Goal: Task Accomplishment & Management: Manage account settings

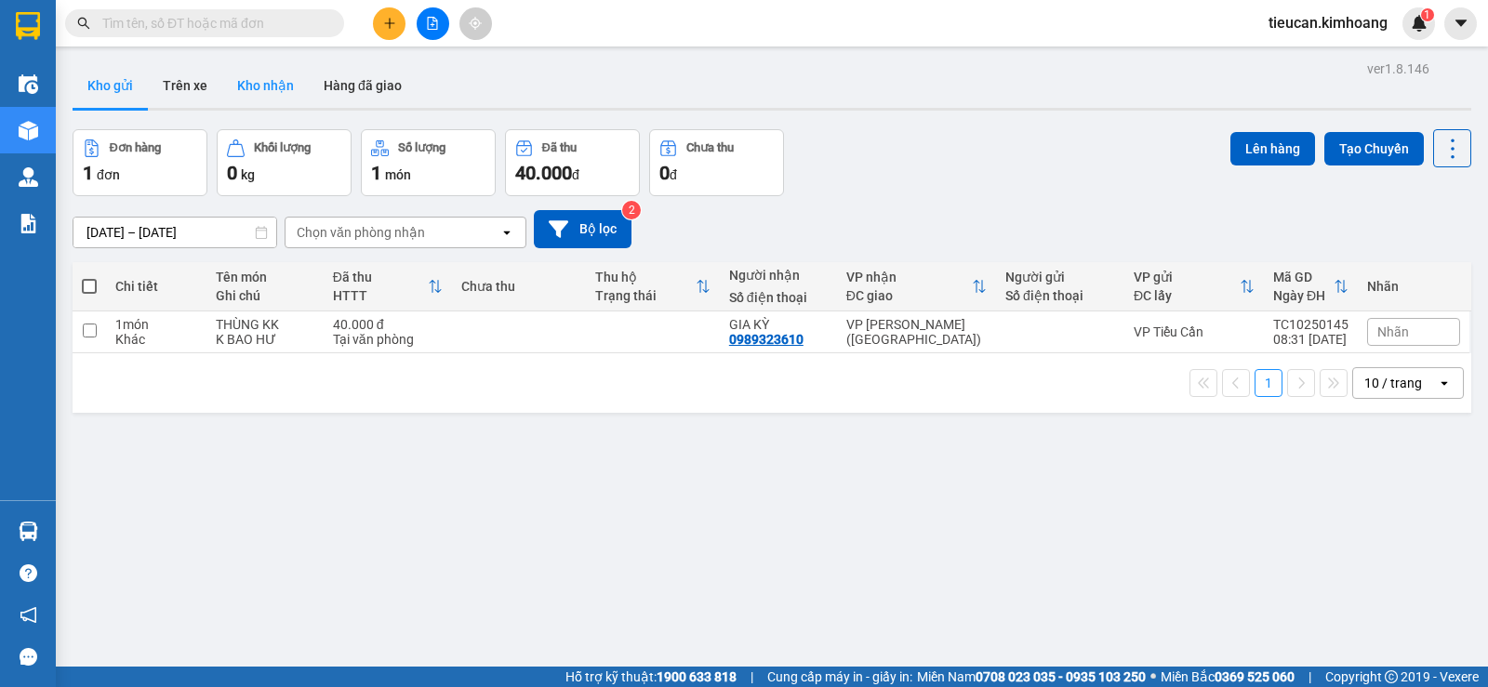
click at [238, 83] on button "Kho nhận" at bounding box center [265, 85] width 86 height 45
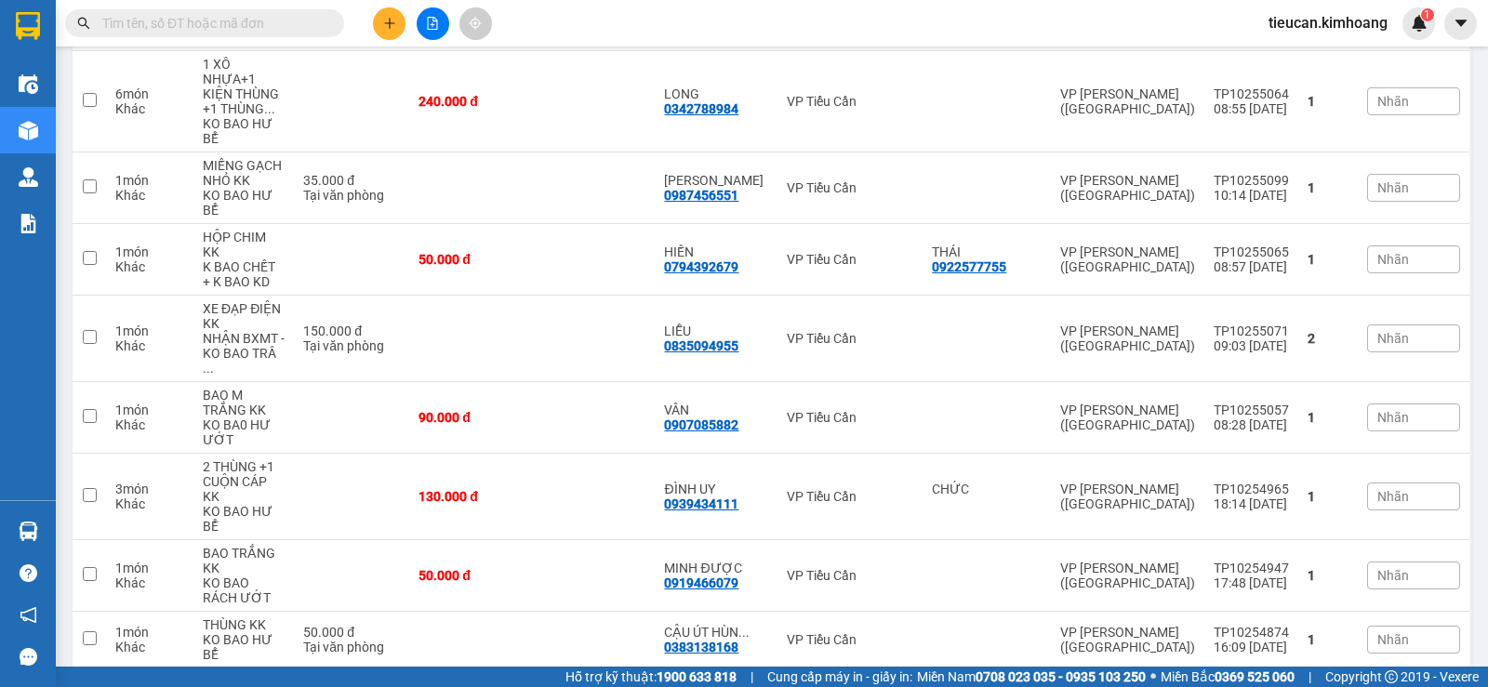
scroll to position [719, 0]
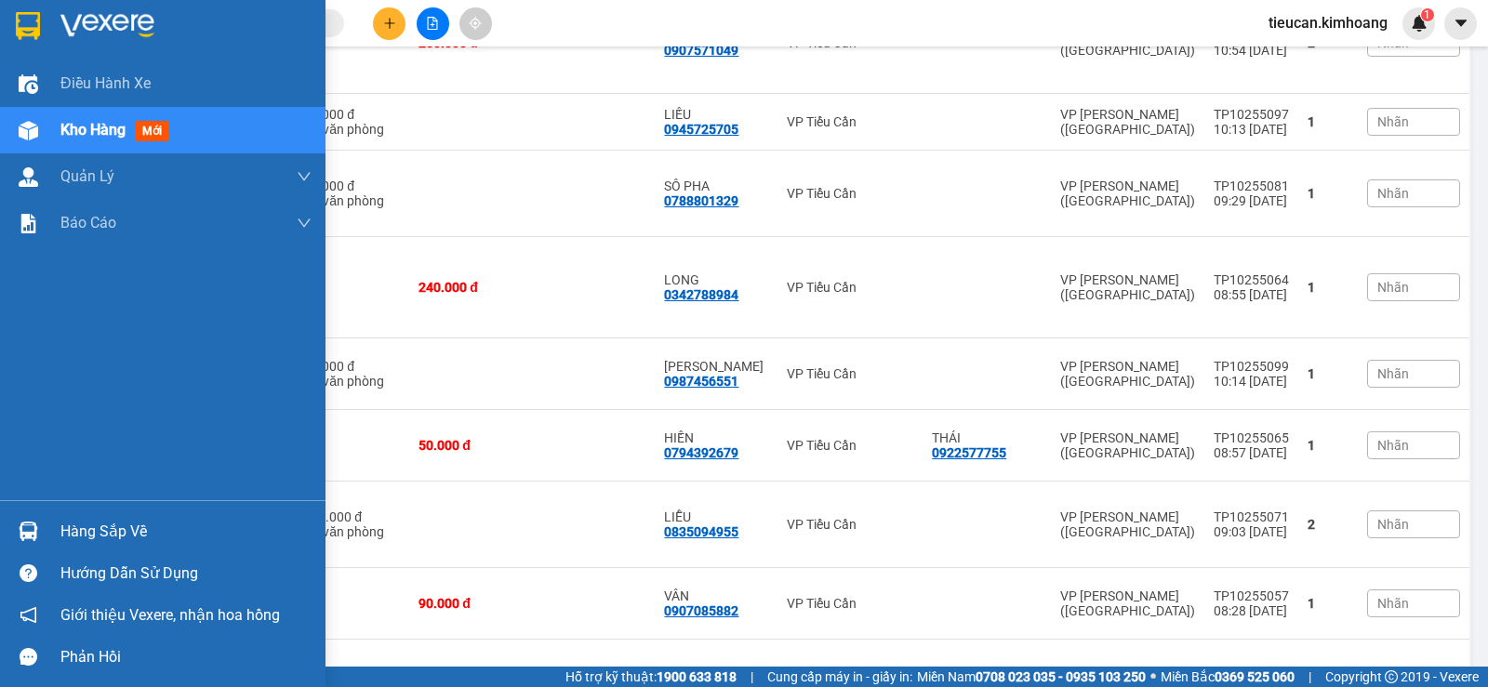
click at [73, 518] on div "Hàng sắp về" at bounding box center [185, 532] width 251 height 28
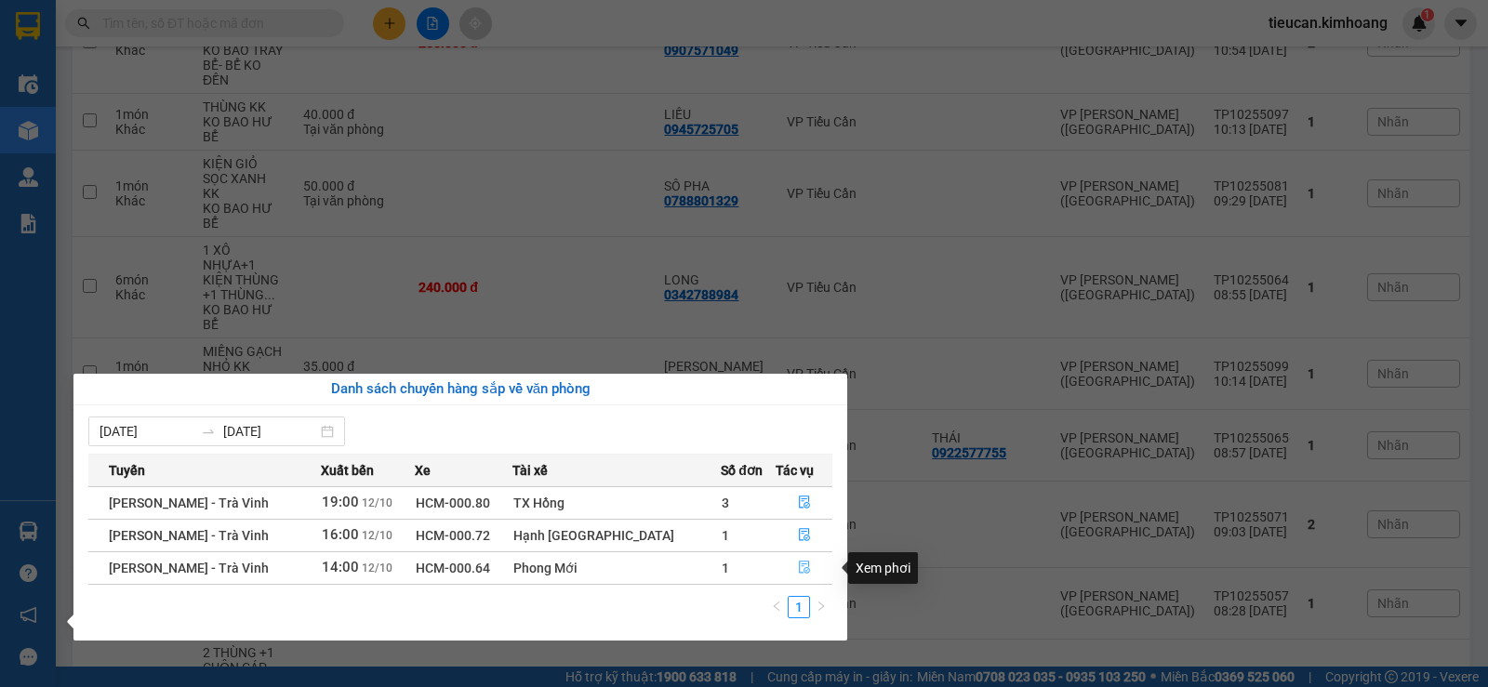
click at [801, 569] on icon "file-done" at bounding box center [804, 568] width 11 height 13
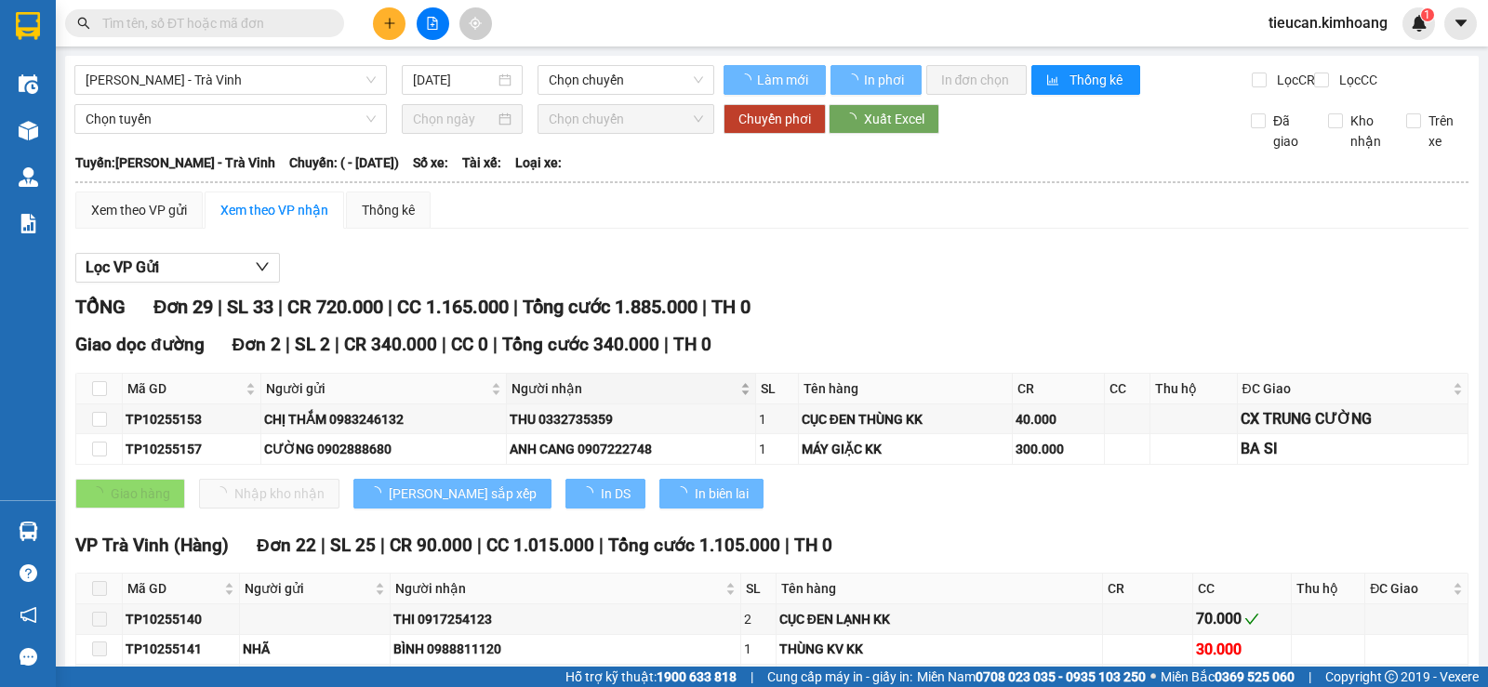
type input "12/10/2025"
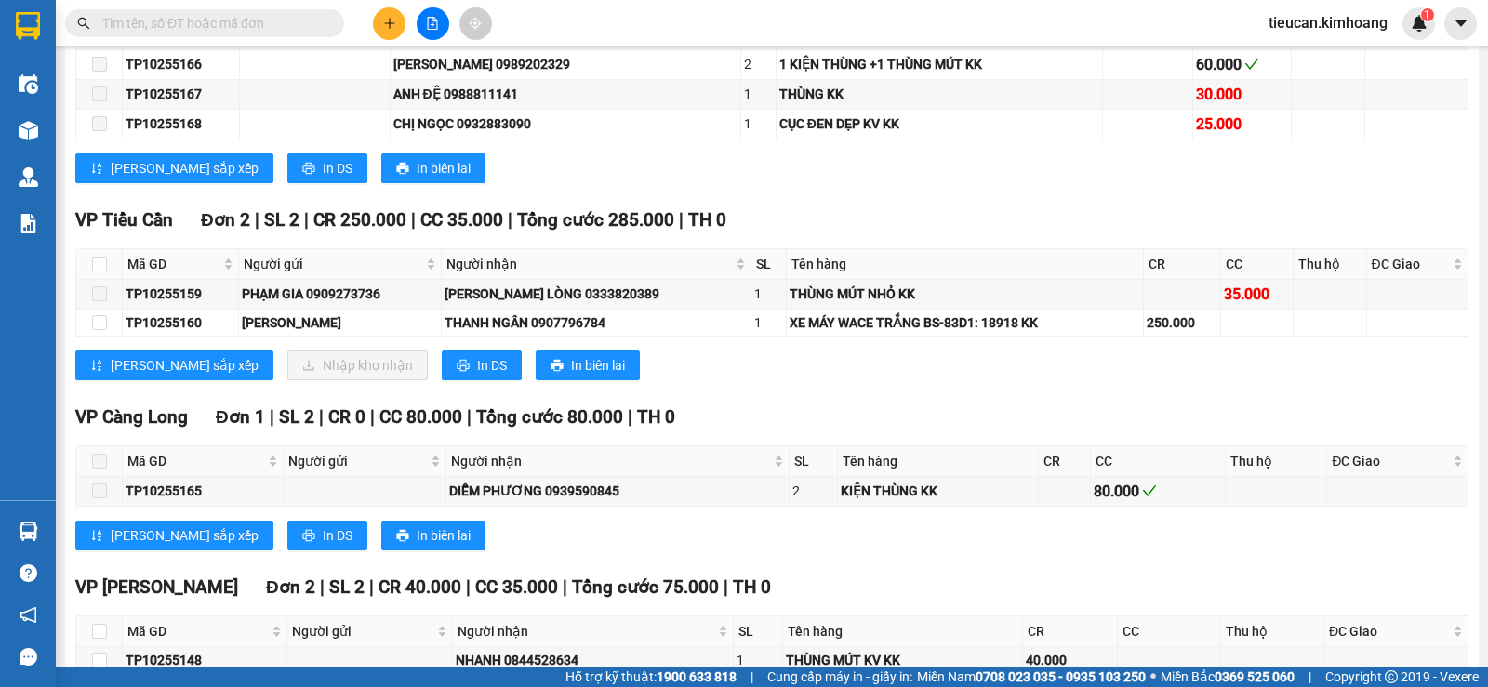
scroll to position [1263, 0]
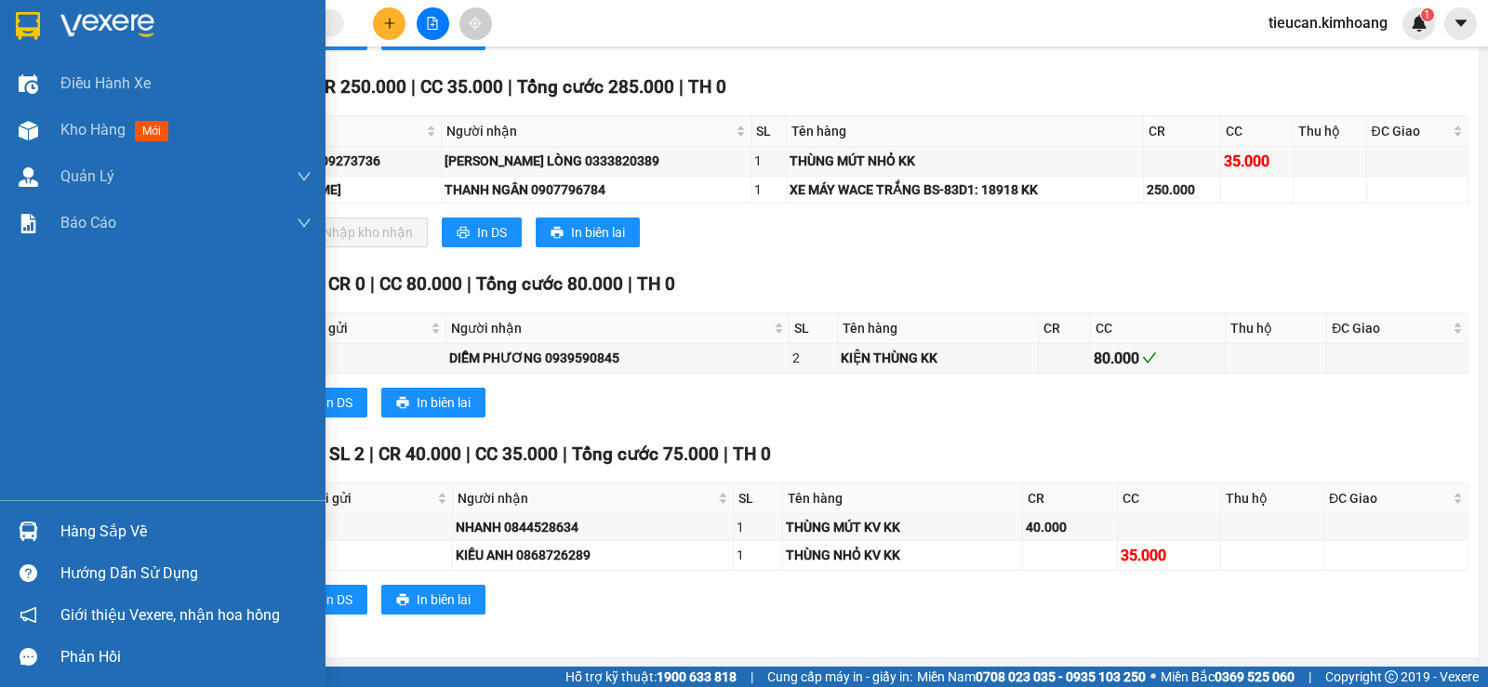
click at [73, 542] on div "Hàng sắp về" at bounding box center [185, 532] width 251 height 28
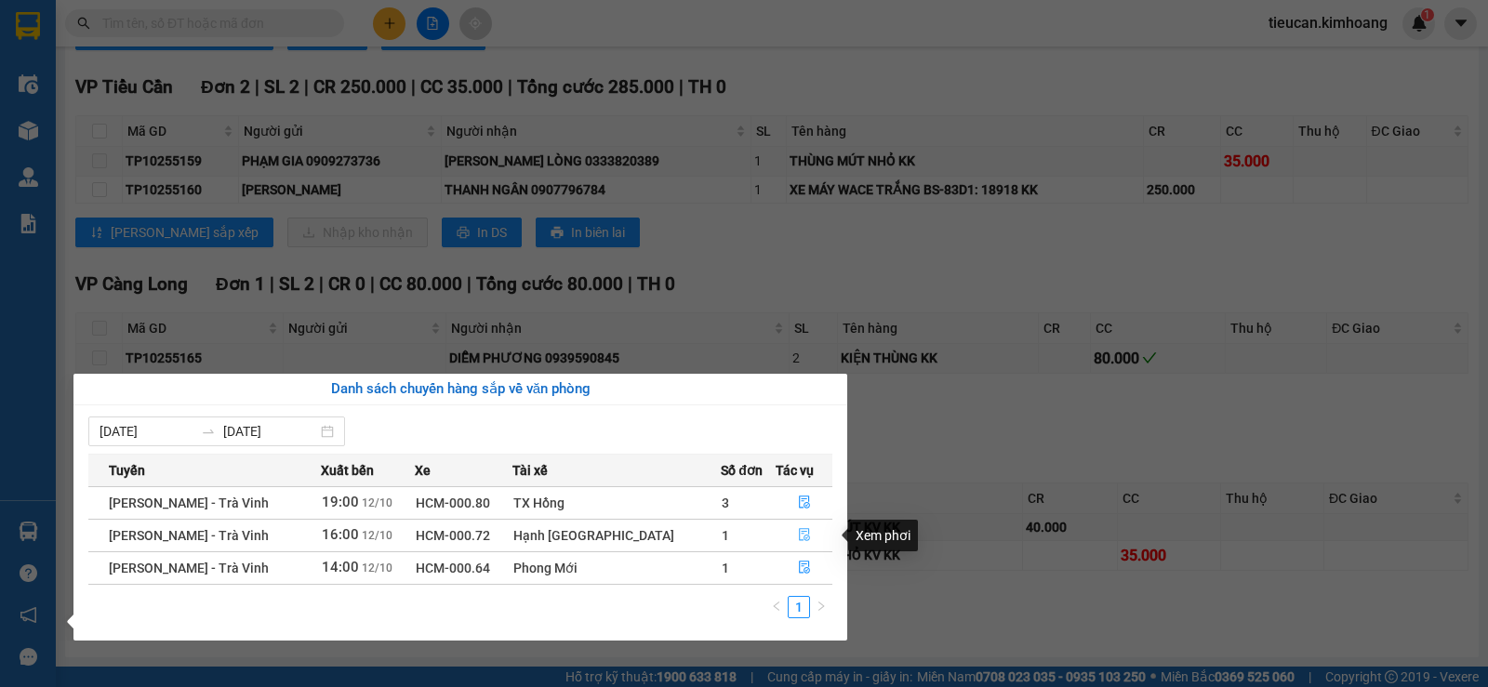
click at [786, 529] on button "button" at bounding box center [805, 536] width 56 height 30
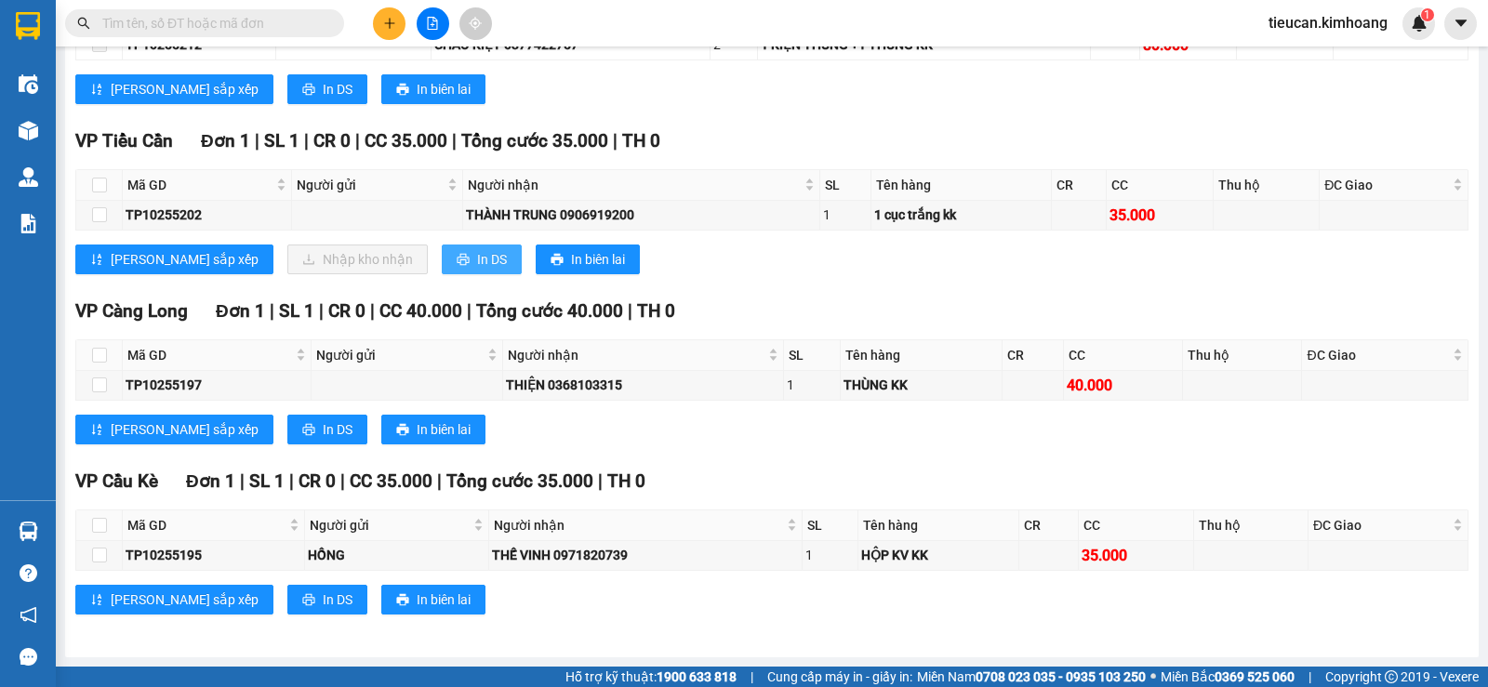
scroll to position [1221, 0]
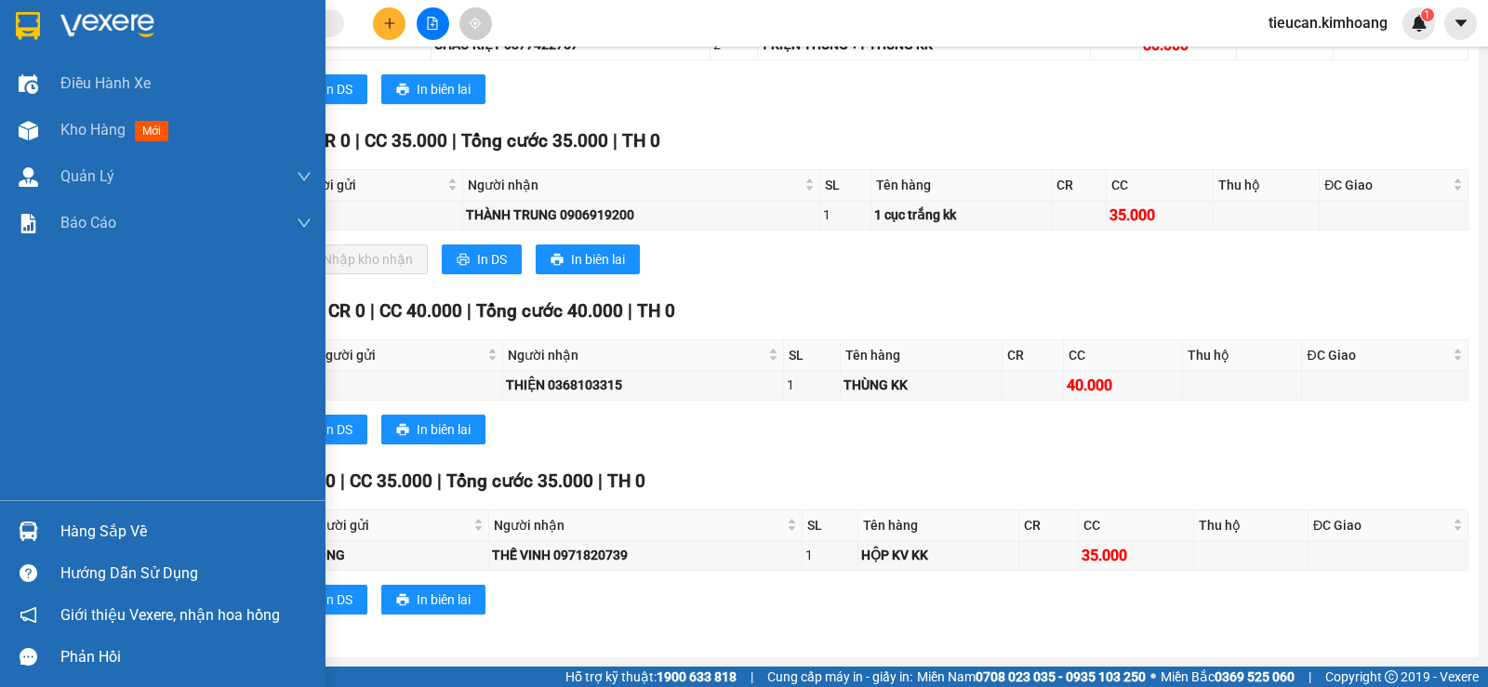
click at [37, 530] on img at bounding box center [29, 532] width 20 height 20
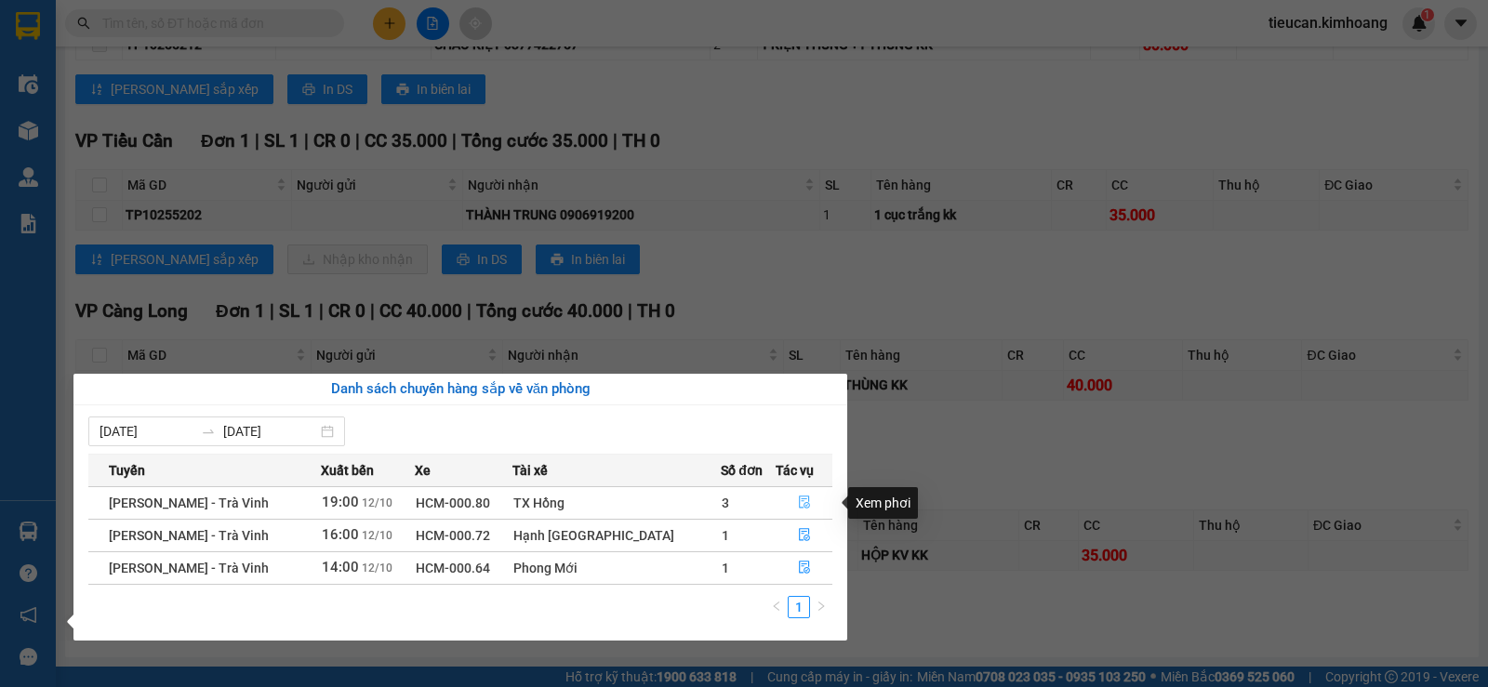
click at [787, 500] on button "button" at bounding box center [805, 503] width 56 height 30
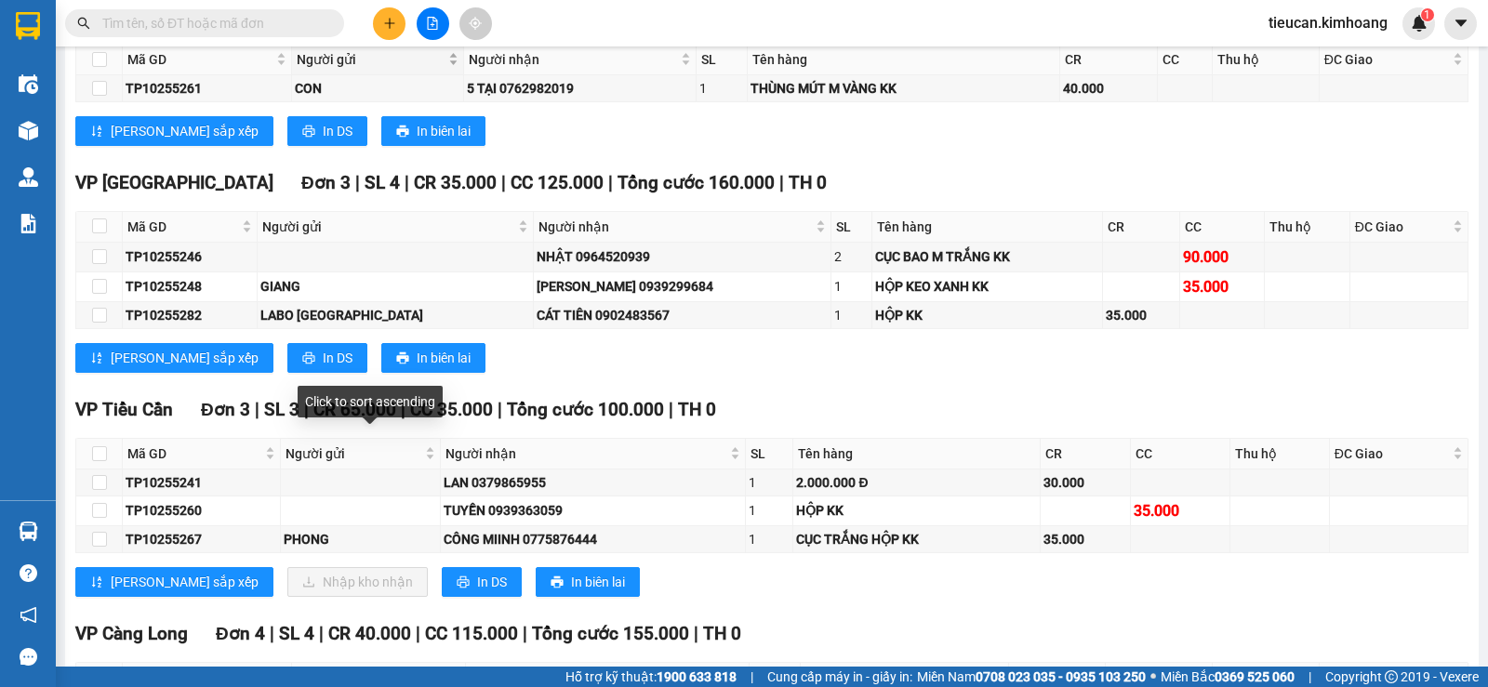
scroll to position [1728, 0]
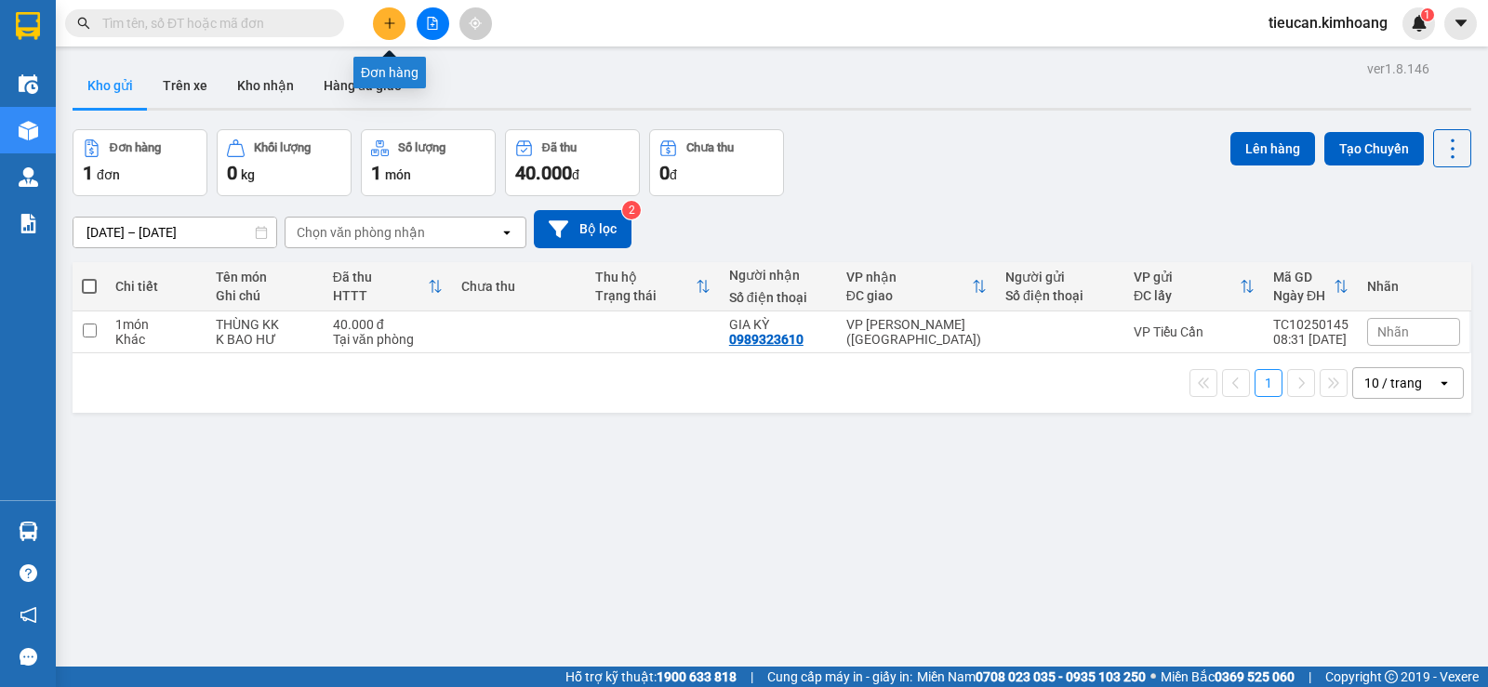
click at [395, 29] on icon "plus" at bounding box center [389, 23] width 13 height 13
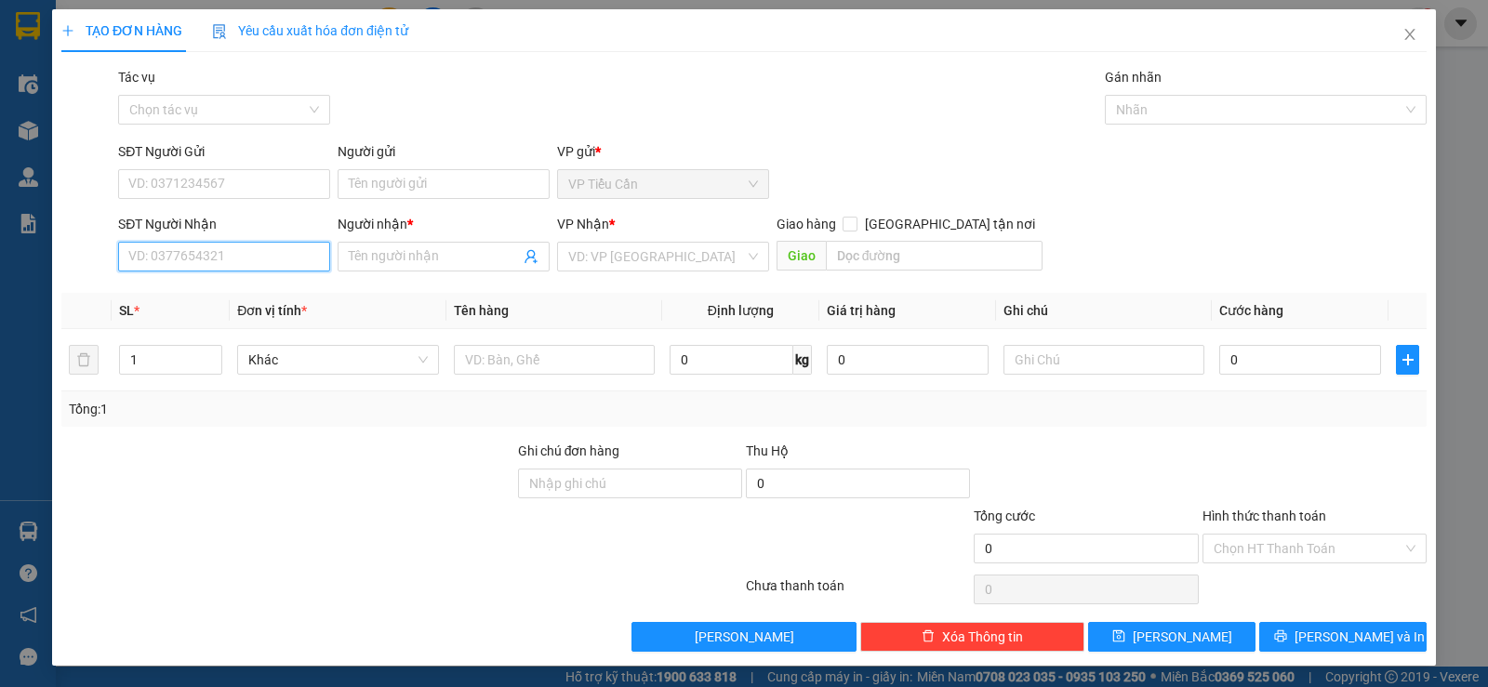
click at [239, 251] on input "SĐT Người Nhận" at bounding box center [224, 257] width 212 height 30
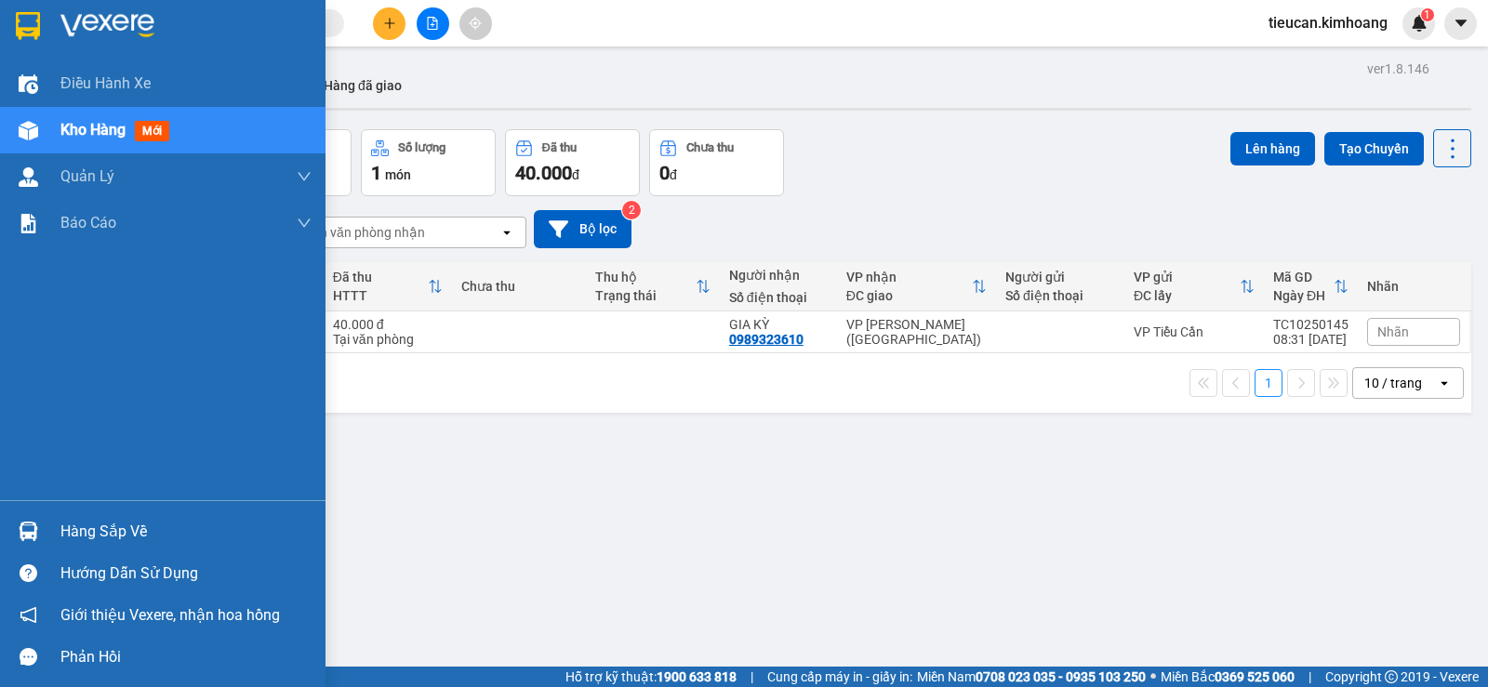
click at [86, 537] on div "Hàng sắp về" at bounding box center [185, 532] width 251 height 28
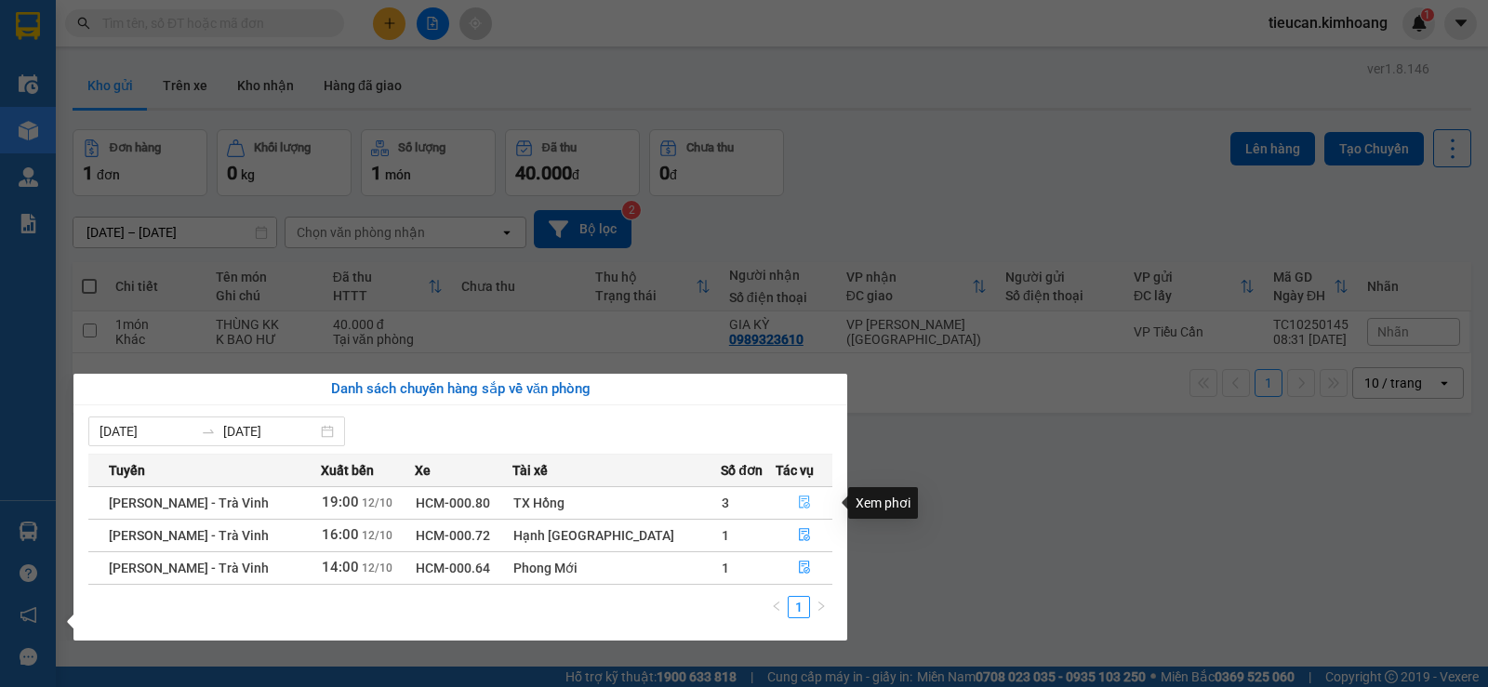
click at [798, 496] on icon "file-done" at bounding box center [804, 502] width 13 height 13
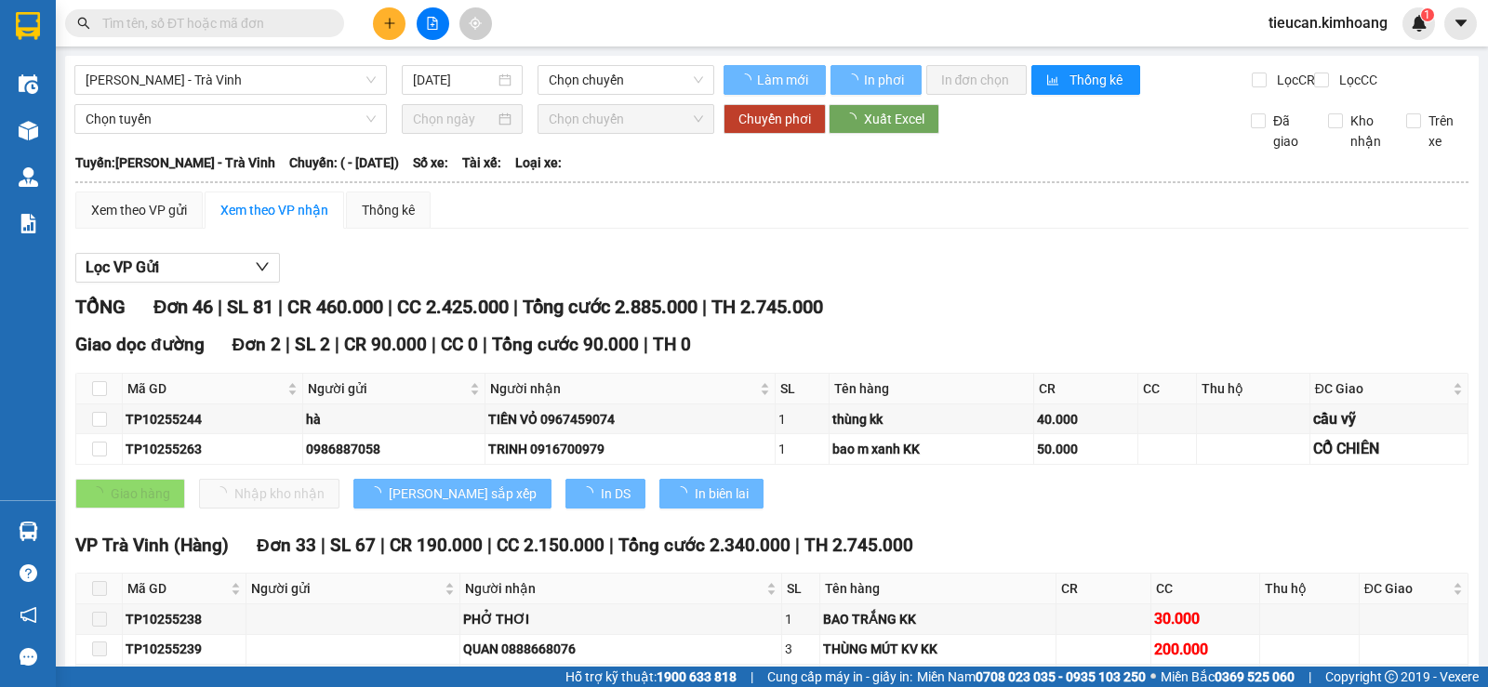
type input "12/10/2025"
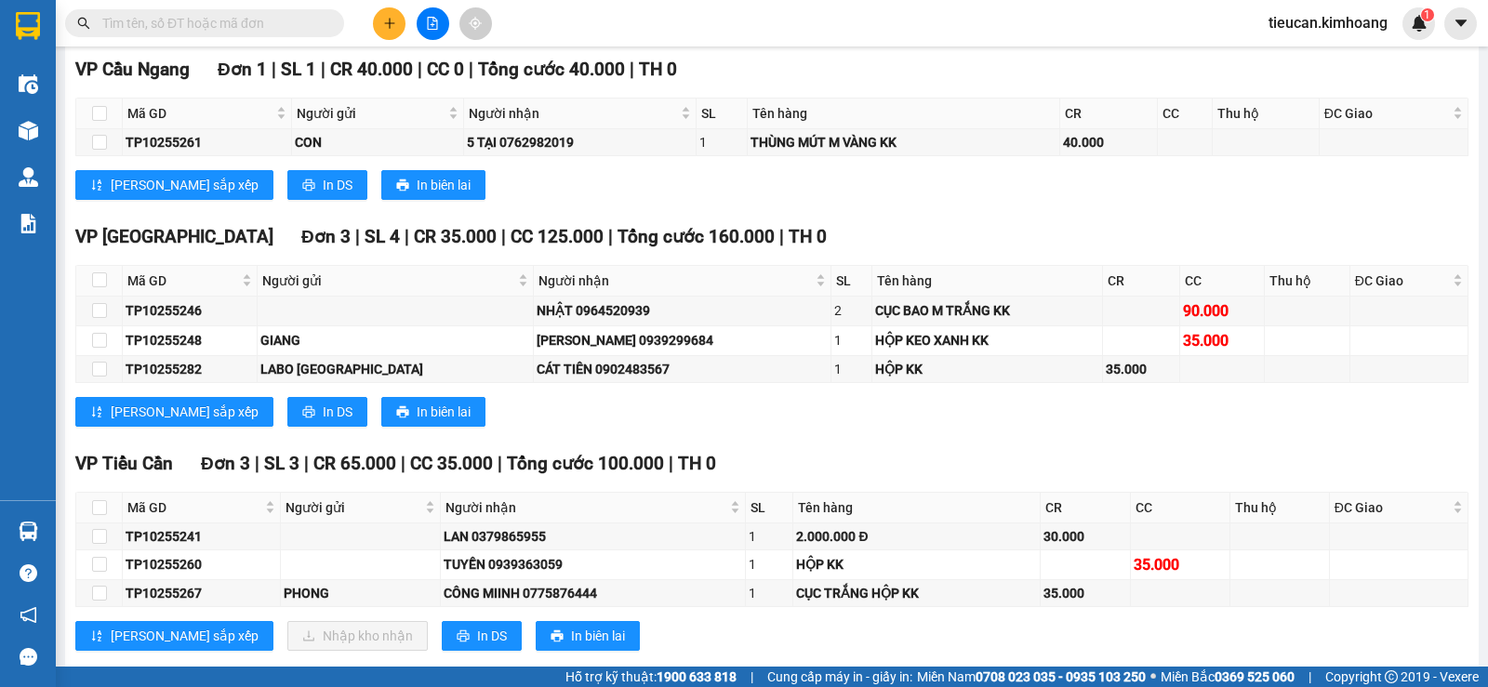
scroll to position [1674, 0]
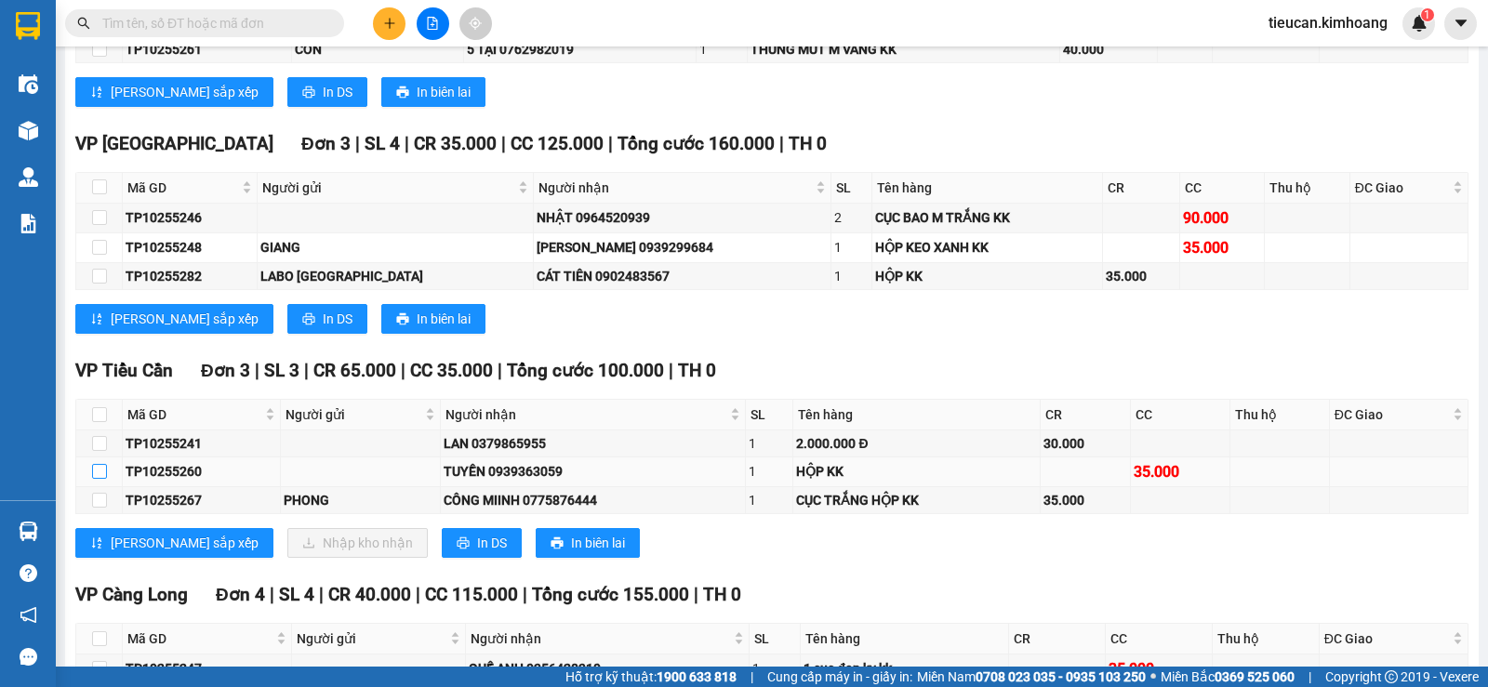
click at [98, 479] on input "checkbox" at bounding box center [99, 471] width 15 height 15
checkbox input "true"
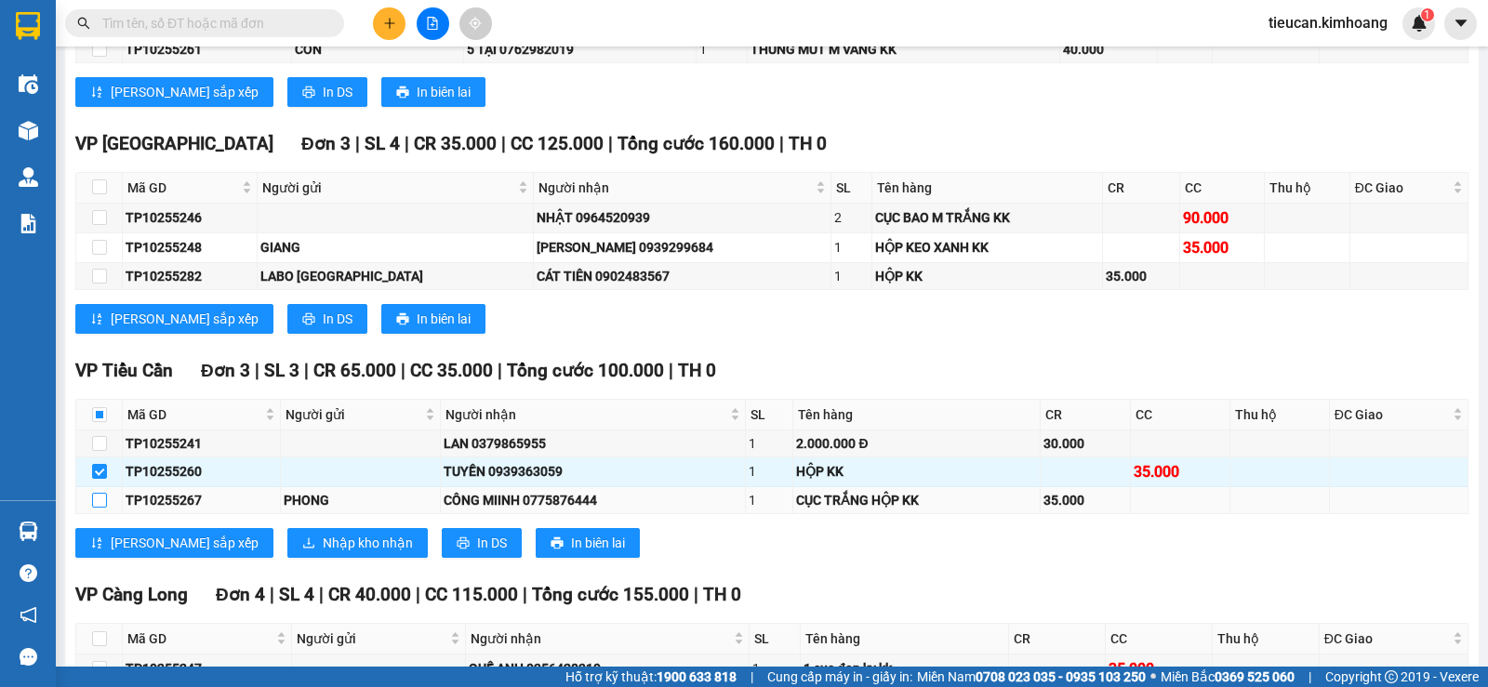
click at [100, 508] on input "checkbox" at bounding box center [99, 500] width 15 height 15
checkbox input "true"
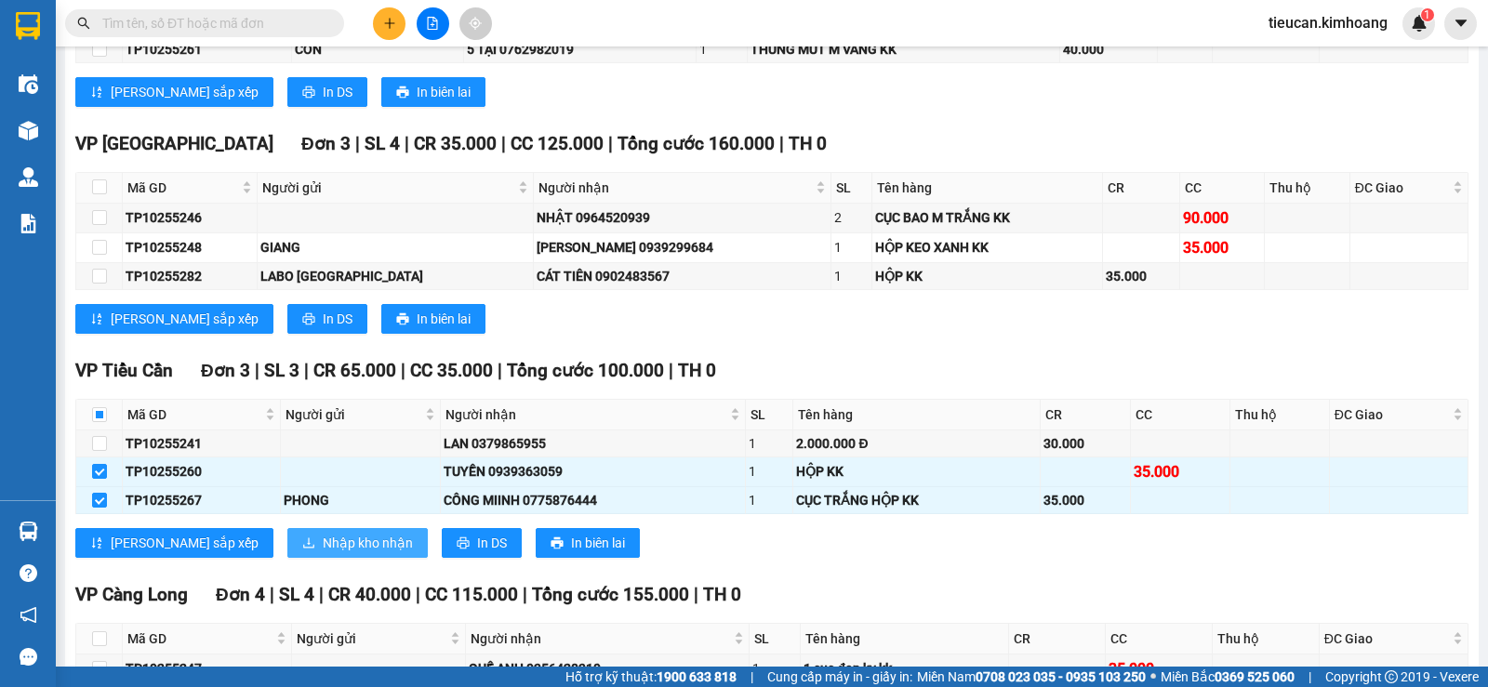
click at [323, 553] on span "Nhập kho nhận" at bounding box center [368, 543] width 90 height 20
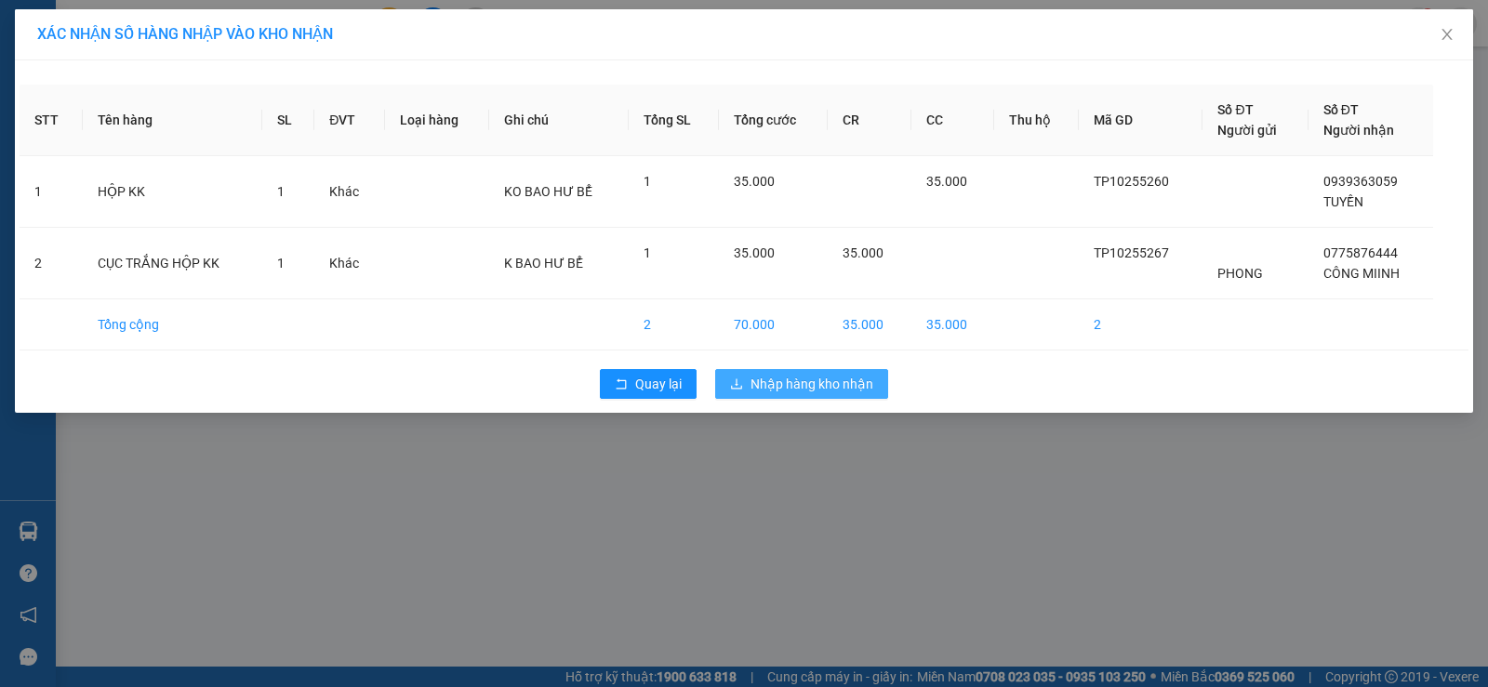
click at [881, 386] on button "Nhập hàng kho nhận" at bounding box center [801, 384] width 173 height 30
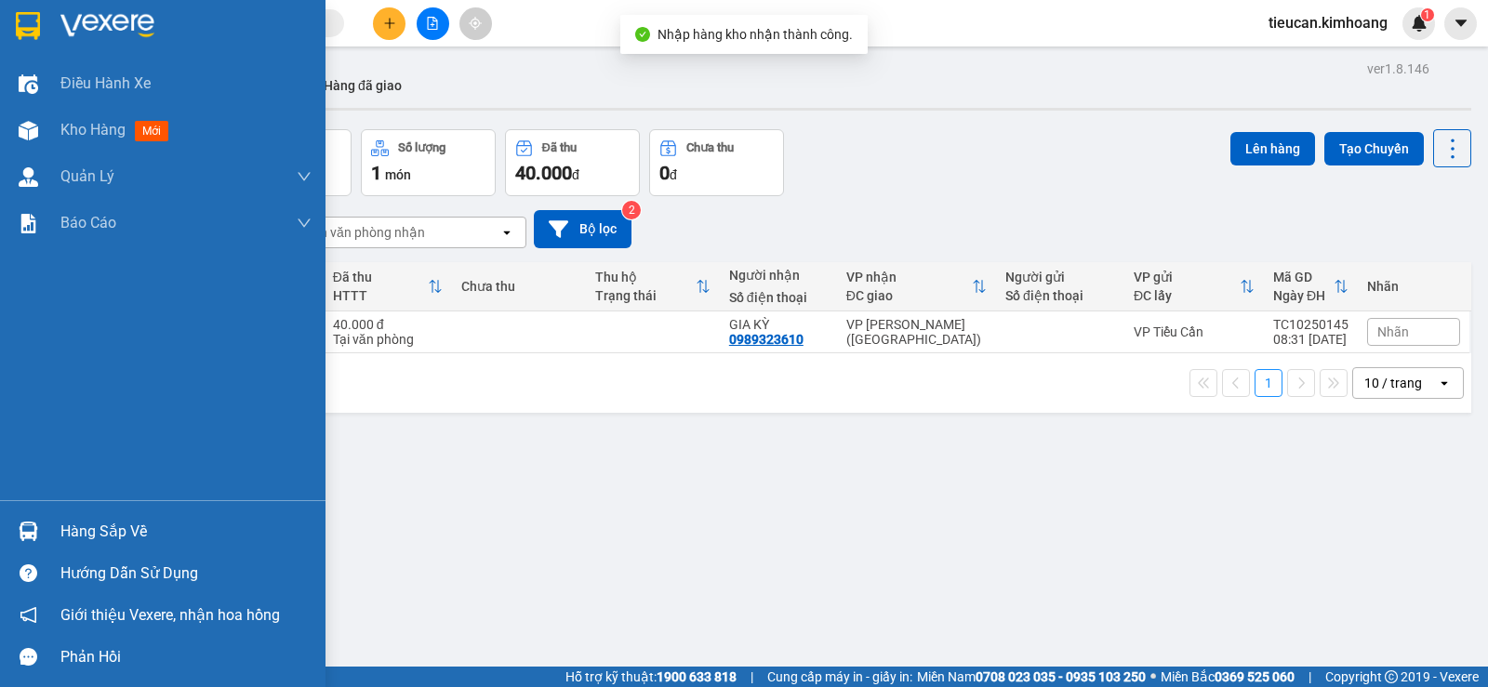
click at [55, 528] on div "Hàng sắp về" at bounding box center [163, 532] width 326 height 42
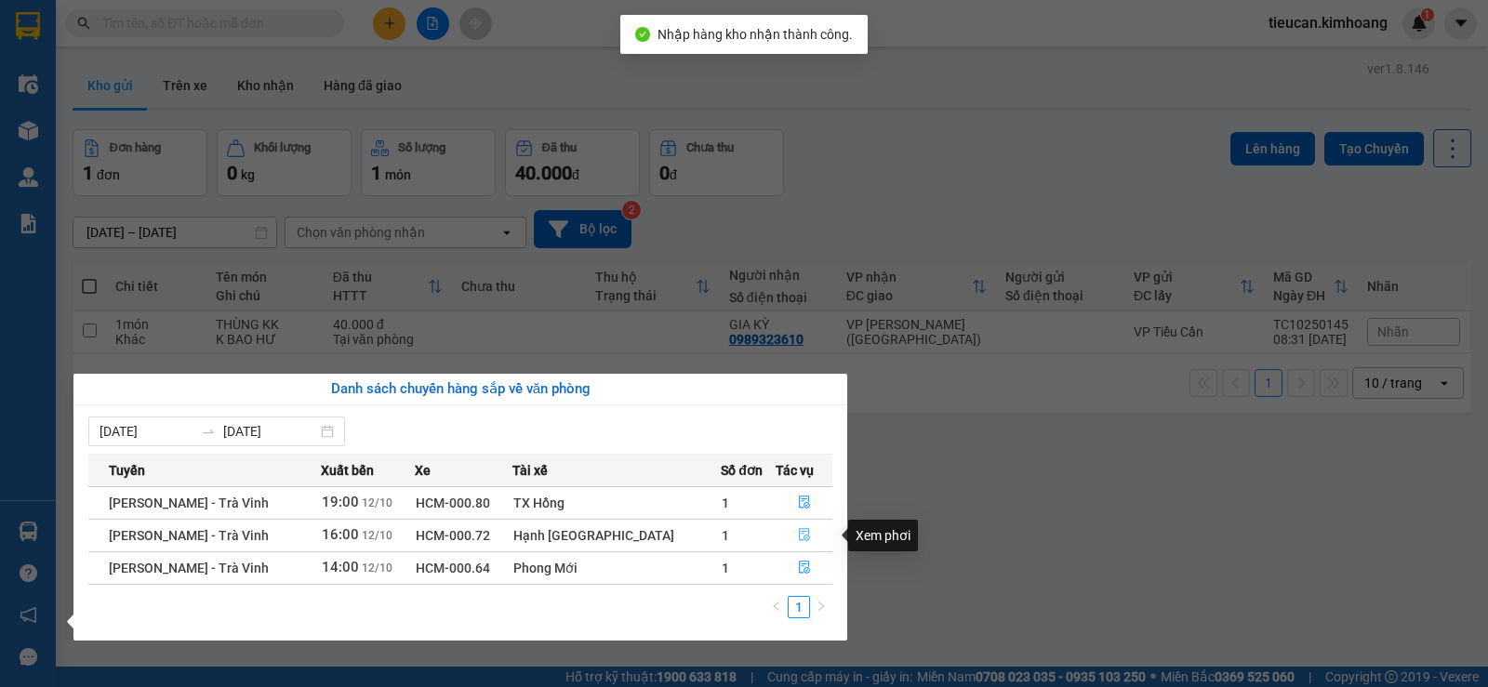
click at [798, 535] on icon "file-done" at bounding box center [804, 534] width 13 height 13
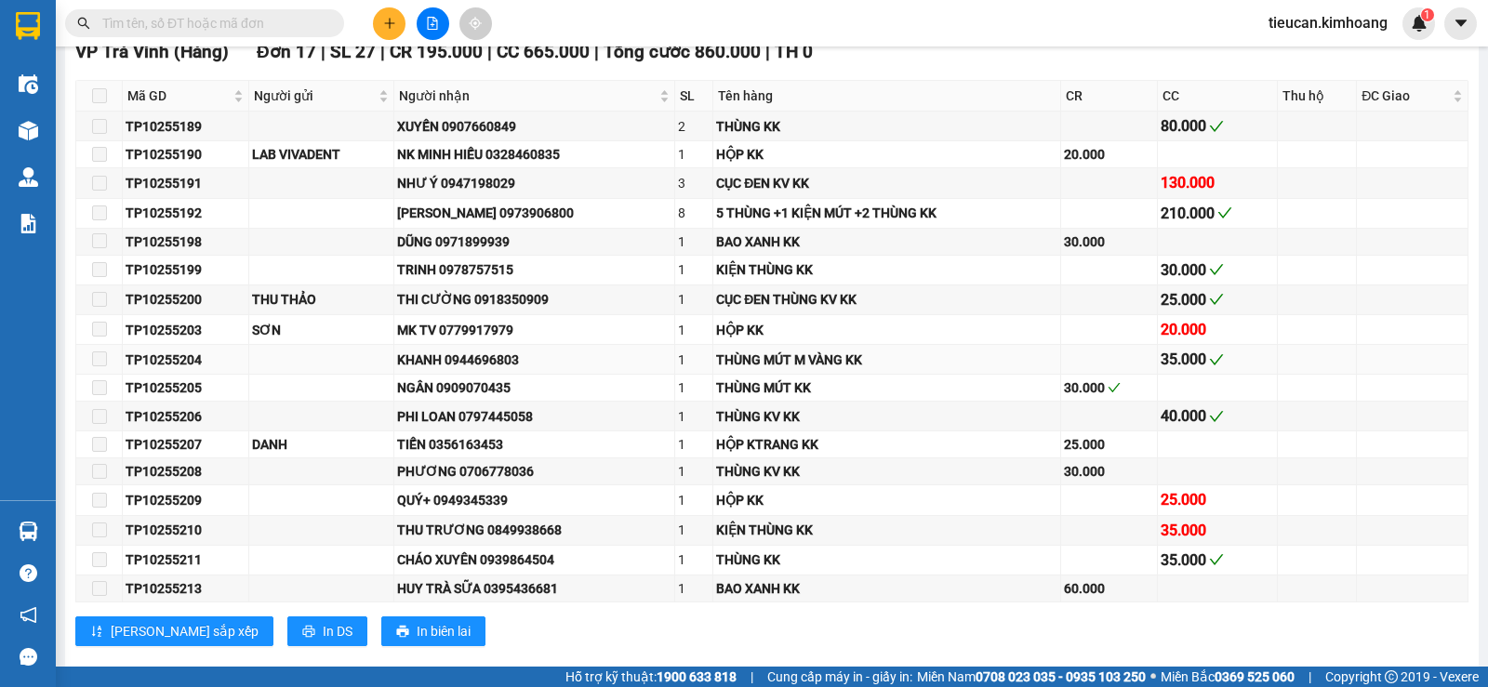
scroll to position [1116, 0]
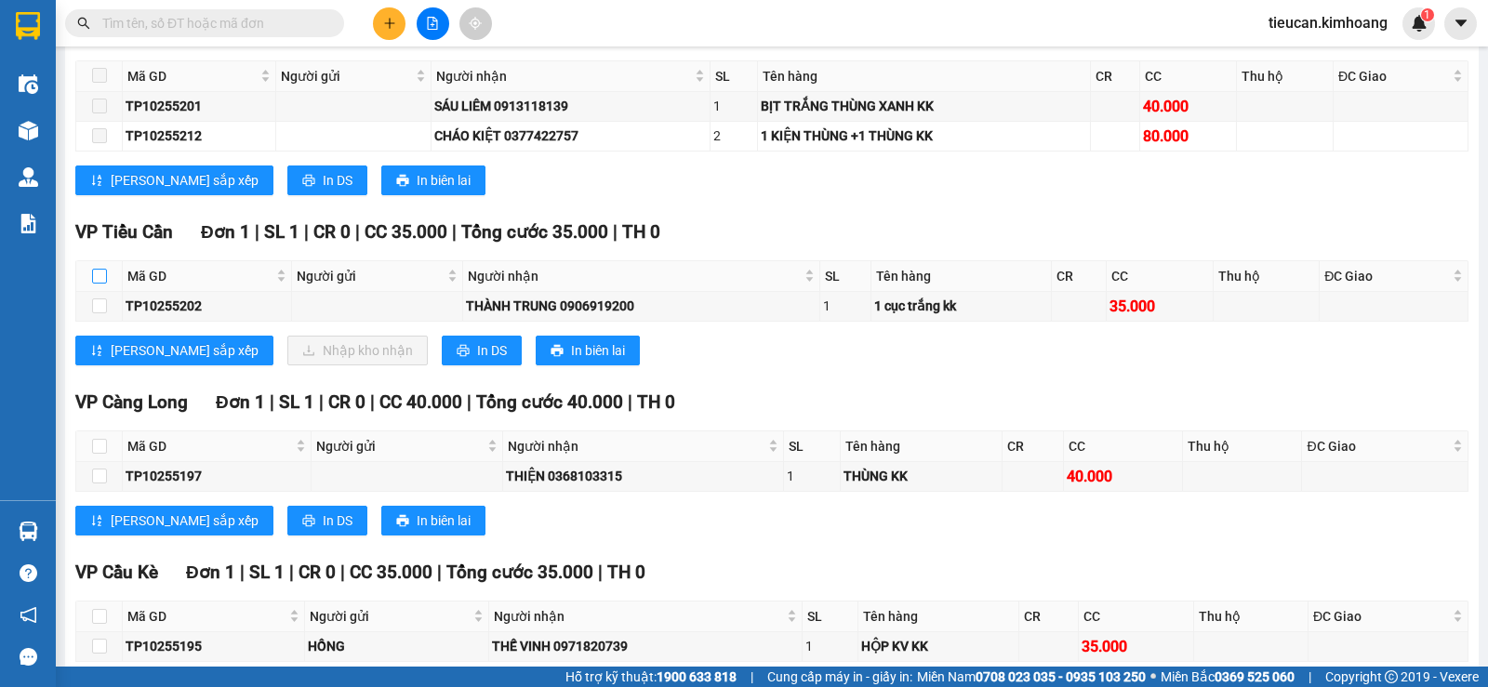
click at [99, 284] on input "checkbox" at bounding box center [99, 276] width 15 height 15
checkbox input "true"
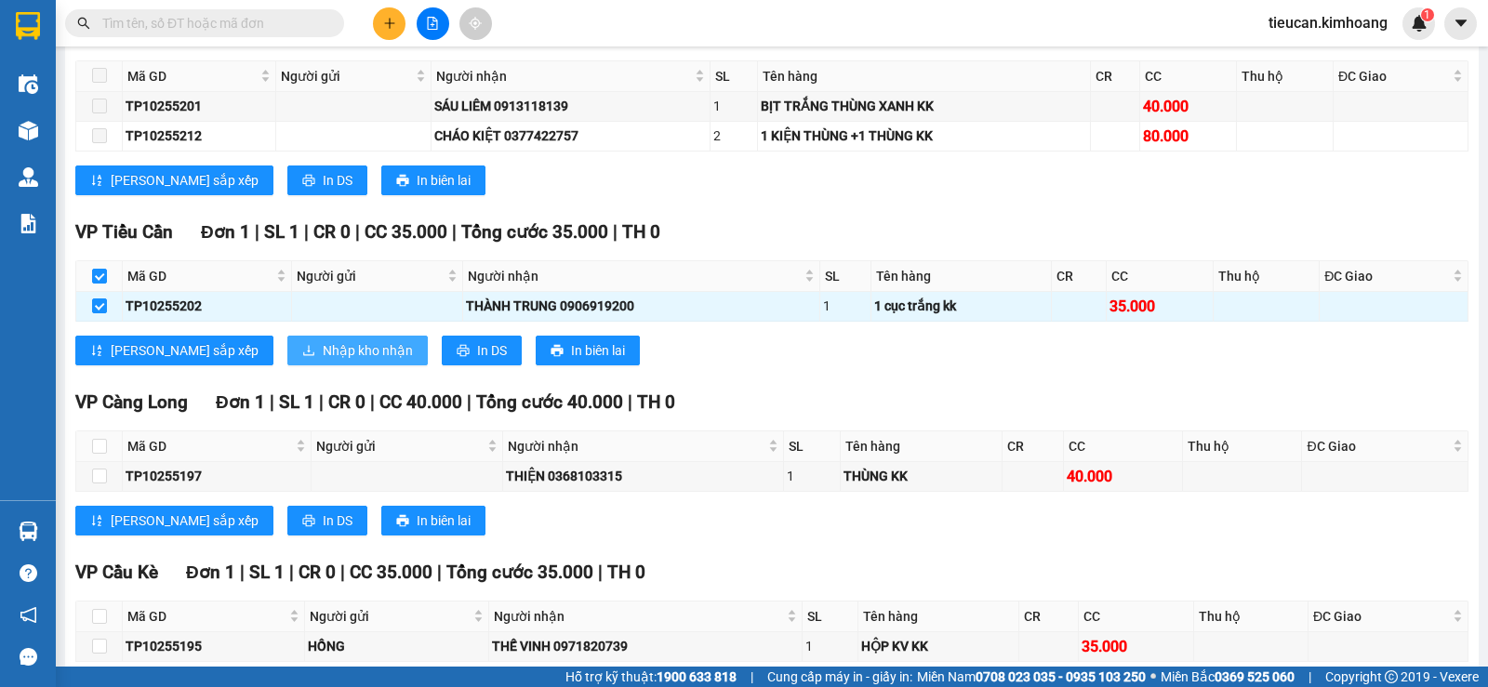
click at [335, 366] on button "Nhập kho nhận" at bounding box center [357, 351] width 140 height 30
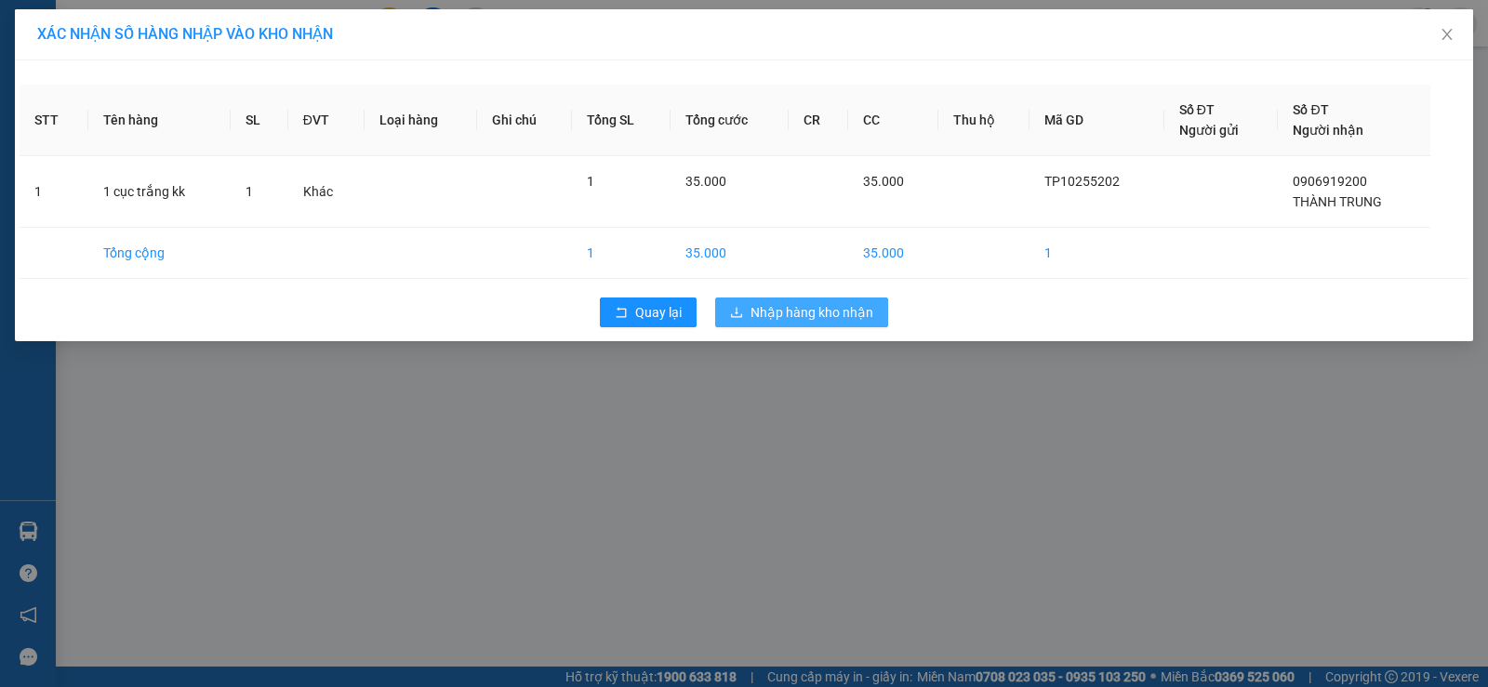
click at [727, 316] on button "Nhập hàng kho nhận" at bounding box center [801, 313] width 173 height 30
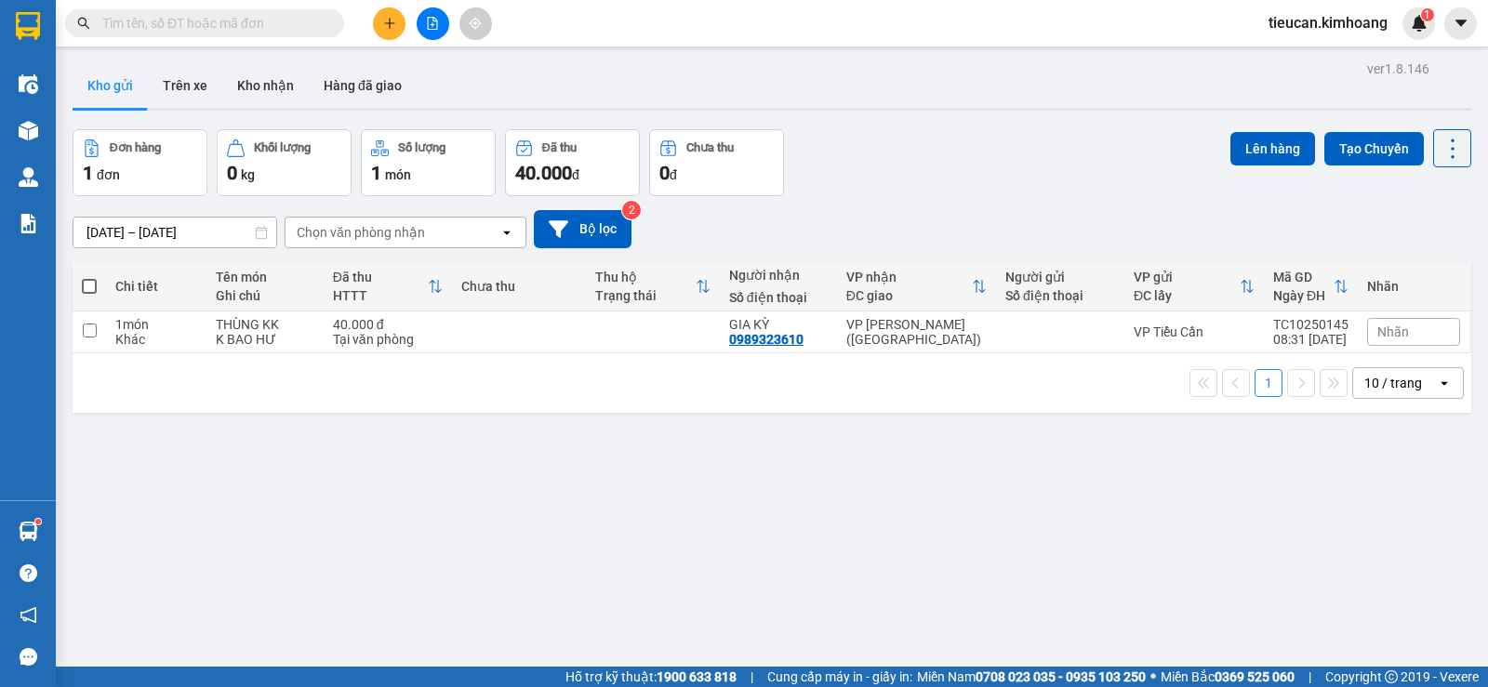
click at [384, 34] on button at bounding box center [389, 23] width 33 height 33
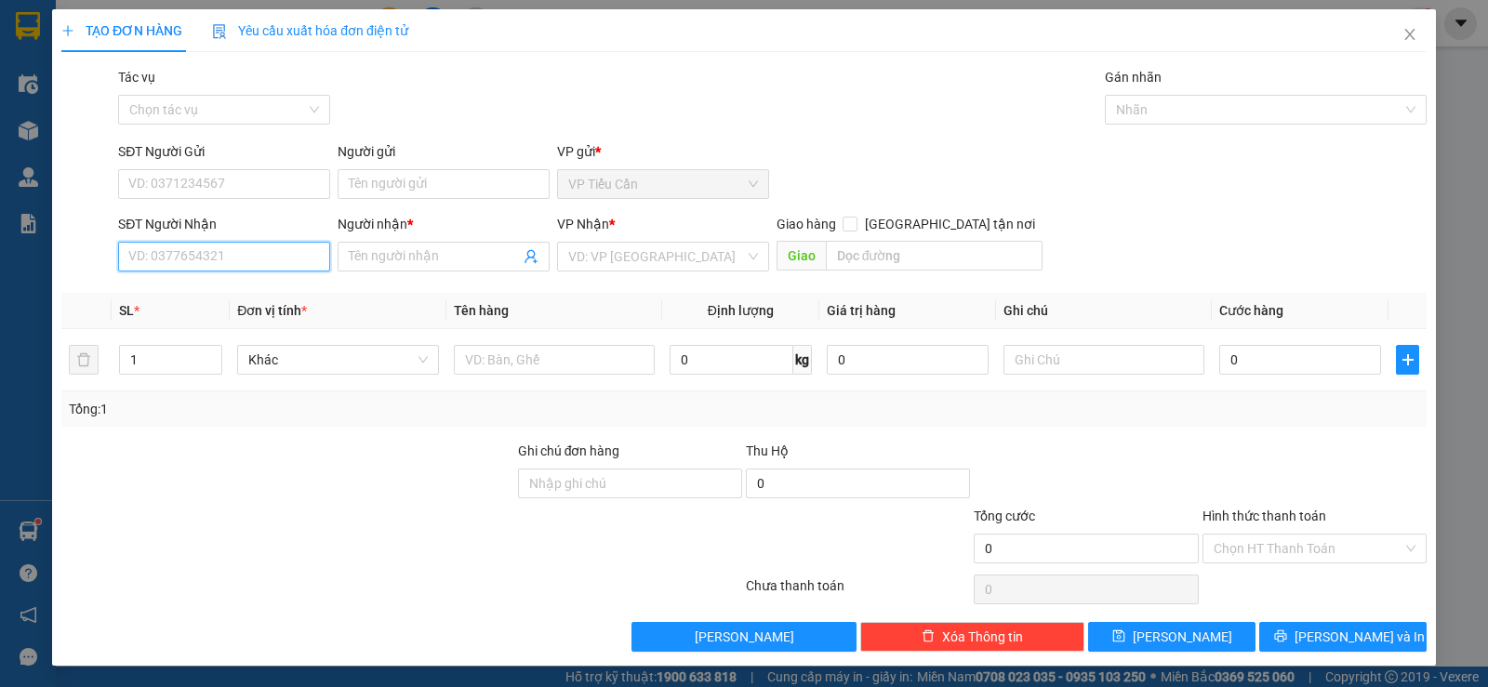
click at [246, 253] on input "SĐT Người Nhận" at bounding box center [224, 257] width 212 height 30
click at [206, 290] on div "0965282427 - ÂN" at bounding box center [222, 294] width 188 height 20
type input "0965282427"
type input "ÂN"
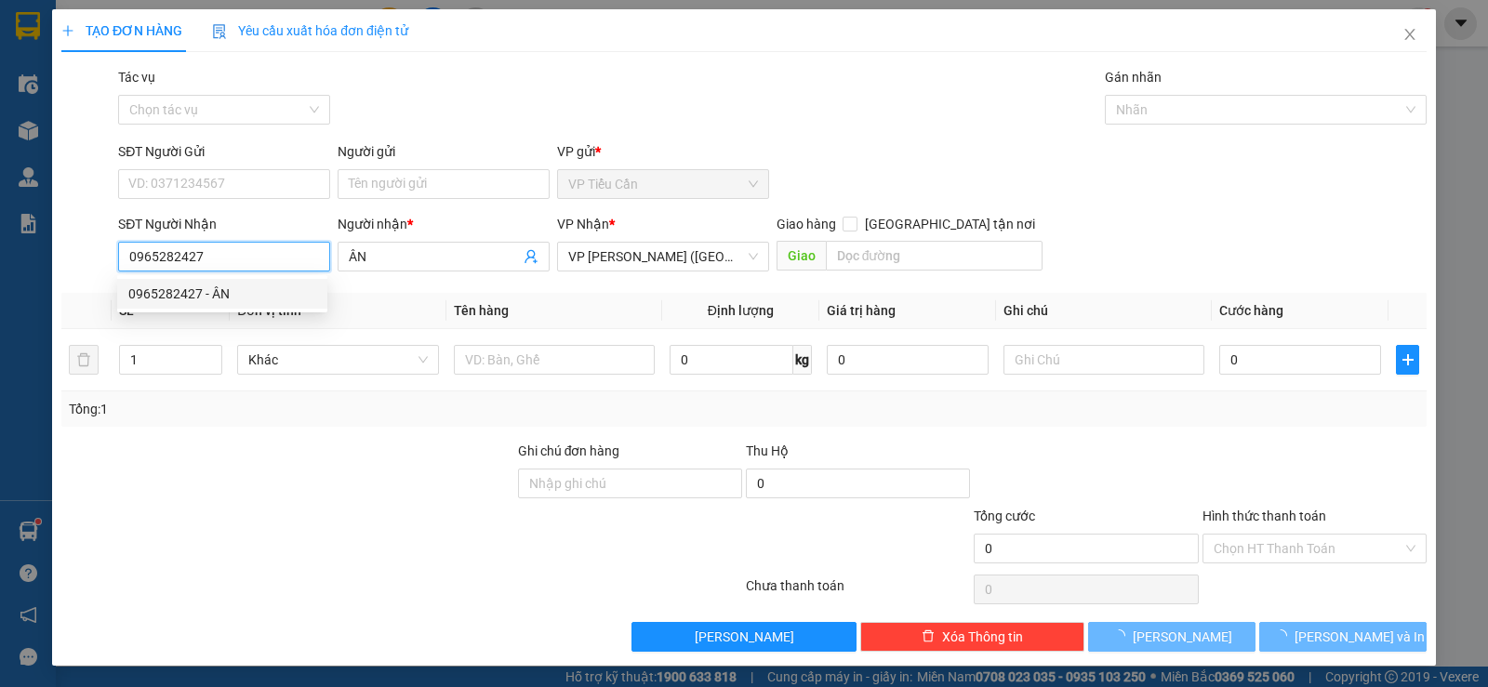
type input "90.000"
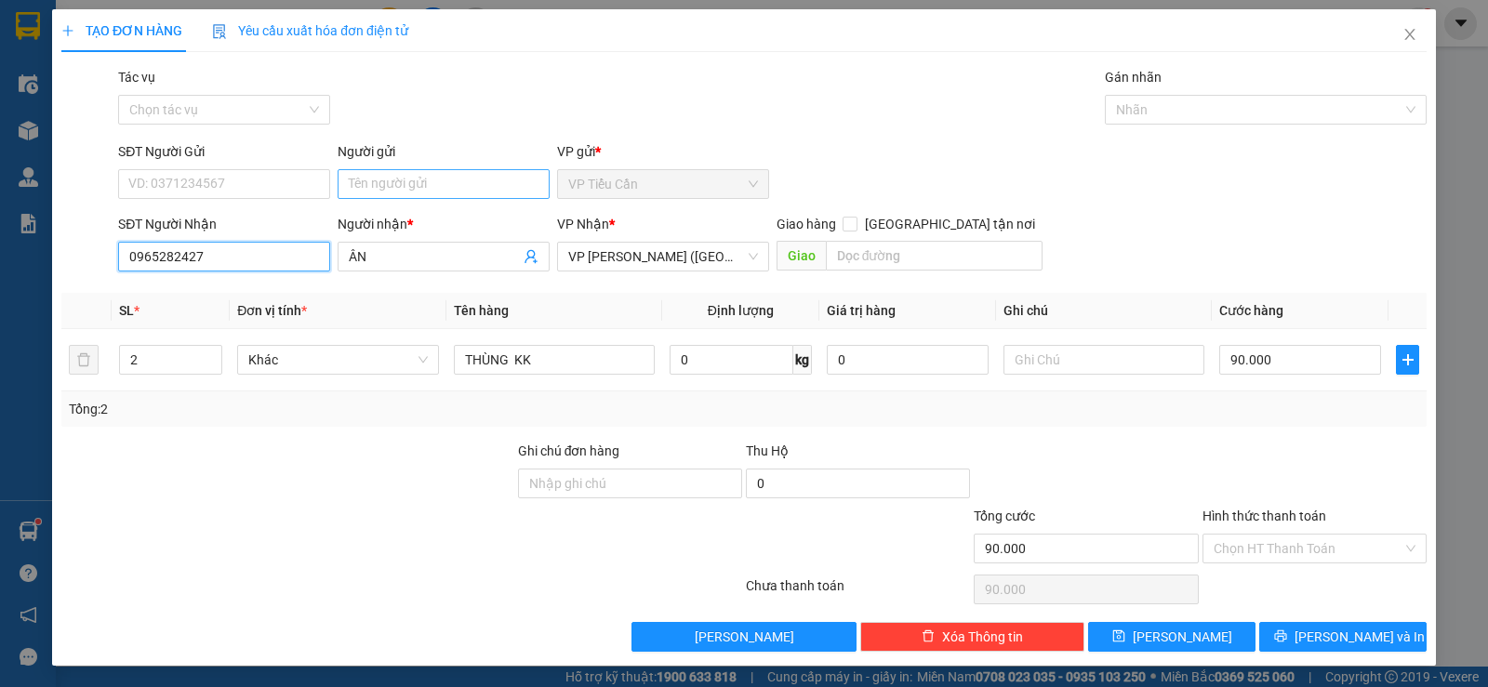
type input "0965282427"
click at [395, 184] on input "Người gửi" at bounding box center [444, 184] width 212 height 30
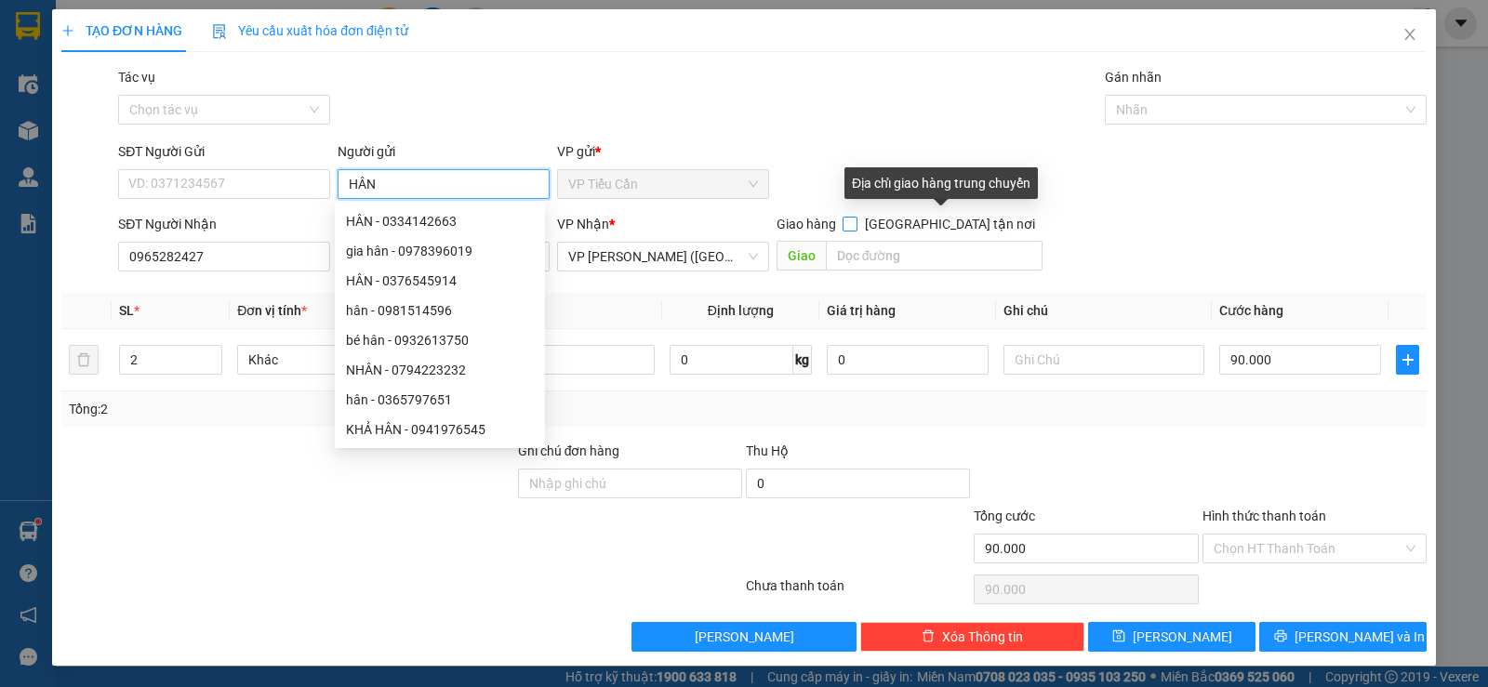
type input "HÂN"
click at [856, 227] on input "Giao tận nơi" at bounding box center [849, 223] width 13 height 13
checkbox input "true"
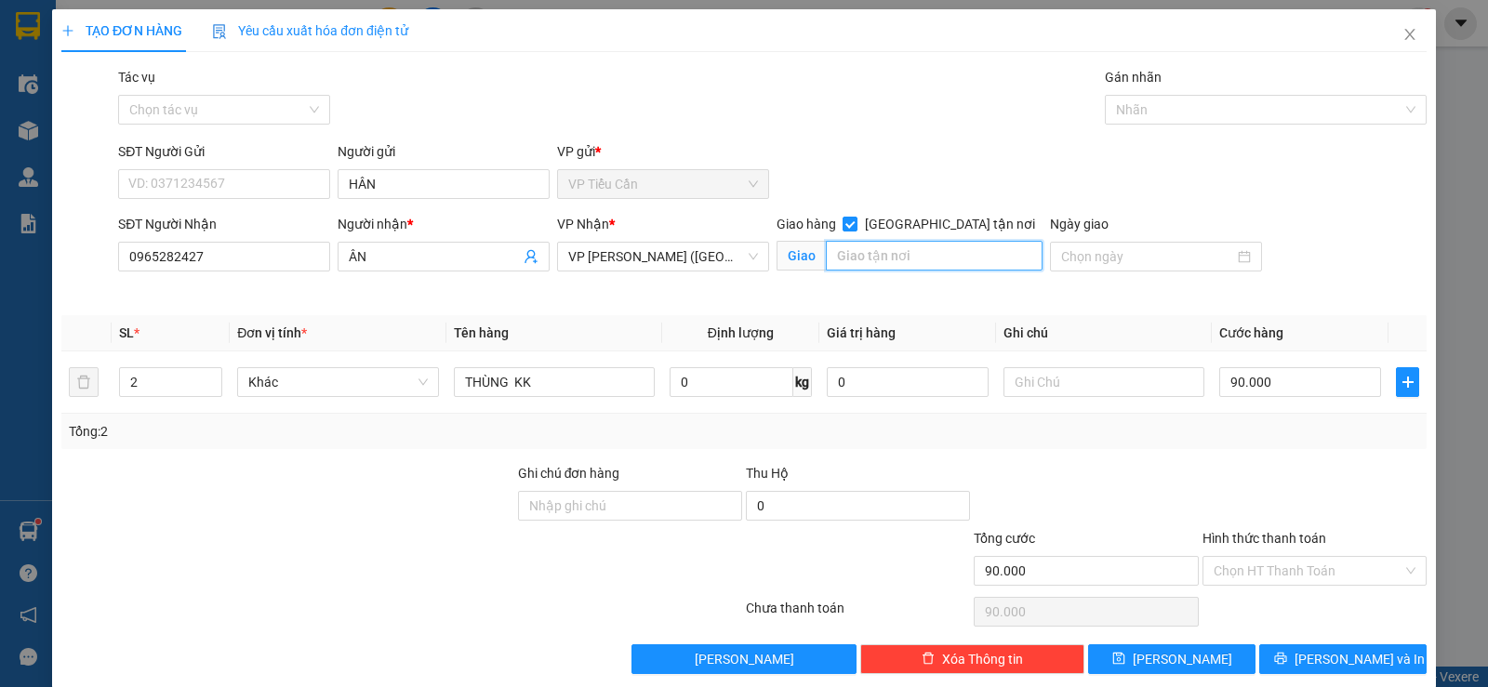
click at [831, 259] on input "text" at bounding box center [935, 256] width 218 height 30
type input "262/26/3 LUỸ BÁN BÍCH /P P HOÀ THẠNH /Q TÂN PHÚ"
click at [157, 390] on input "2" at bounding box center [170, 382] width 101 height 28
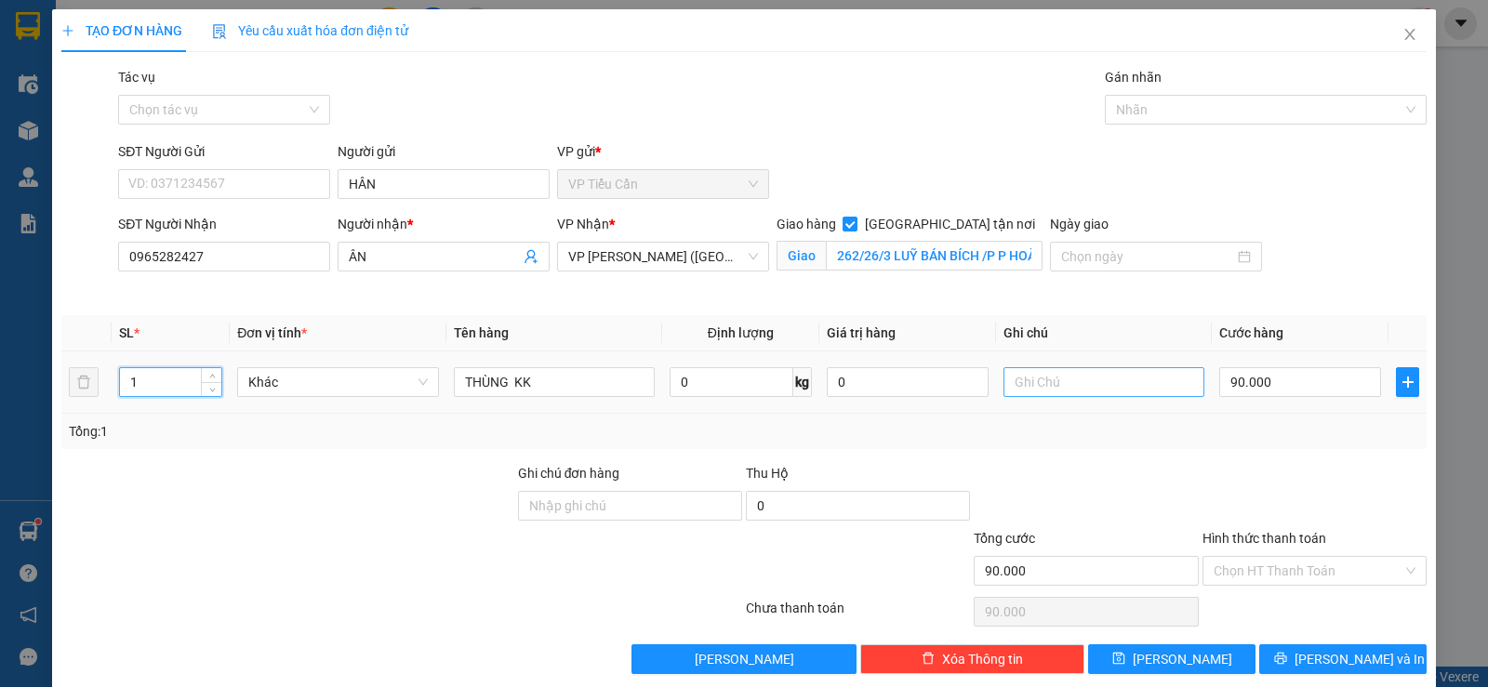
type input "1"
click at [1019, 383] on input "text" at bounding box center [1104, 382] width 201 height 30
type input "GTN"
click at [1278, 392] on input "90.000" at bounding box center [1300, 382] width 162 height 30
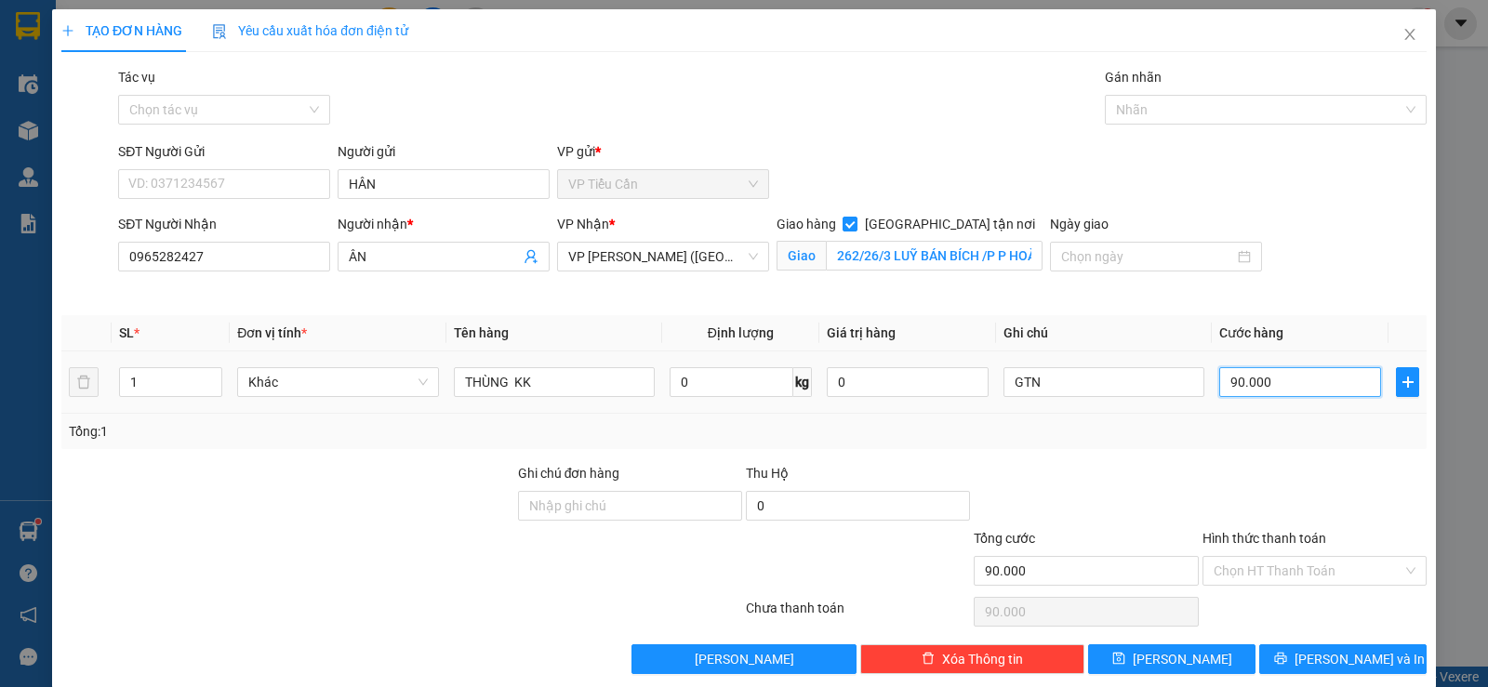
type input "0"
click at [1219, 381] on input "0" at bounding box center [1300, 382] width 162 height 30
type input "10"
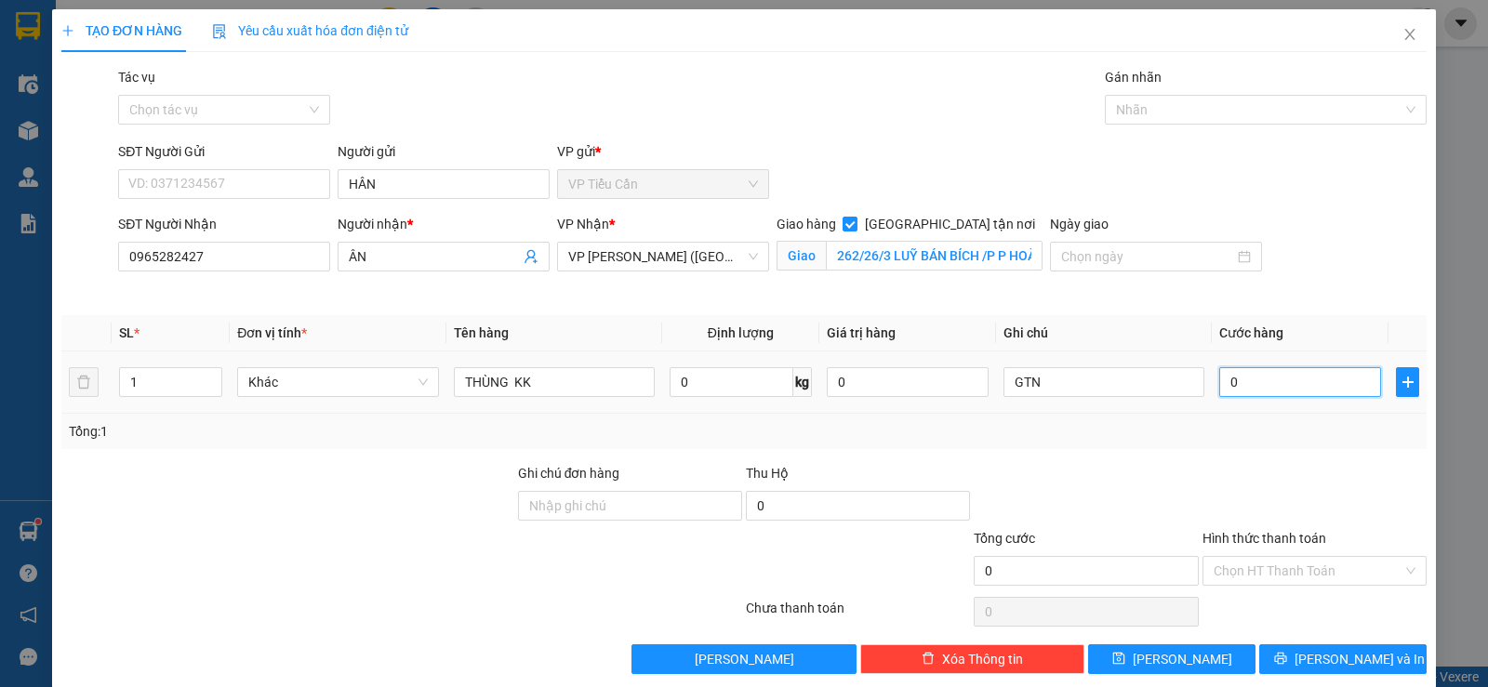
type input "10"
type input "120"
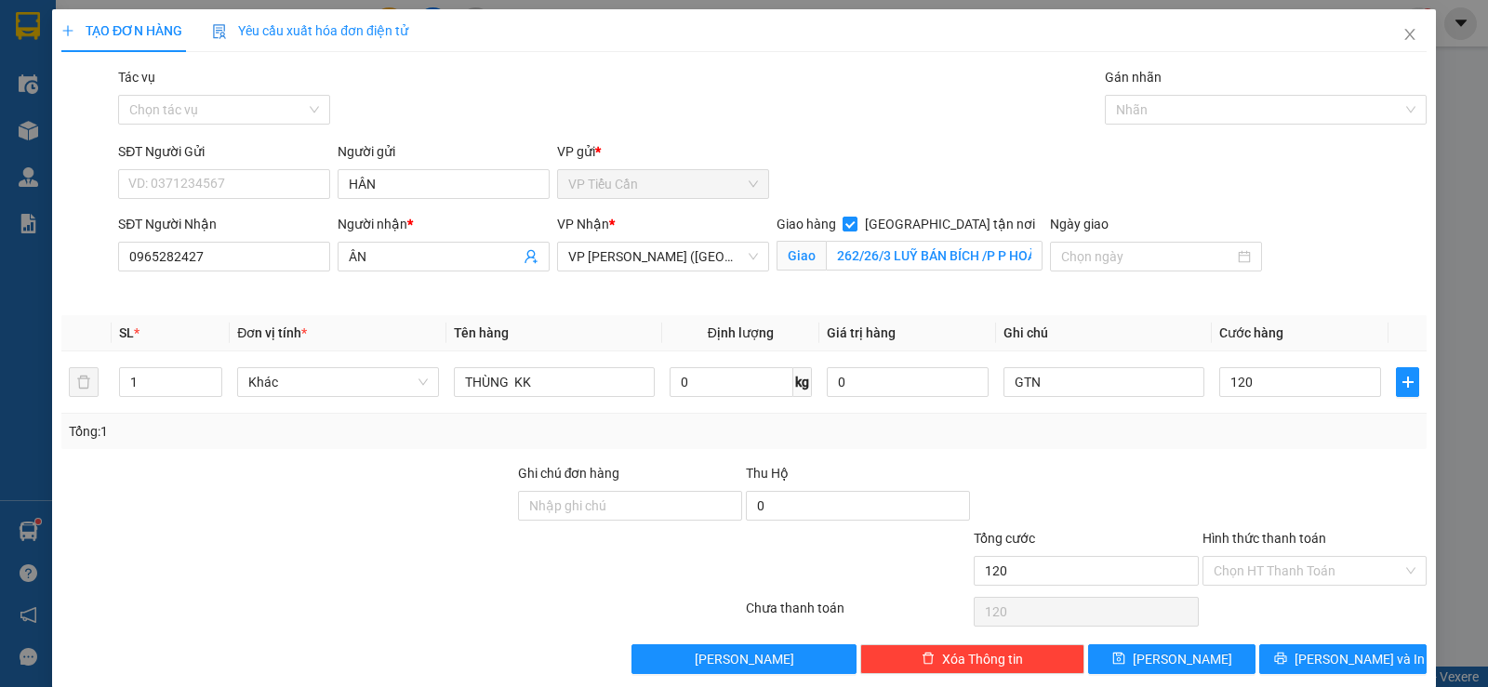
type input "120.000"
click at [1195, 453] on div "Transit Pickup Surcharge Ids Transit Deliver Surcharge Ids Transit Deliver Surc…" at bounding box center [743, 370] width 1365 height 607
click at [1322, 563] on input "Hình thức thanh toán" at bounding box center [1308, 571] width 189 height 28
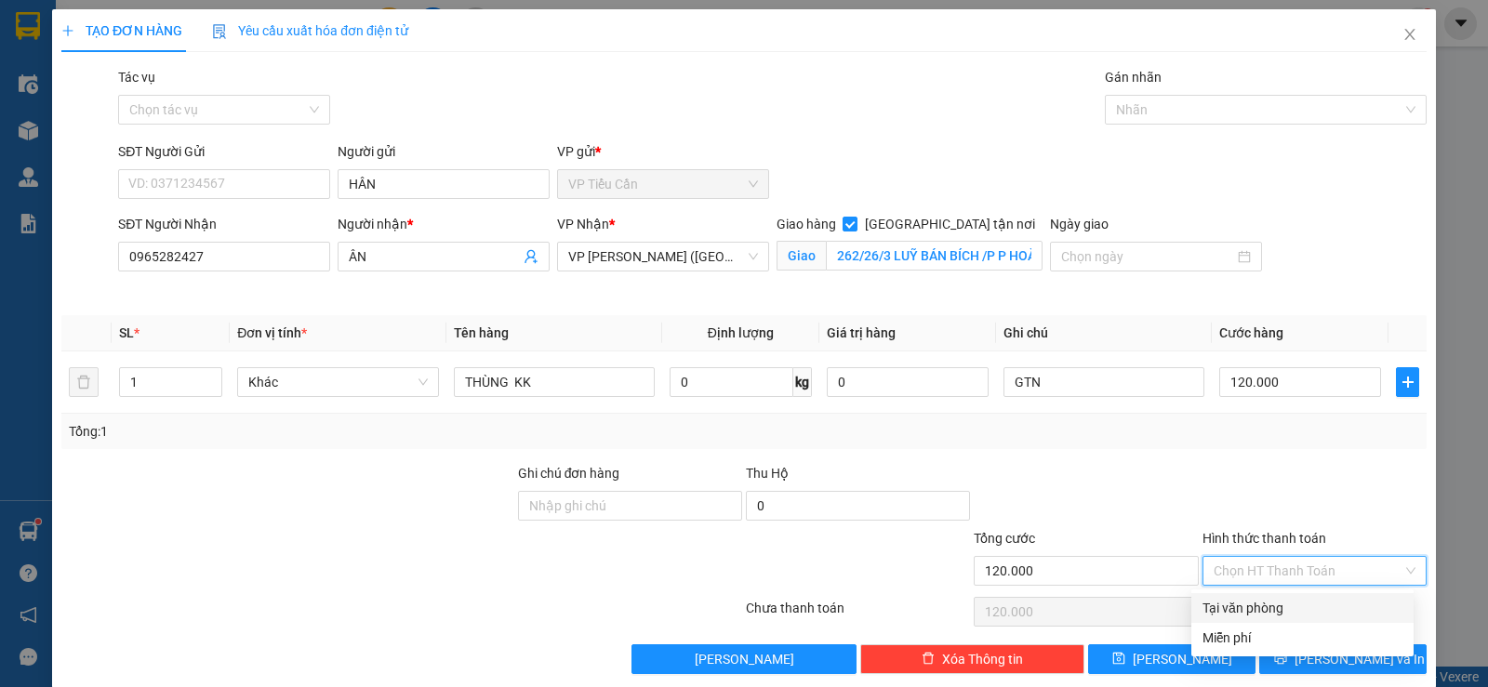
click at [1322, 563] on input "Hình thức thanh toán" at bounding box center [1308, 571] width 189 height 28
click at [1295, 611] on div "Tại văn phòng" at bounding box center [1303, 608] width 200 height 20
type input "0"
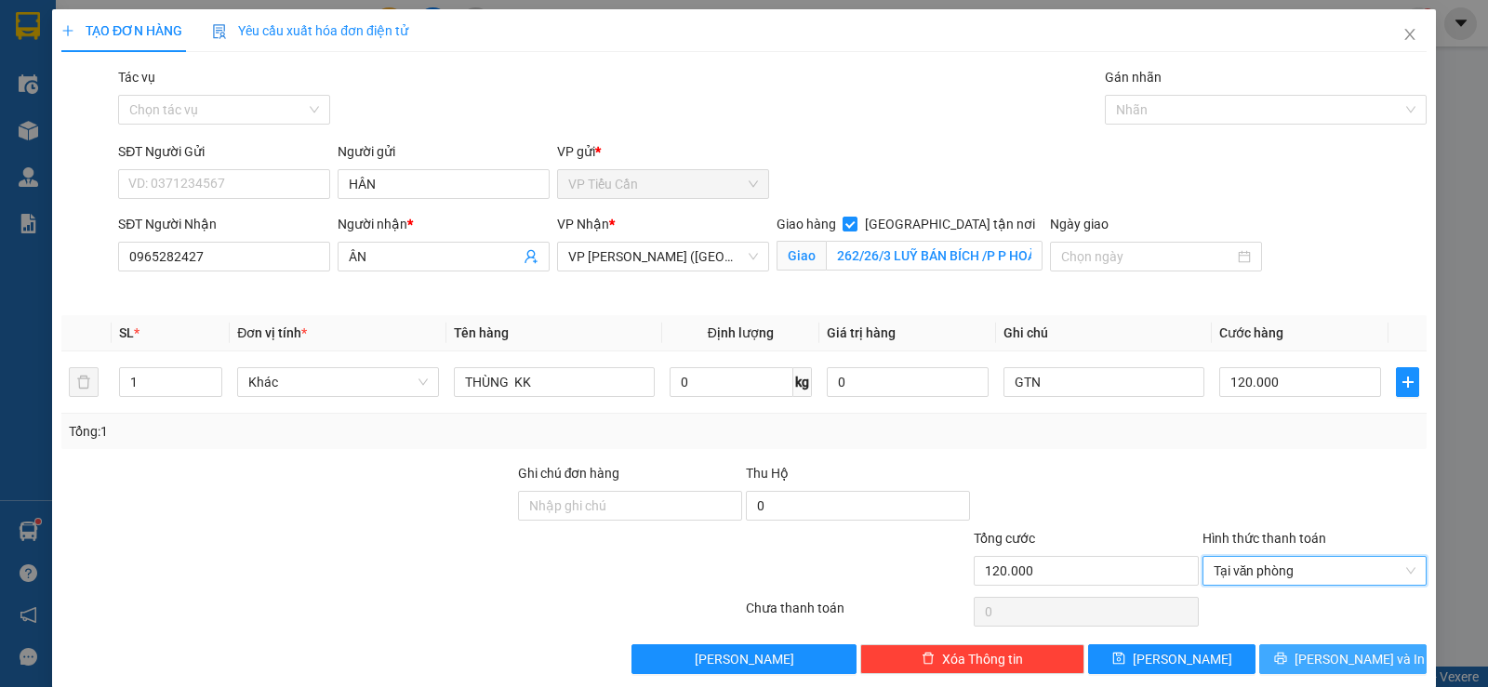
click at [1361, 664] on span "Lưu và In" at bounding box center [1360, 659] width 130 height 20
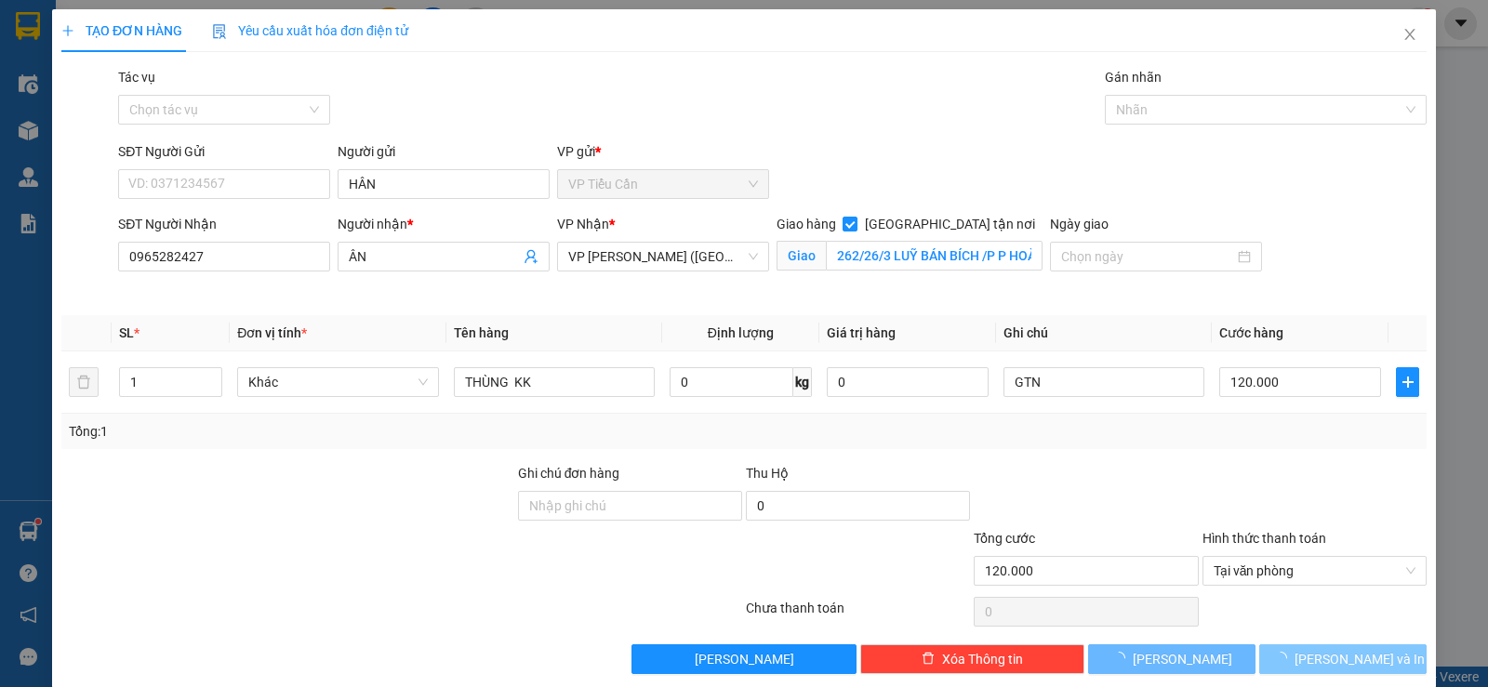
click at [1361, 664] on span "Lưu và In" at bounding box center [1360, 659] width 130 height 20
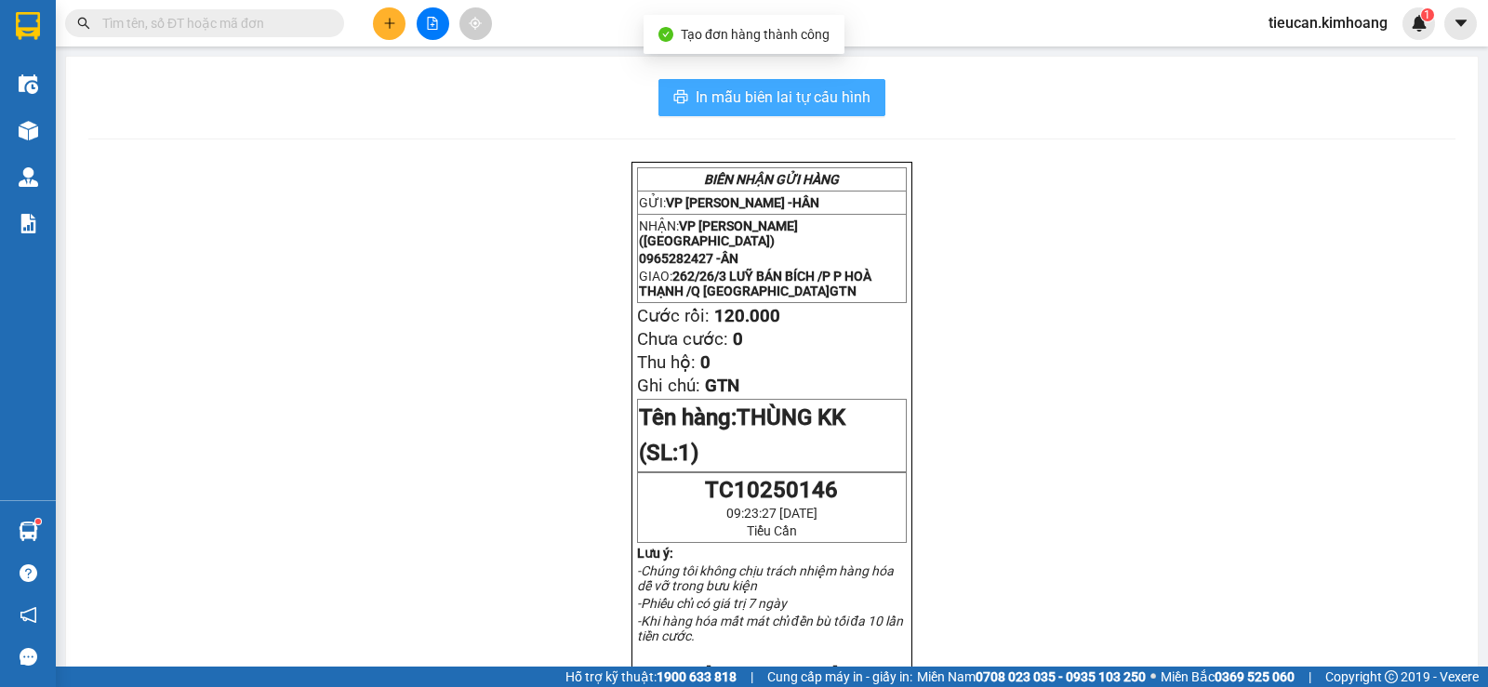
click at [745, 86] on span "In mẫu biên lai tự cấu hình" at bounding box center [783, 97] width 175 height 23
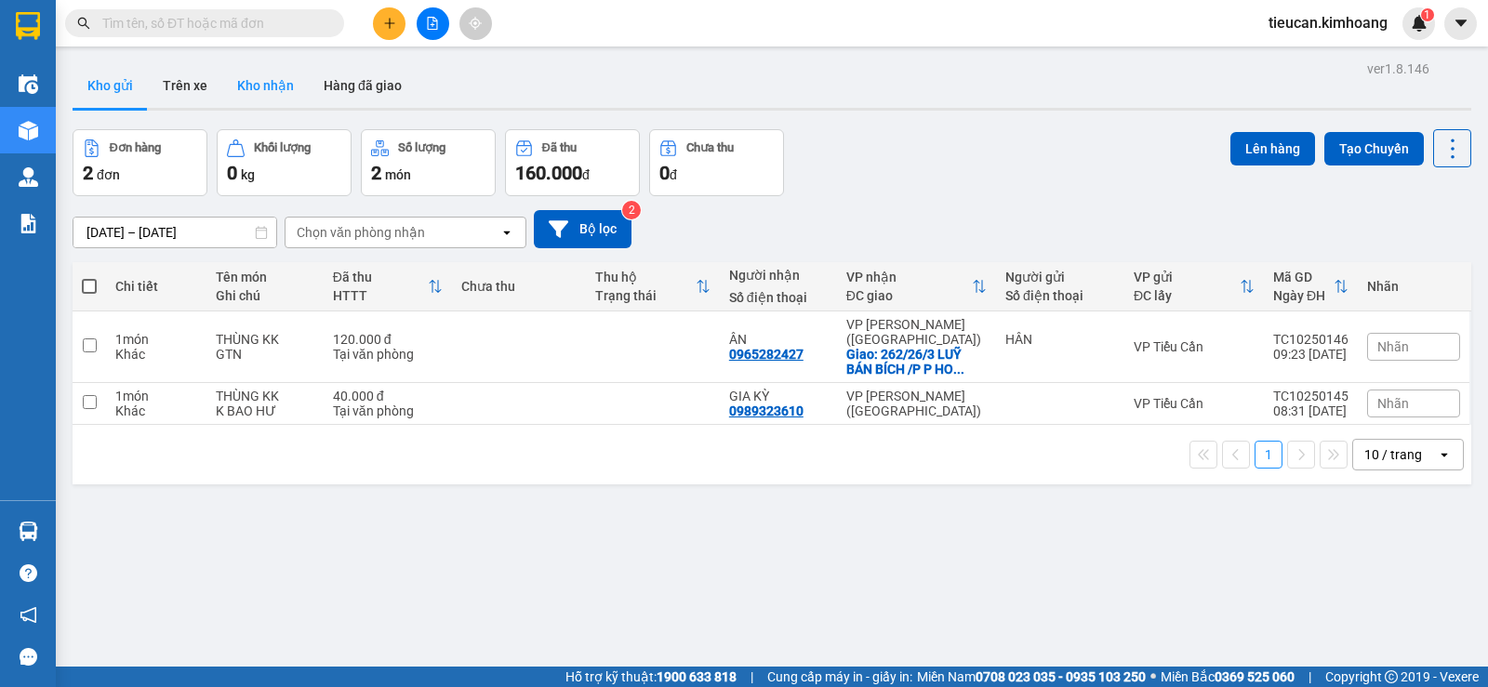
click at [270, 95] on button "Kho nhận" at bounding box center [265, 85] width 86 height 45
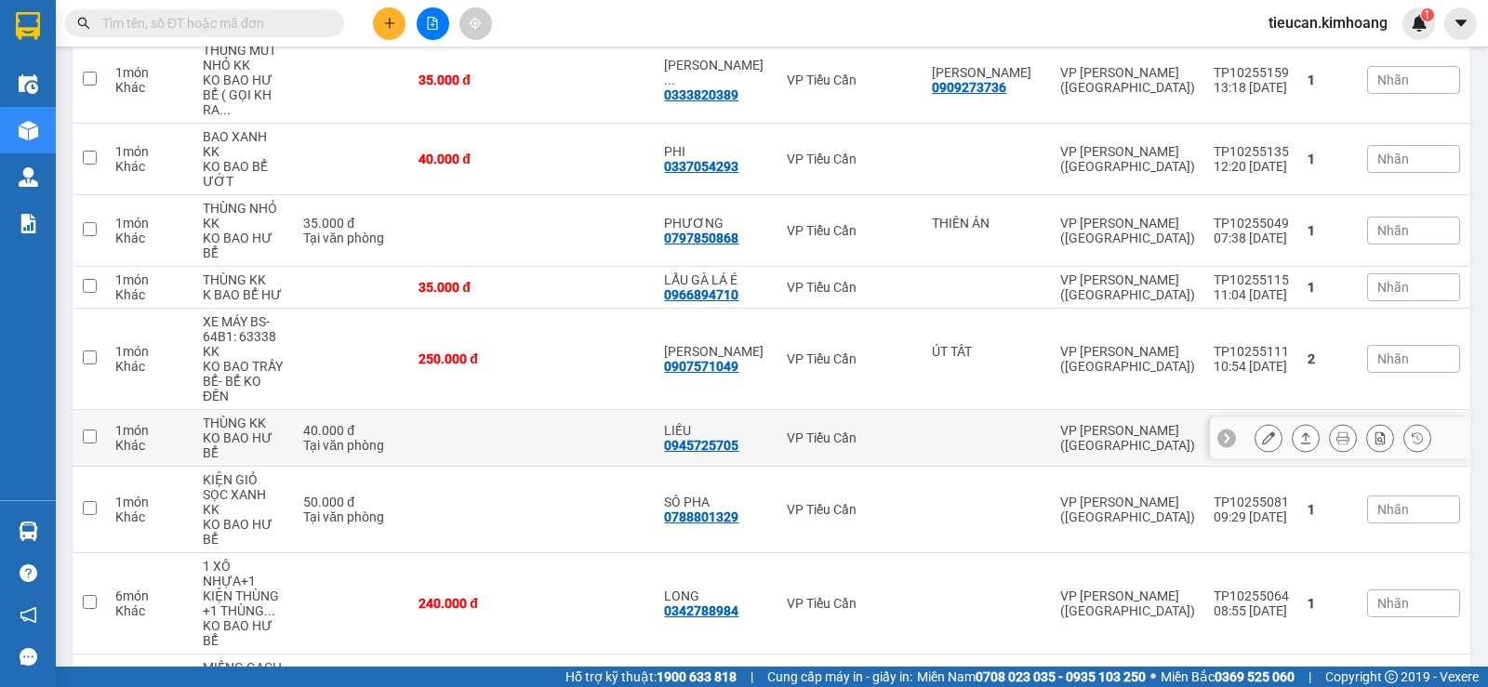
scroll to position [651, 0]
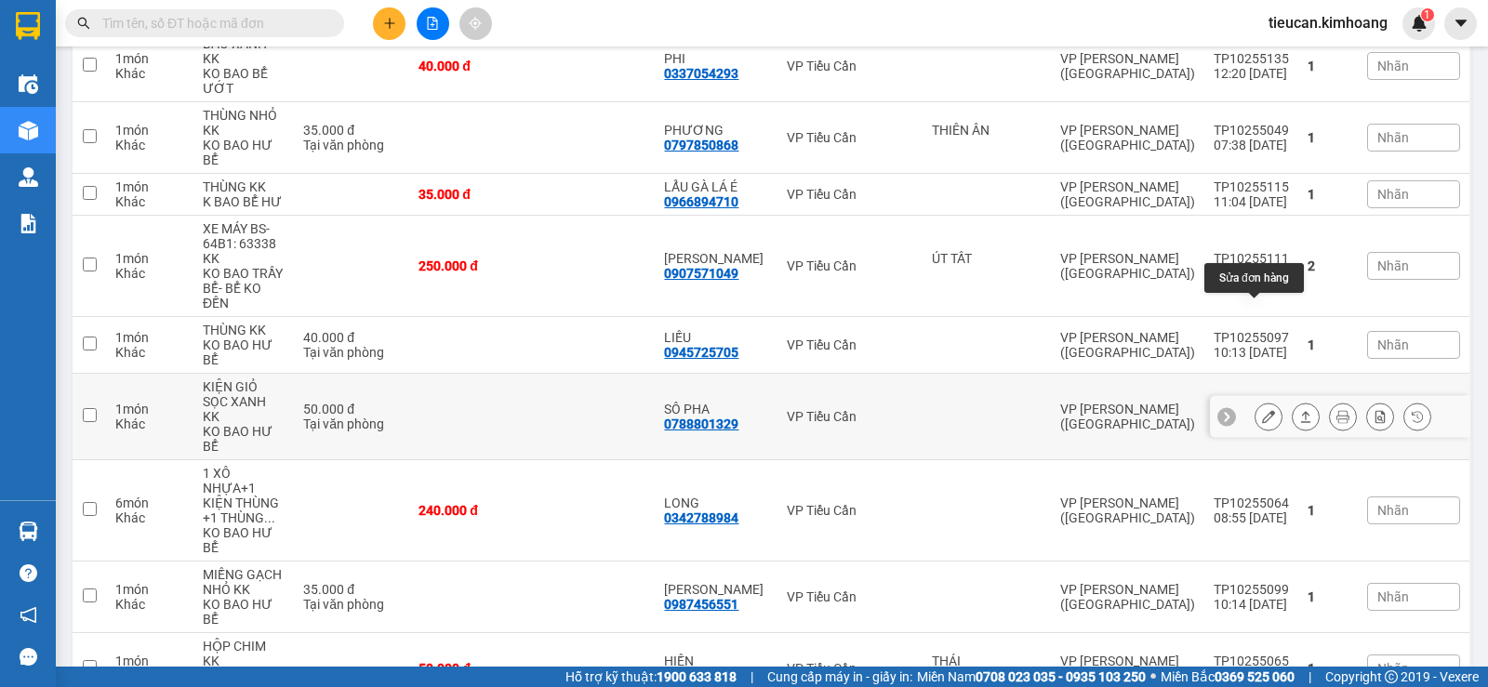
click at [1262, 410] on icon at bounding box center [1268, 416] width 13 height 13
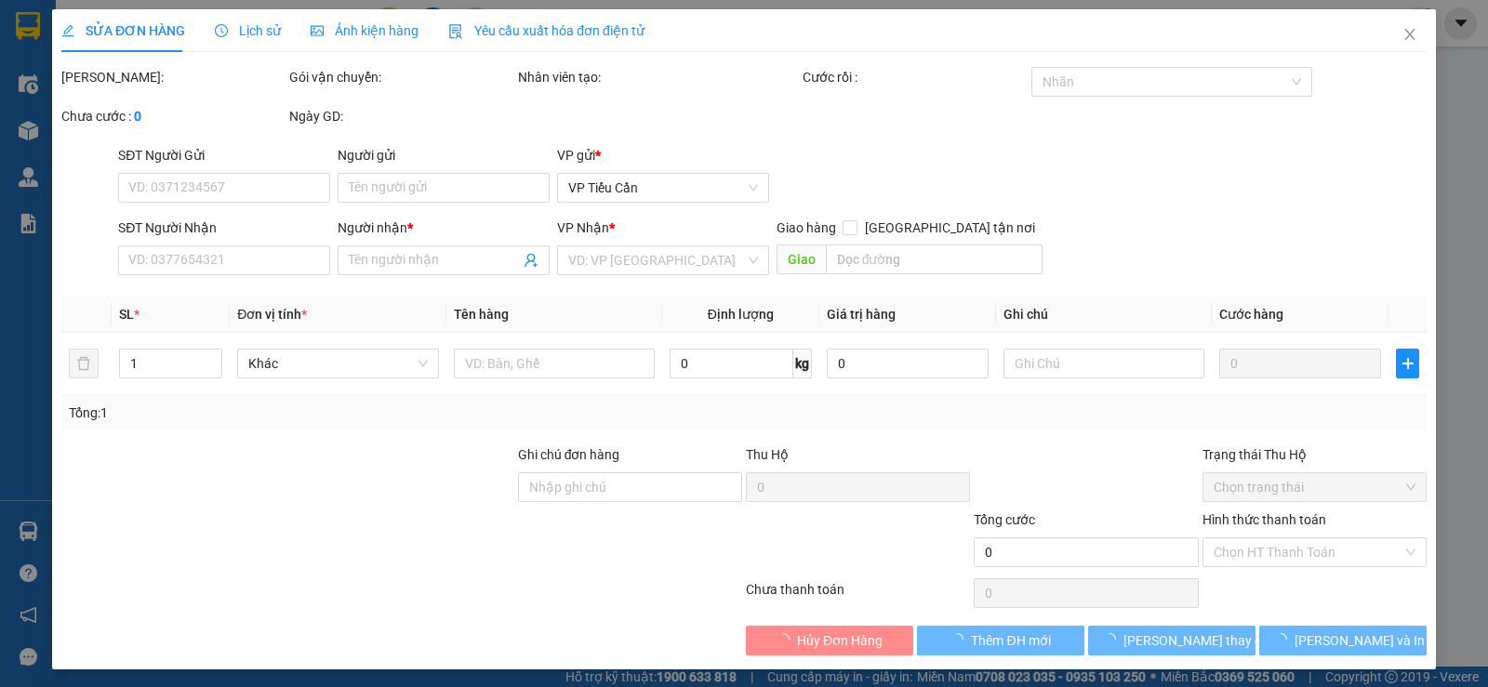
type input "0788801329"
type input "SÔ PHA"
type input "50.000"
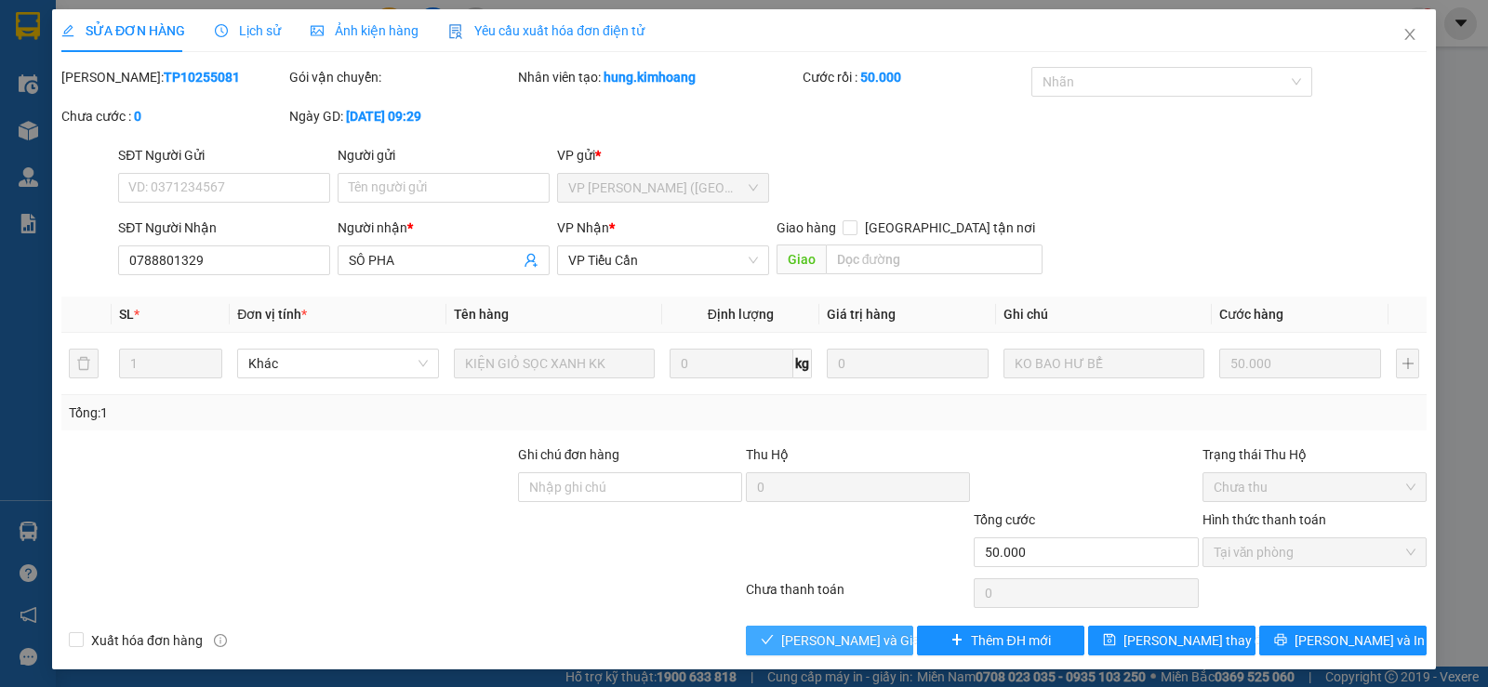
click at [876, 646] on span "Lưu và Giao hàng" at bounding box center [870, 641] width 179 height 20
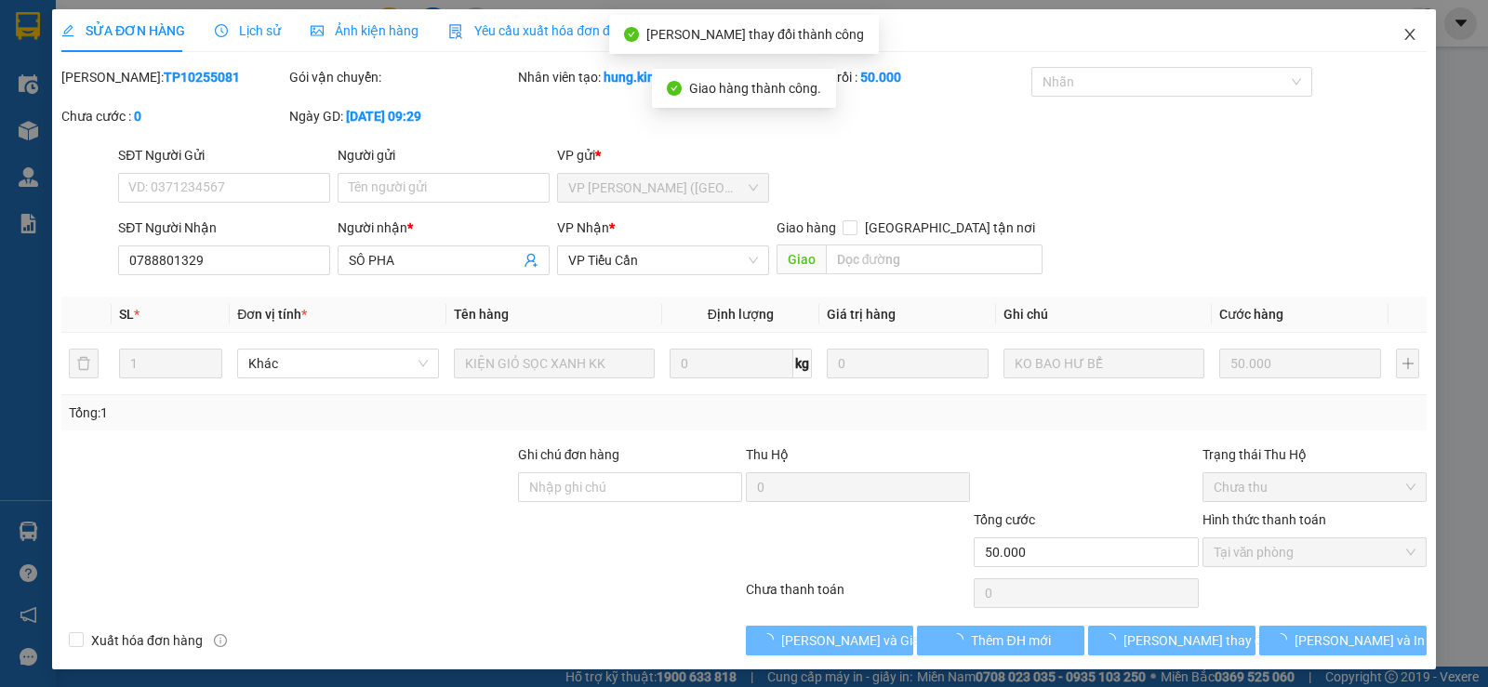
click at [1391, 47] on span "Close" at bounding box center [1410, 35] width 52 height 52
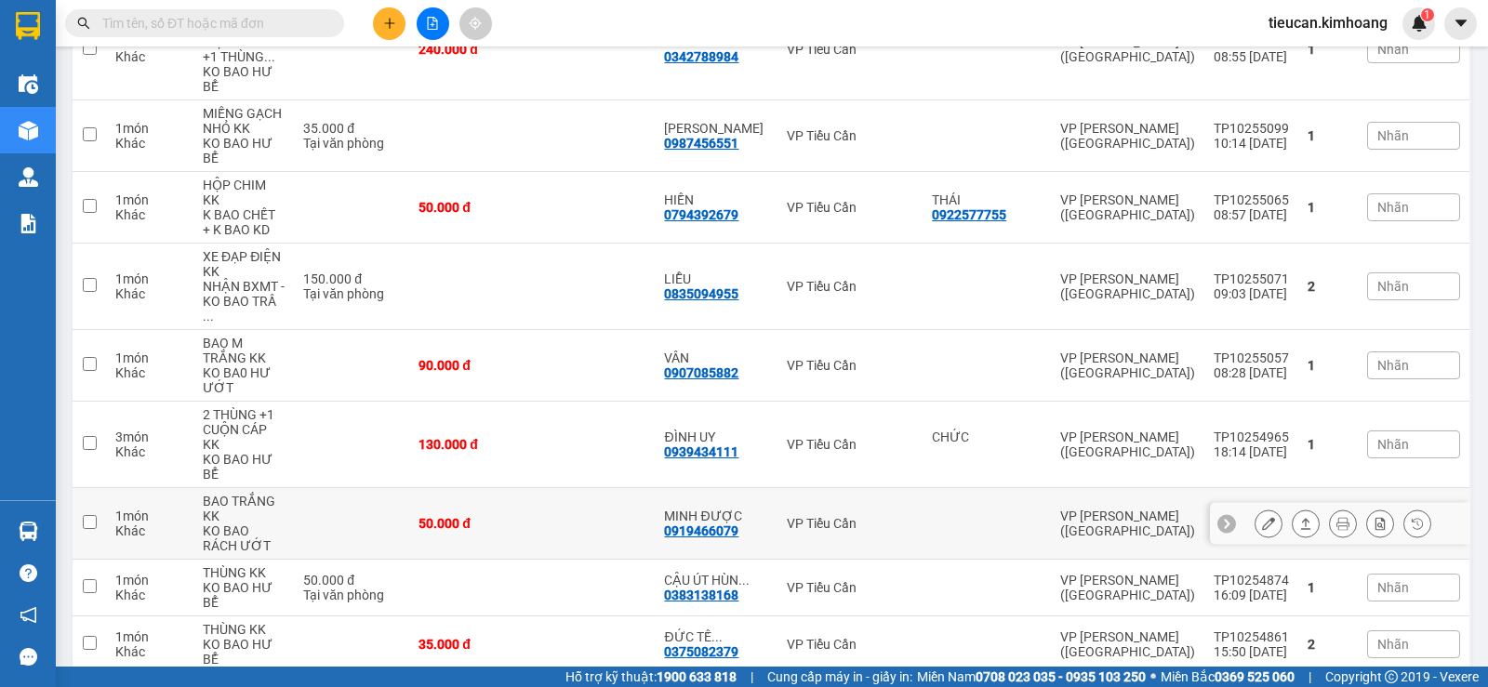
scroll to position [1119, 0]
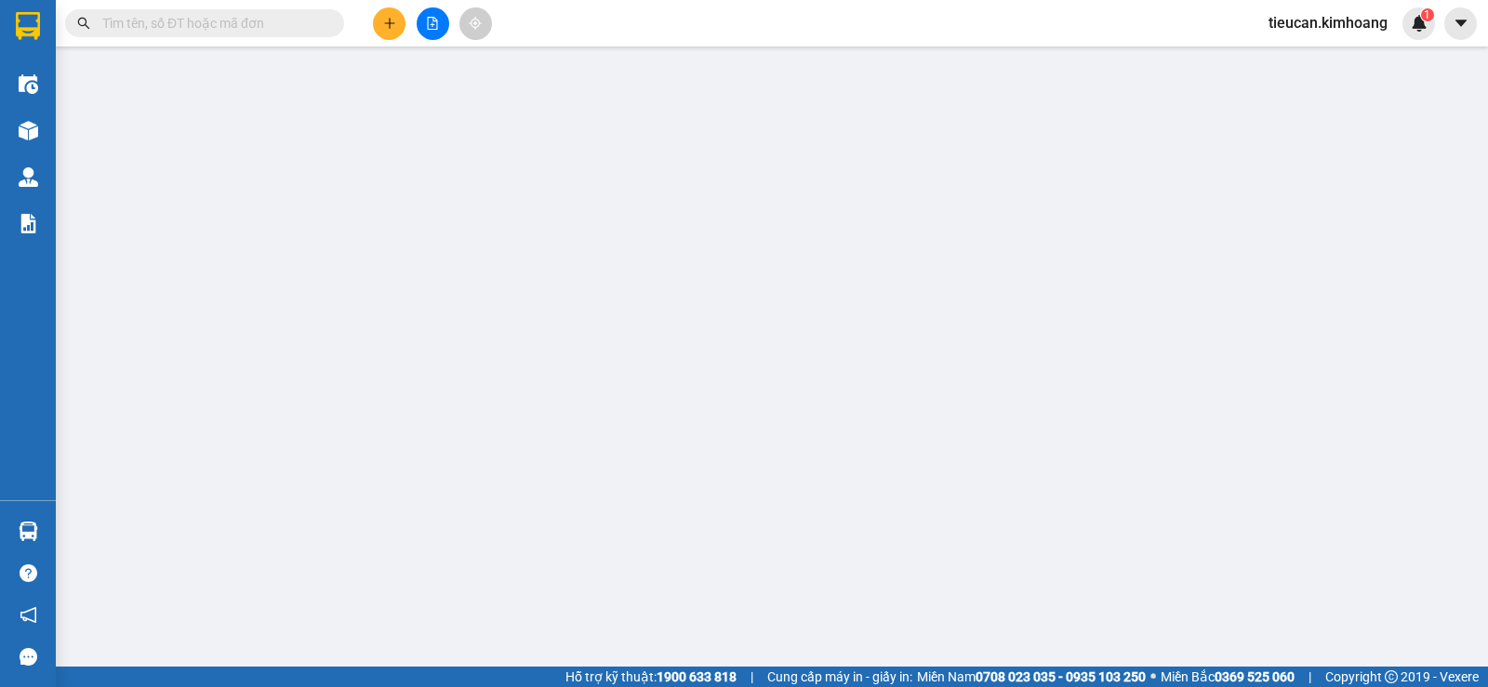
type input "0944029484"
type input "DÔ"
type input "70.000"
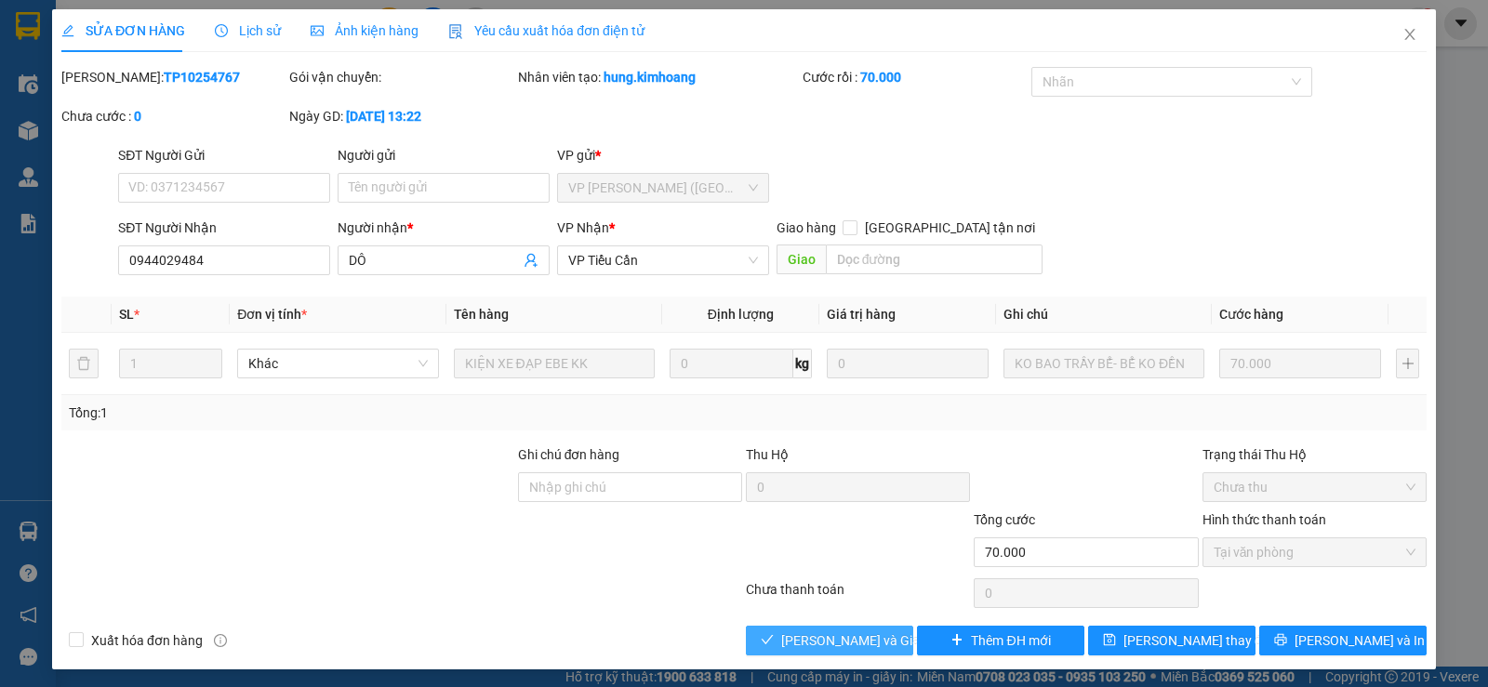
click at [829, 643] on span "Lưu và Giao hàng" at bounding box center [870, 641] width 179 height 20
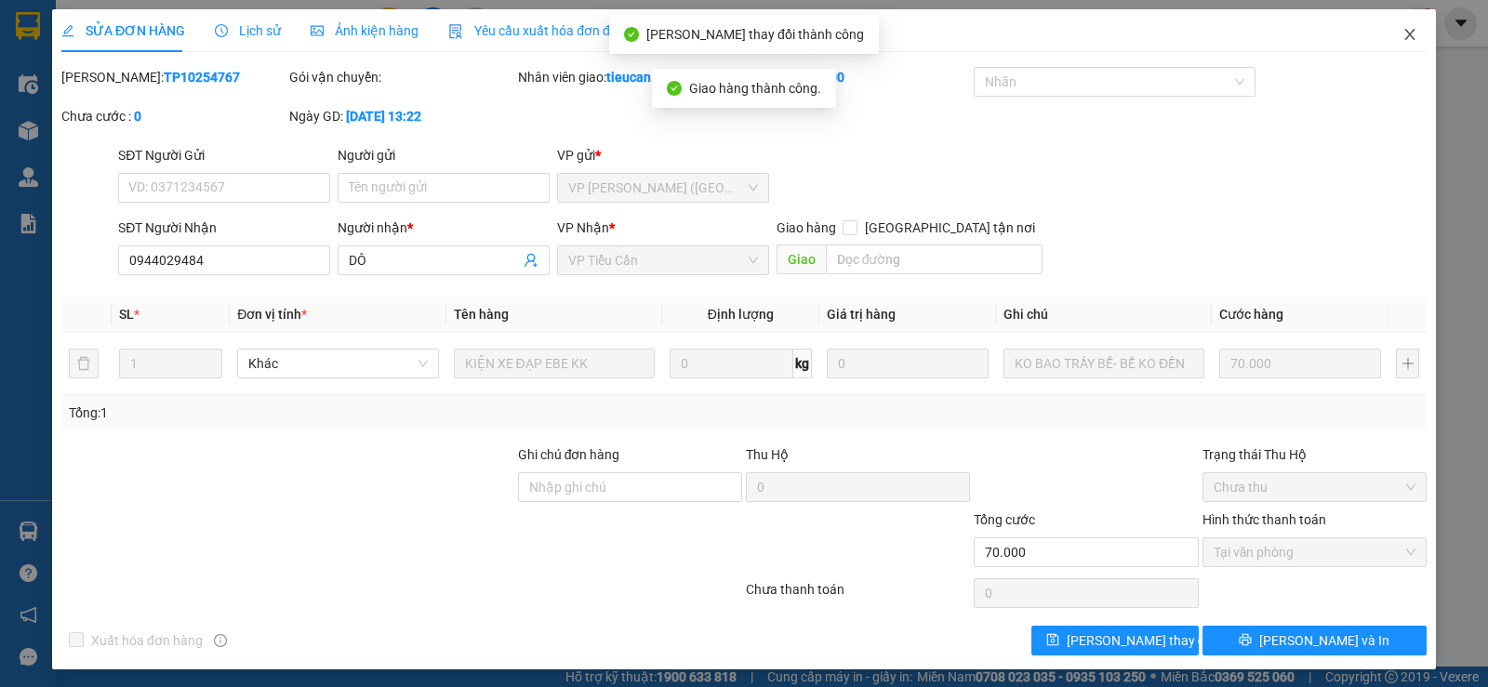
click at [1388, 31] on span "Close" at bounding box center [1410, 35] width 52 height 52
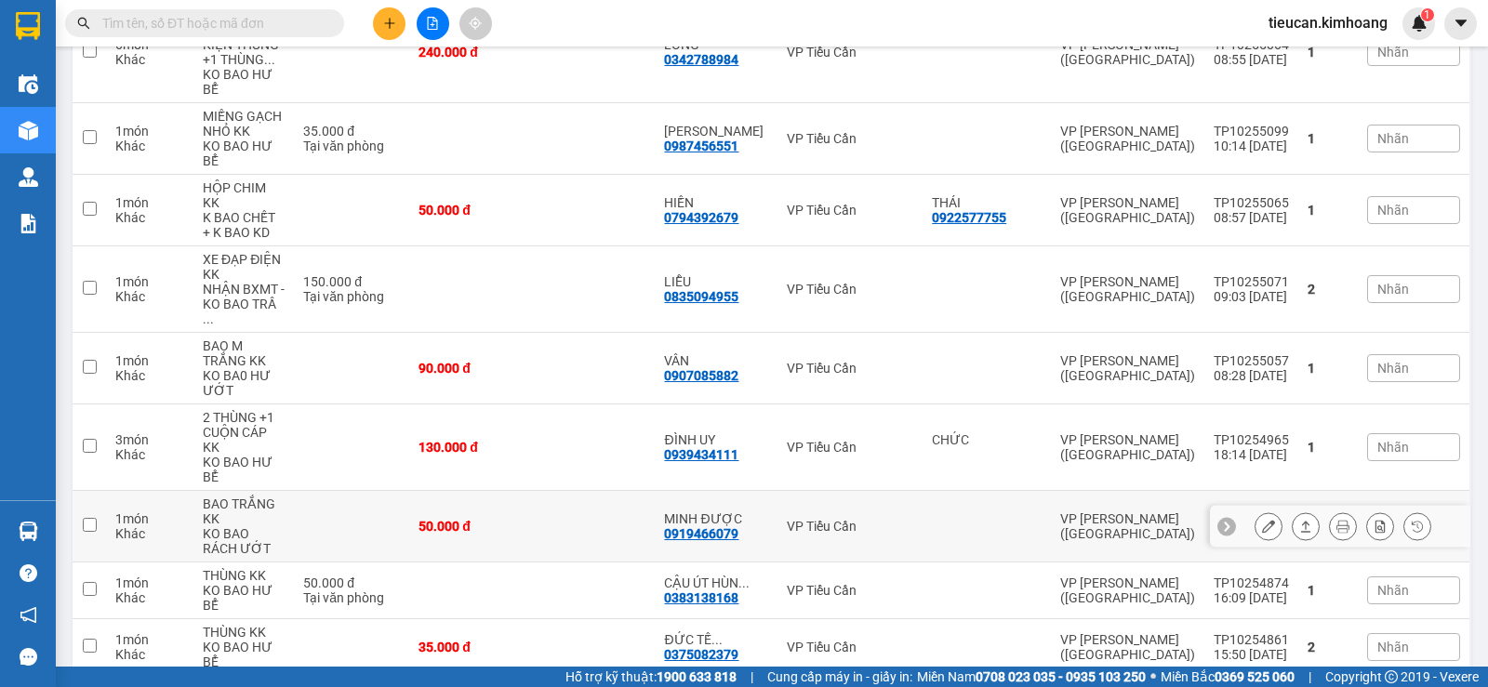
scroll to position [1196, 0]
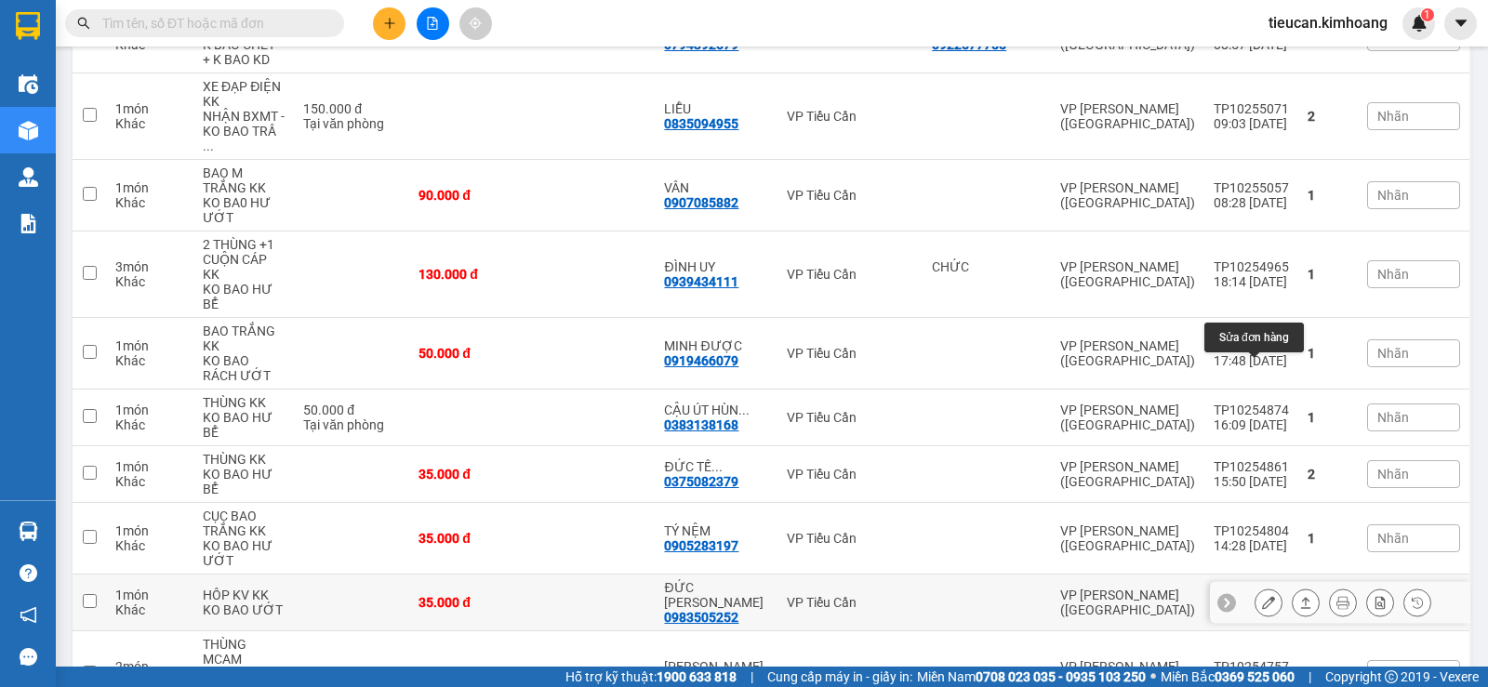
click at [1255, 589] on div at bounding box center [1269, 603] width 28 height 28
click at [1262, 596] on icon at bounding box center [1268, 602] width 13 height 13
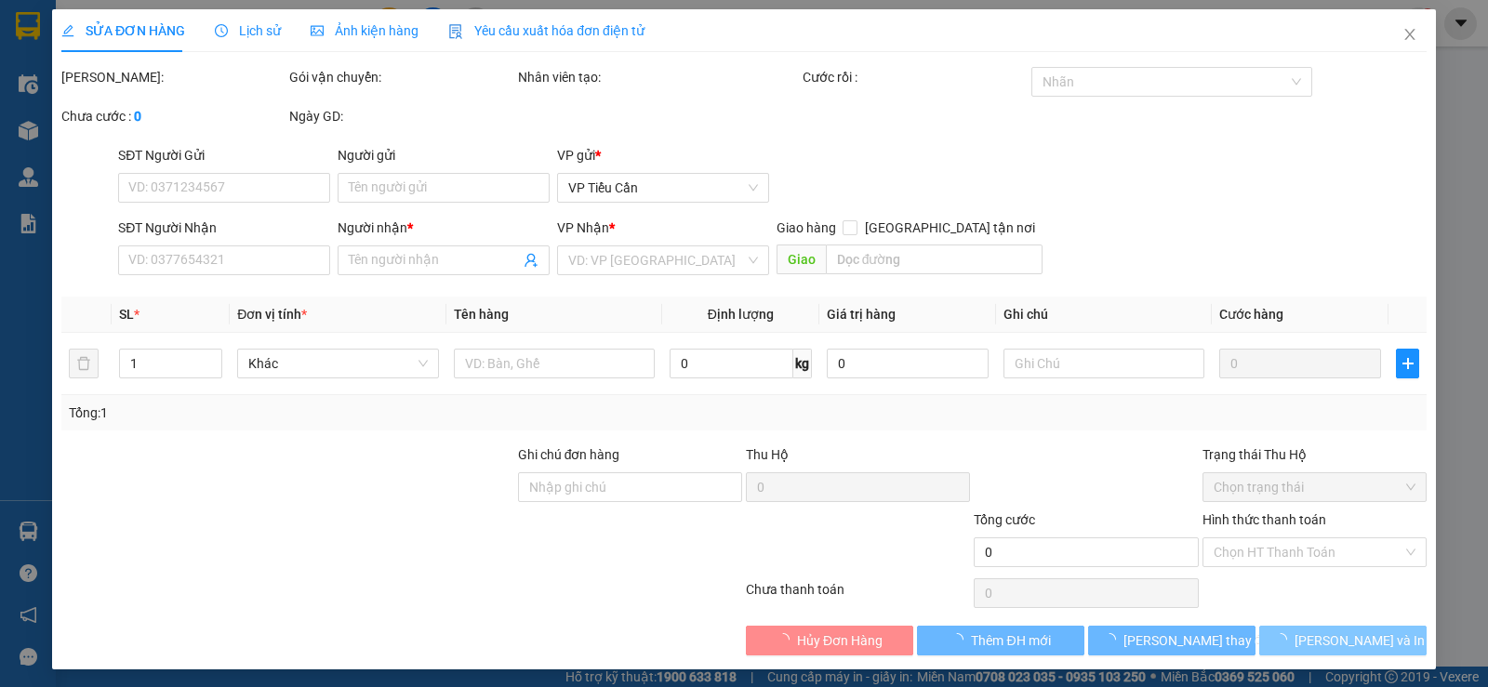
type input "0983505252"
type input "ĐỨC VY"
type input "35.000"
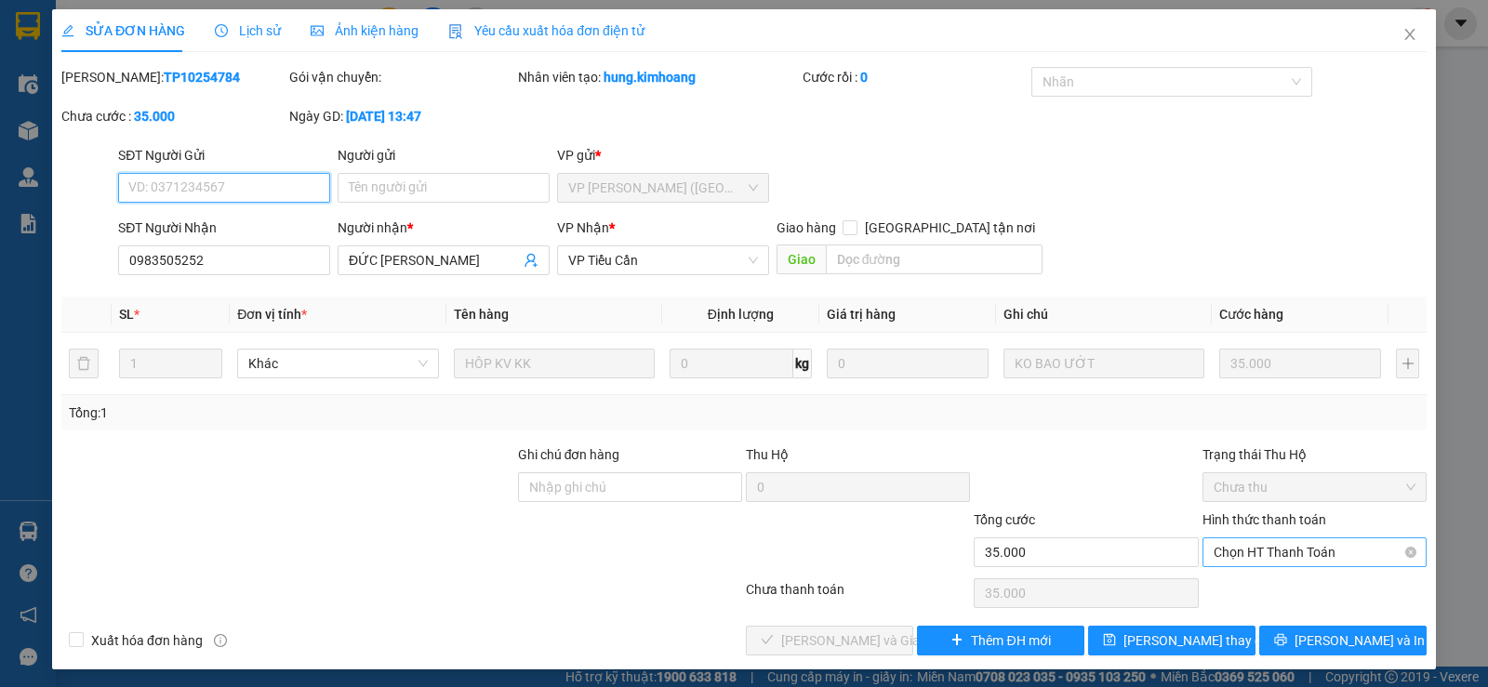
click at [1270, 541] on span "Chọn HT Thanh Toán" at bounding box center [1315, 553] width 202 height 28
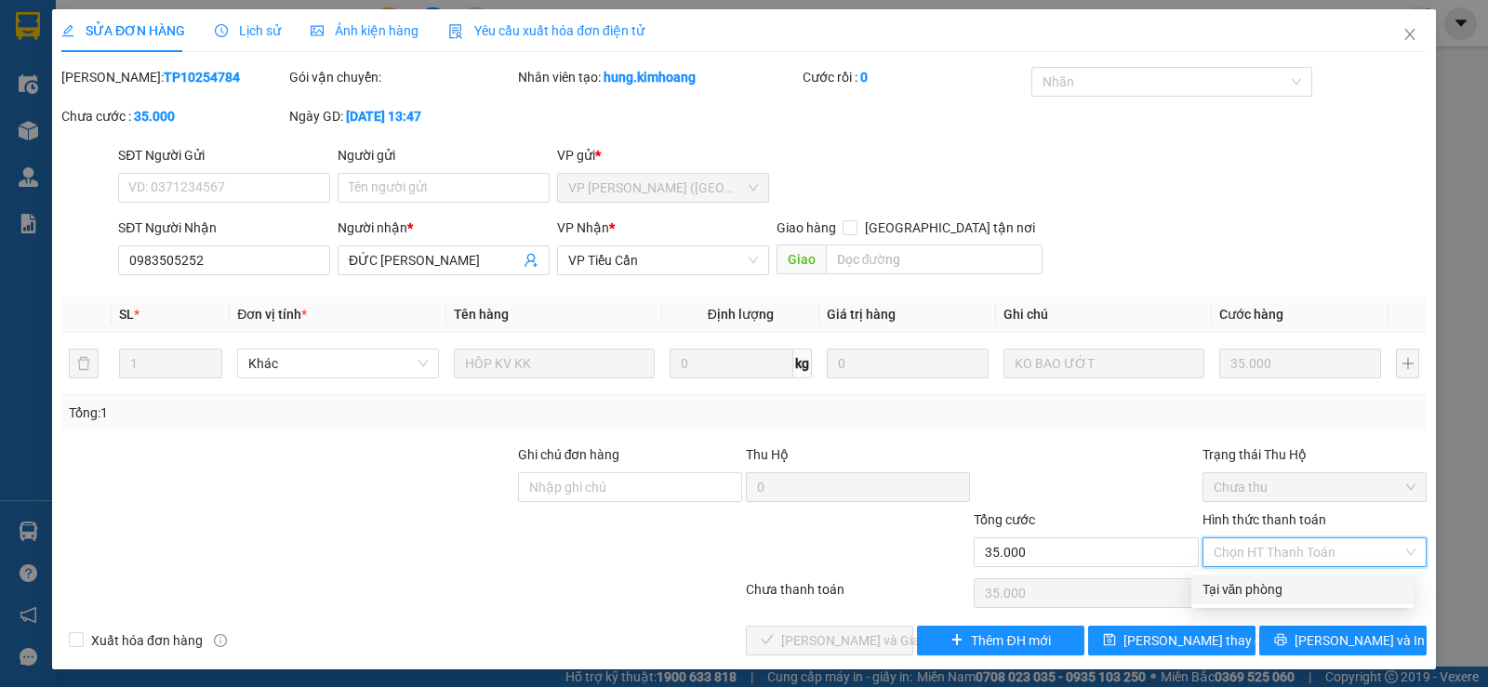
click at [1244, 595] on div "Tại văn phòng" at bounding box center [1303, 589] width 200 height 20
type input "0"
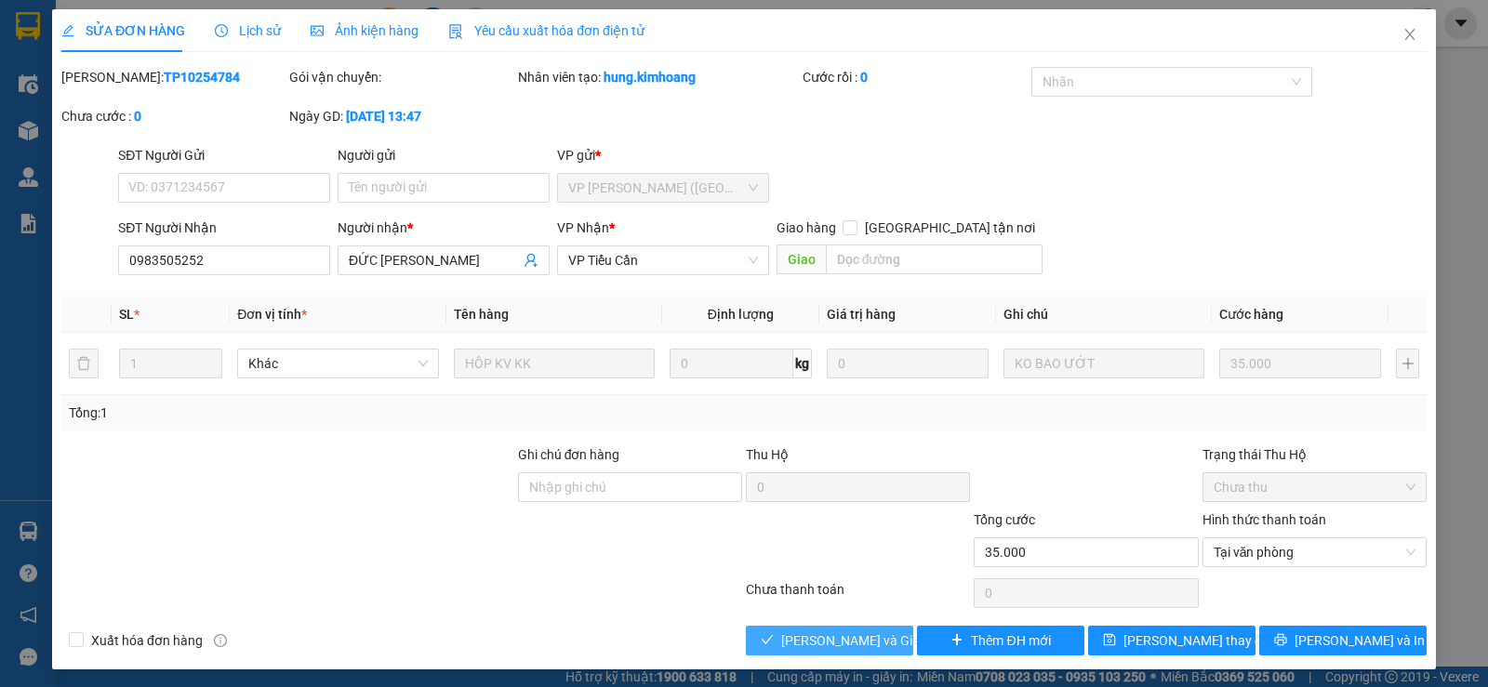
click at [875, 635] on span "Lưu và Giao hàng" at bounding box center [870, 641] width 179 height 20
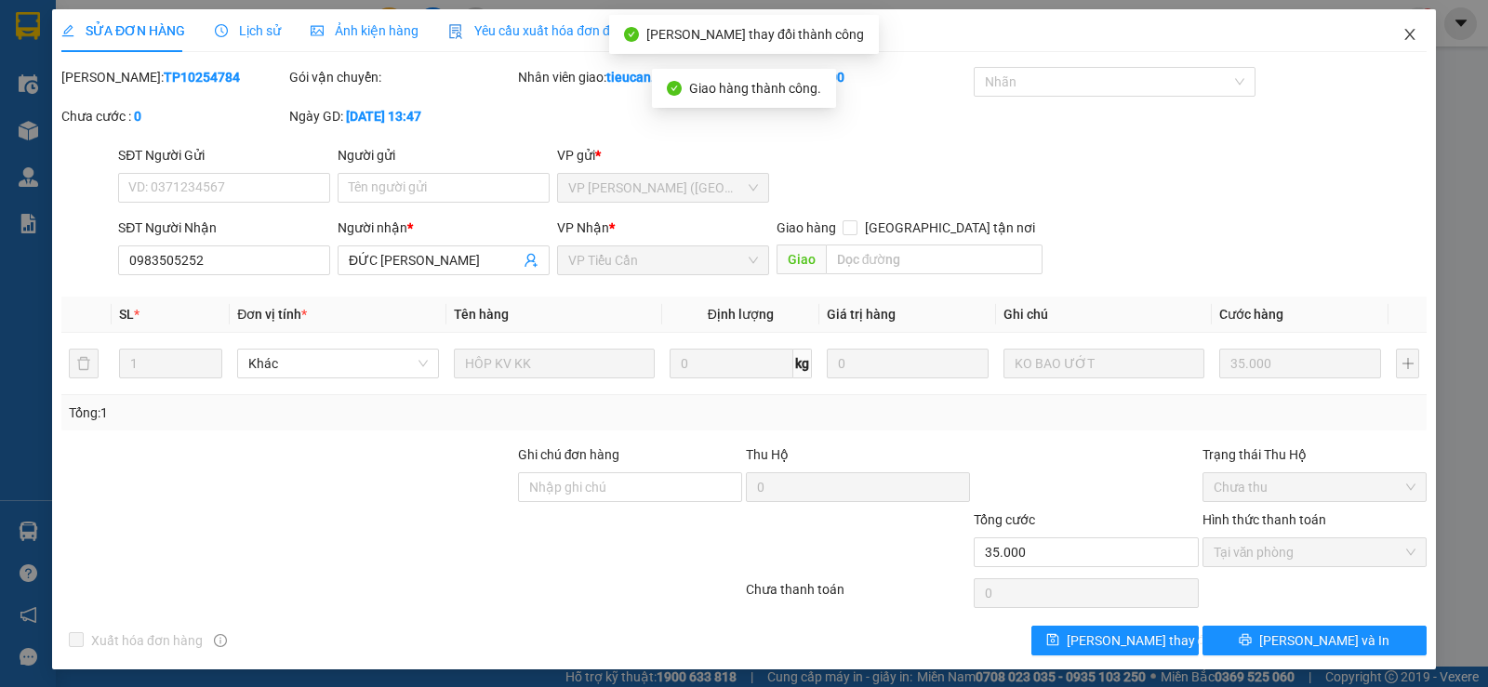
click at [1403, 37] on icon "close" at bounding box center [1410, 34] width 15 height 15
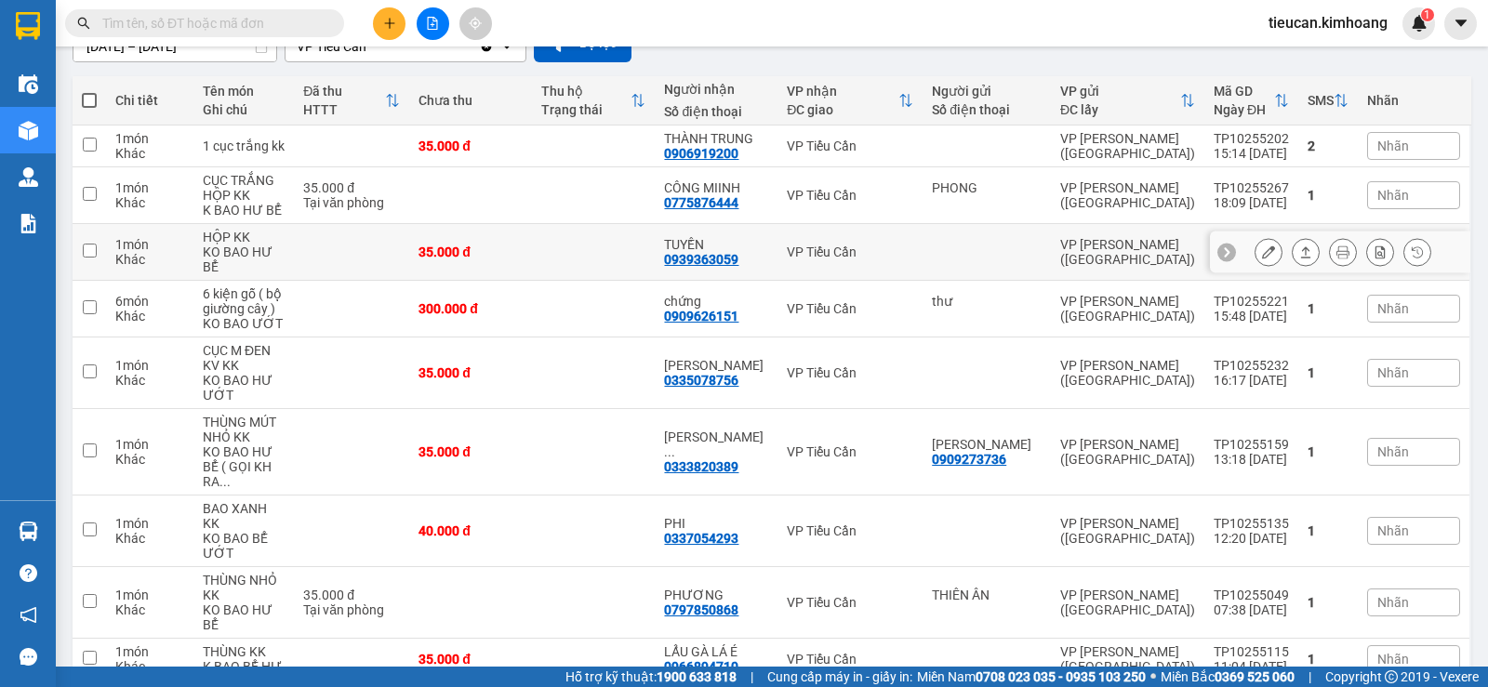
scroll to position [279, 0]
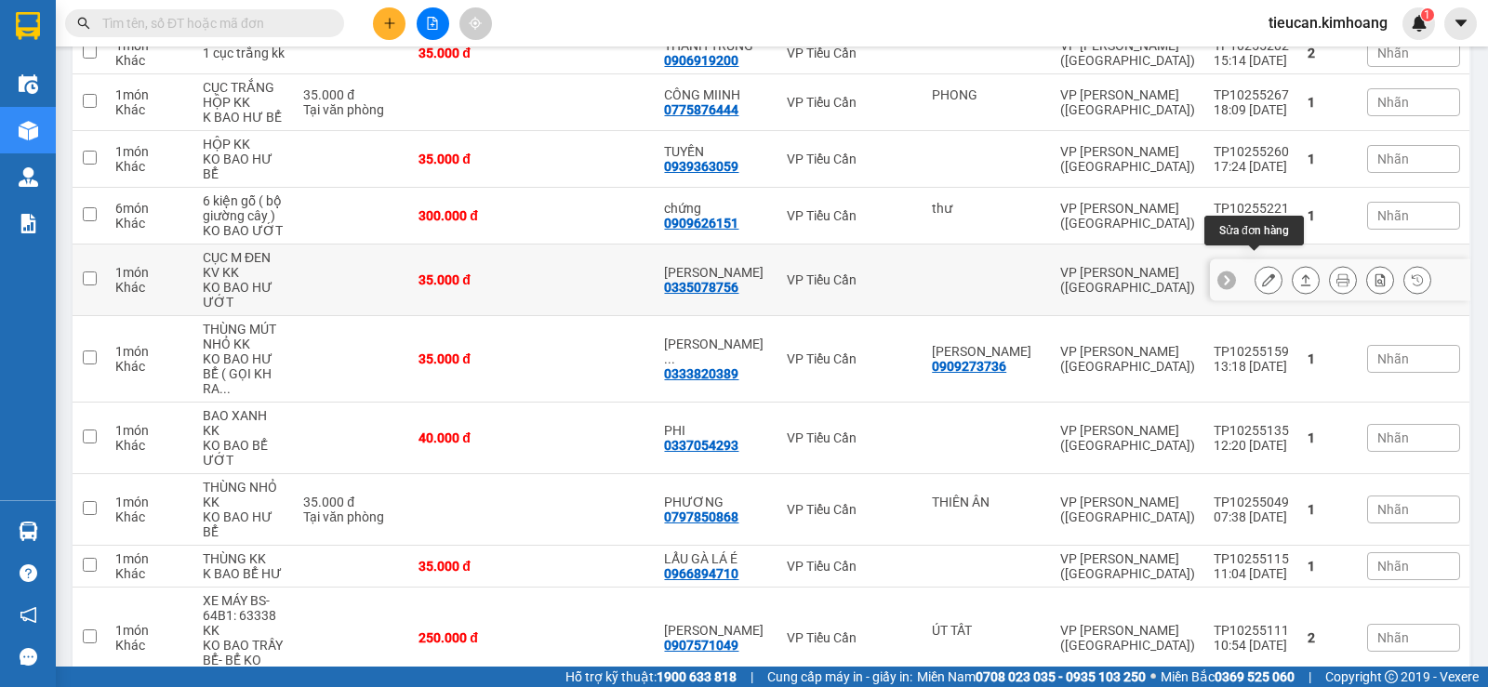
click at [1262, 273] on icon at bounding box center [1268, 279] width 13 height 13
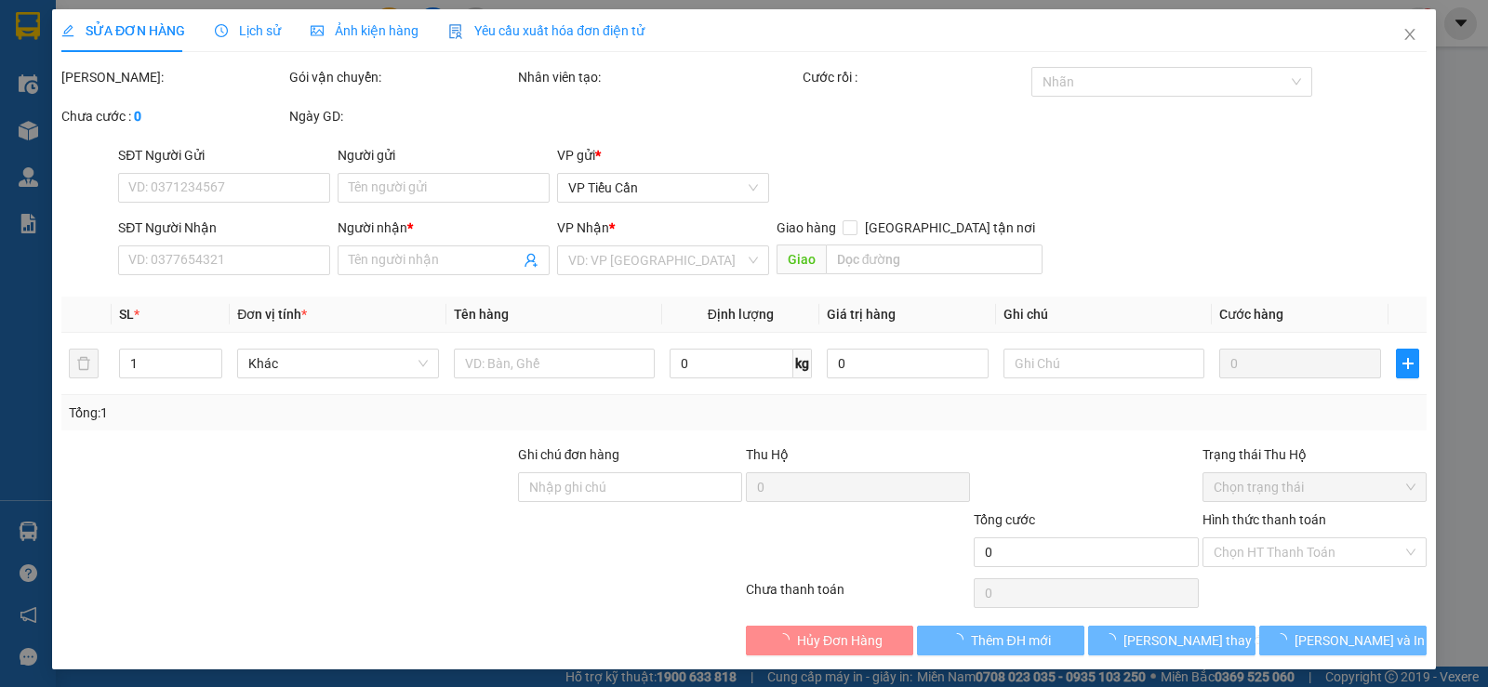
type input "0335078756"
type input "TRÚC NGUYỄN"
type input "35.000"
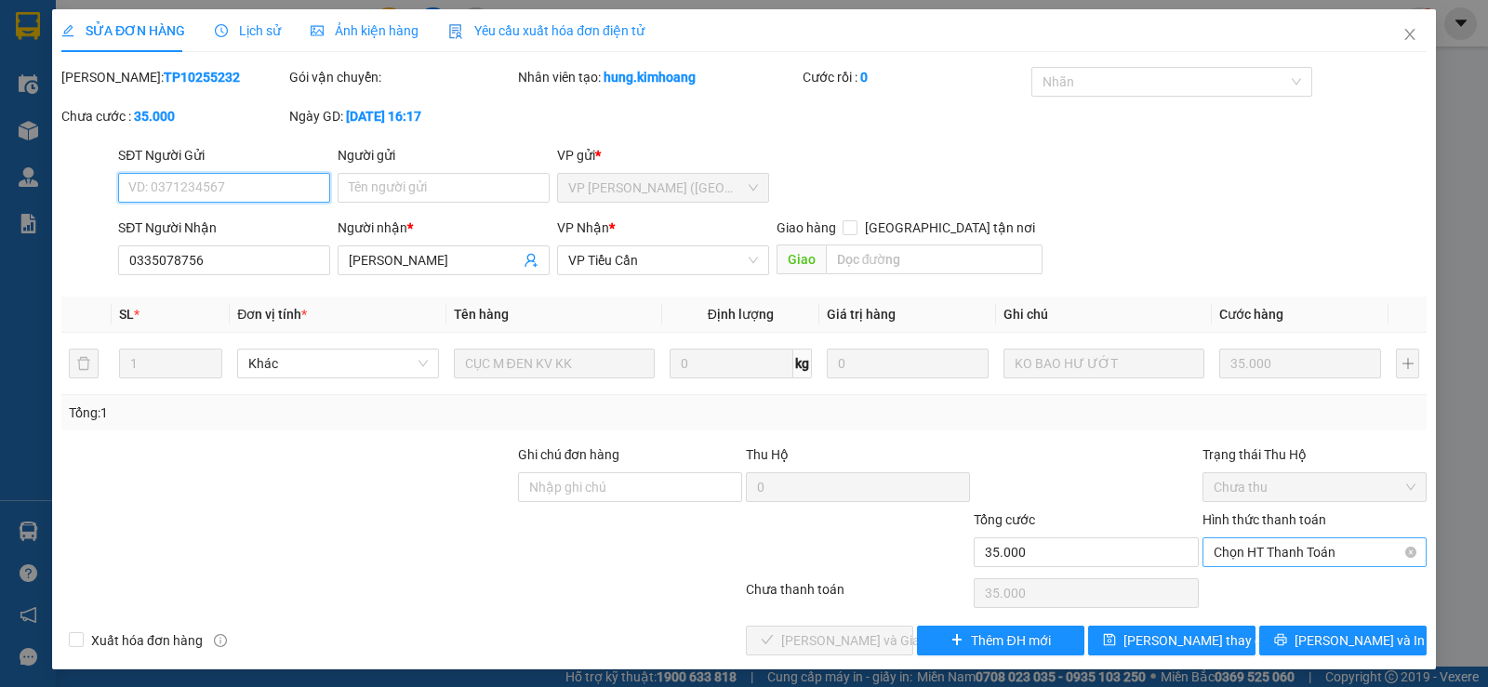
click at [1271, 559] on span "Chọn HT Thanh Toán" at bounding box center [1315, 553] width 202 height 28
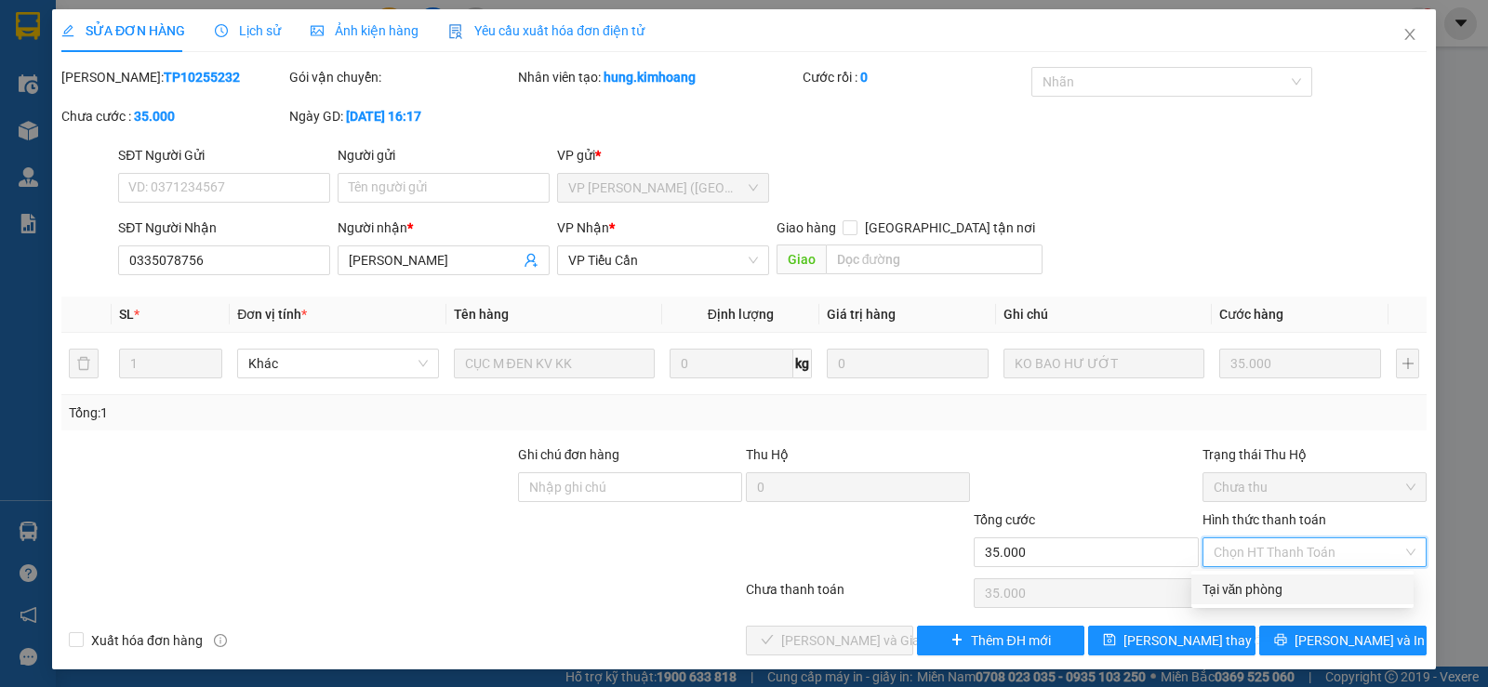
click at [1245, 592] on div "Tại văn phòng" at bounding box center [1303, 589] width 200 height 20
type input "0"
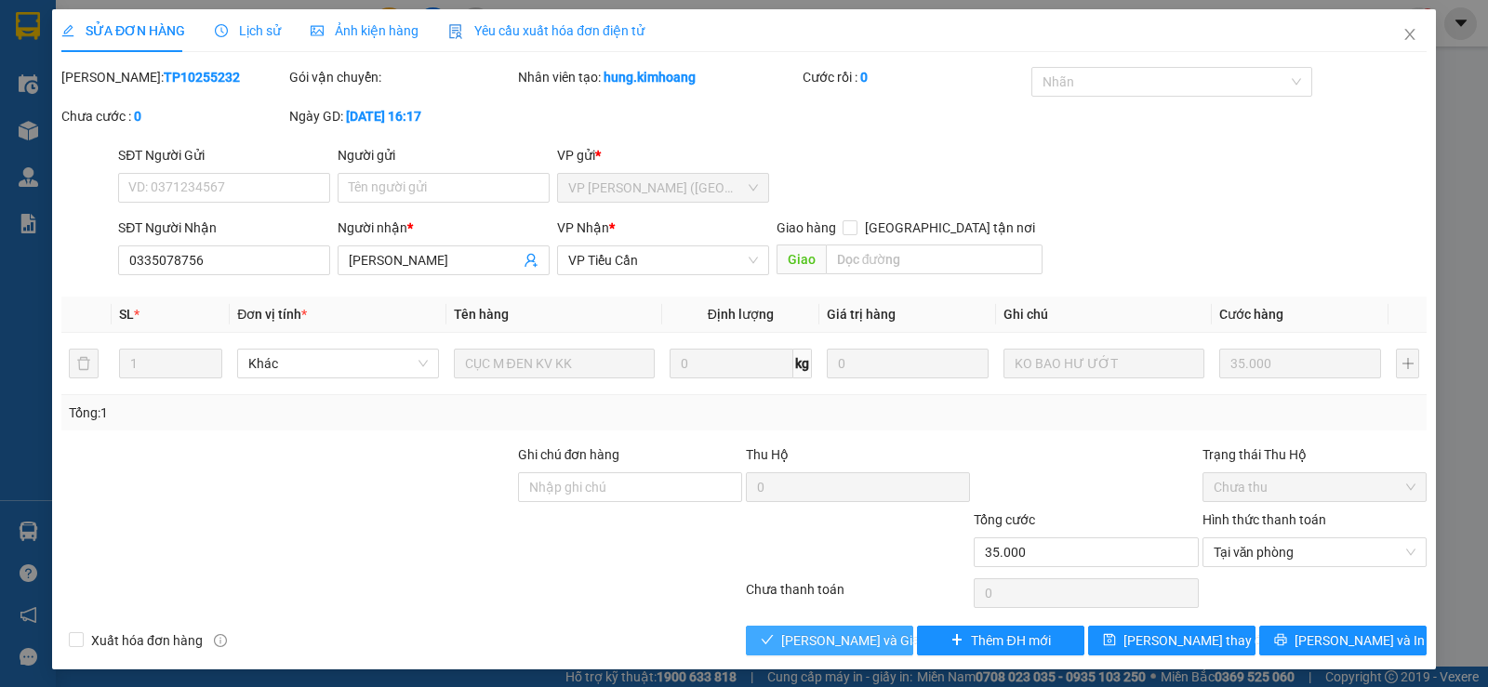
click at [871, 639] on span "Lưu và Giao hàng" at bounding box center [870, 641] width 179 height 20
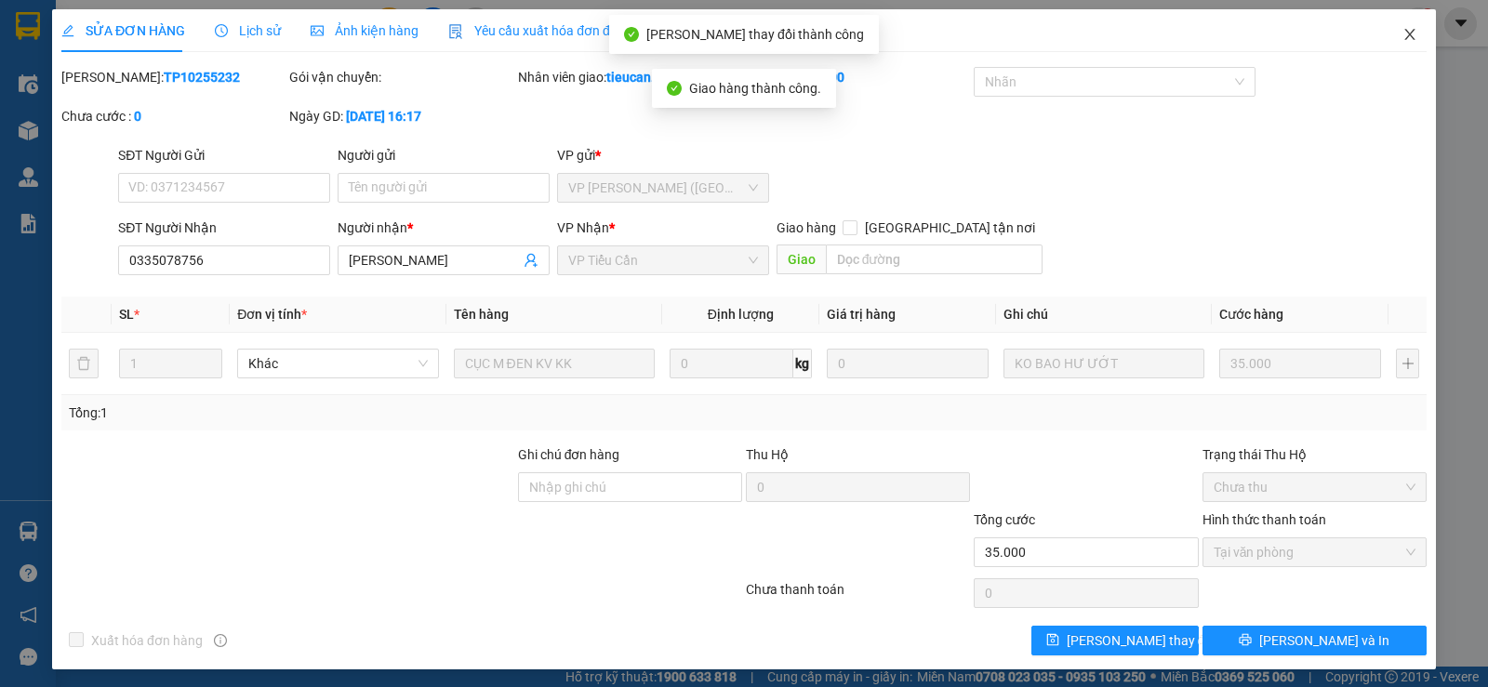
click at [1404, 39] on icon "close" at bounding box center [1409, 34] width 10 height 11
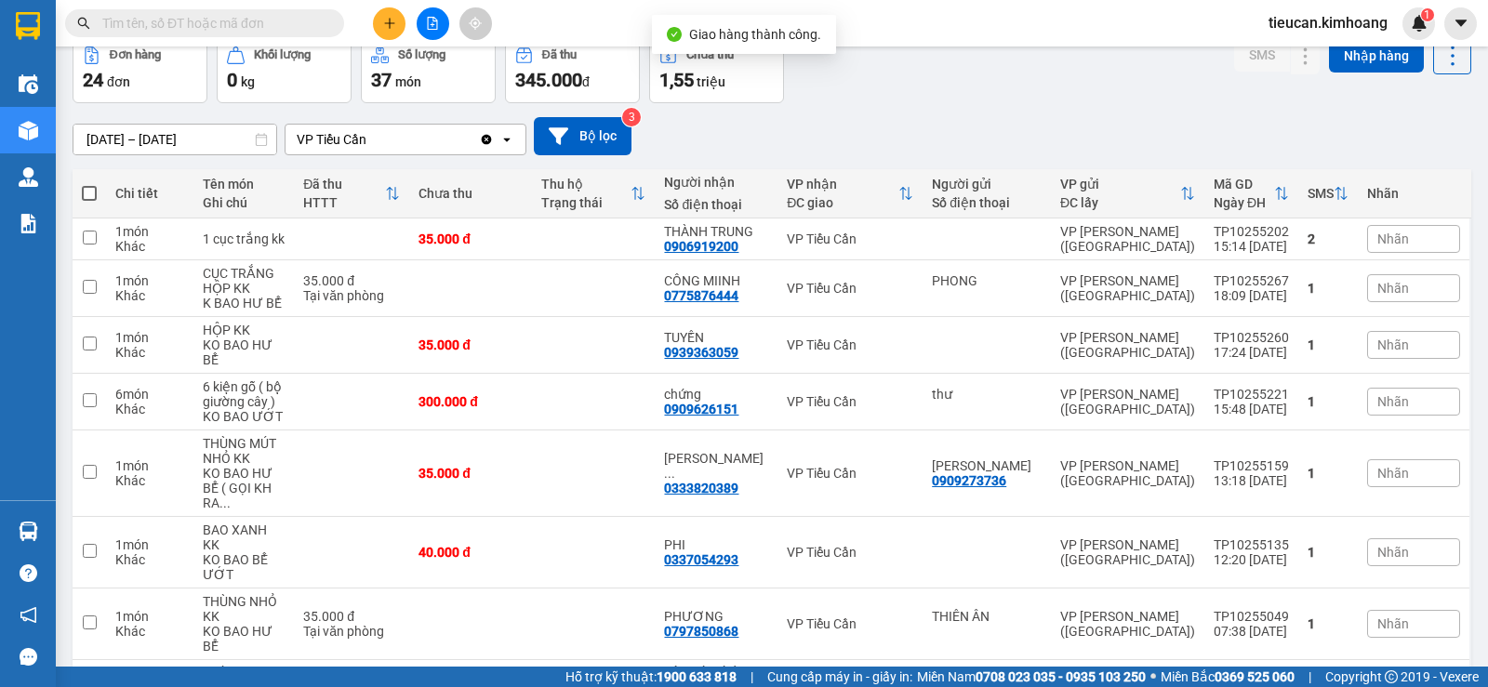
scroll to position [186, 0]
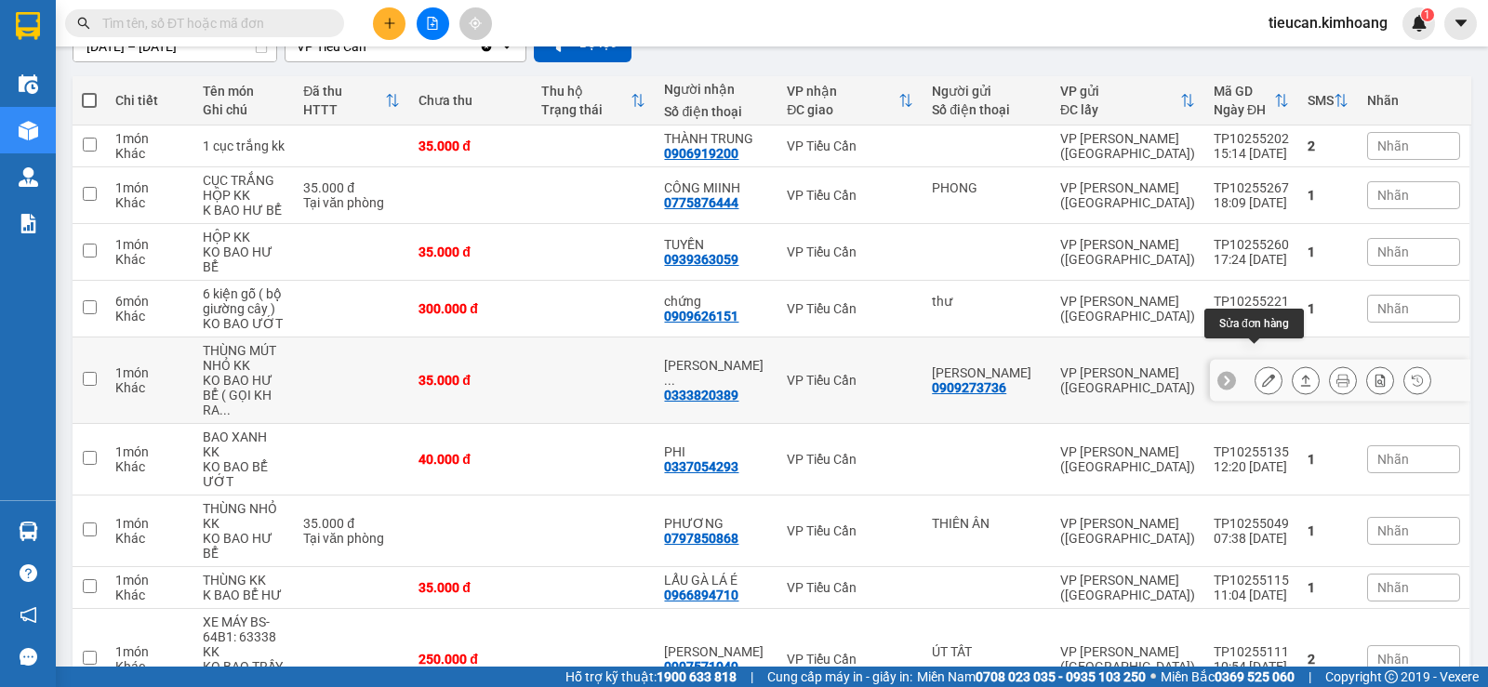
click at [1262, 374] on icon at bounding box center [1268, 380] width 13 height 13
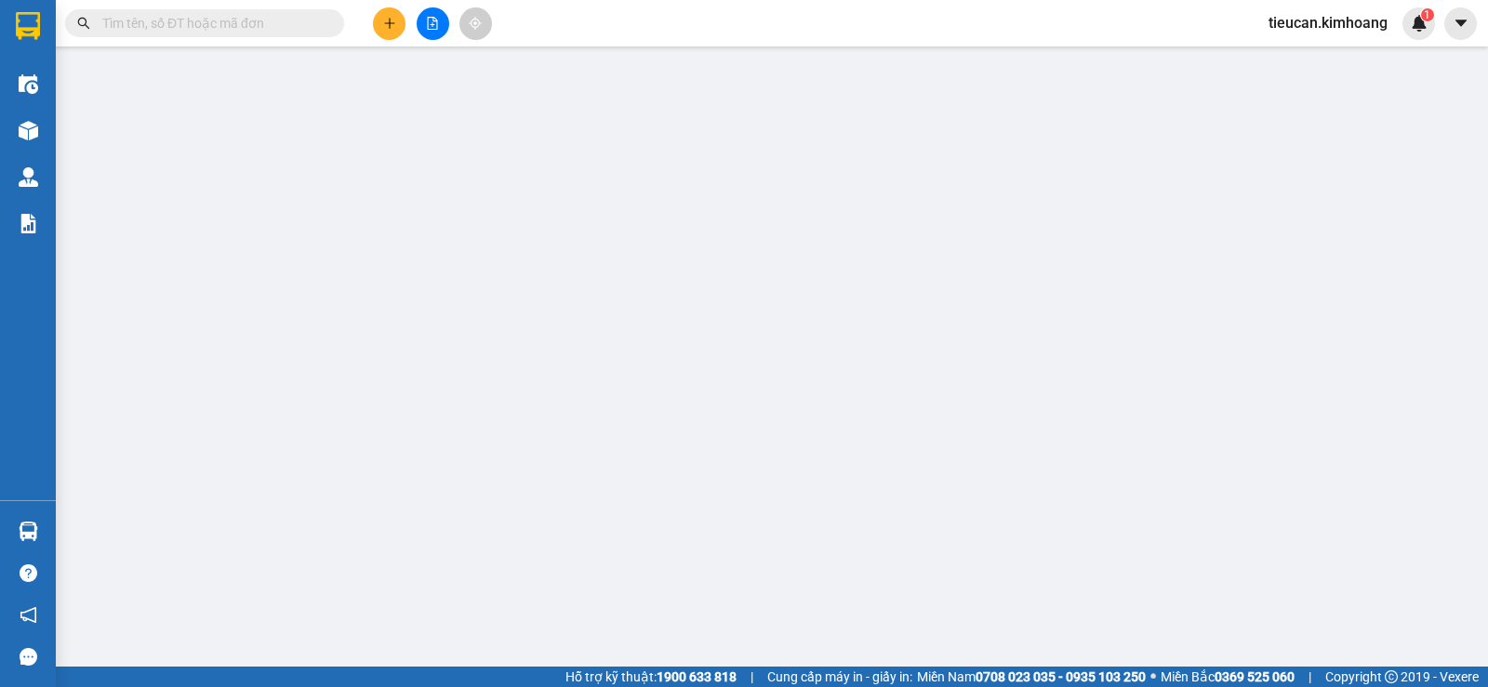
type input "0909273736"
type input "PHẠM GIA"
type input "0333820389"
type input "NGUYỄN THỊ LÒNG"
type input "35.000"
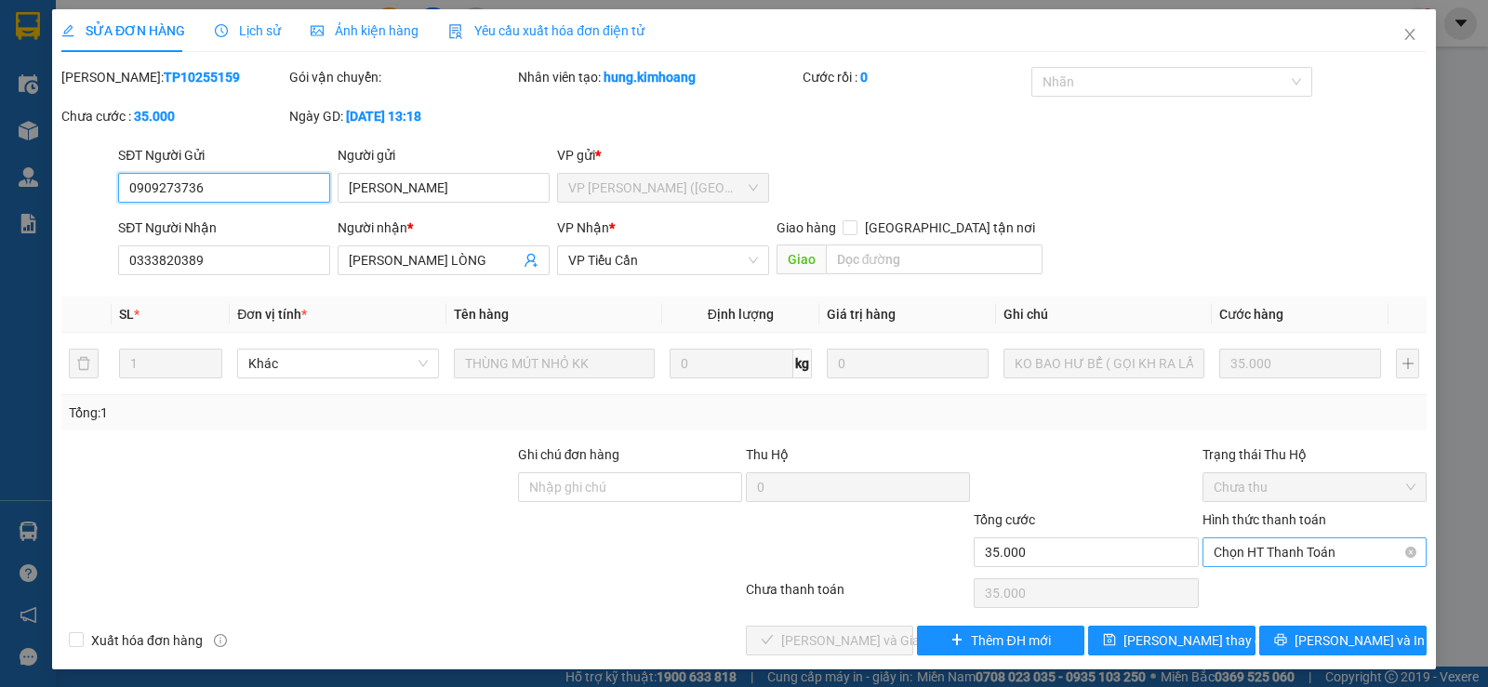
click at [1300, 546] on span "Chọn HT Thanh Toán" at bounding box center [1315, 553] width 202 height 28
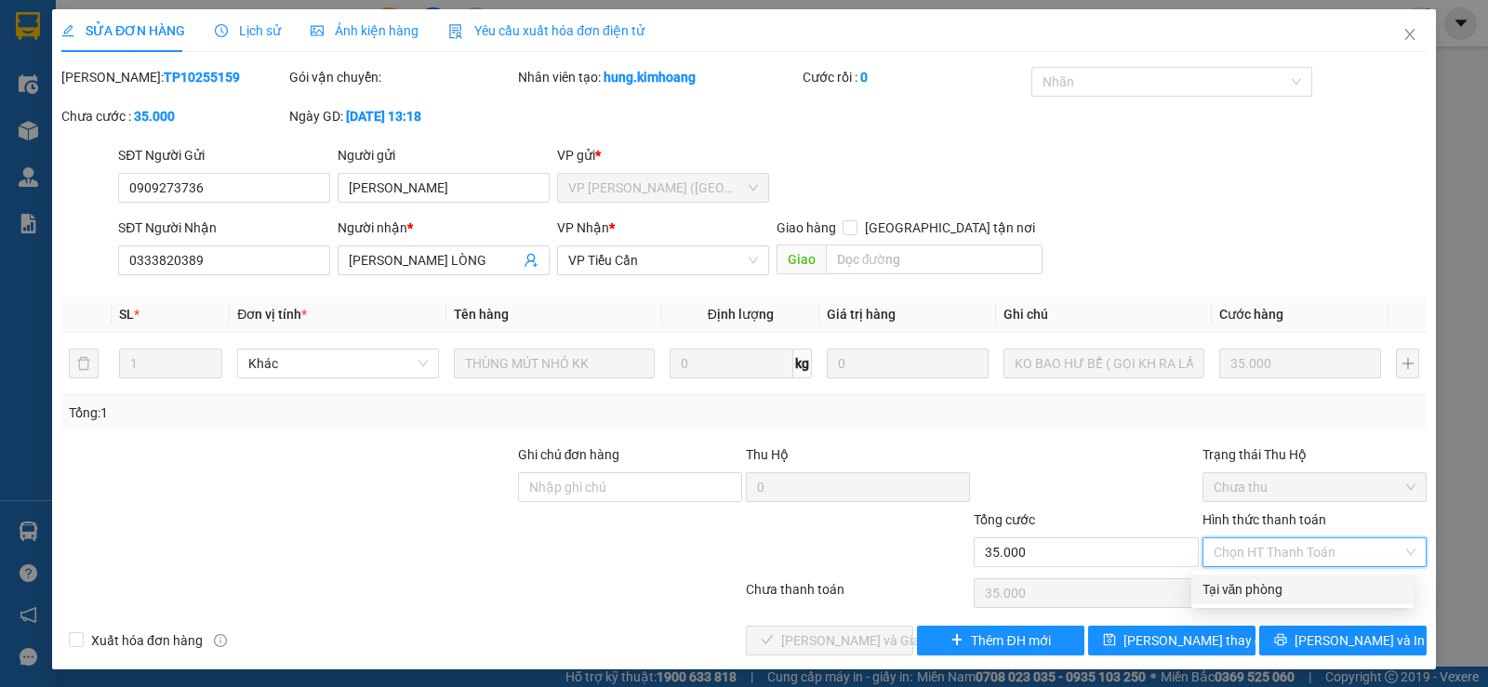
click at [1284, 584] on div "Tại văn phòng" at bounding box center [1303, 589] width 200 height 20
type input "0"
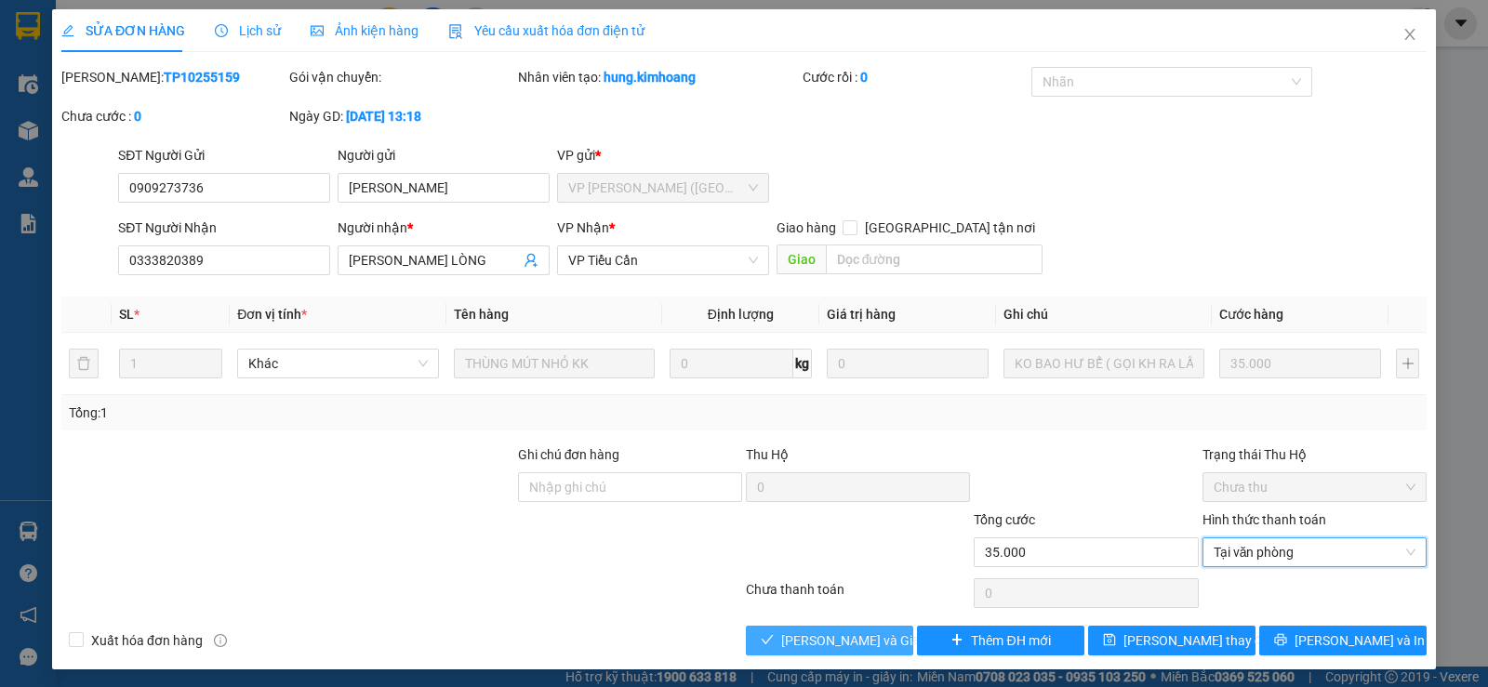
click at [857, 638] on span "Lưu và Giao hàng" at bounding box center [870, 641] width 179 height 20
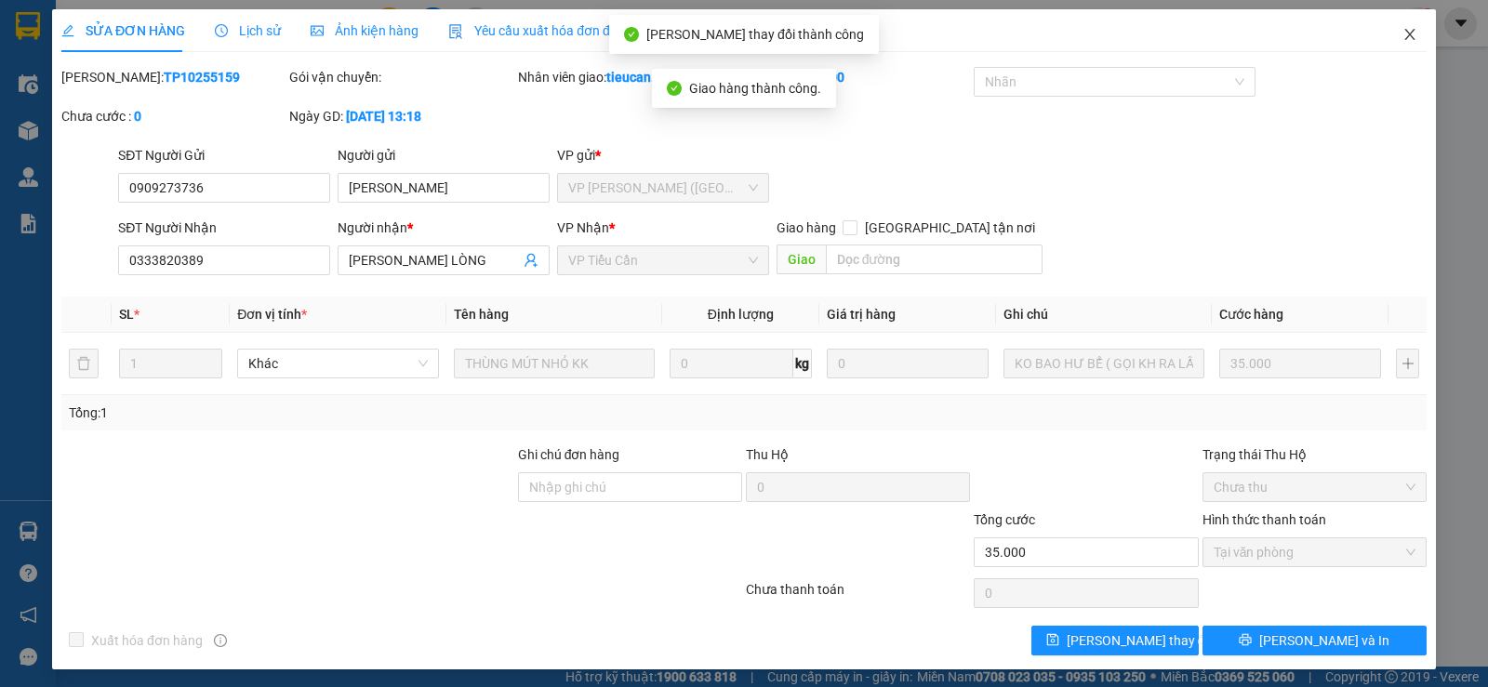
click at [1391, 27] on span "Close" at bounding box center [1410, 35] width 52 height 52
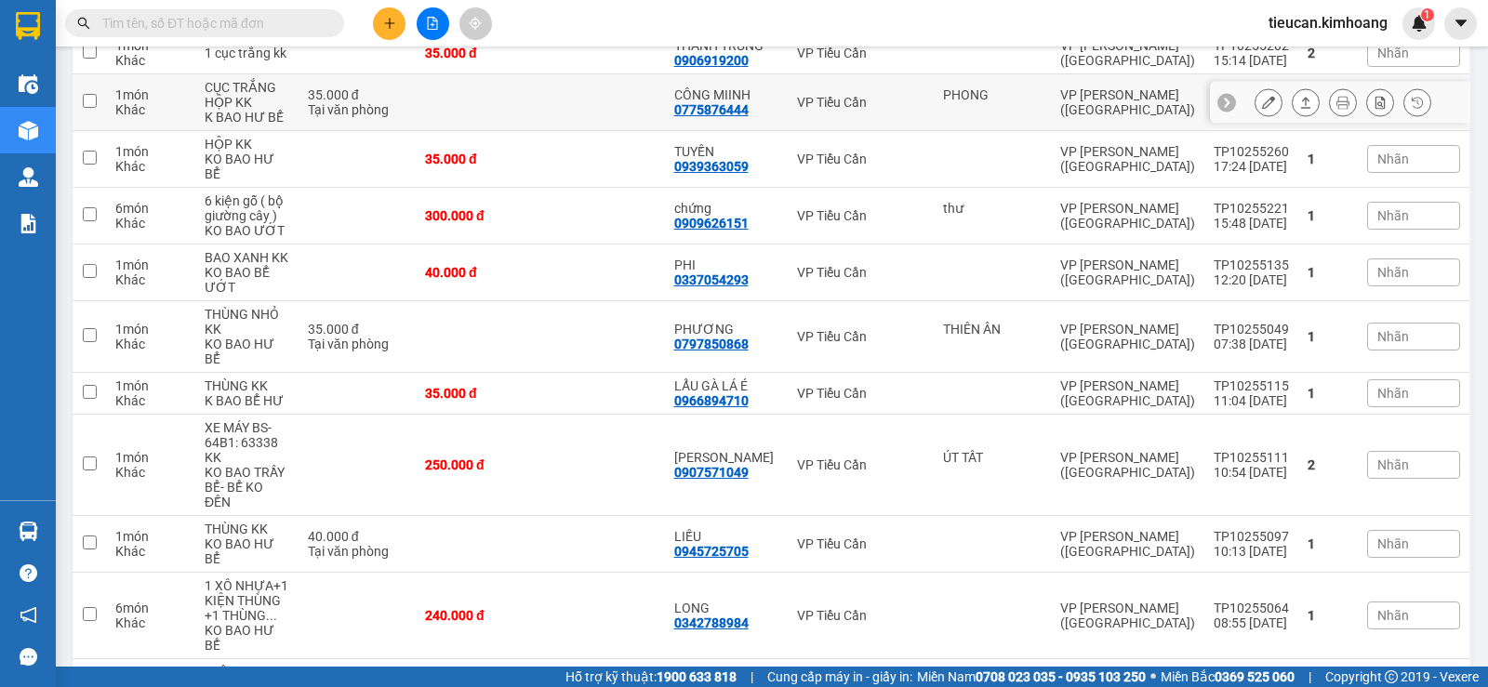
scroll to position [372, 0]
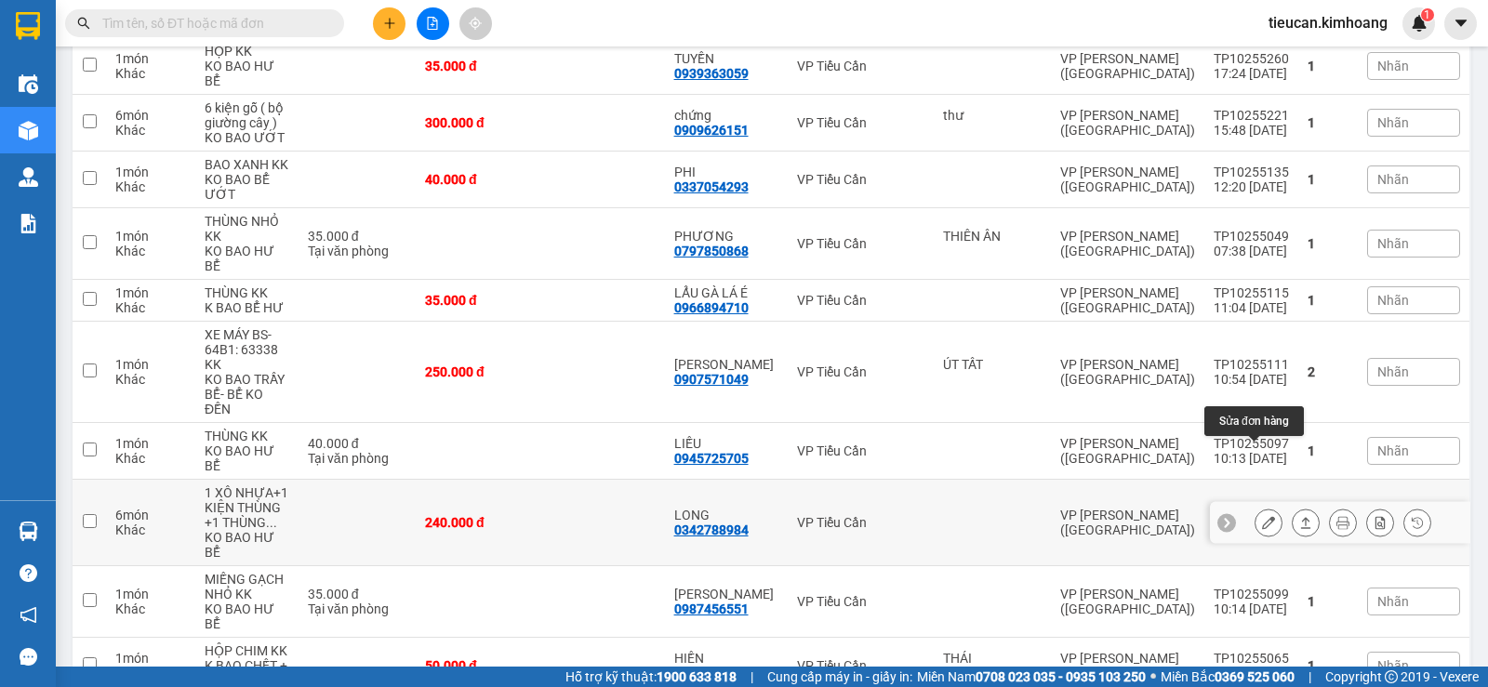
click at [1256, 507] on button at bounding box center [1269, 523] width 26 height 33
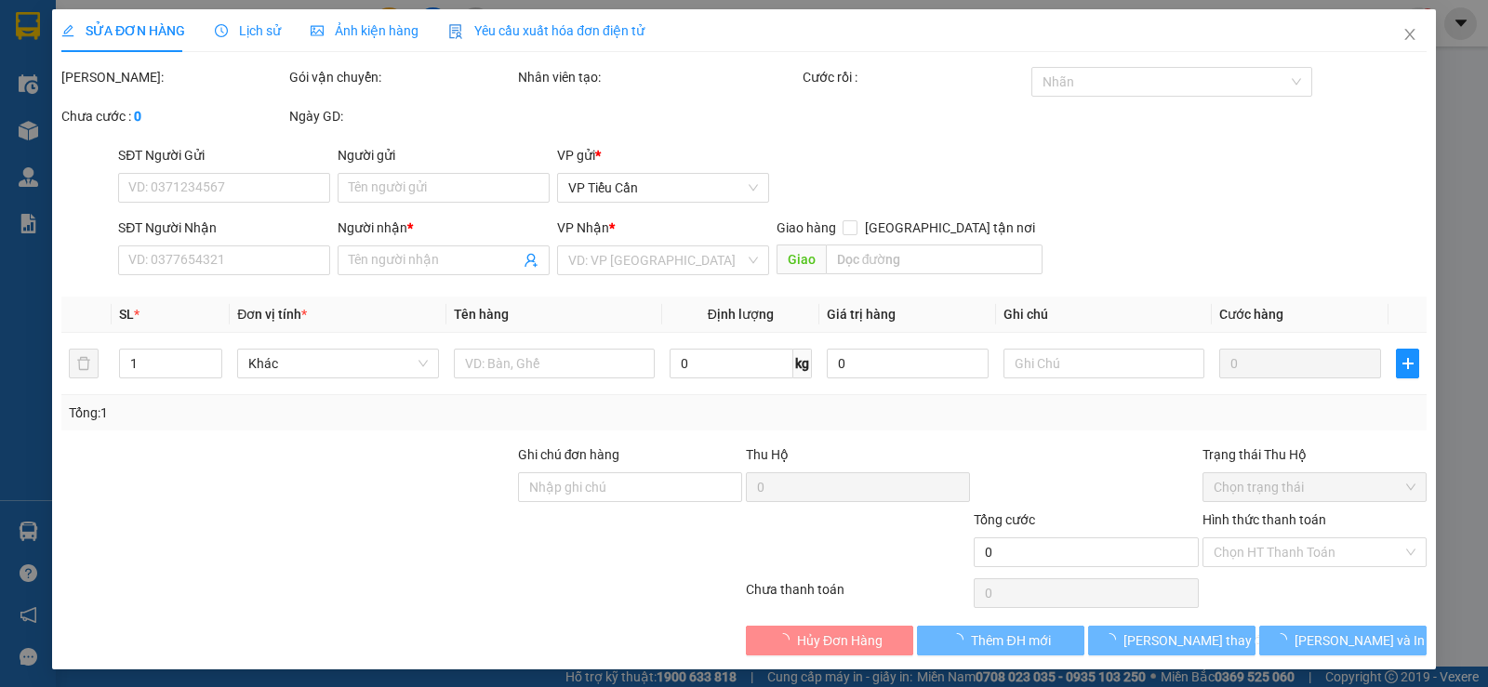
type input "0342788984"
type input "LONG"
type input "240.000"
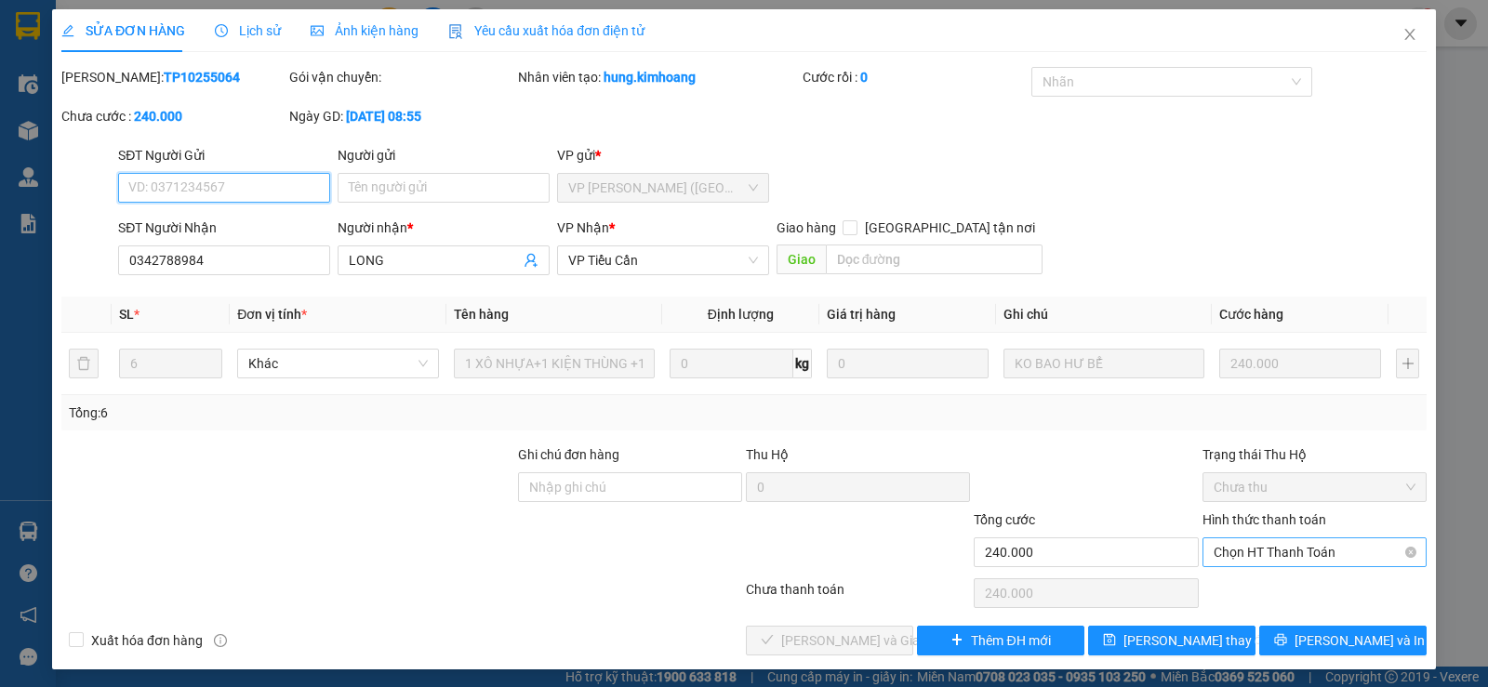
click at [1269, 551] on span "Chọn HT Thanh Toán" at bounding box center [1315, 553] width 202 height 28
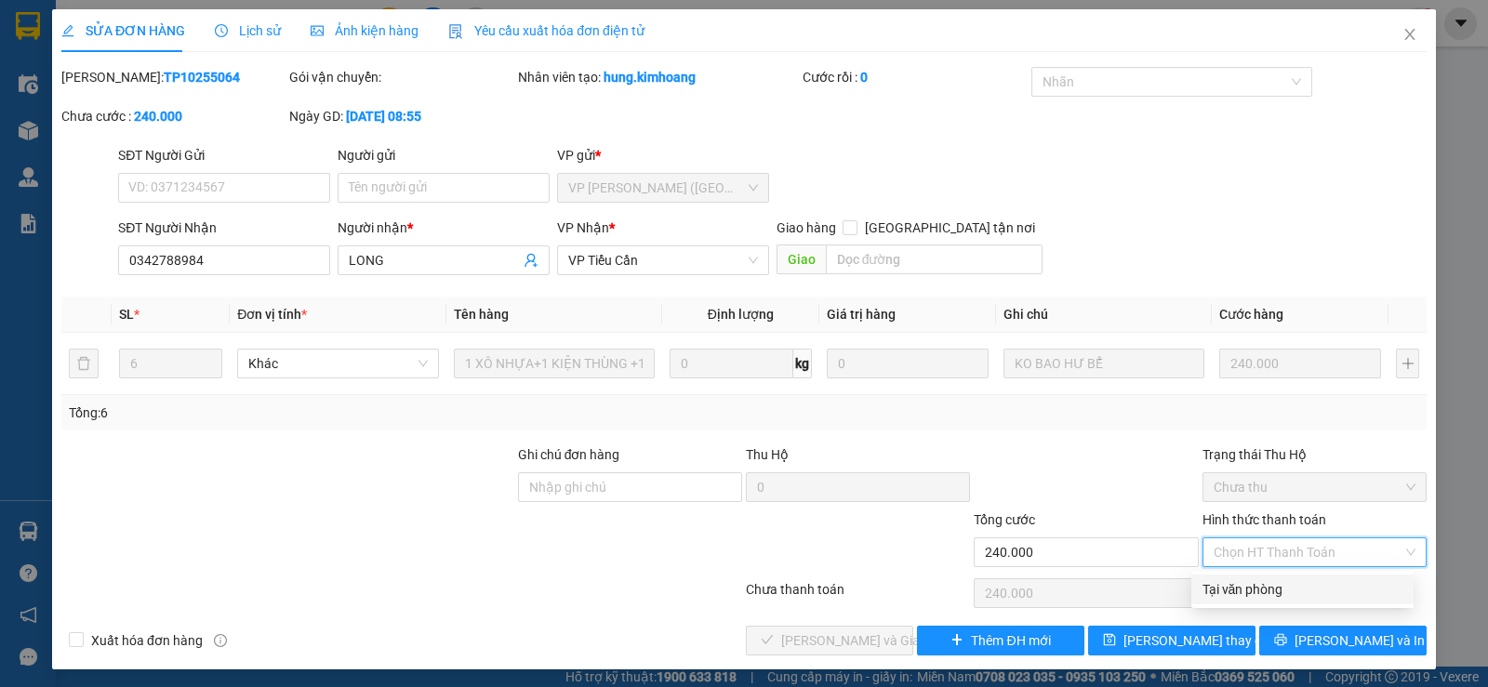
click at [1258, 581] on div "Tại văn phòng" at bounding box center [1303, 589] width 200 height 20
type input "0"
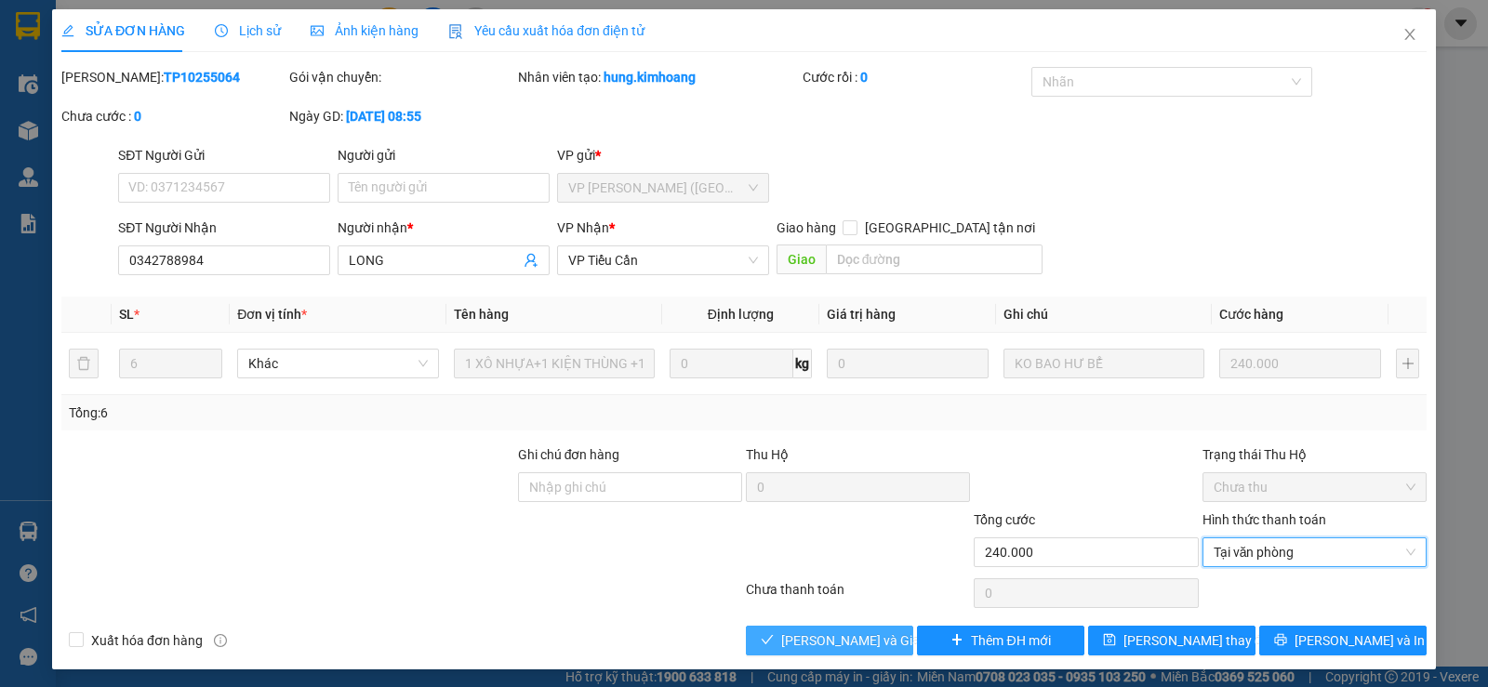
click at [834, 638] on span "Lưu và Giao hàng" at bounding box center [870, 641] width 179 height 20
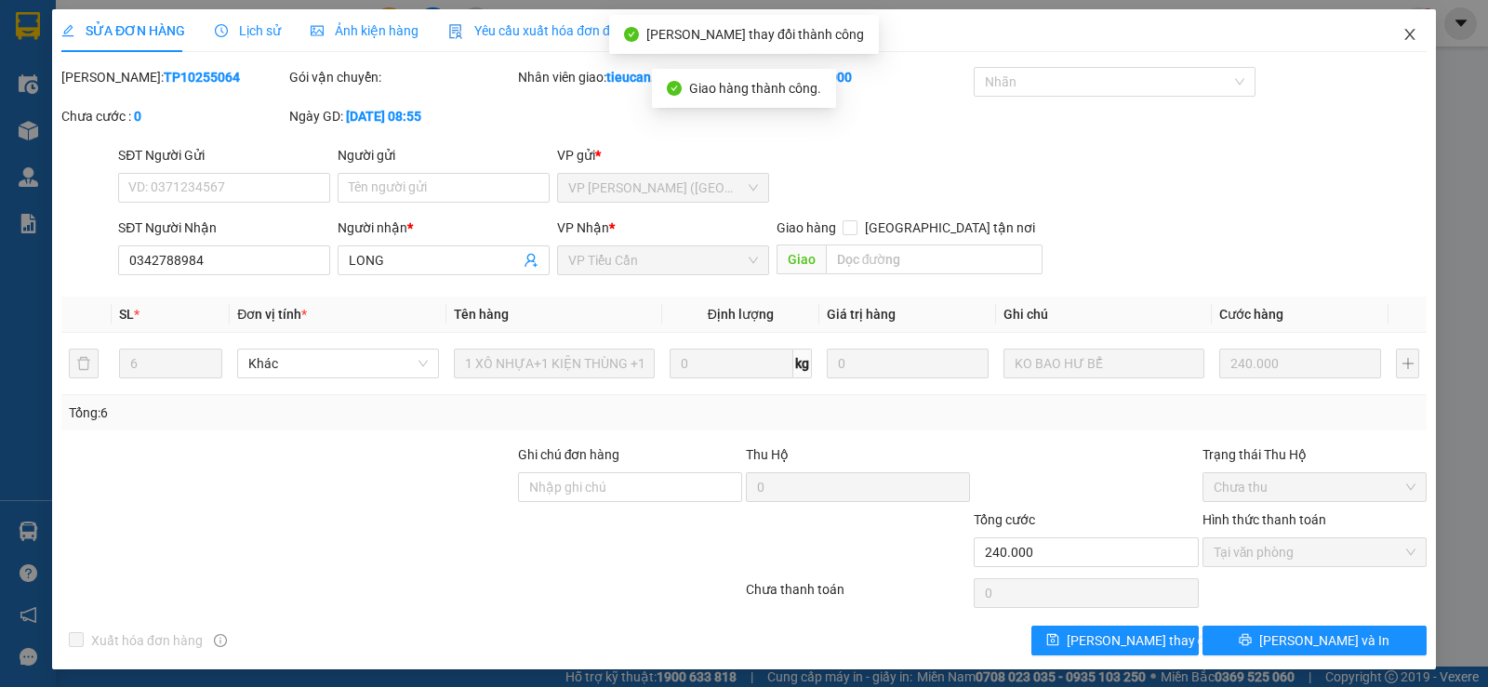
click at [1404, 38] on icon "close" at bounding box center [1409, 34] width 10 height 11
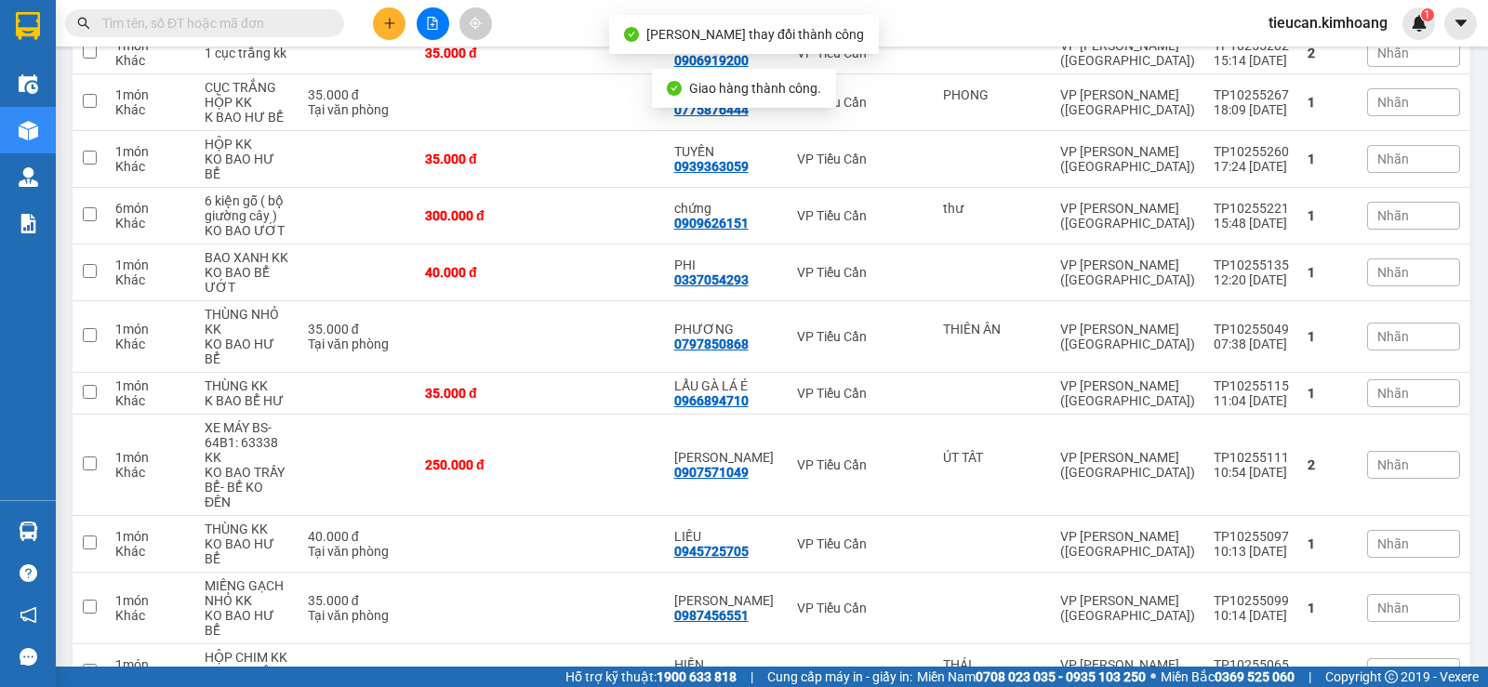
scroll to position [465, 0]
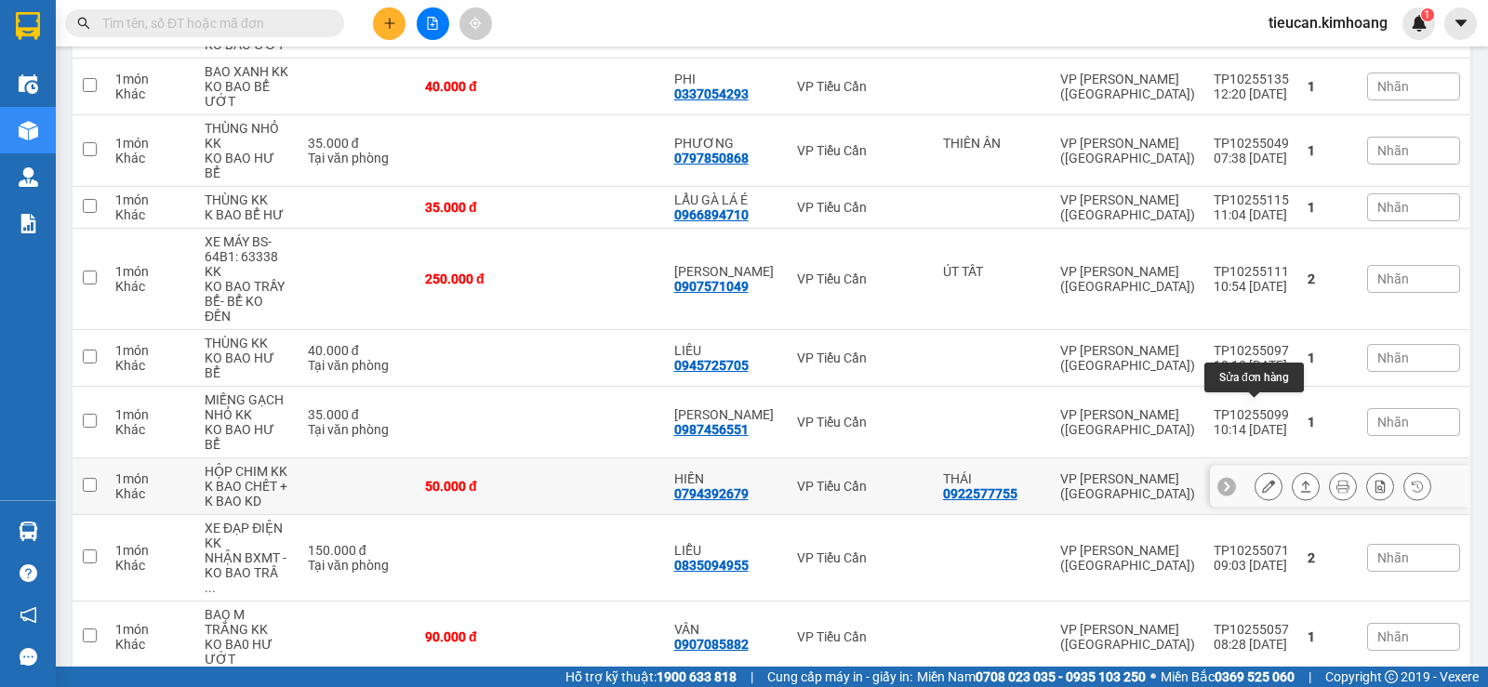
click at [1261, 471] on button at bounding box center [1269, 487] width 26 height 33
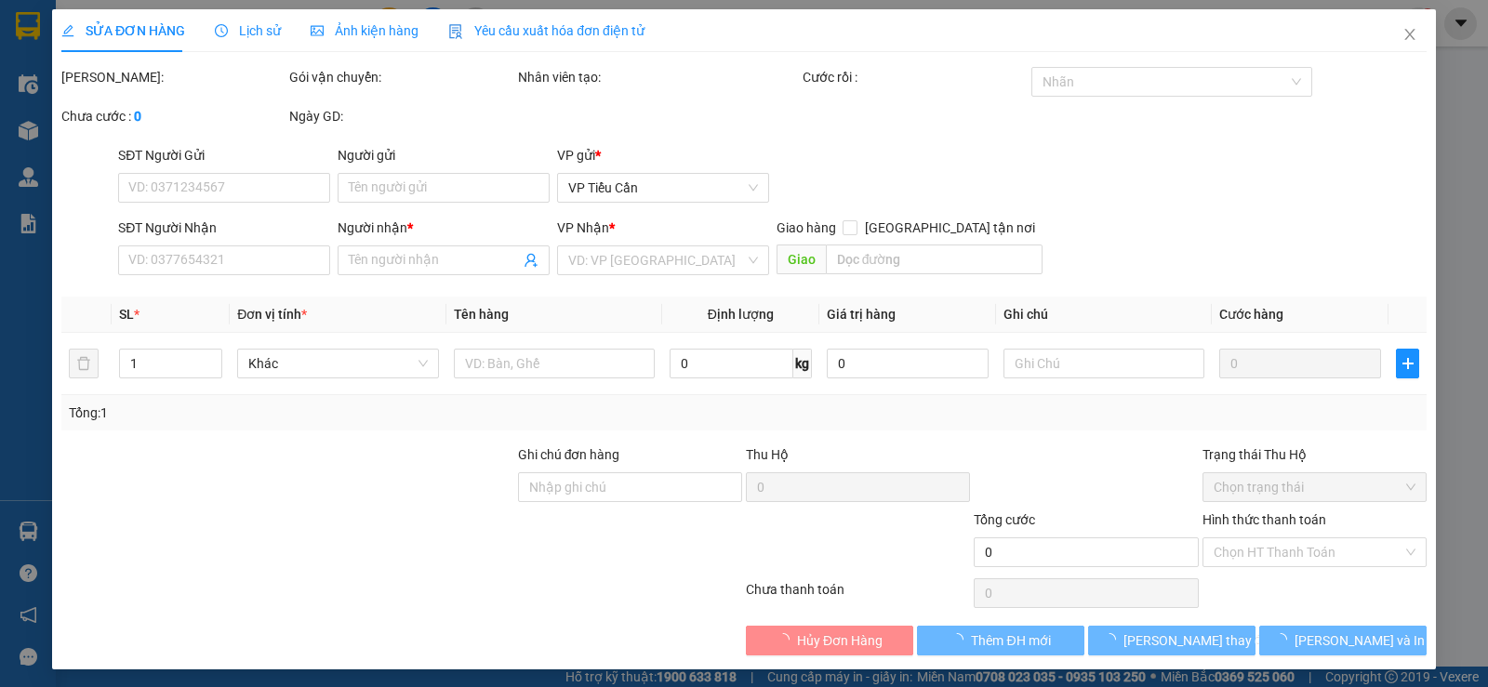
type input "0922577755"
type input "THÁI"
type input "0794392679"
type input "HIỀN"
type input "50.000"
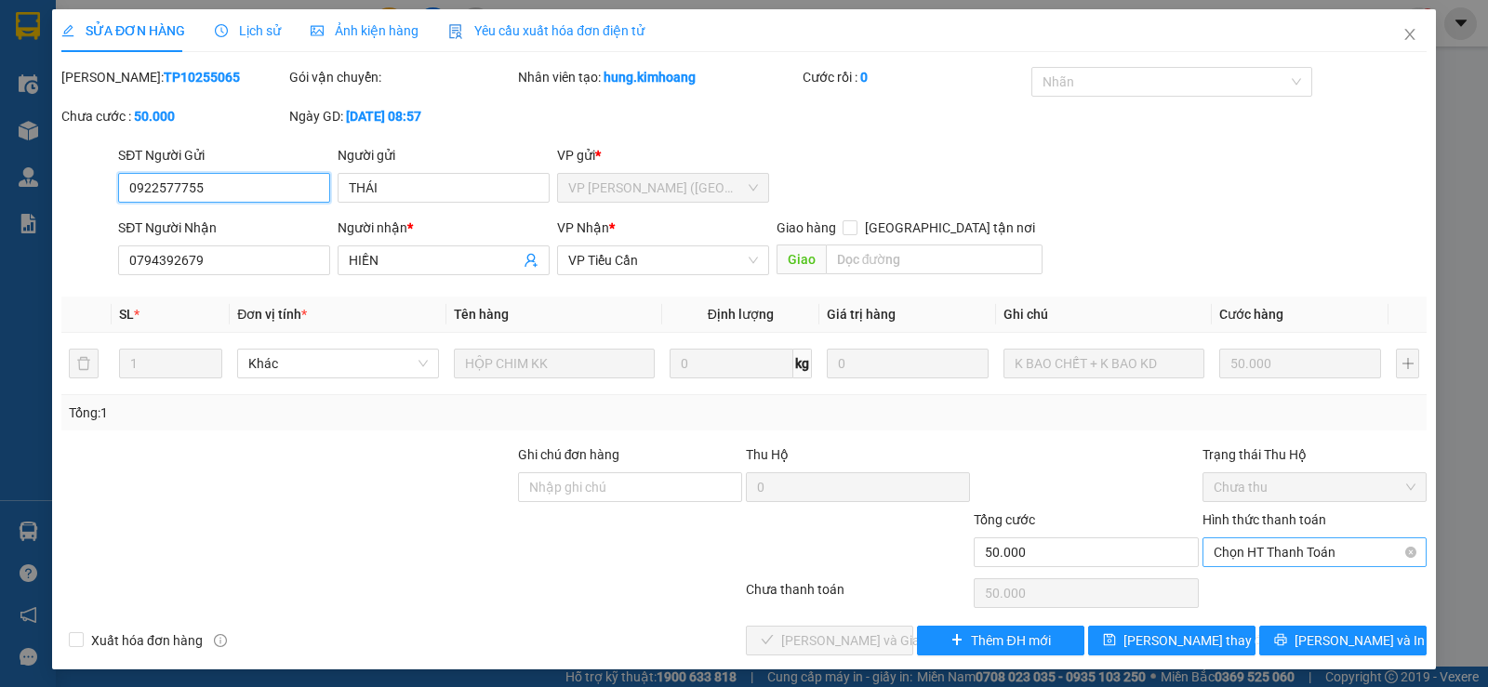
click at [1243, 552] on span "Chọn HT Thanh Toán" at bounding box center [1315, 553] width 202 height 28
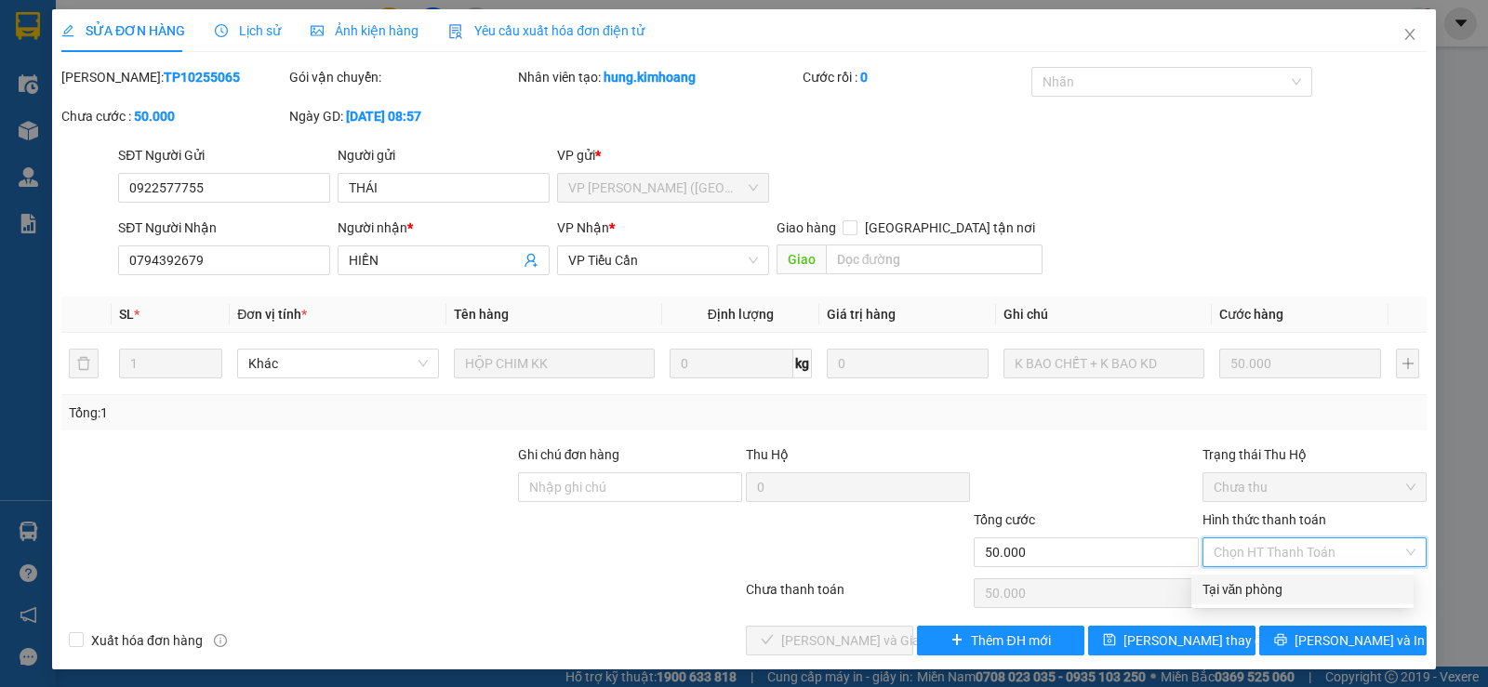
click at [1224, 592] on div "Tại văn phòng" at bounding box center [1303, 589] width 200 height 20
type input "0"
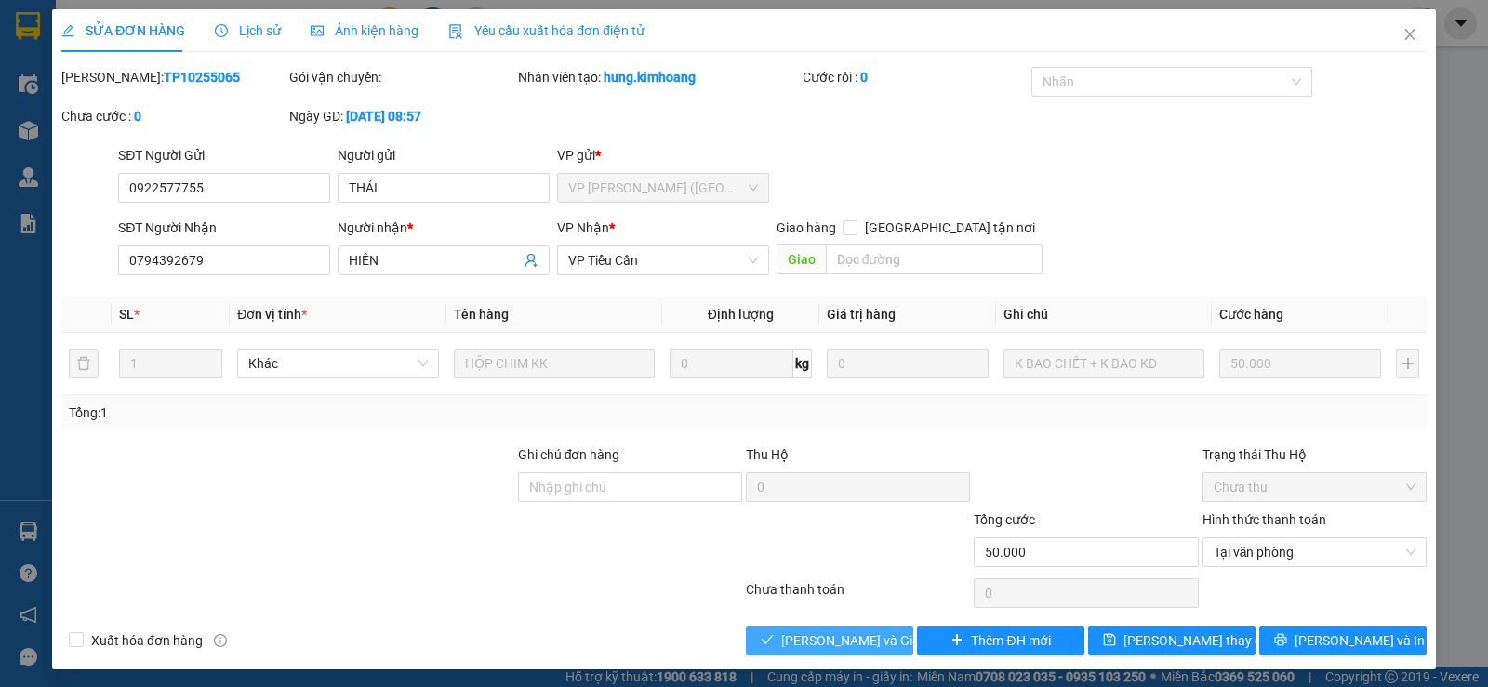
click at [859, 637] on span "Lưu và Giao hàng" at bounding box center [870, 641] width 179 height 20
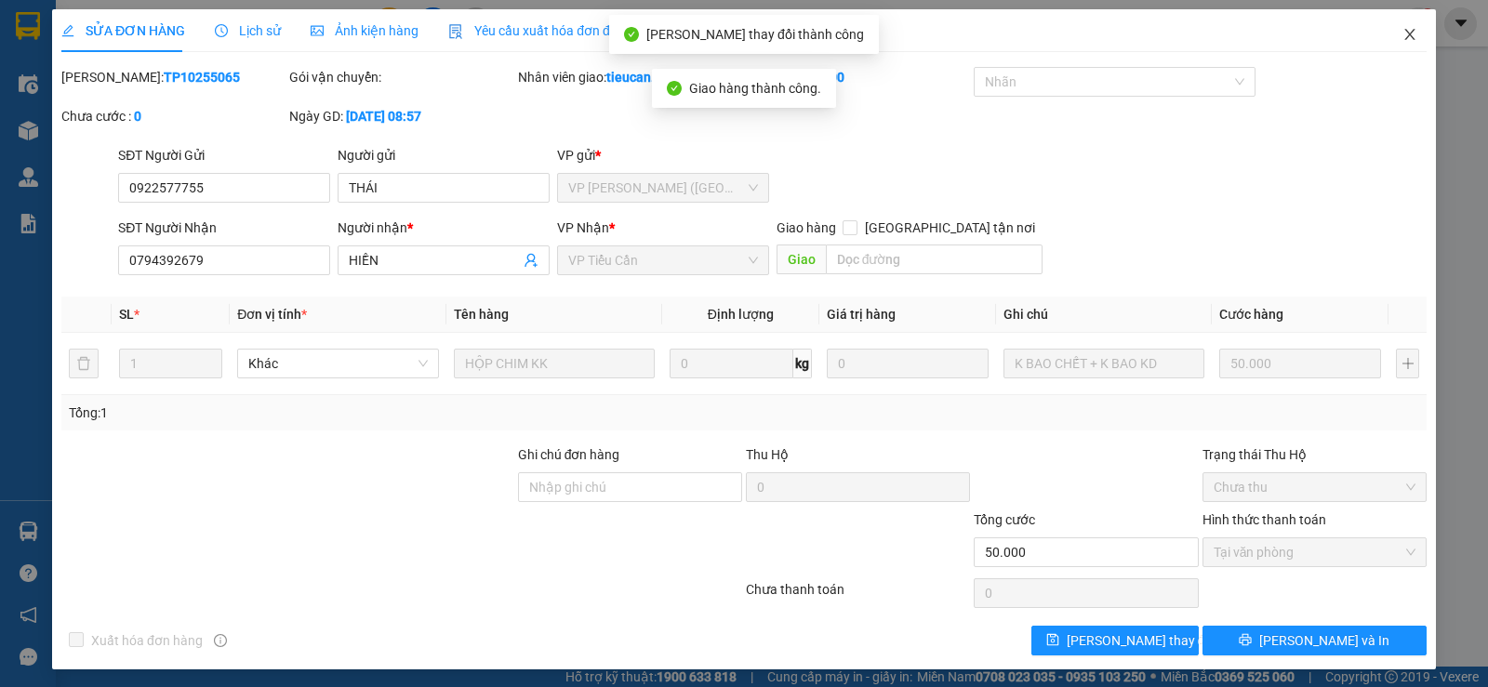
click at [1403, 41] on icon "close" at bounding box center [1410, 34] width 15 height 15
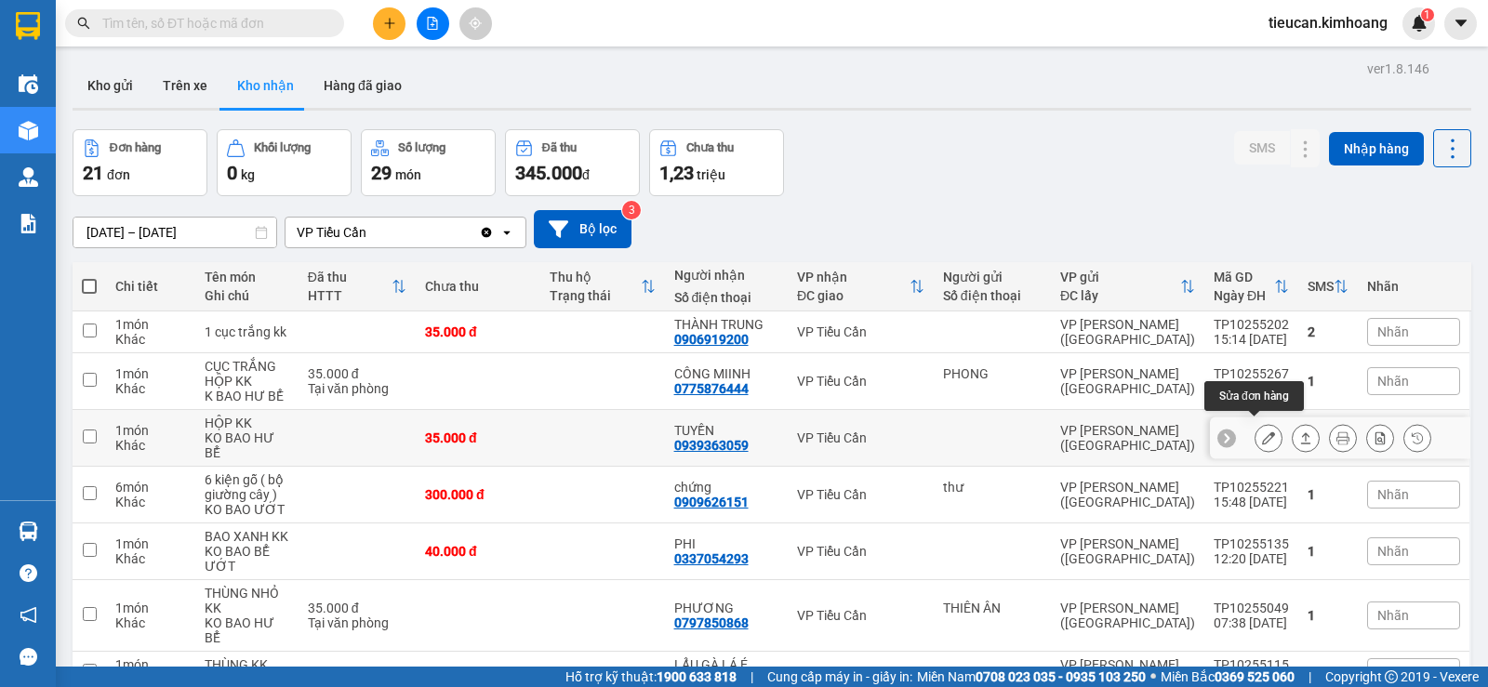
click at [1263, 433] on button at bounding box center [1269, 438] width 26 height 33
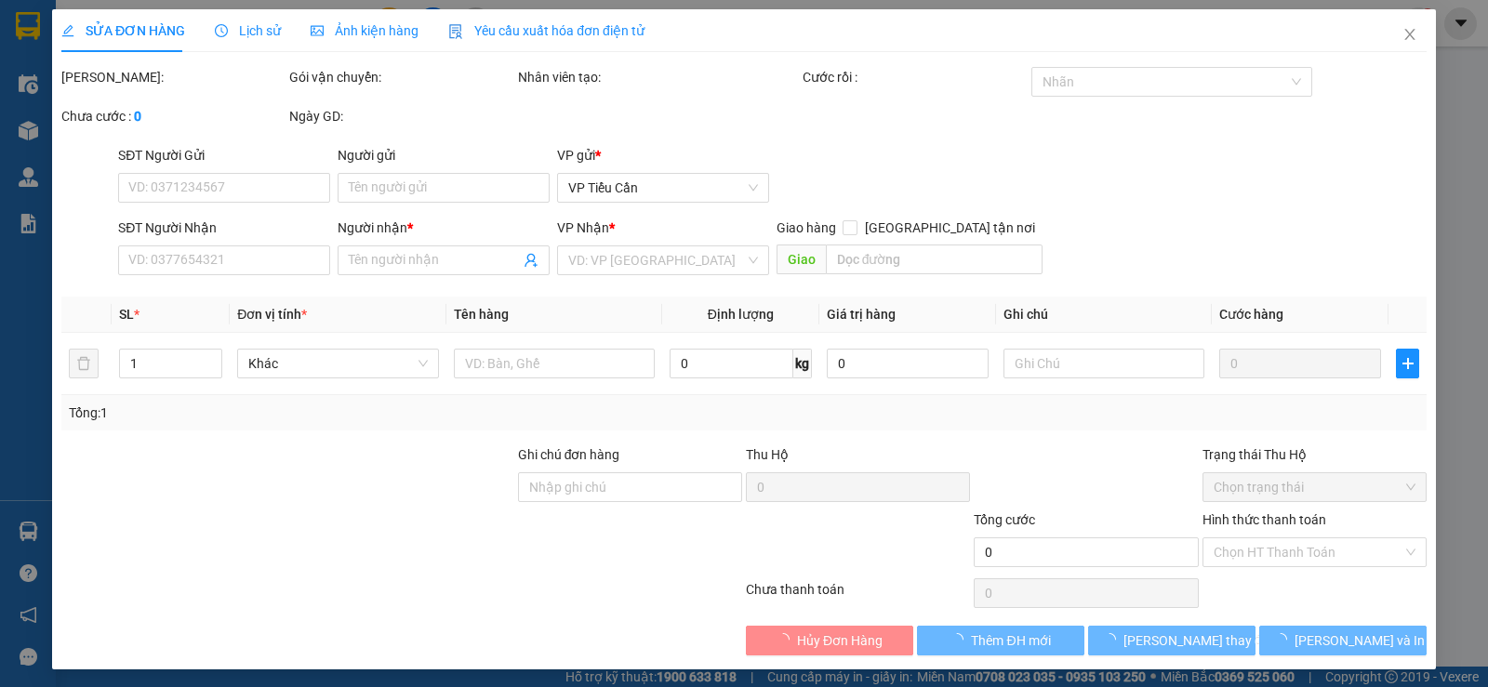
type input "0939363059"
type input "TUYỀN"
type input "35.000"
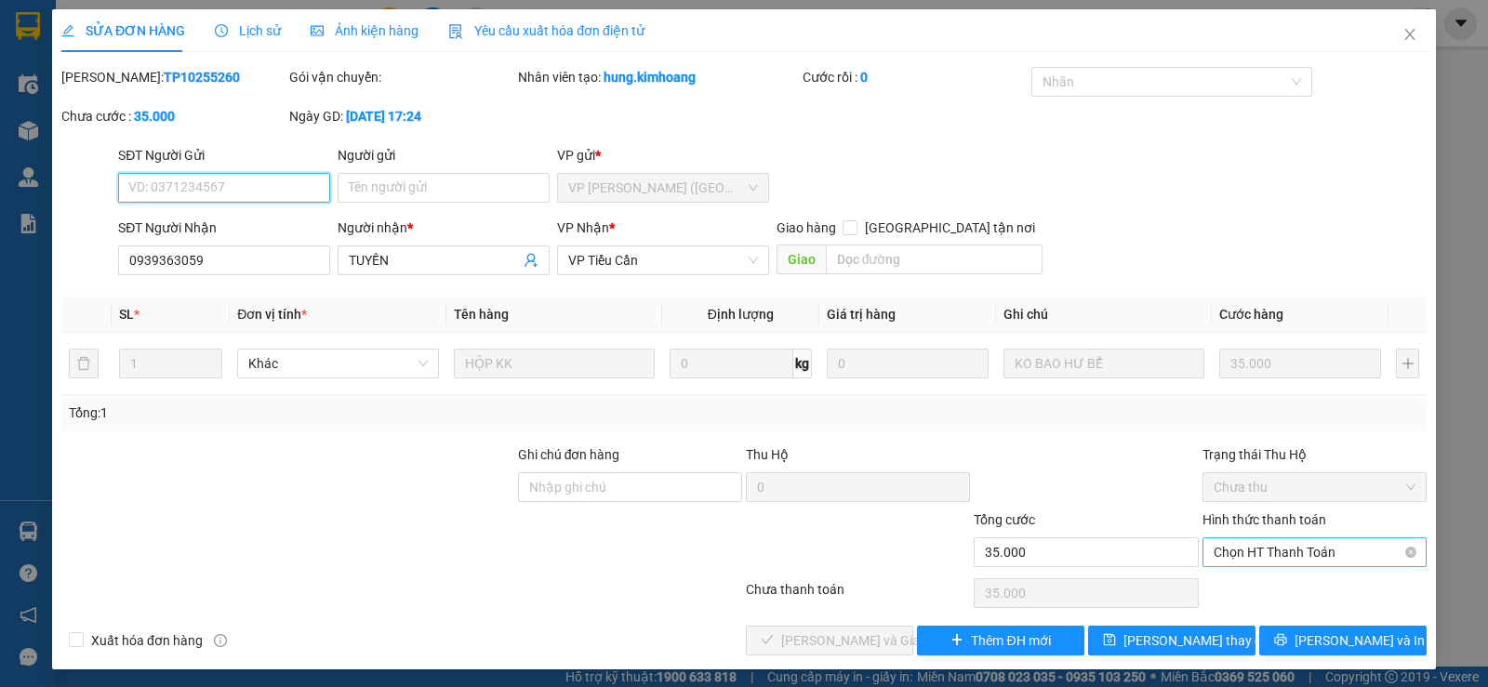
click at [1276, 547] on span "Chọn HT Thanh Toán" at bounding box center [1315, 553] width 202 height 28
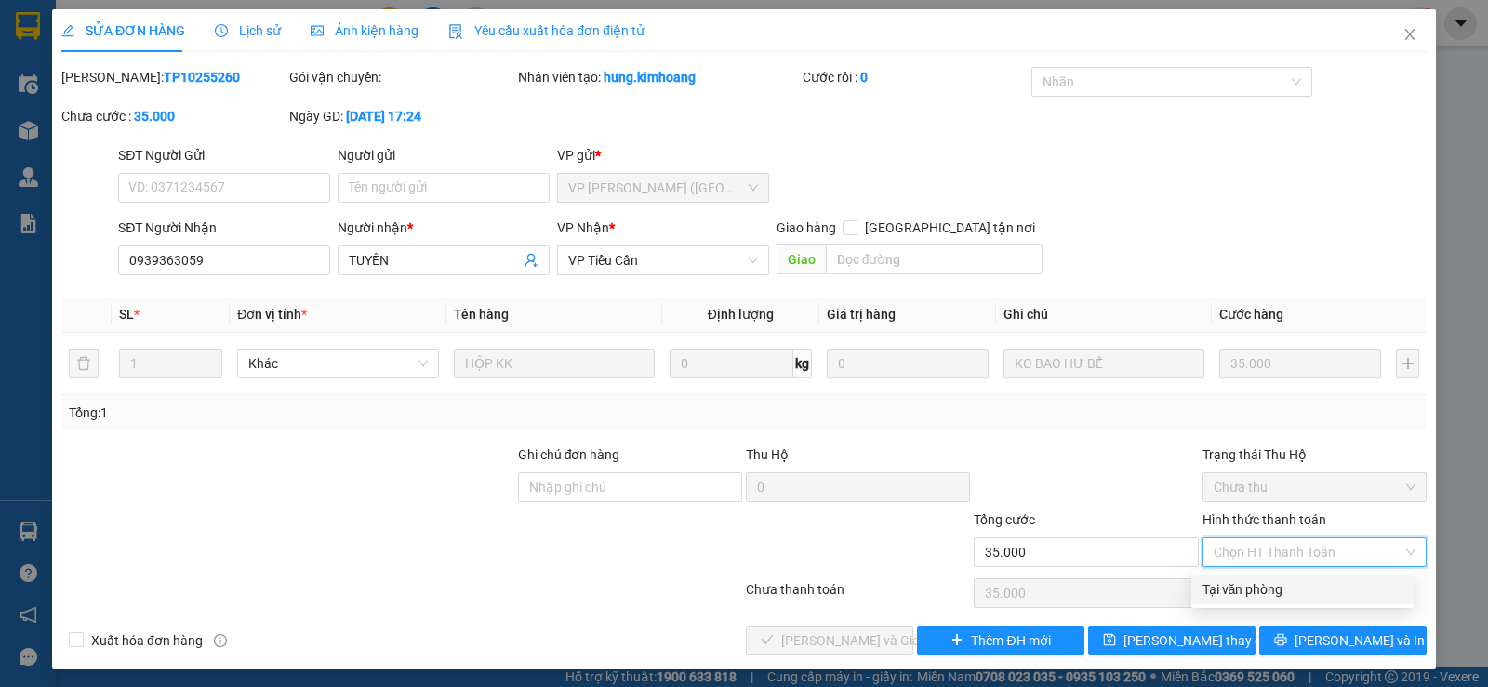
click at [1257, 589] on div "Tại văn phòng" at bounding box center [1303, 589] width 200 height 20
type input "0"
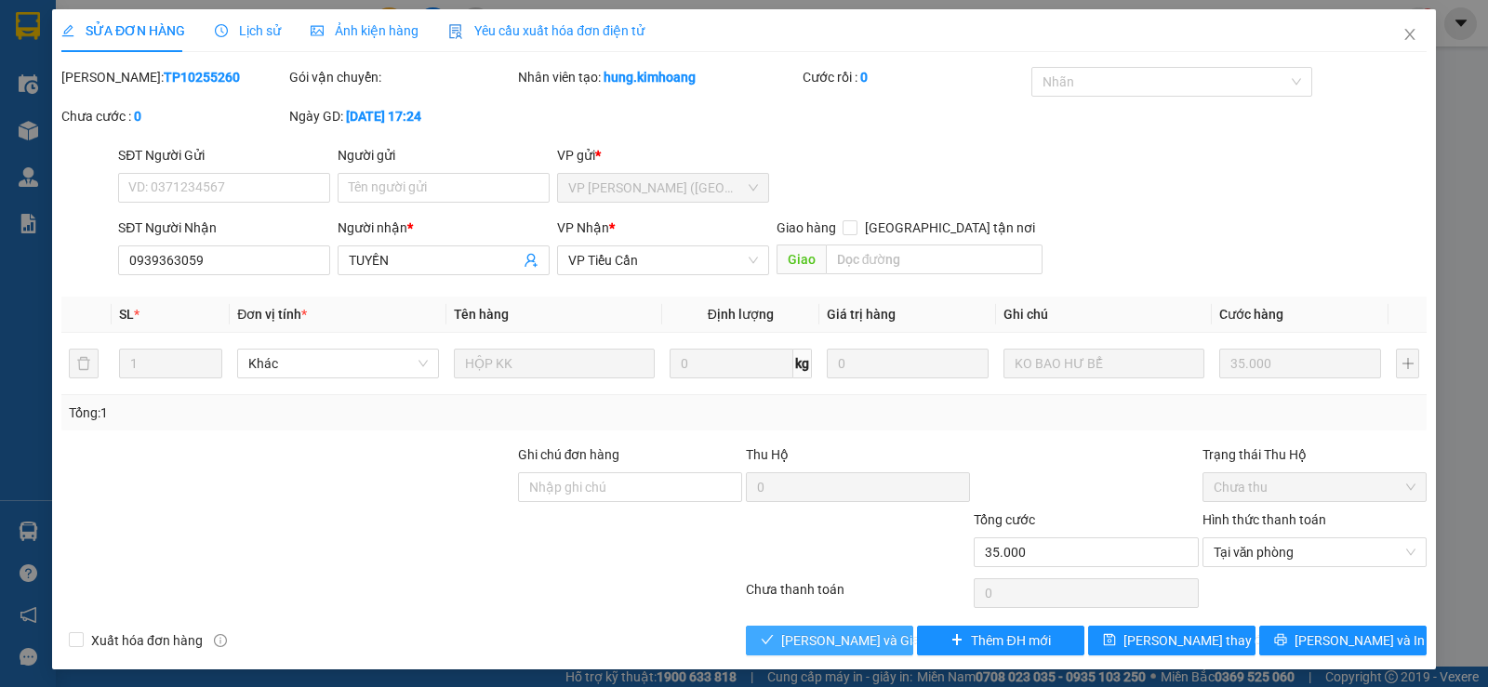
click at [843, 638] on span "Lưu và Giao hàng" at bounding box center [870, 641] width 179 height 20
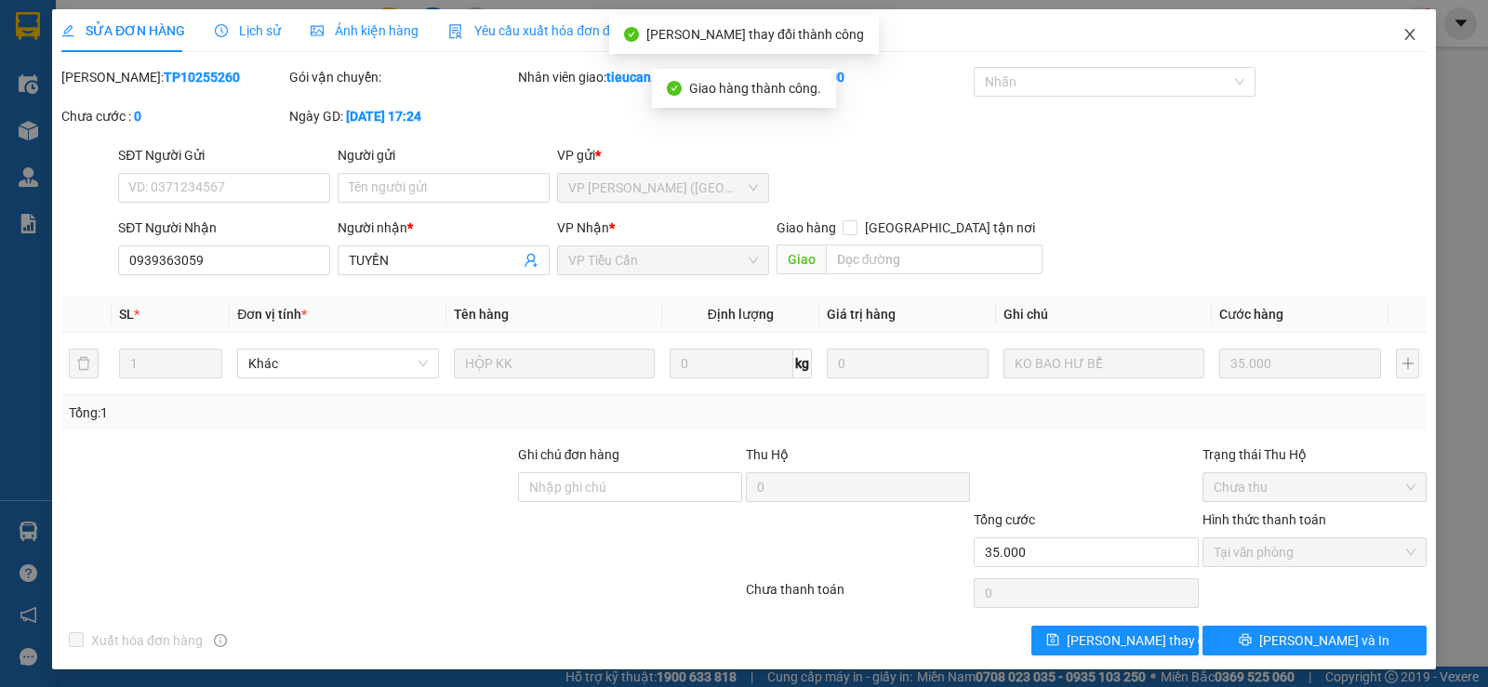
click at [1404, 33] on span "Close" at bounding box center [1410, 35] width 52 height 52
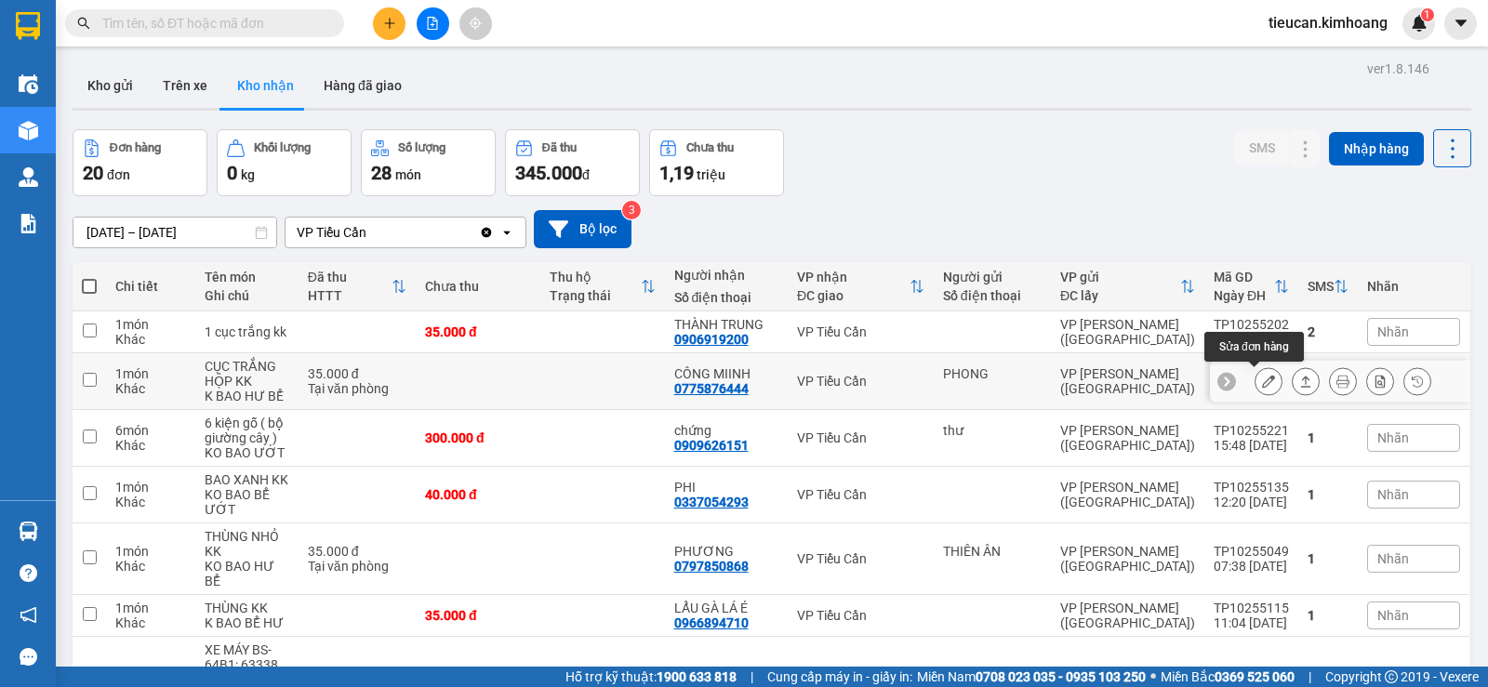
click at [1264, 382] on button at bounding box center [1269, 382] width 26 height 33
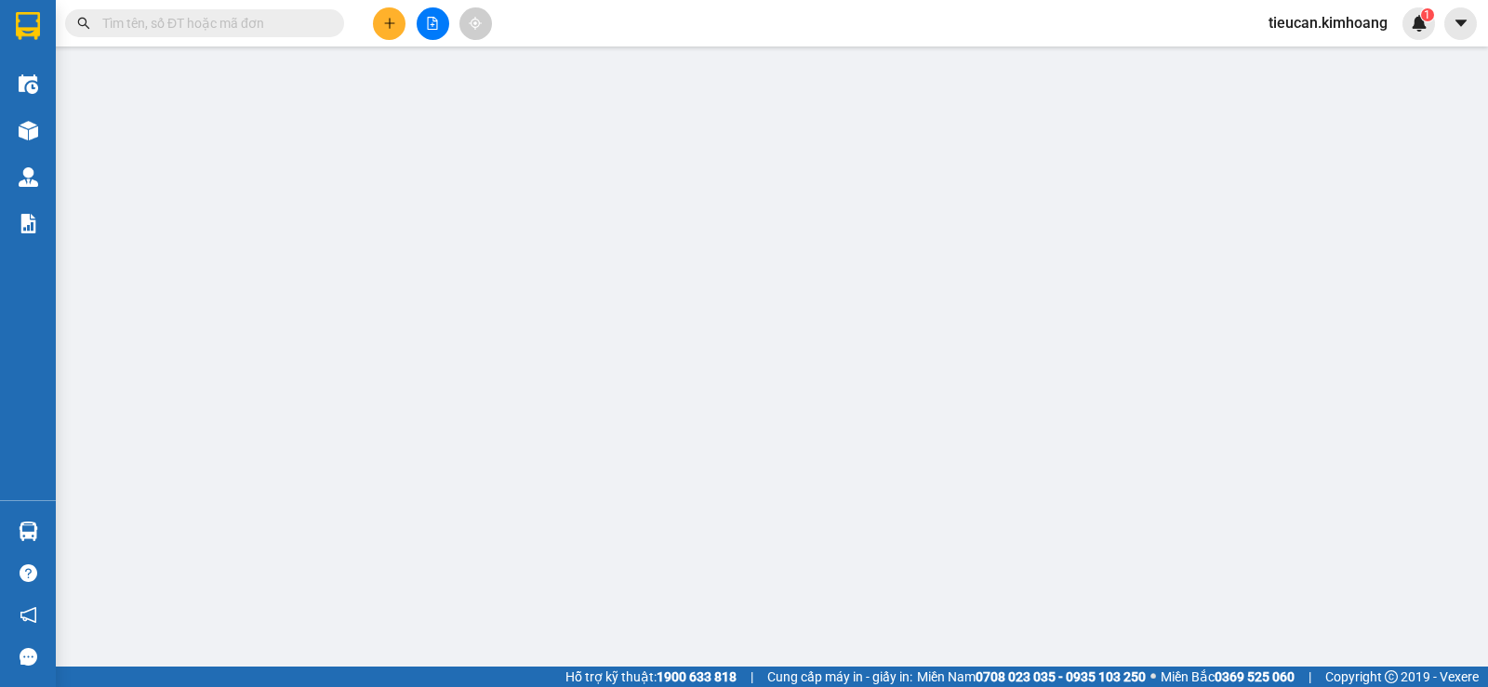
type input "PHONG"
type input "0775876444"
type input "CÔNG MIINH"
type input "35.000"
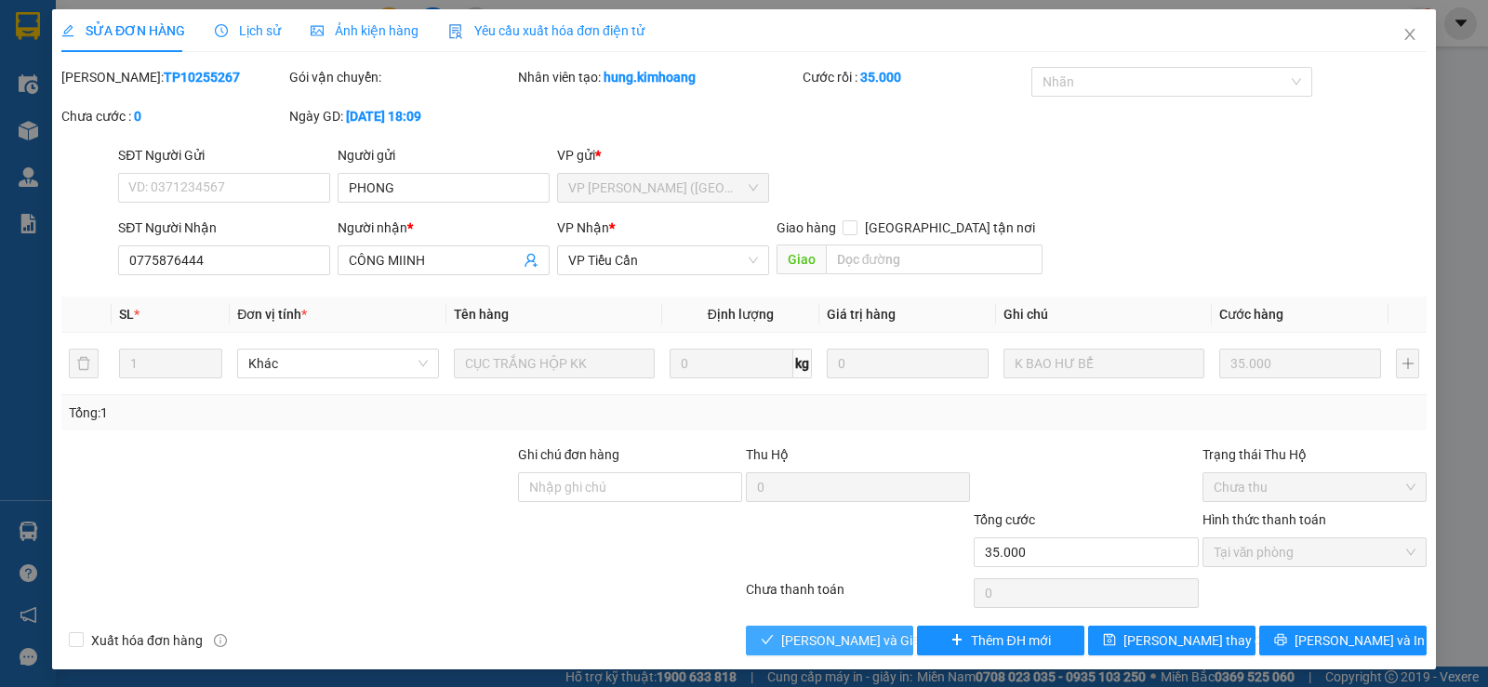
click at [879, 637] on span "Lưu và Giao hàng" at bounding box center [870, 641] width 179 height 20
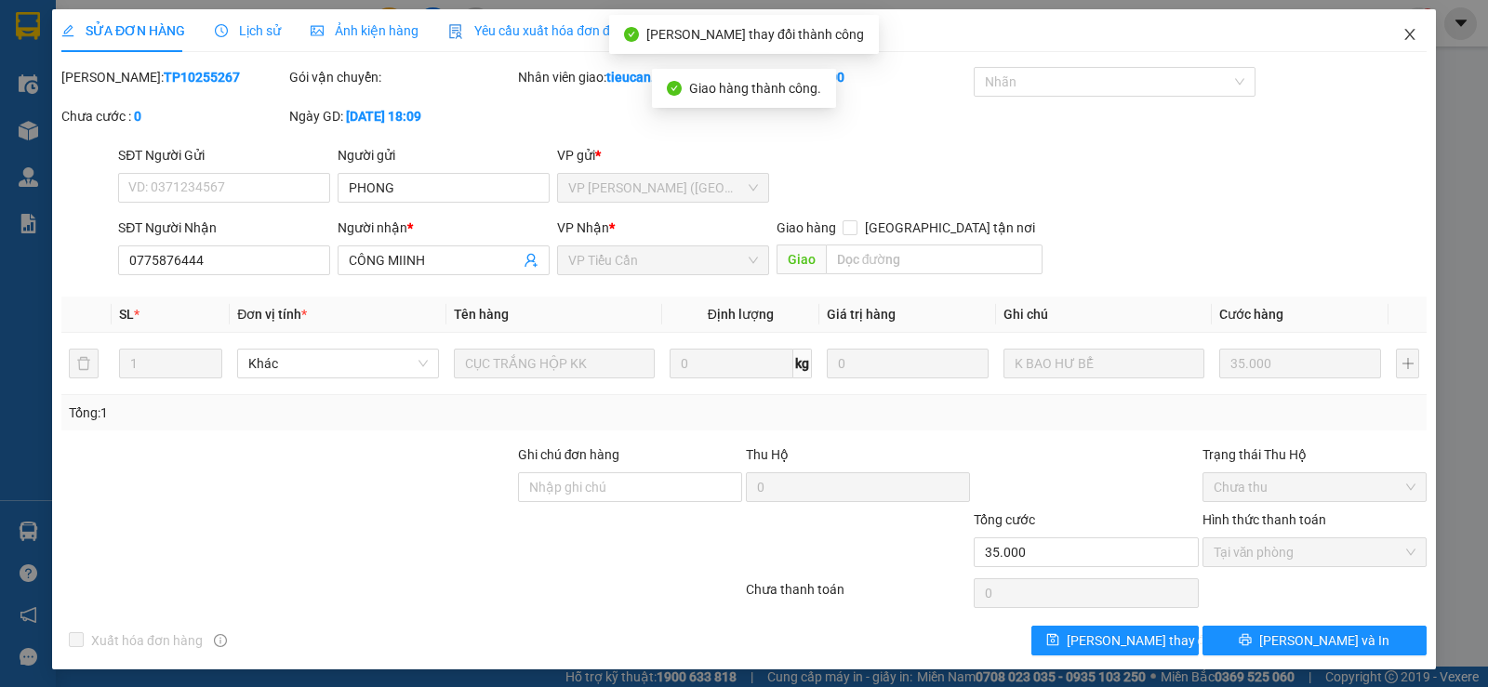
click at [1403, 32] on icon "close" at bounding box center [1410, 34] width 15 height 15
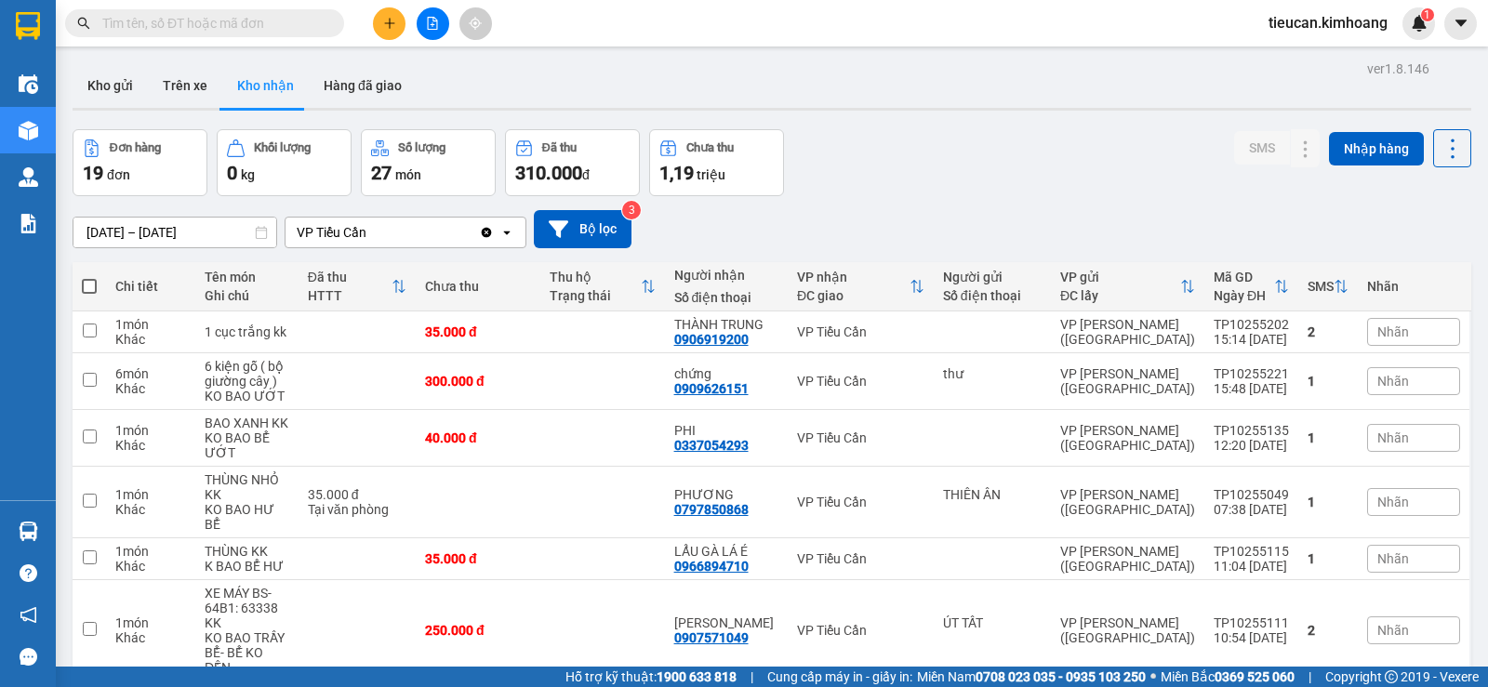
scroll to position [93, 0]
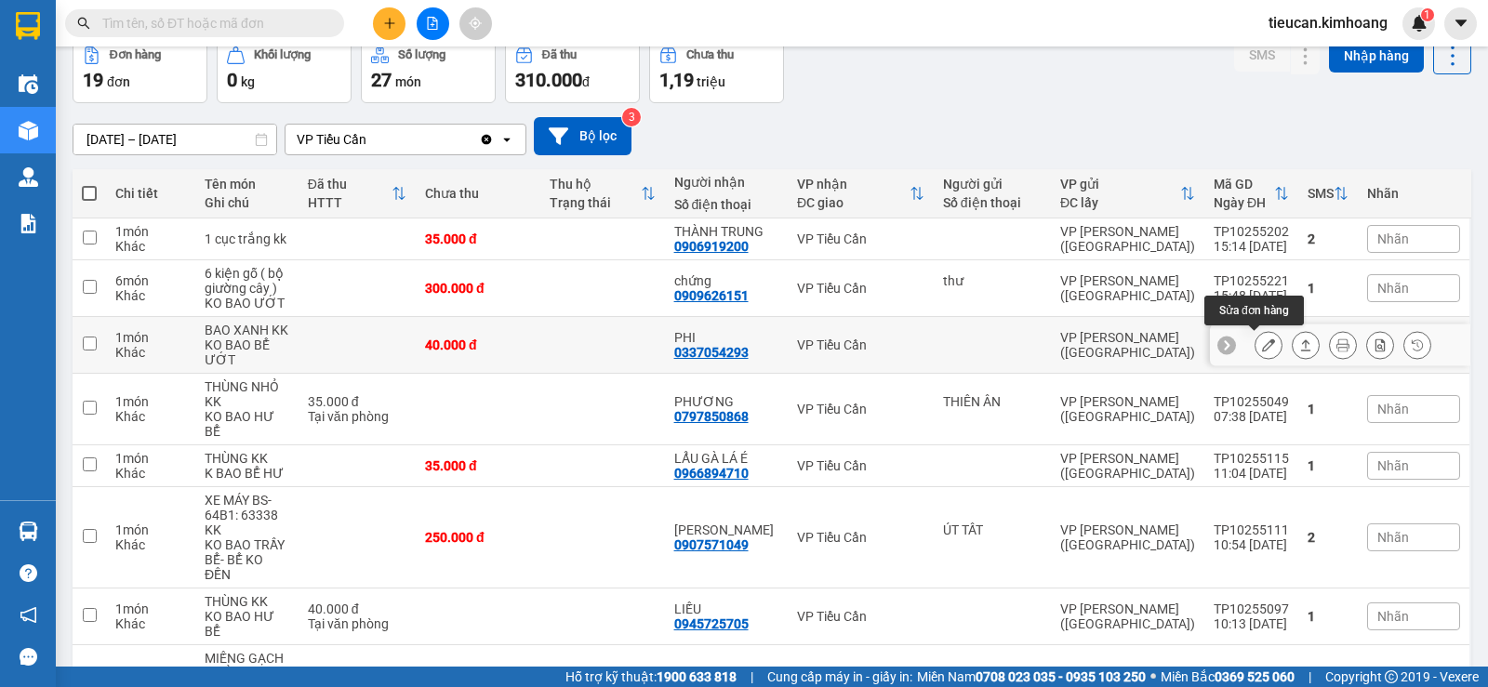
click at [1257, 336] on button at bounding box center [1269, 345] width 26 height 33
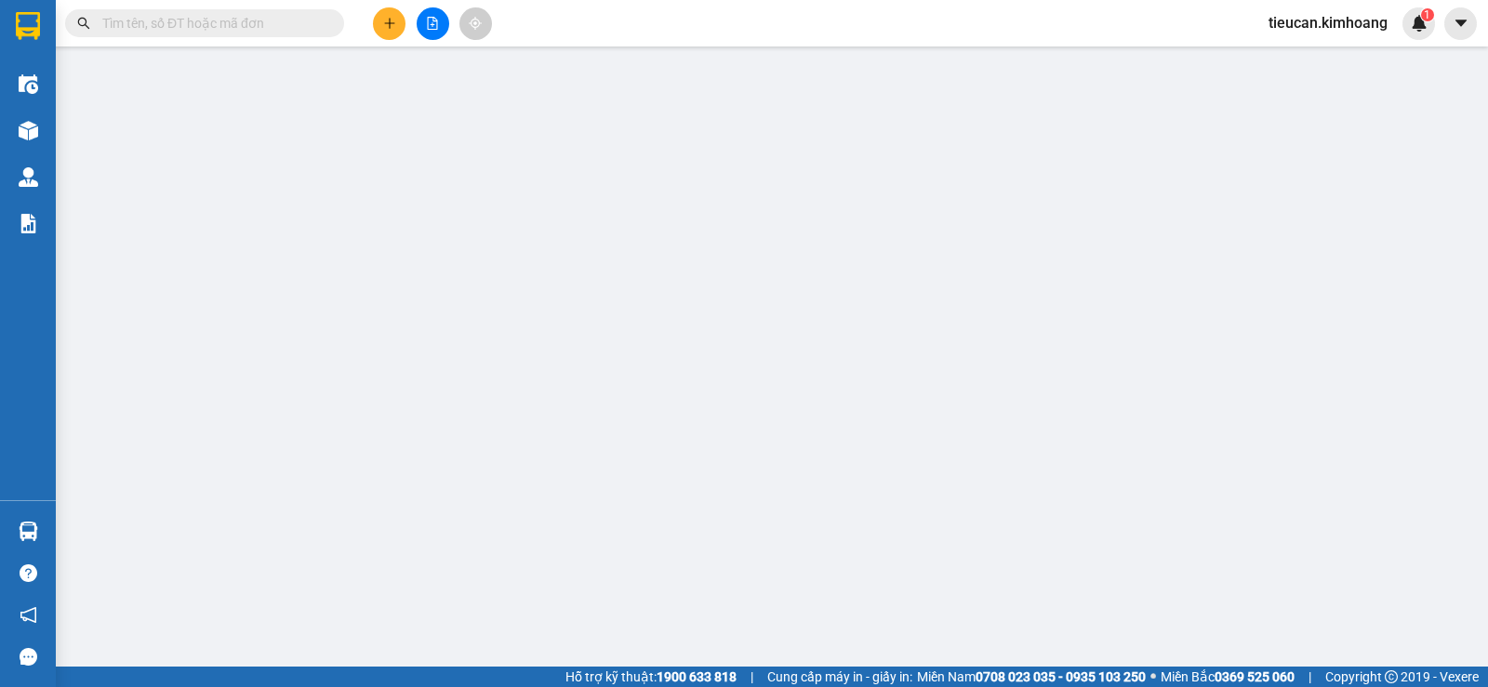
type input "0337054293"
type input "PHI"
type input "40.000"
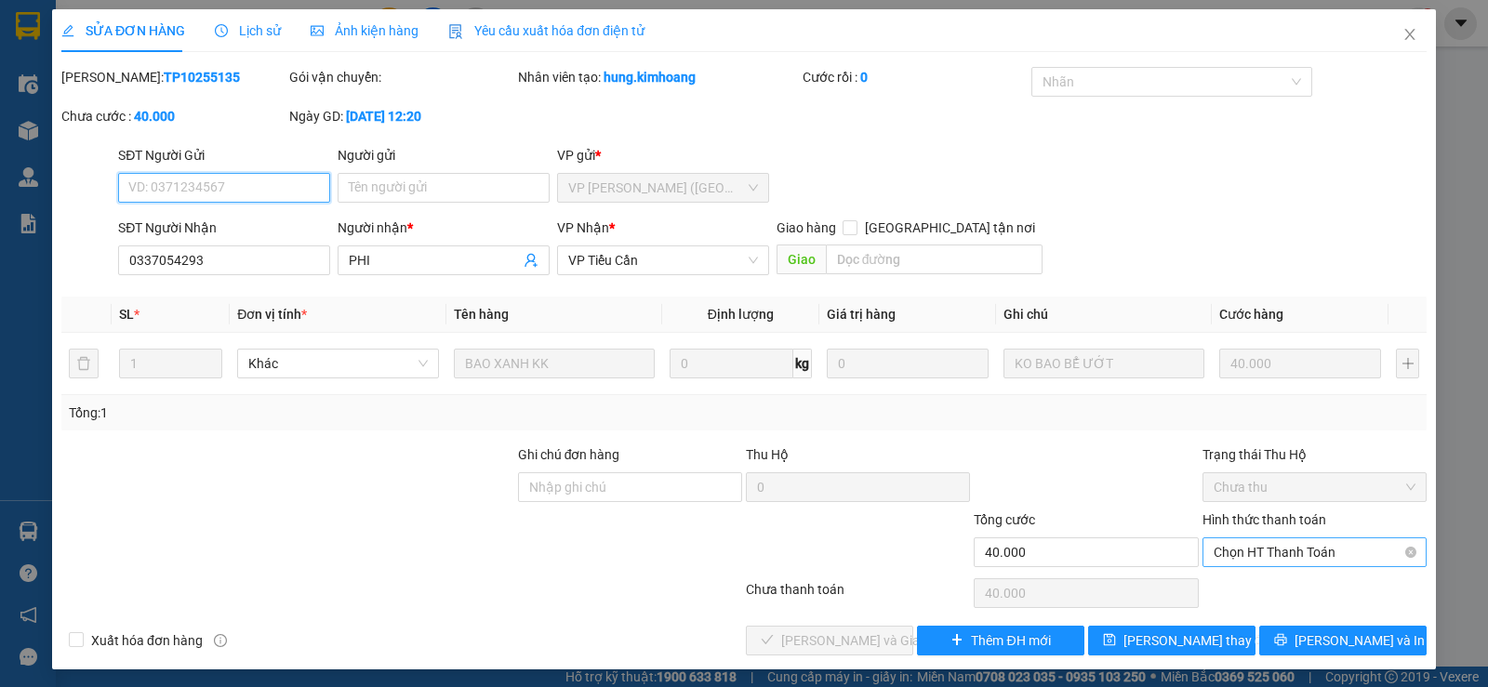
click at [1278, 561] on span "Chọn HT Thanh Toán" at bounding box center [1315, 553] width 202 height 28
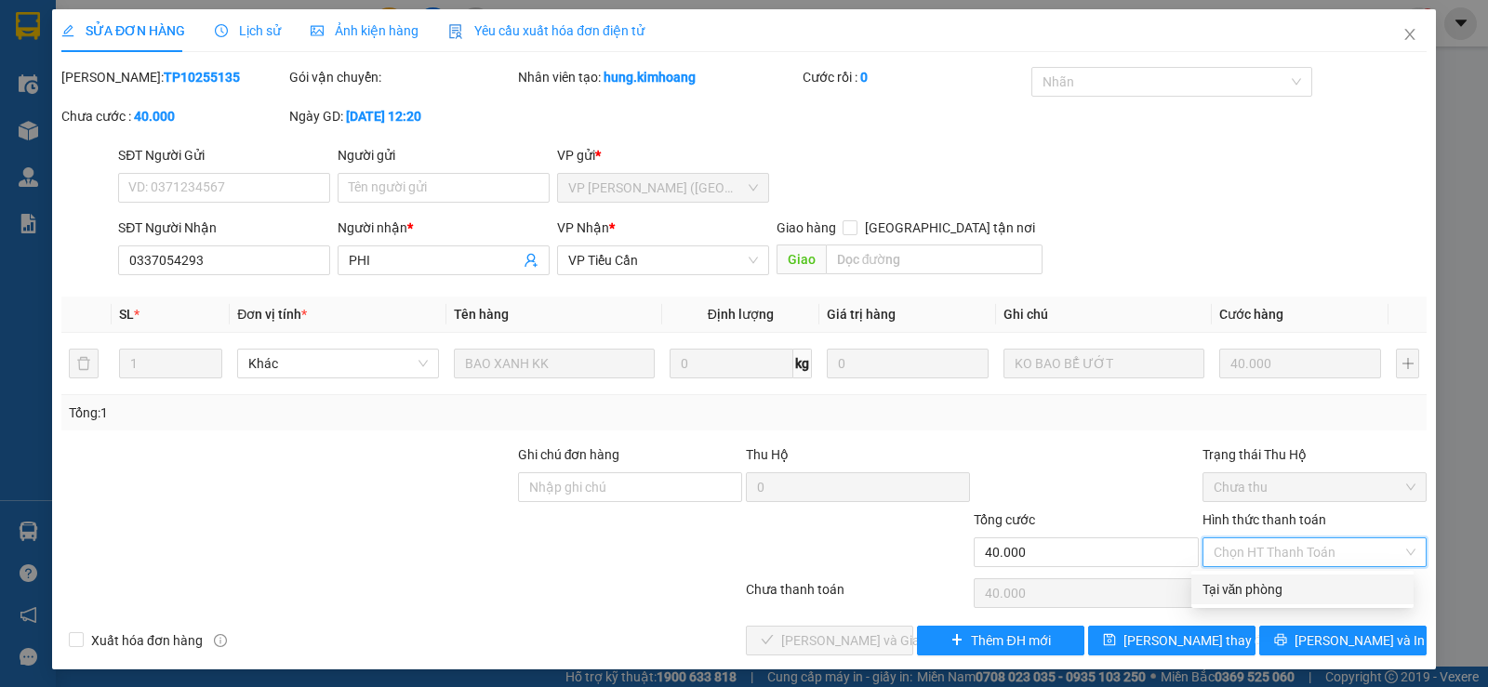
click at [1256, 584] on div "Tại văn phòng" at bounding box center [1303, 589] width 200 height 20
type input "0"
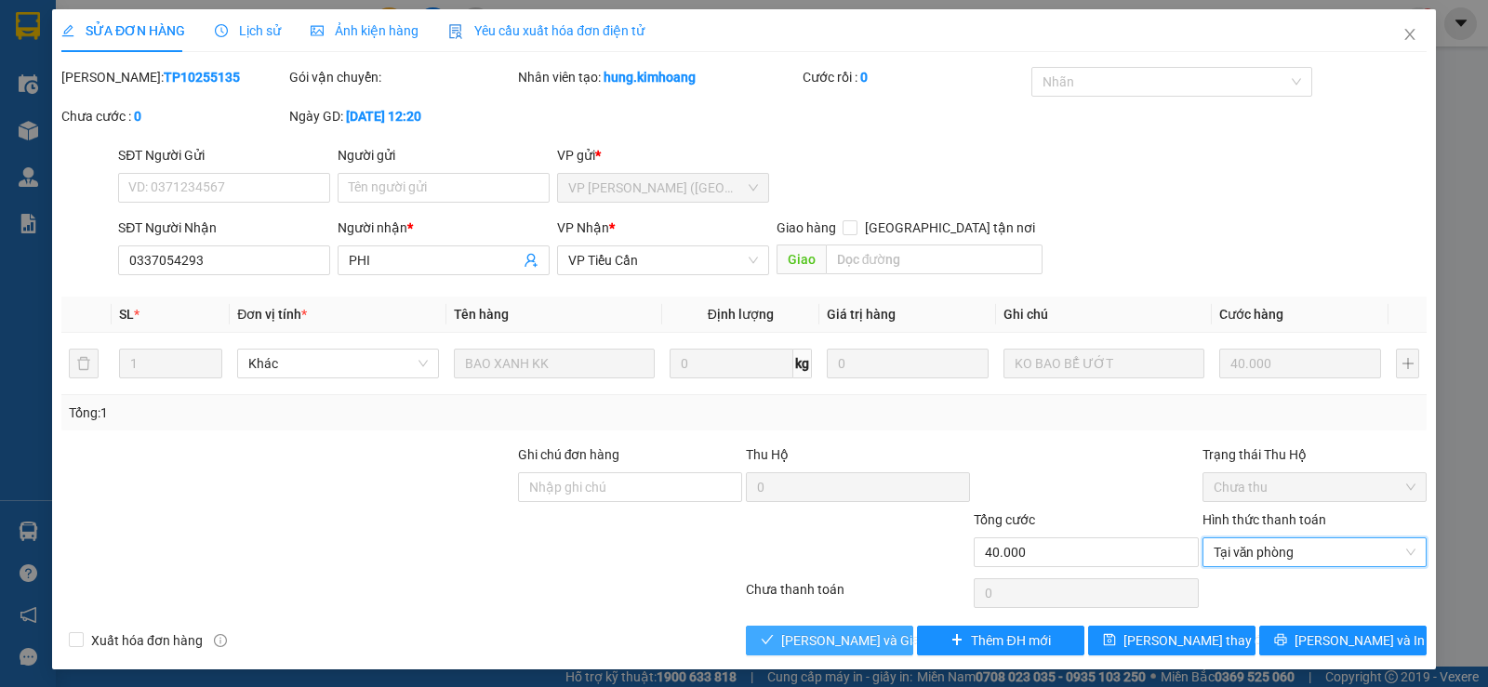
click at [886, 641] on button "Lưu và Giao hàng" at bounding box center [829, 641] width 167 height 30
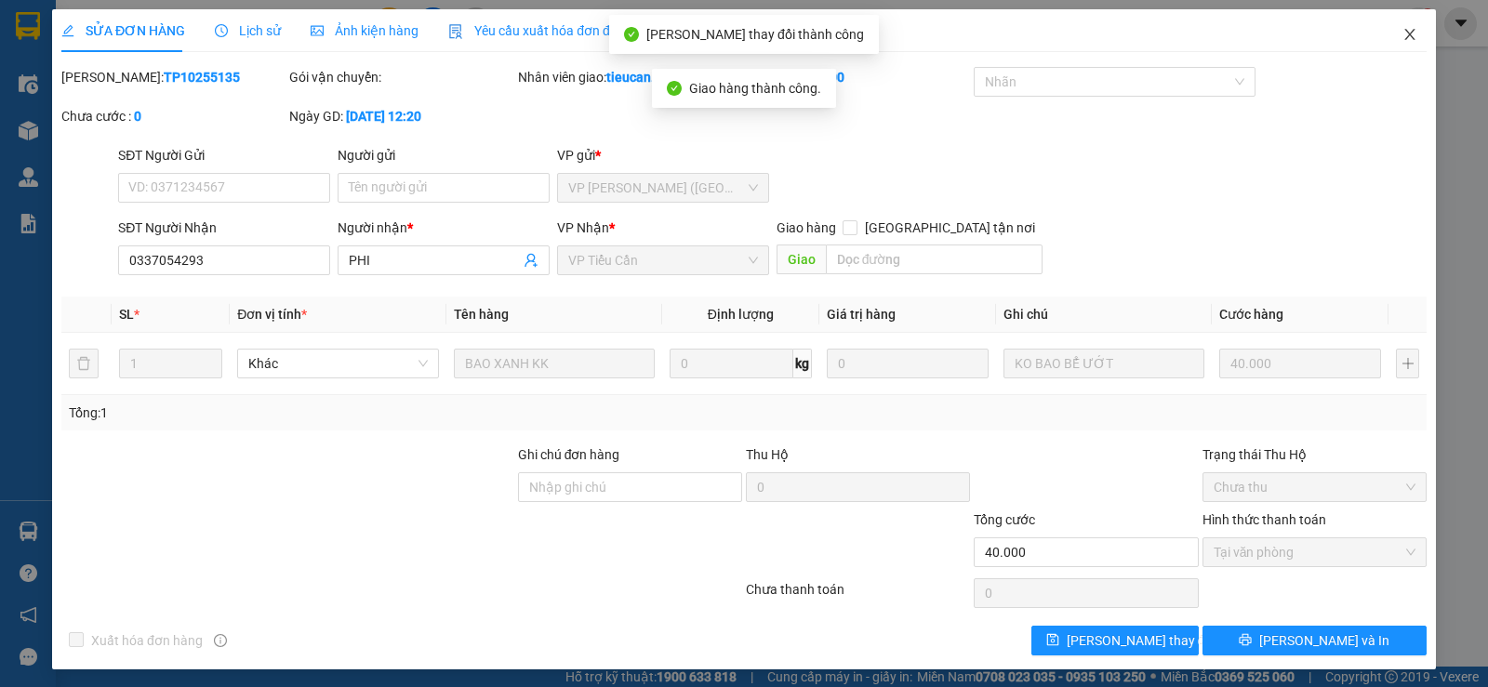
click at [1403, 30] on icon "close" at bounding box center [1410, 34] width 15 height 15
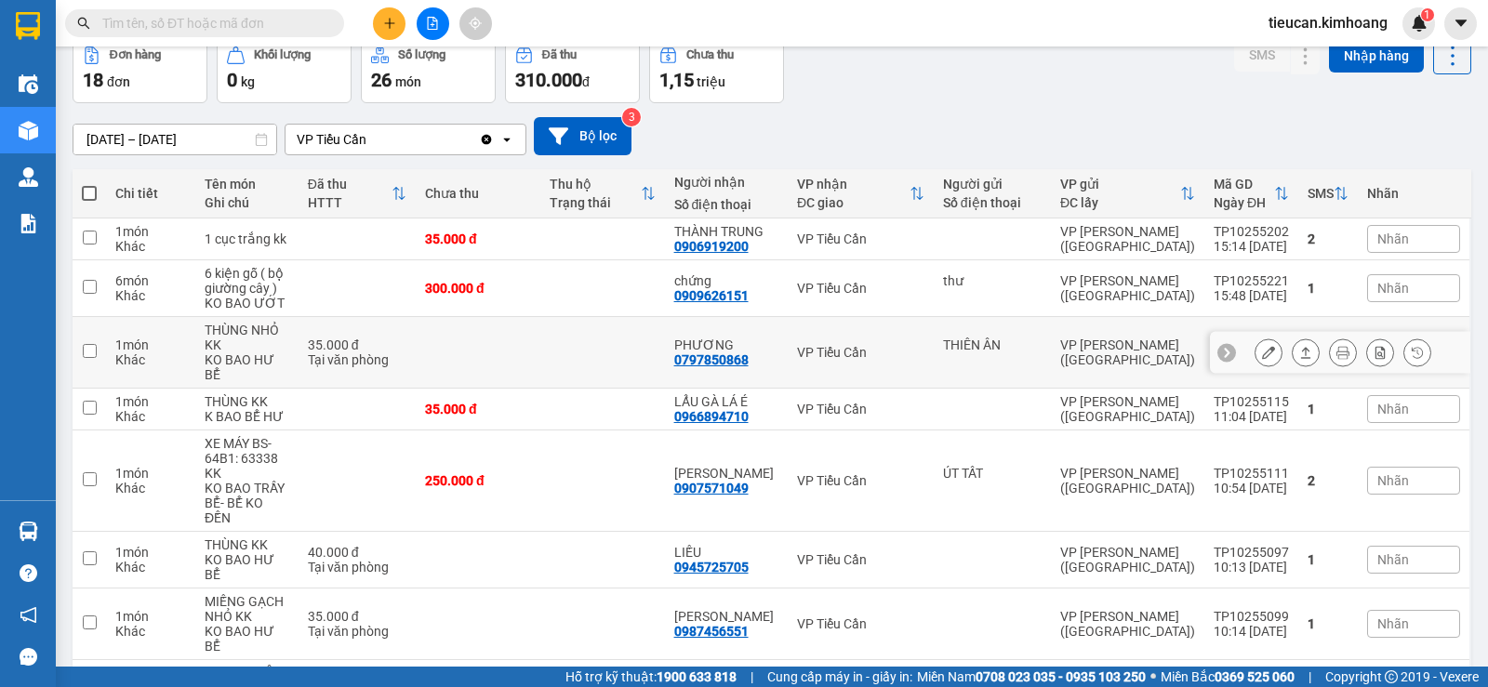
scroll to position [465, 0]
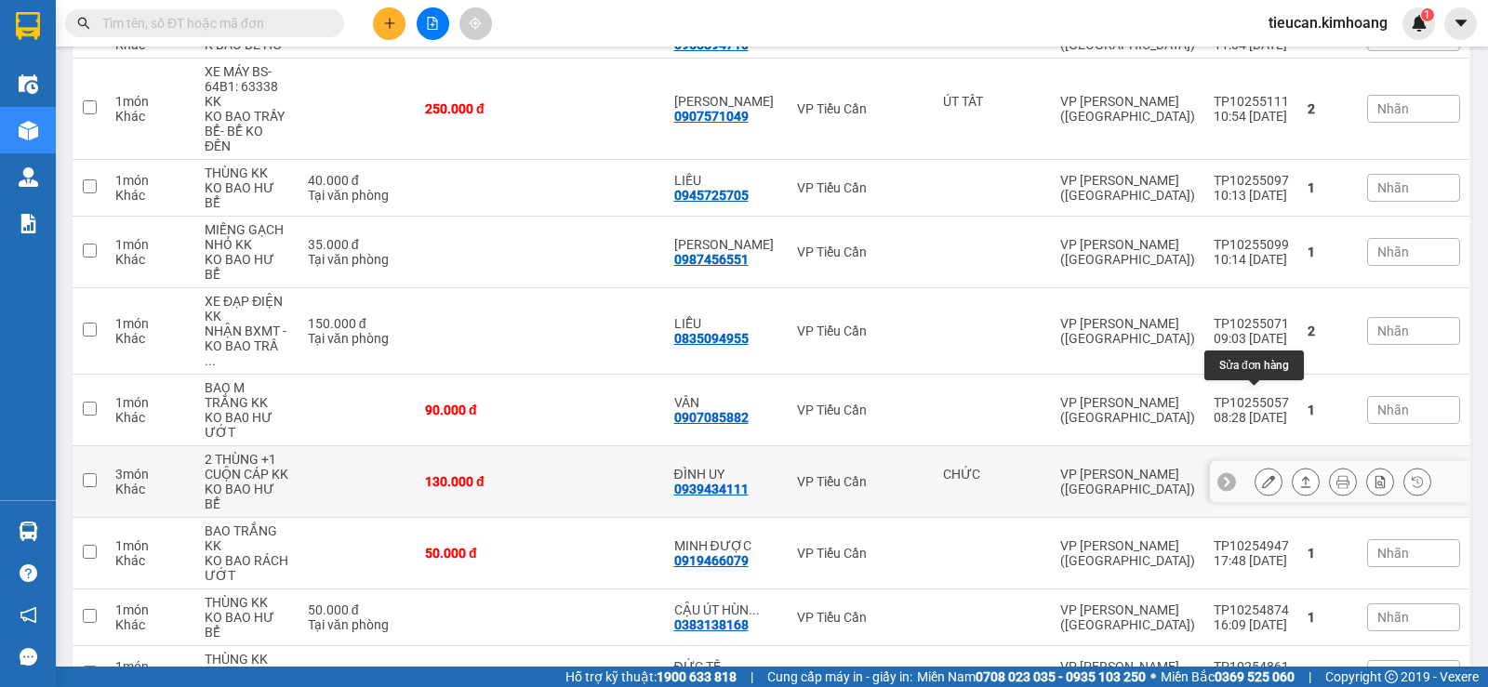
click at [1256, 466] on button at bounding box center [1269, 482] width 26 height 33
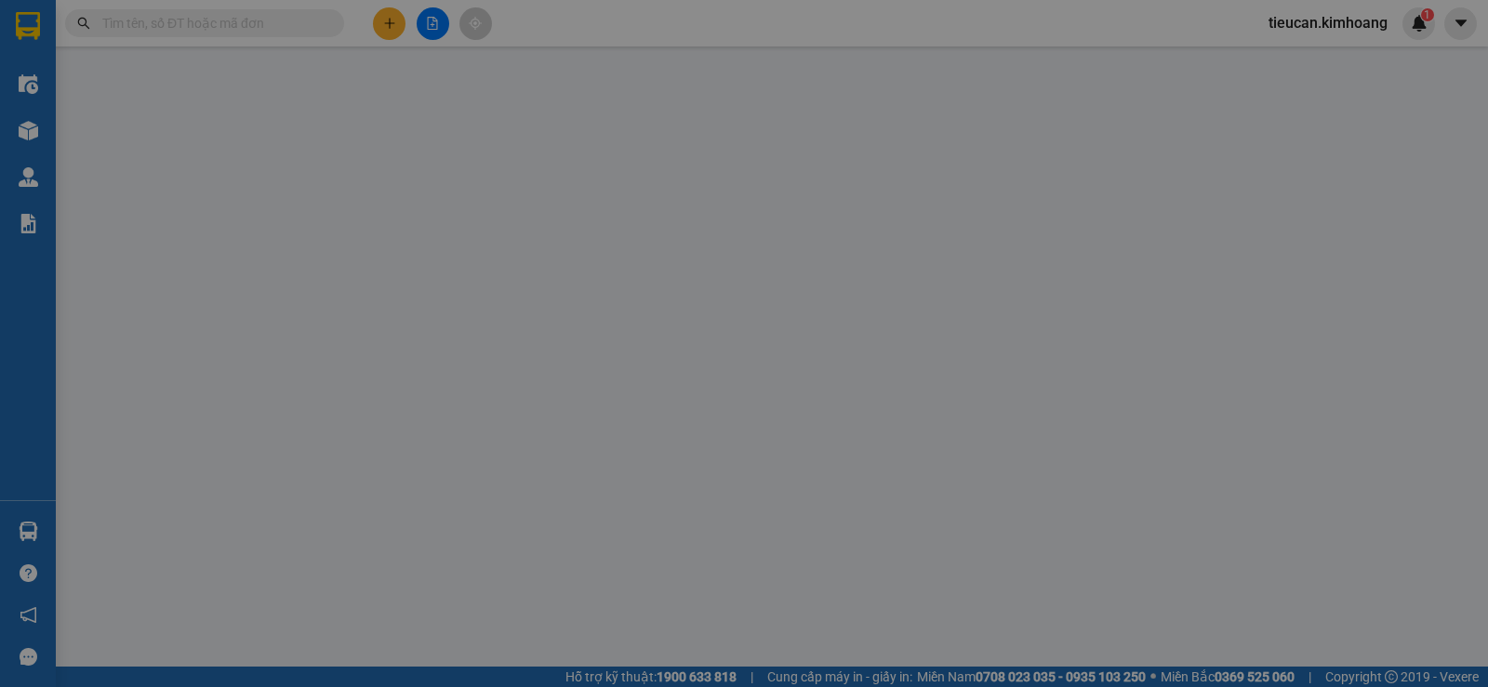
type input "CHỨC"
type input "0939434111"
type input "ĐÌNH UY"
type input "130.000"
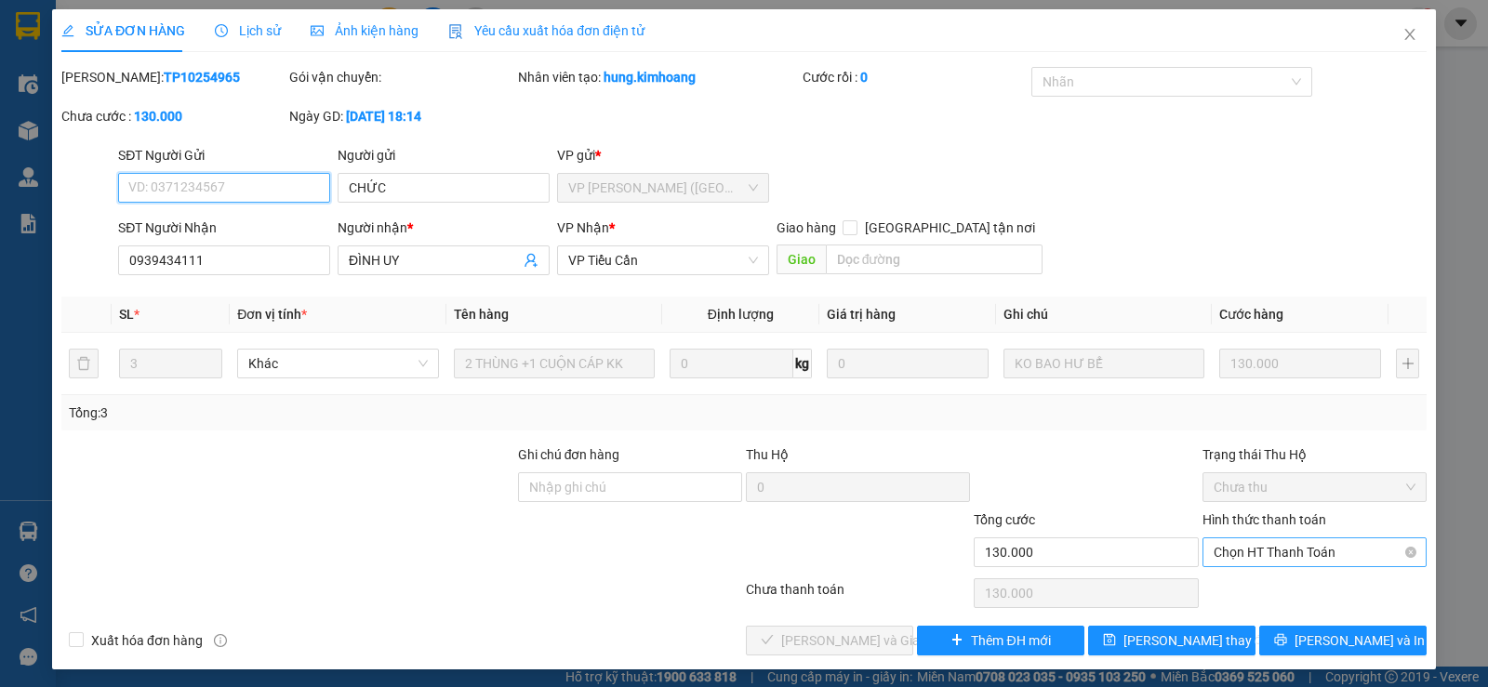
click at [1292, 543] on span "Chọn HT Thanh Toán" at bounding box center [1315, 553] width 202 height 28
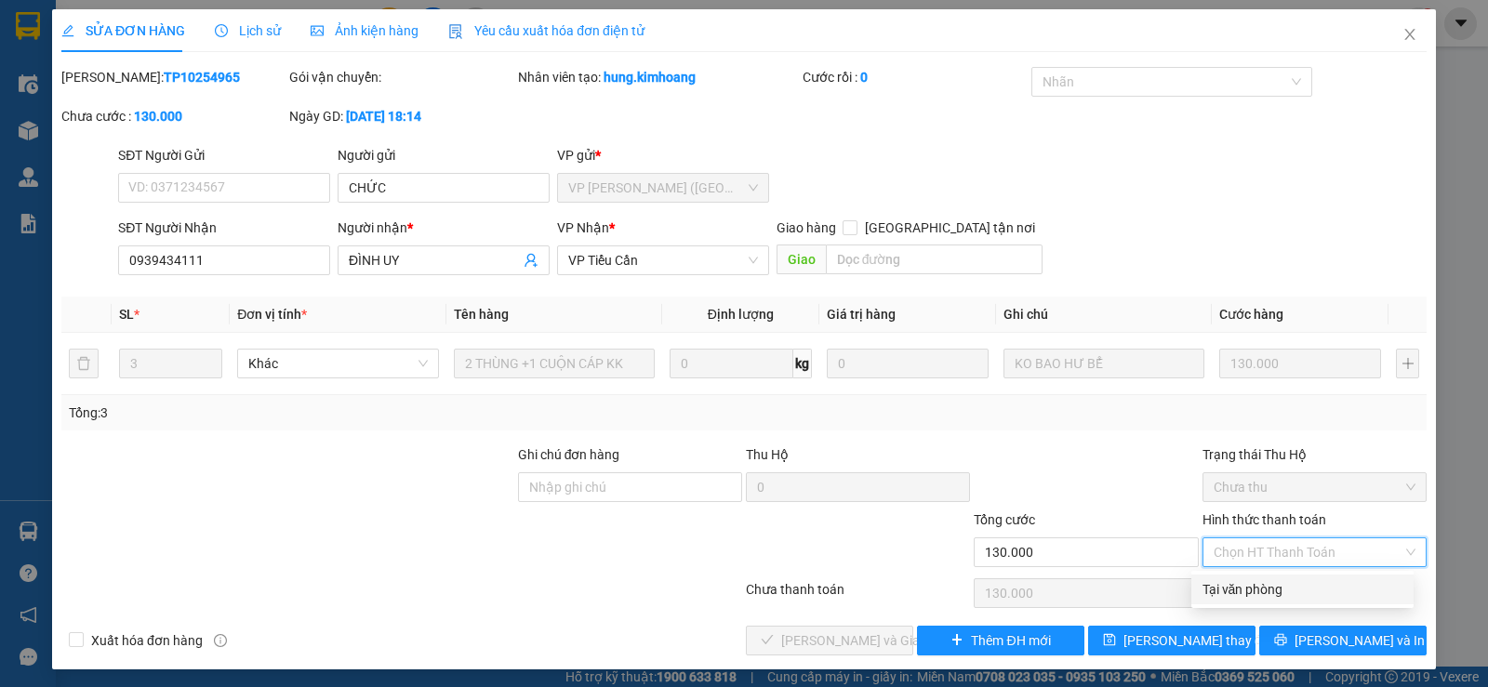
click at [1257, 579] on div "Tại văn phòng" at bounding box center [1303, 589] width 200 height 20
type input "0"
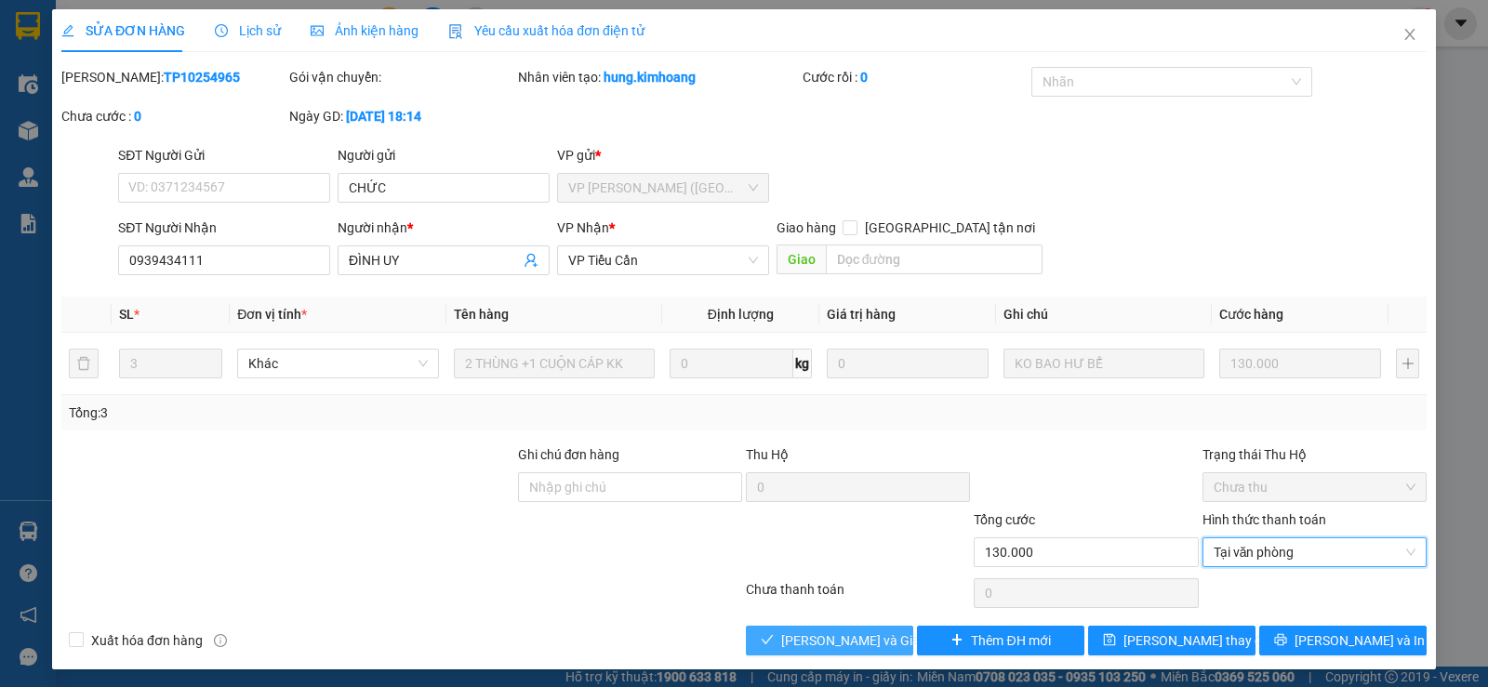
click at [895, 636] on button "Lưu và Giao hàng" at bounding box center [829, 641] width 167 height 30
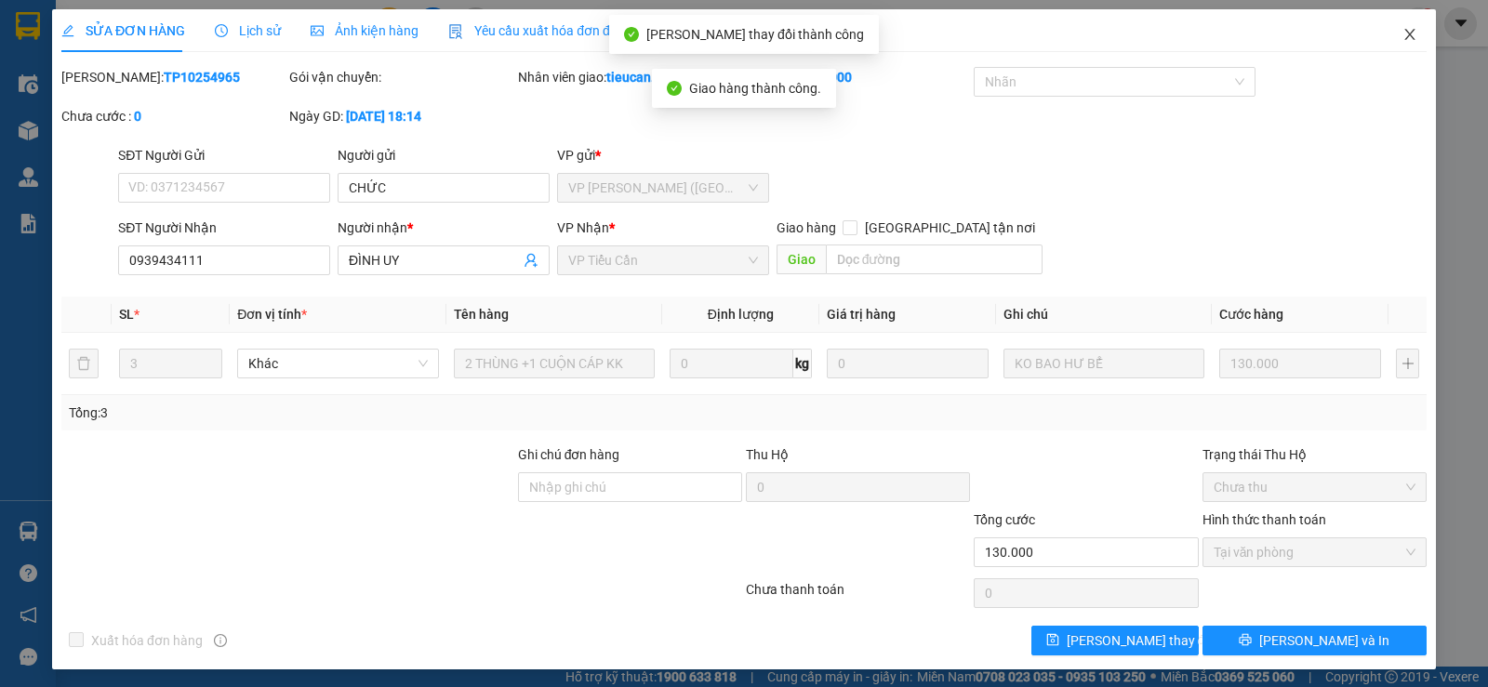
click at [1403, 32] on icon "close" at bounding box center [1410, 34] width 15 height 15
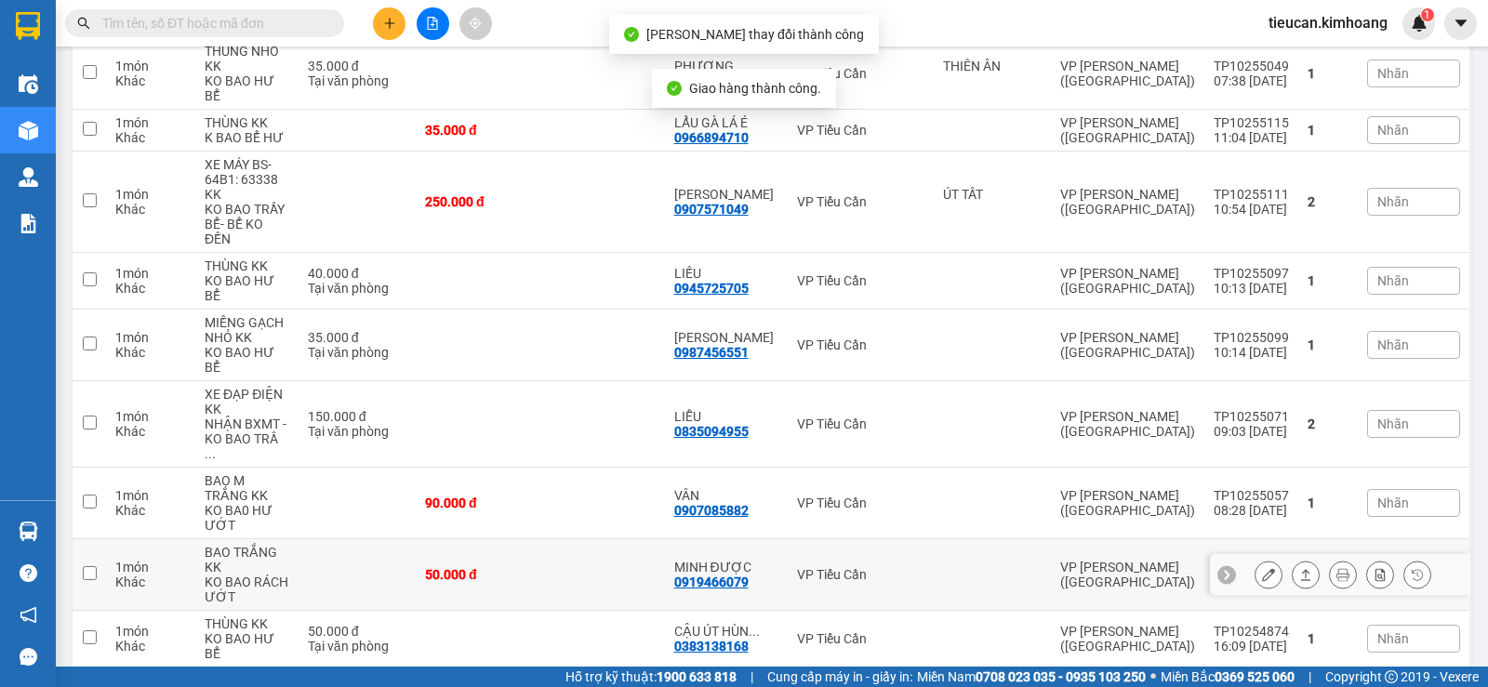
scroll to position [558, 0]
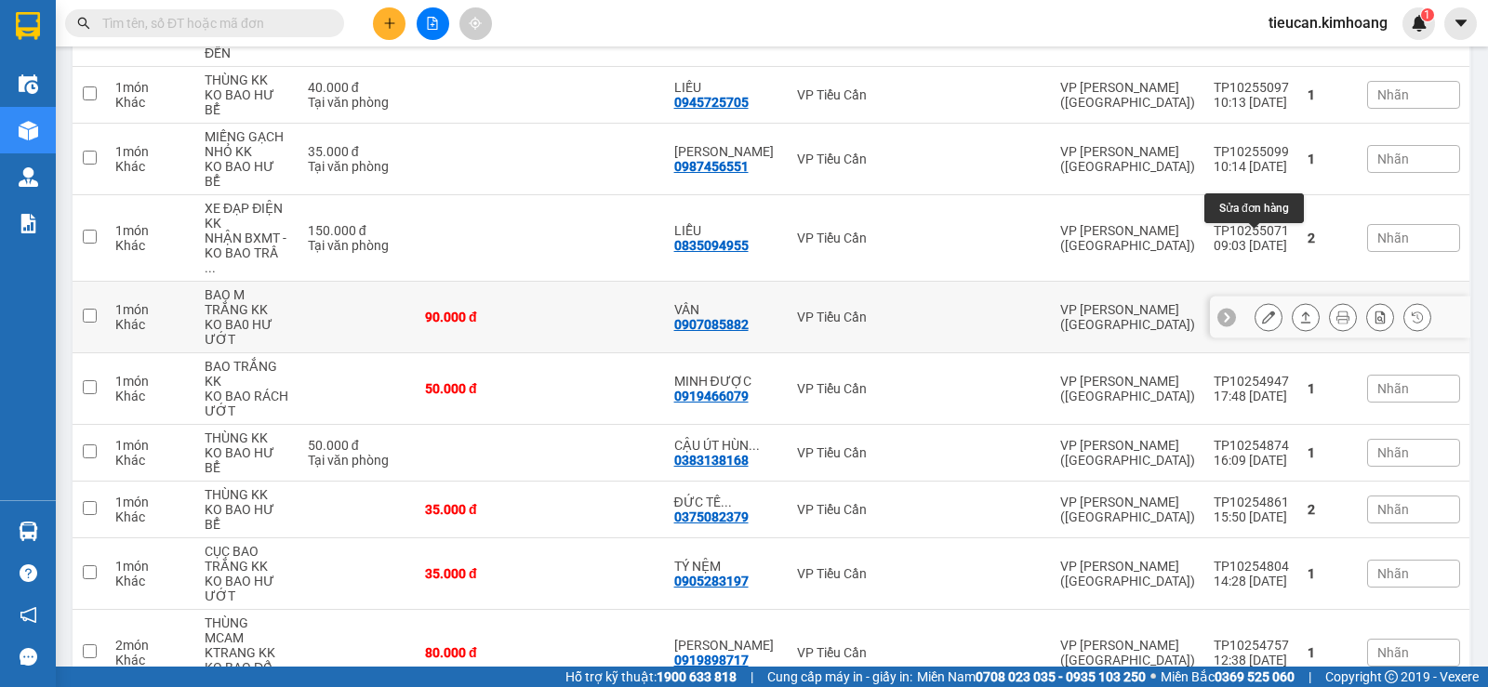
click at [1262, 311] on icon at bounding box center [1268, 317] width 13 height 13
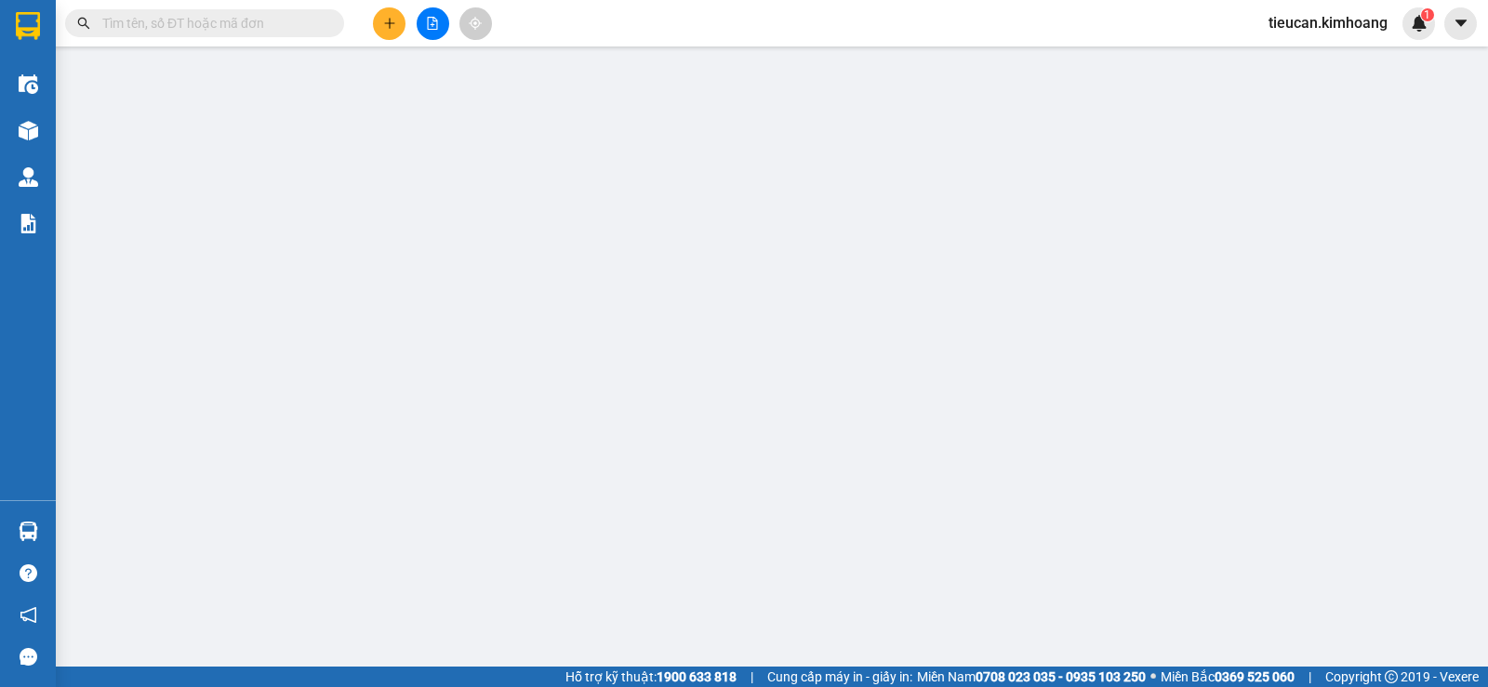
type input "0907085882"
type input "VÂN"
type input "90.000"
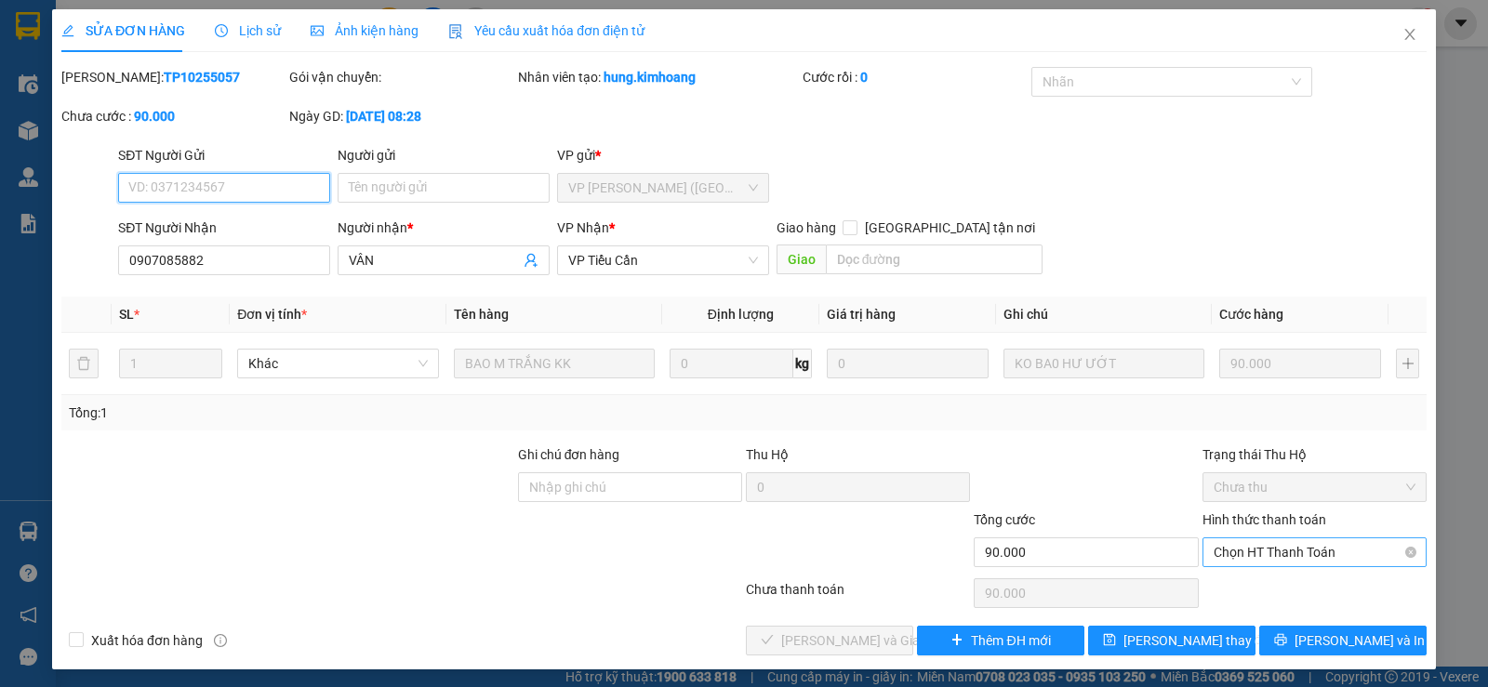
click at [1237, 545] on span "Chọn HT Thanh Toán" at bounding box center [1315, 553] width 202 height 28
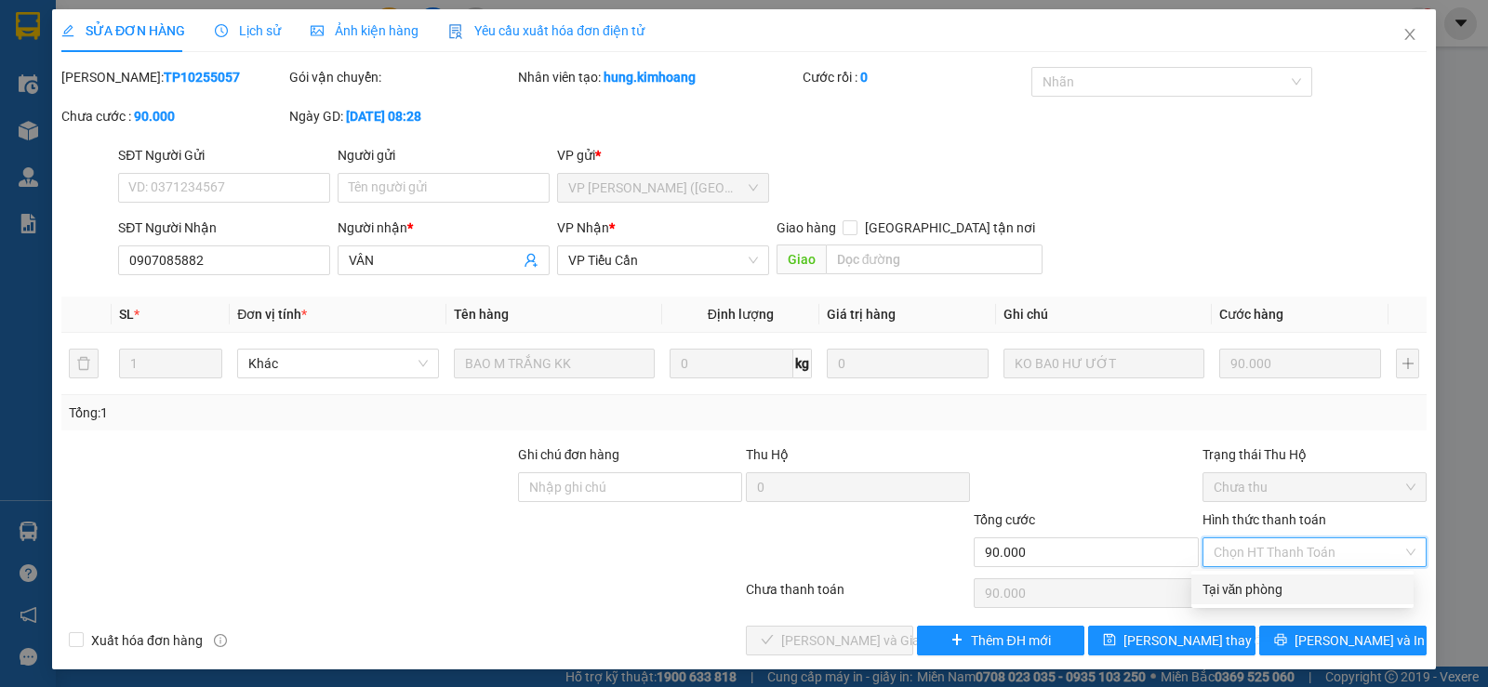
click at [1218, 593] on div "Tại văn phòng" at bounding box center [1303, 589] width 200 height 20
type input "0"
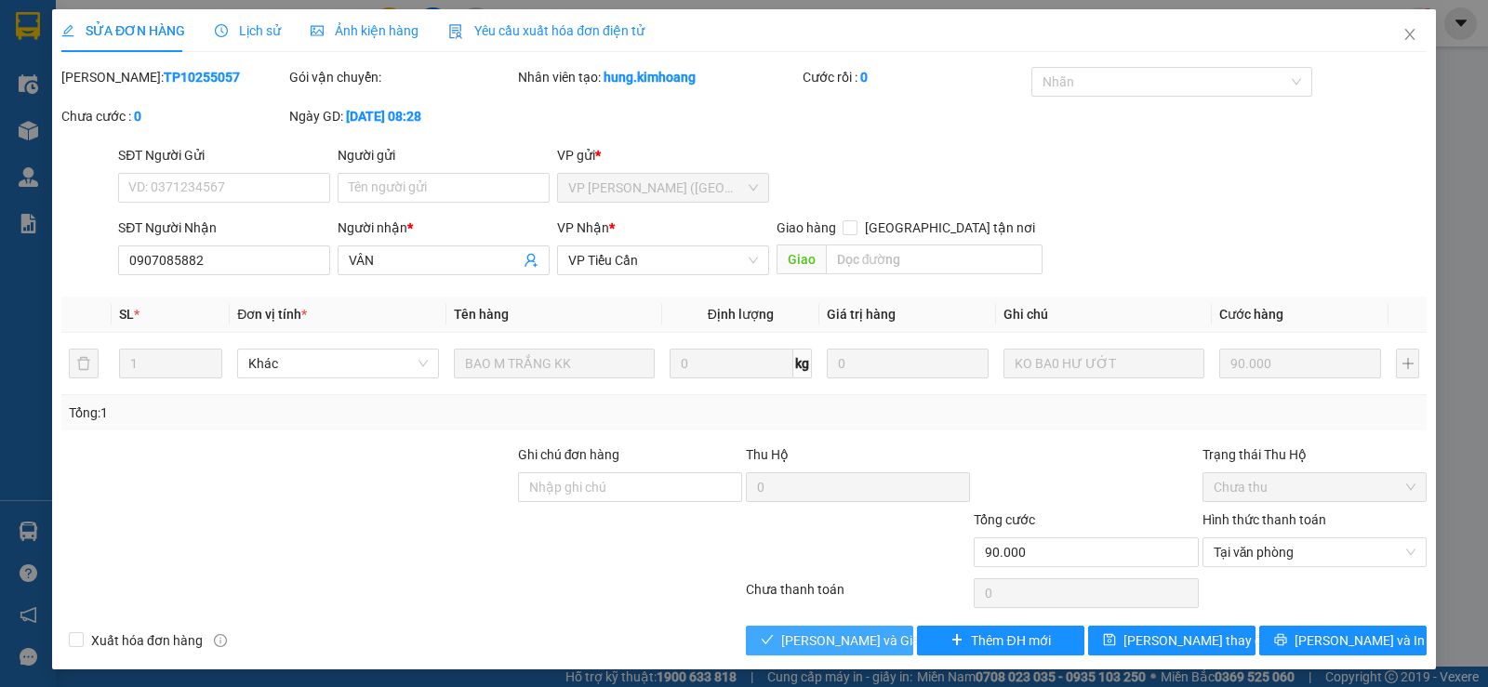
click at [840, 646] on span "Lưu và Giao hàng" at bounding box center [870, 641] width 179 height 20
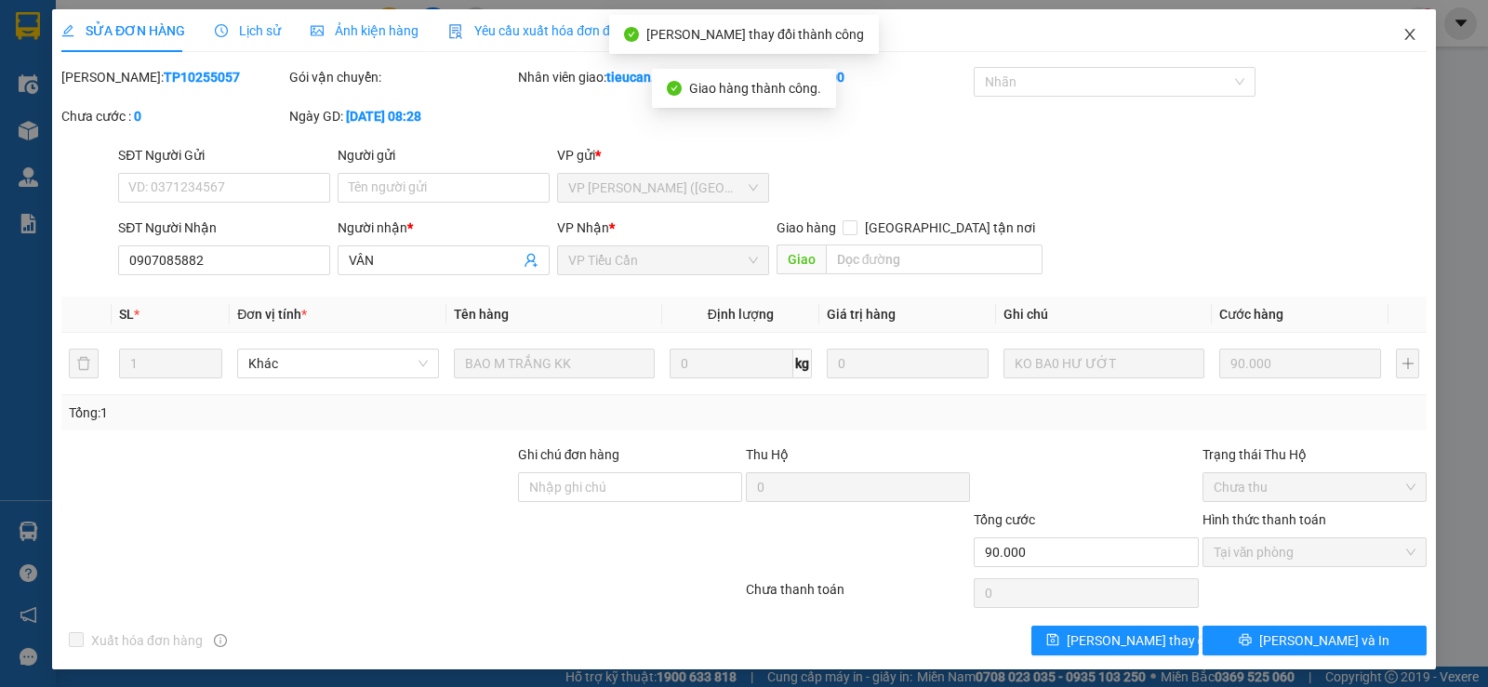
click at [1403, 35] on icon "close" at bounding box center [1410, 34] width 15 height 15
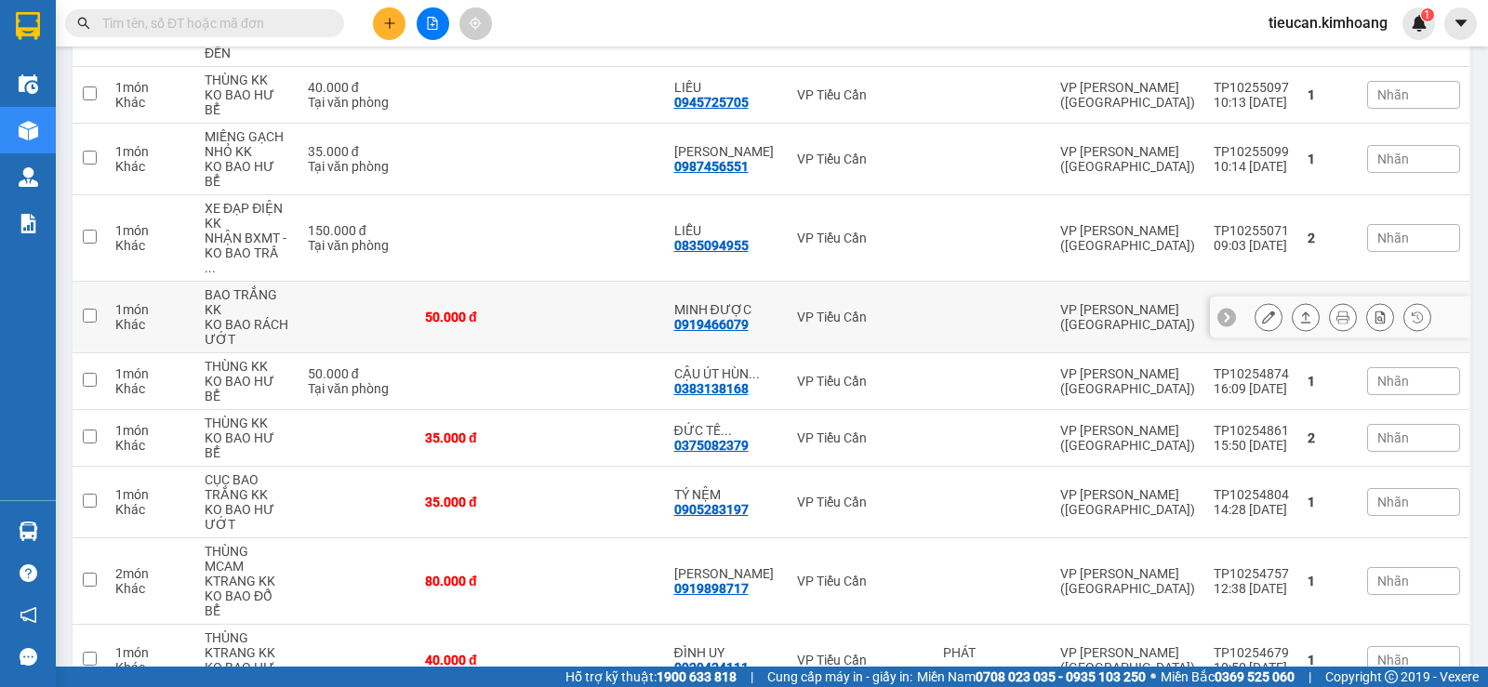
scroll to position [93, 0]
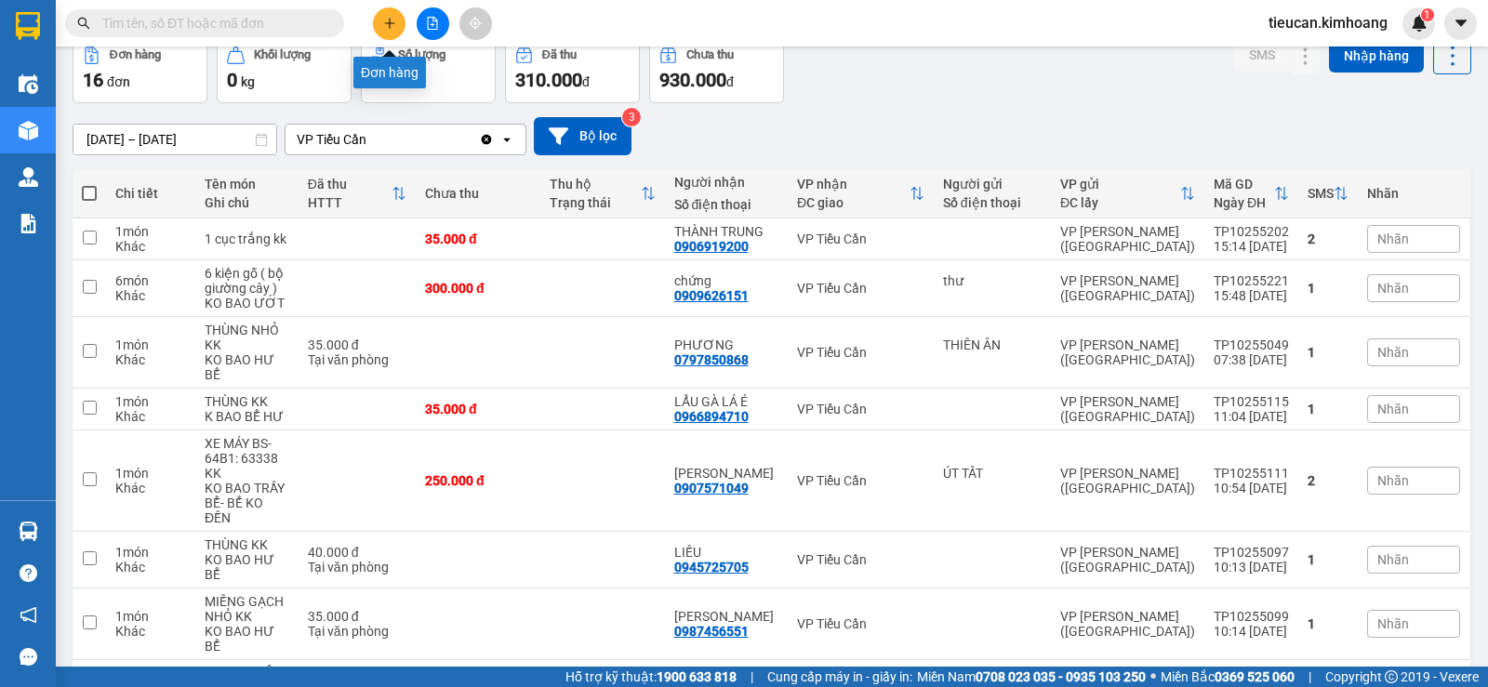
click at [379, 28] on button at bounding box center [389, 23] width 33 height 33
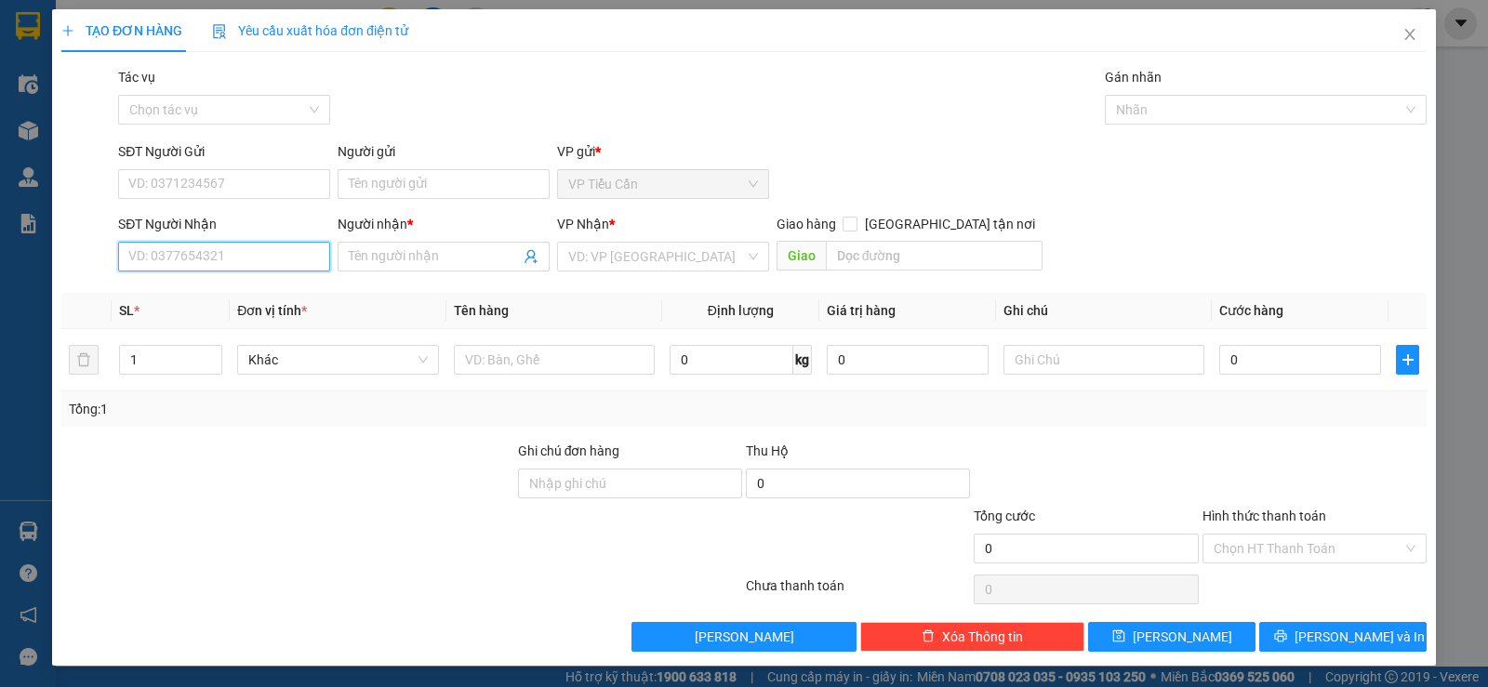
click at [273, 258] on input "SĐT Người Nhận" at bounding box center [224, 257] width 212 height 30
click at [208, 297] on div "0903023009 - TÀI" at bounding box center [222, 294] width 188 height 20
type input "0903023009"
type input "TÀI"
type input "40.000"
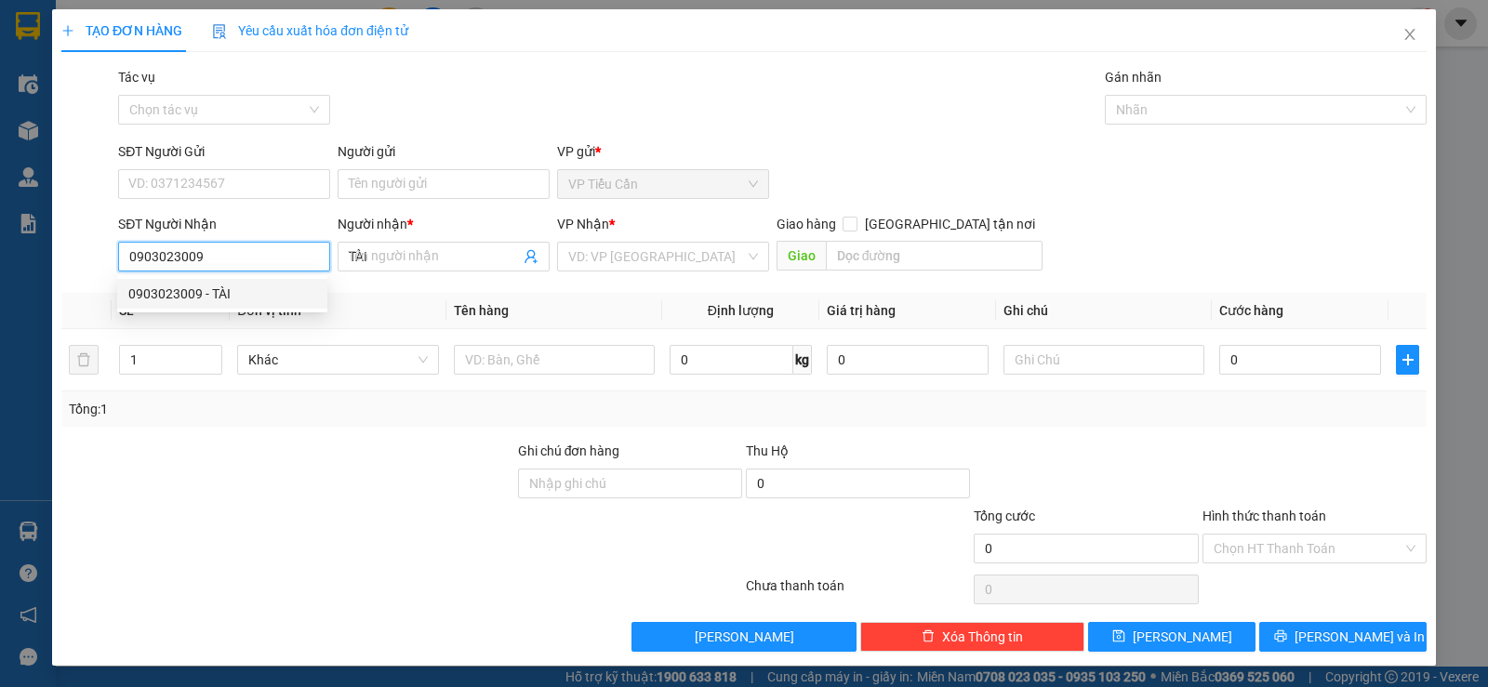
type input "40.000"
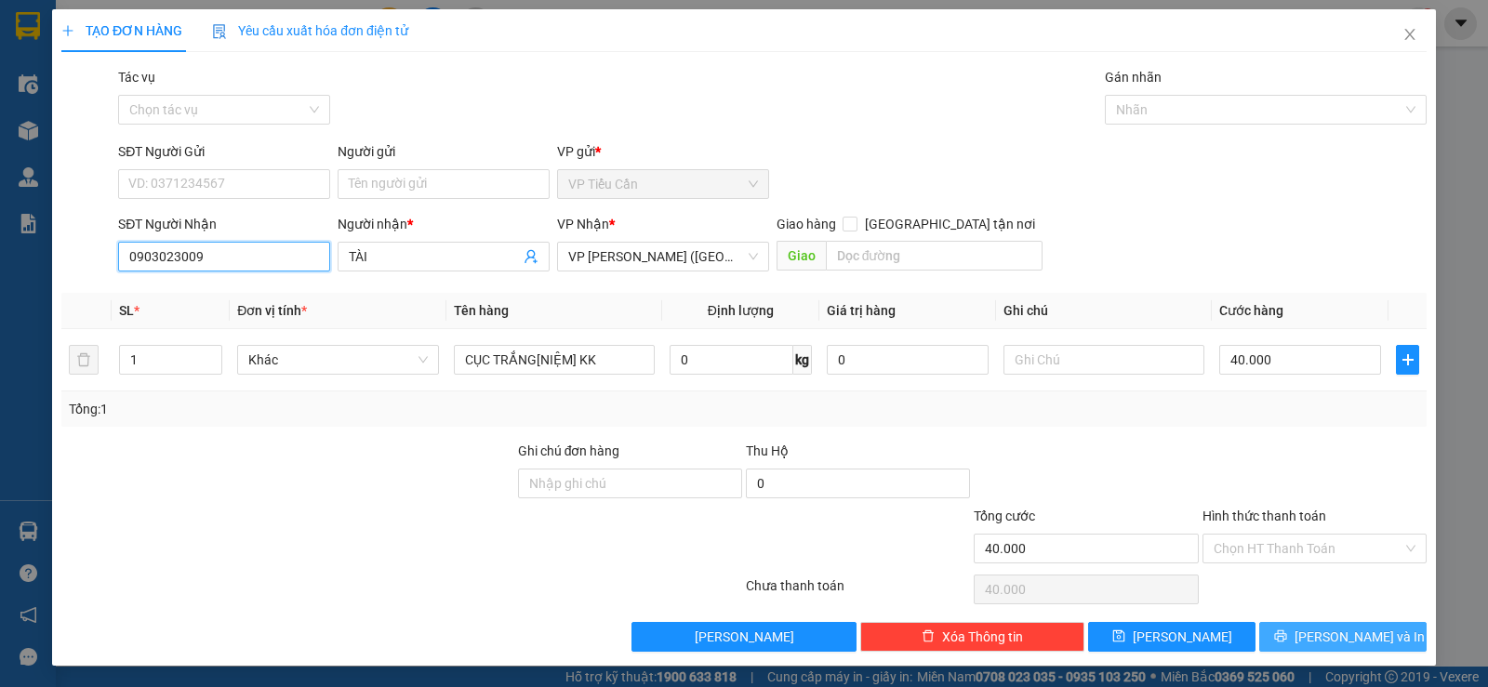
type input "0903023009"
click at [1328, 637] on span "Lưu và In" at bounding box center [1360, 637] width 130 height 20
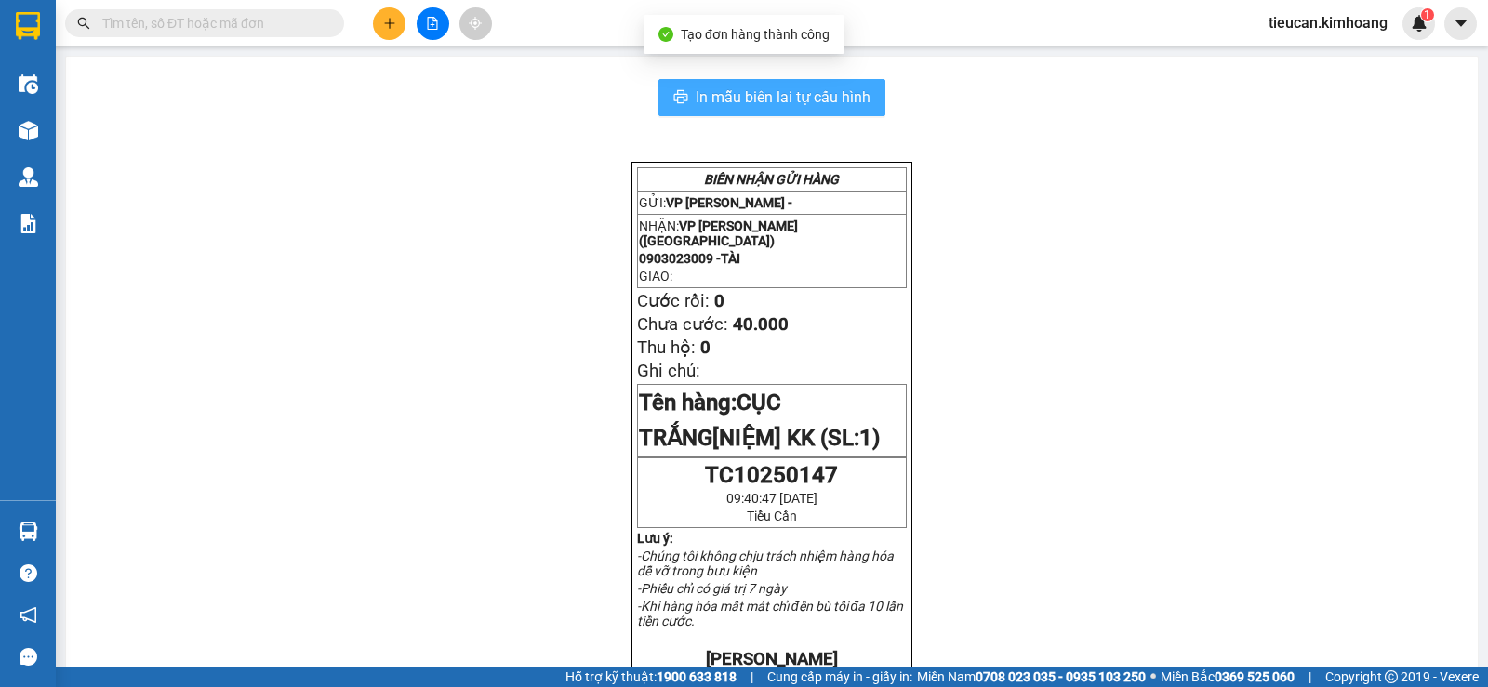
click at [764, 100] on span "In mẫu biên lai tự cấu hình" at bounding box center [783, 97] width 175 height 23
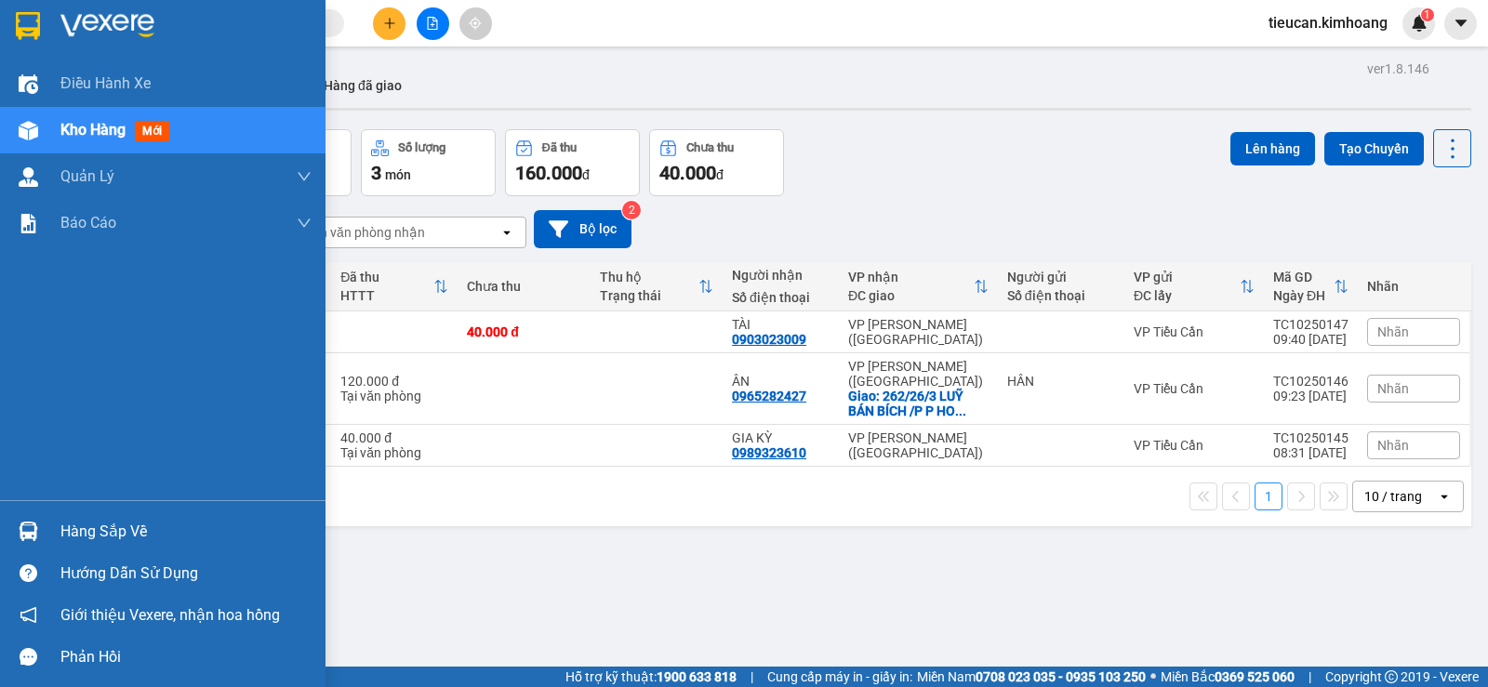
click at [101, 527] on div "Hàng sắp về" at bounding box center [185, 532] width 251 height 28
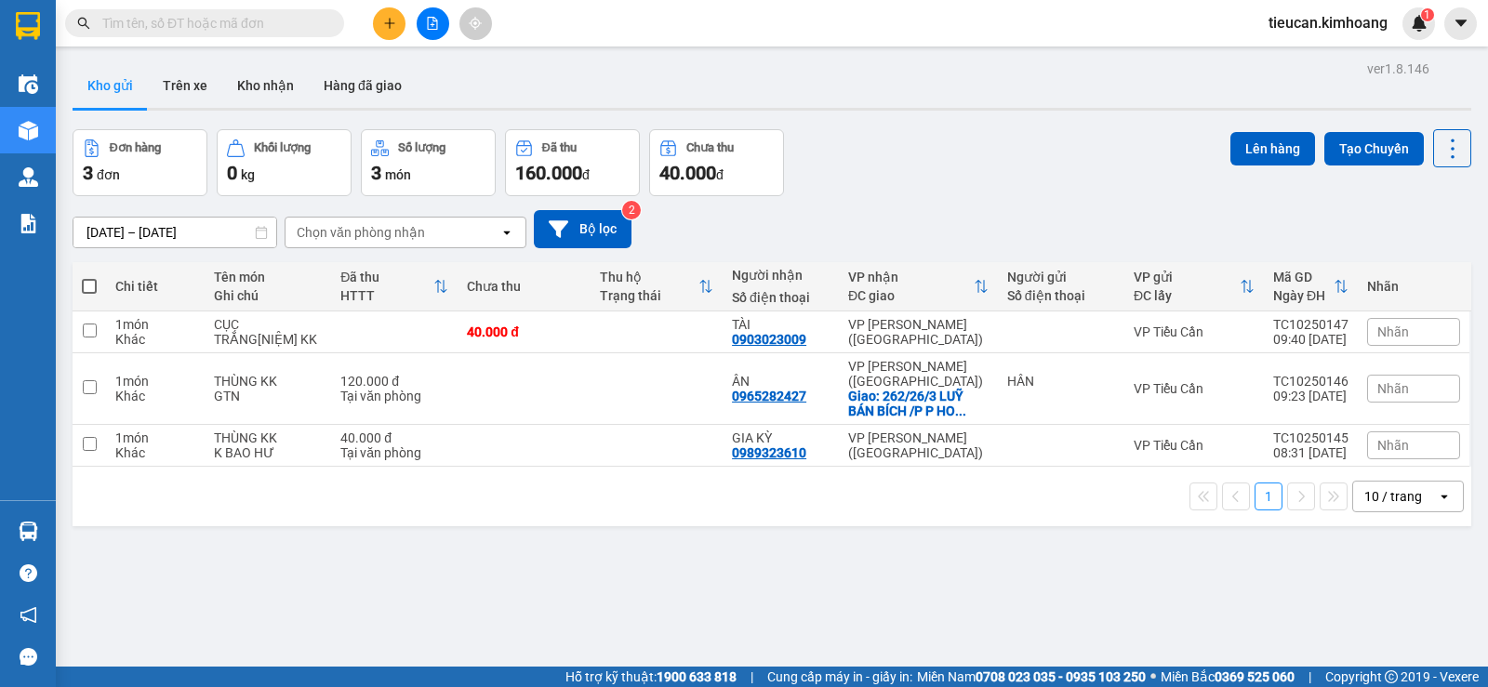
click at [907, 554] on section "Kết quả tìm kiếm ( 0 ) Bộ lọc No Data tieucan.[PERSON_NAME] 1 Điều hành xe Kho …" at bounding box center [744, 343] width 1488 height 687
click at [266, 82] on button "Kho nhận" at bounding box center [265, 85] width 86 height 45
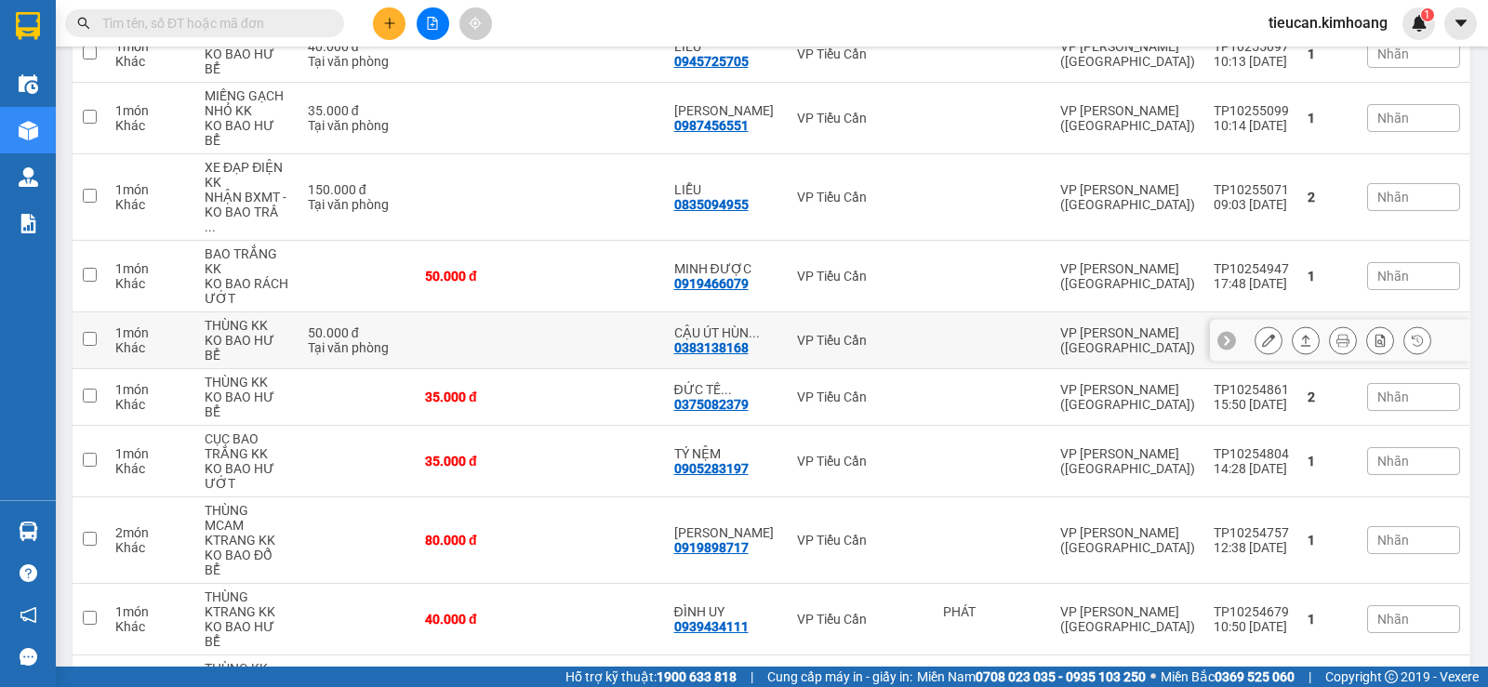
scroll to position [134, 0]
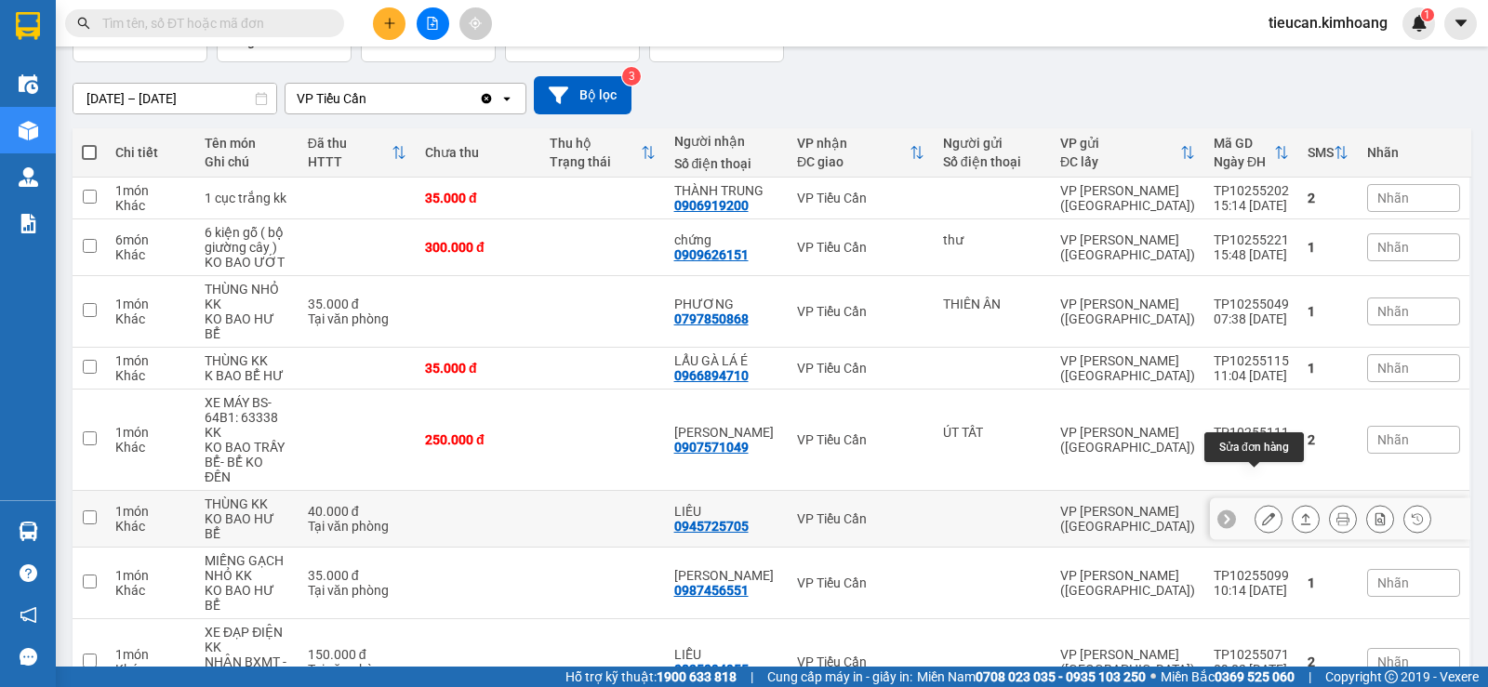
click at [1268, 505] on div at bounding box center [1269, 519] width 28 height 28
click at [1262, 512] on icon at bounding box center [1268, 518] width 13 height 13
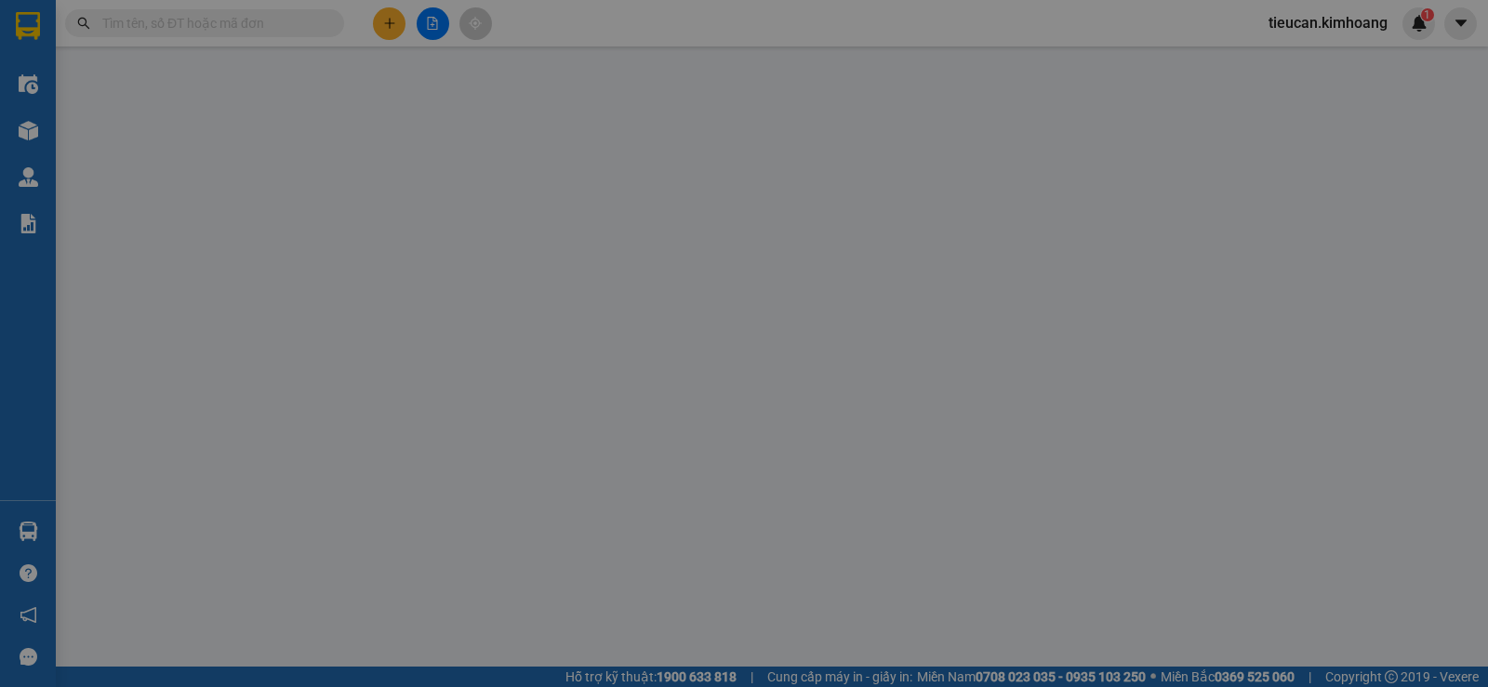
type input "0945725705"
type input "LIẾU"
type input "40.000"
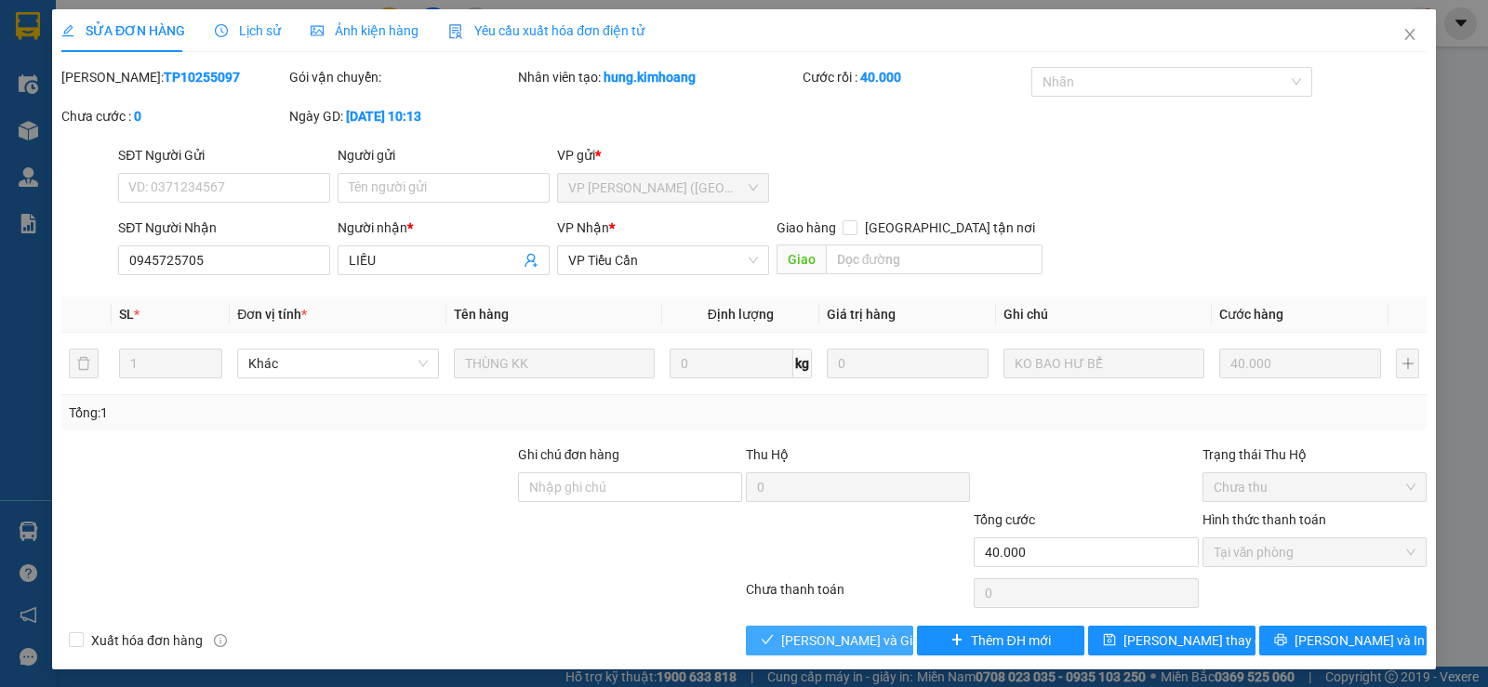
click at [876, 649] on span "Lưu và Giao hàng" at bounding box center [870, 641] width 179 height 20
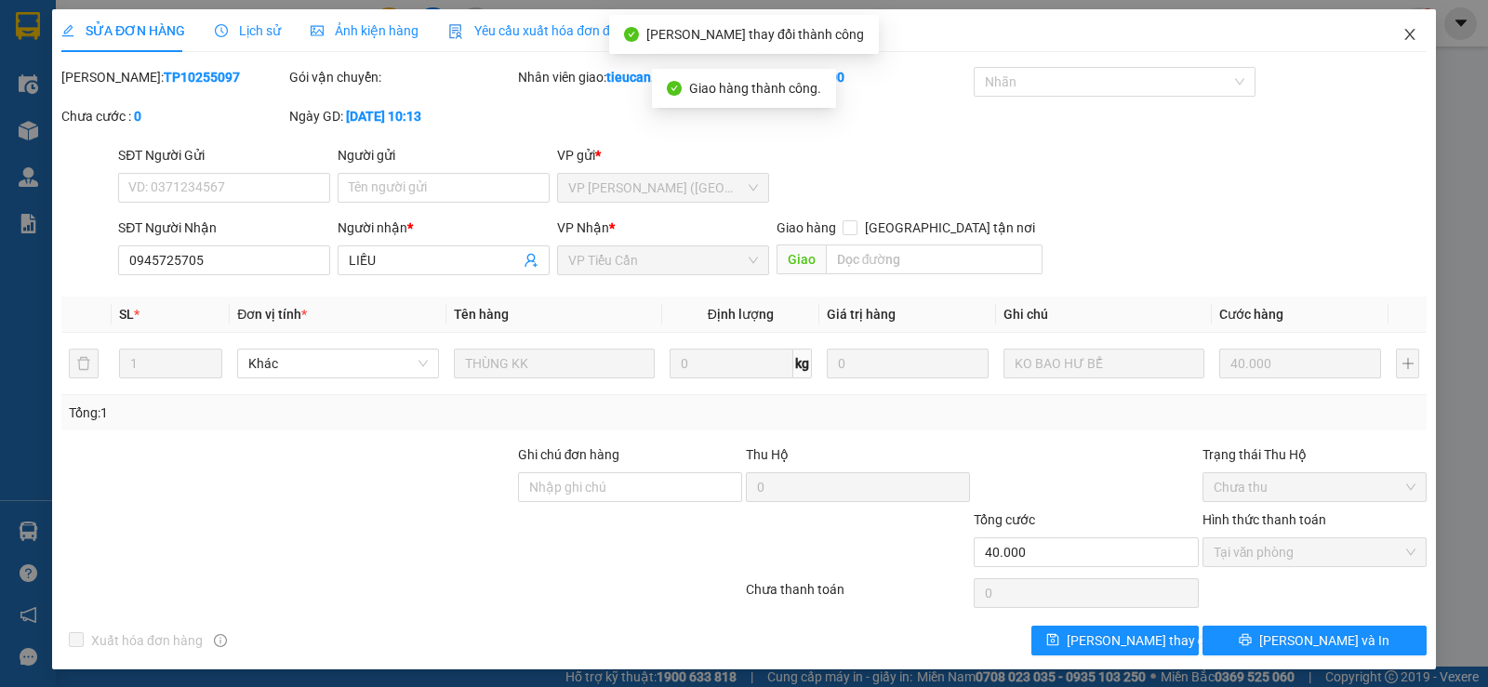
click at [1403, 32] on icon "close" at bounding box center [1410, 34] width 15 height 15
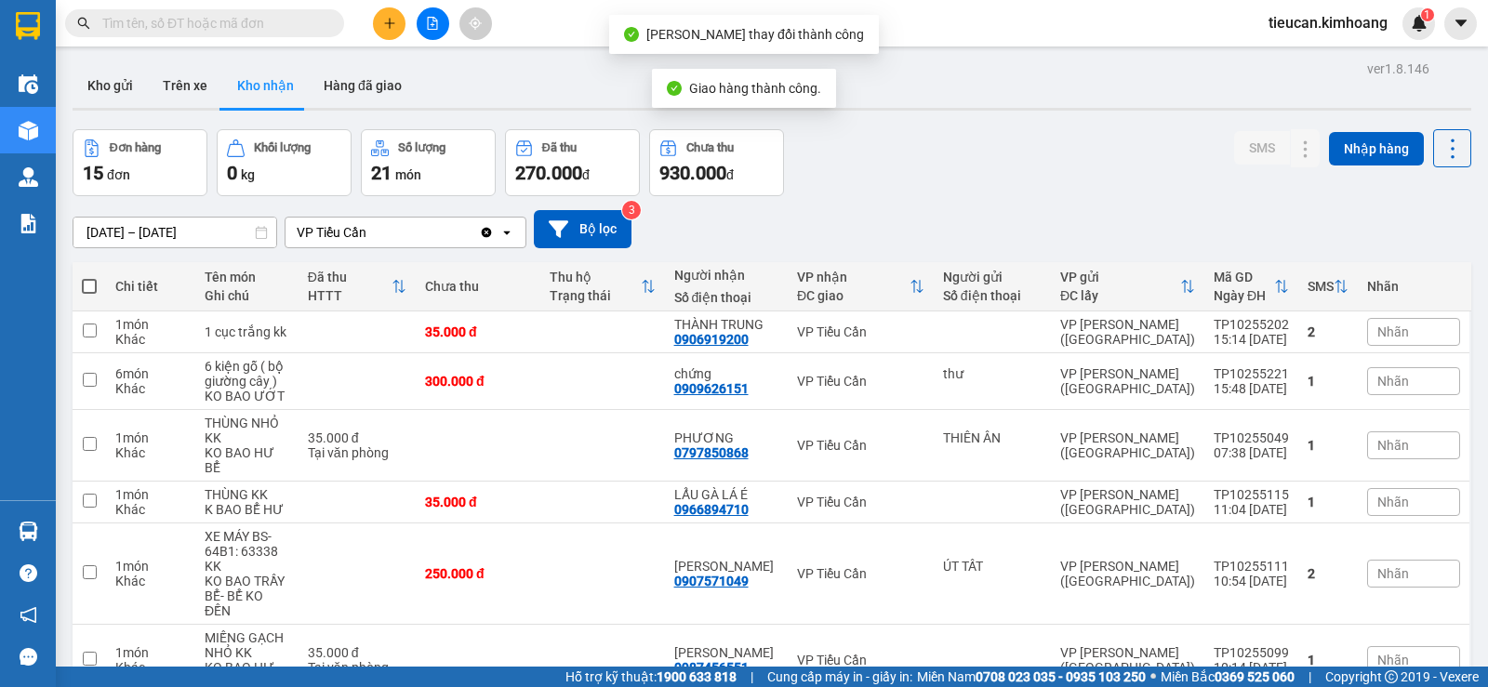
scroll to position [465, 0]
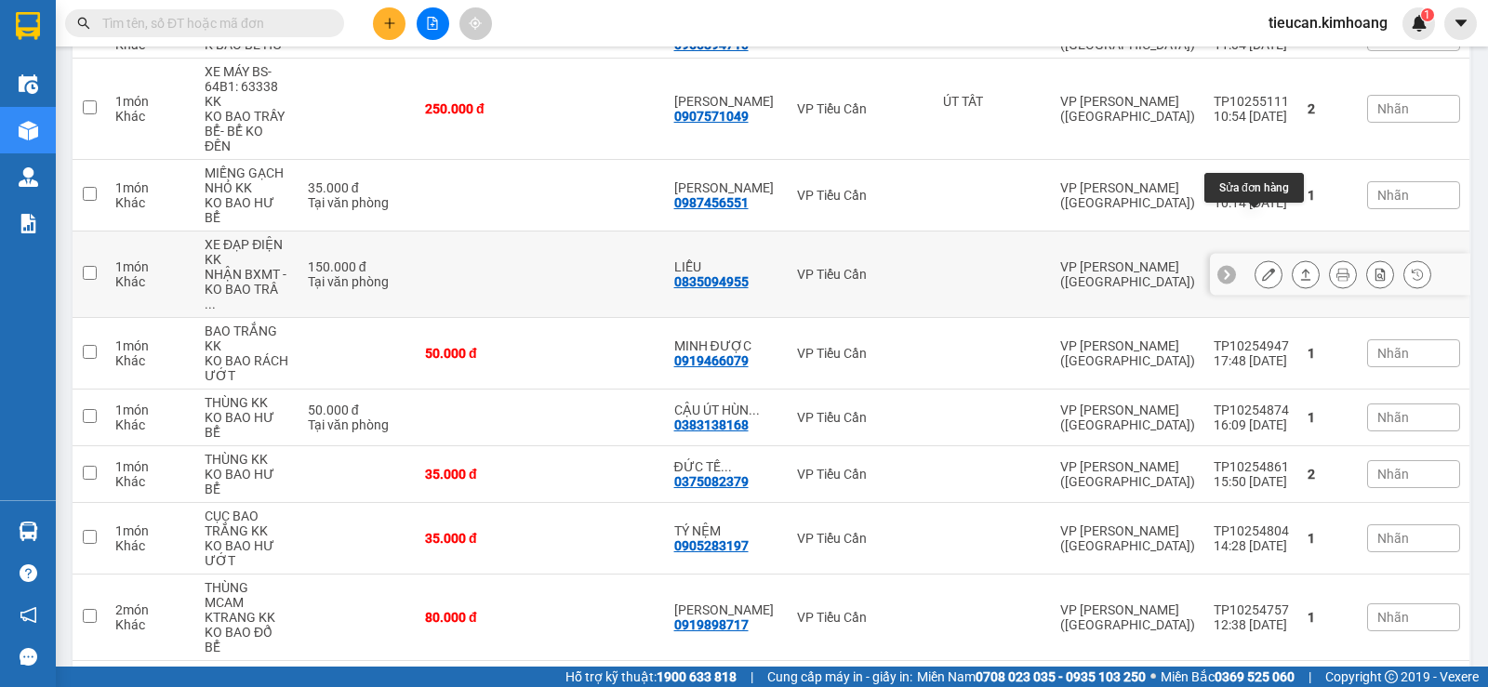
click at [1256, 259] on button at bounding box center [1269, 275] width 26 height 33
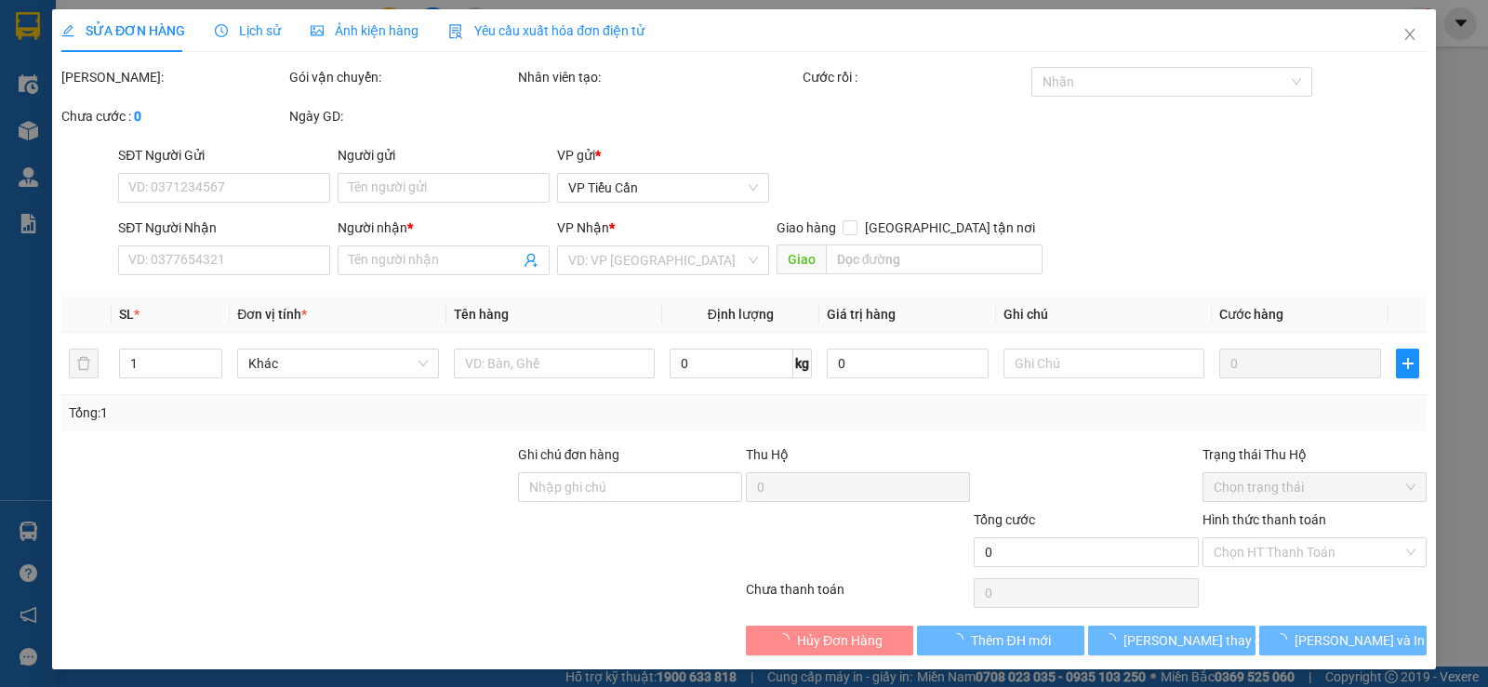
type input "0835094955"
type input "LIỄU"
type input "150.000"
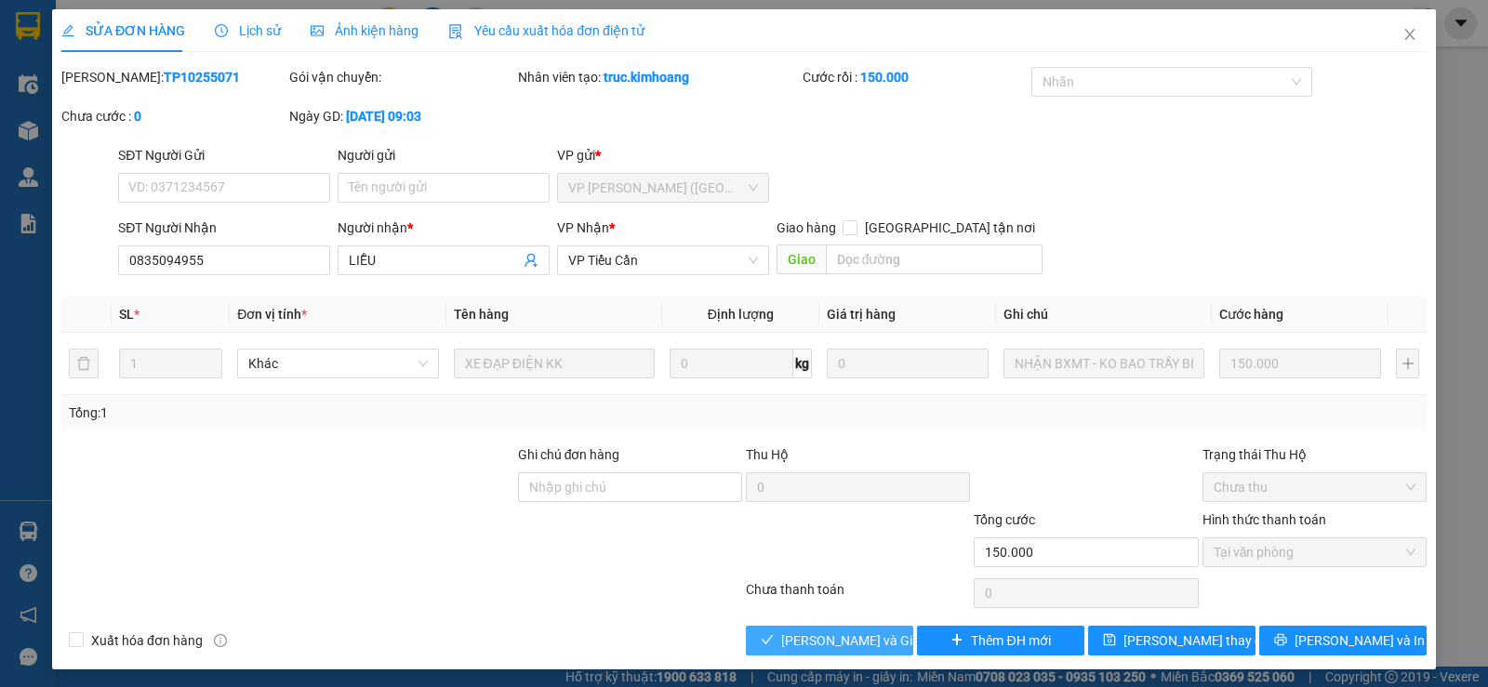
click at [887, 641] on button "Lưu và Giao hàng" at bounding box center [829, 641] width 167 height 30
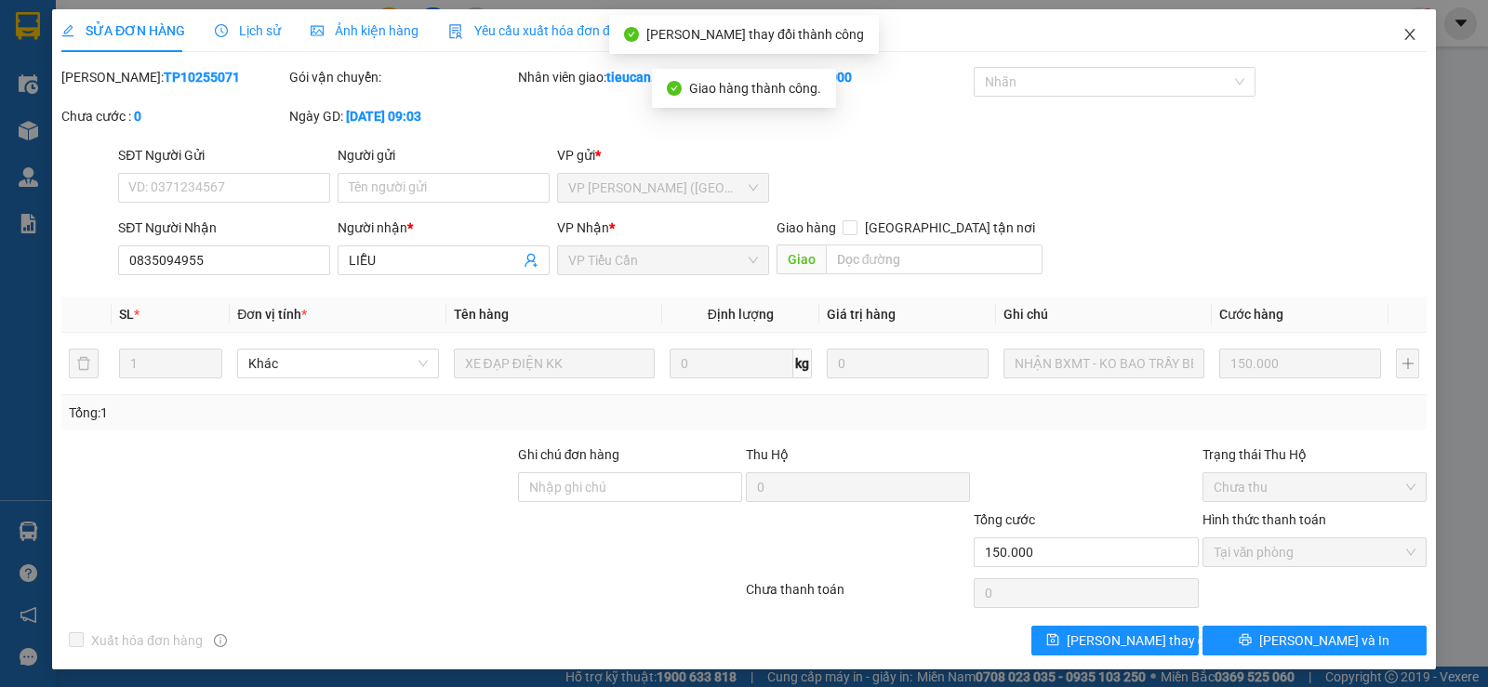
click at [1403, 40] on icon "close" at bounding box center [1410, 34] width 15 height 15
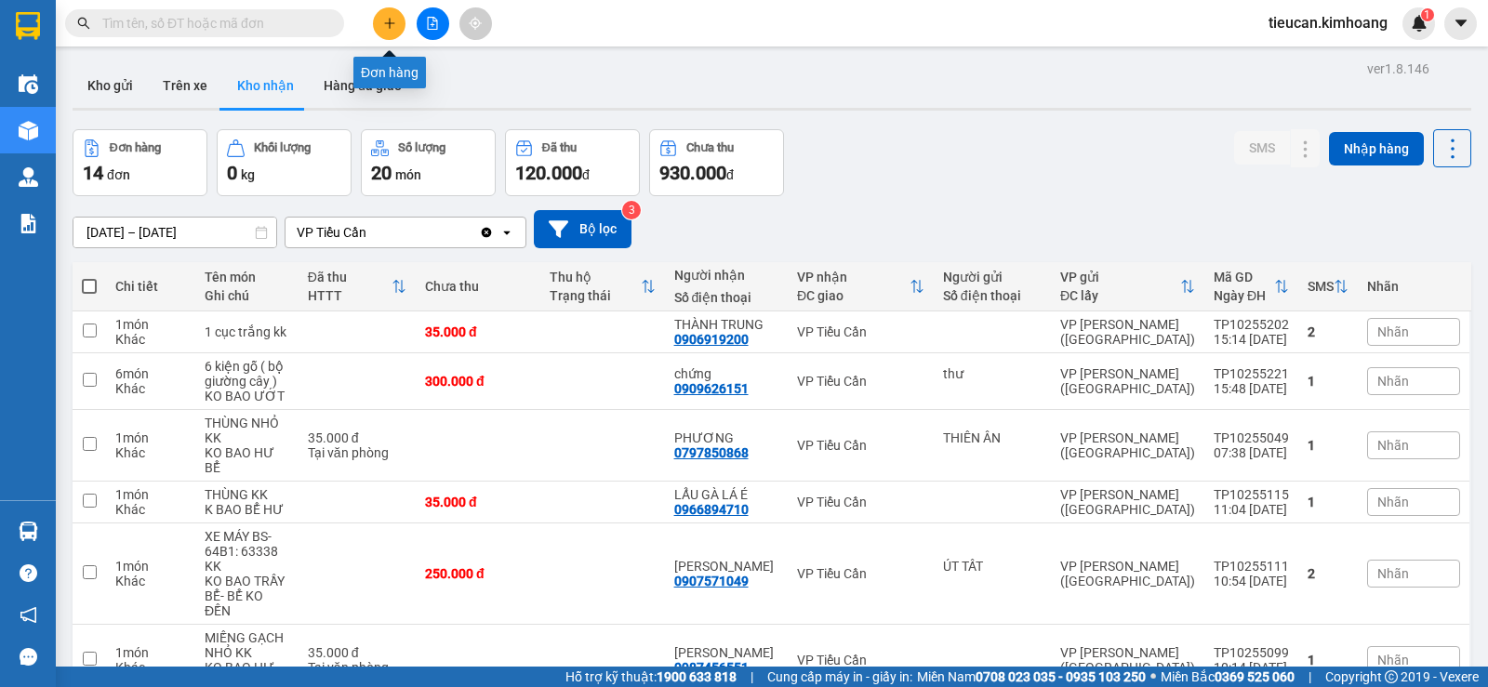
click at [388, 21] on icon "plus" at bounding box center [389, 23] width 13 height 13
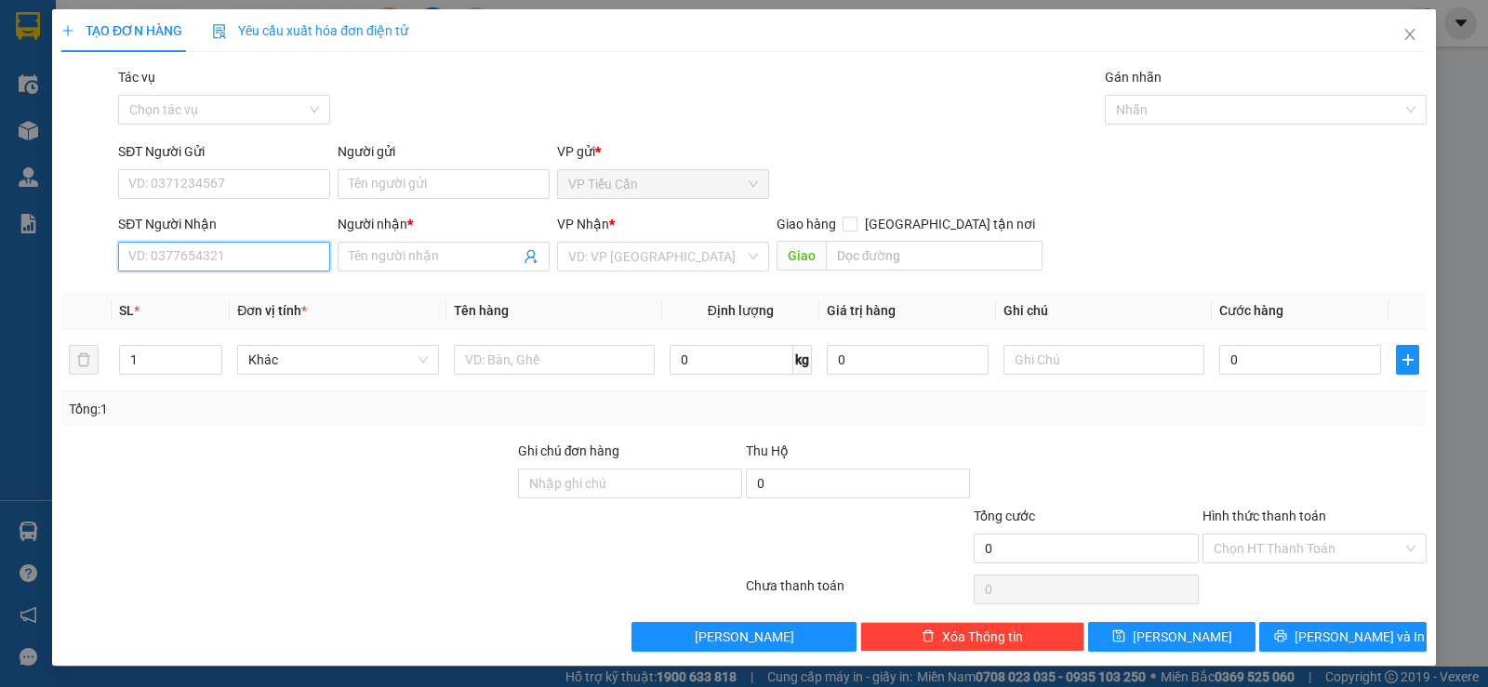
click at [318, 254] on input "SĐT Người Nhận" at bounding box center [224, 257] width 212 height 30
type input "0777098889"
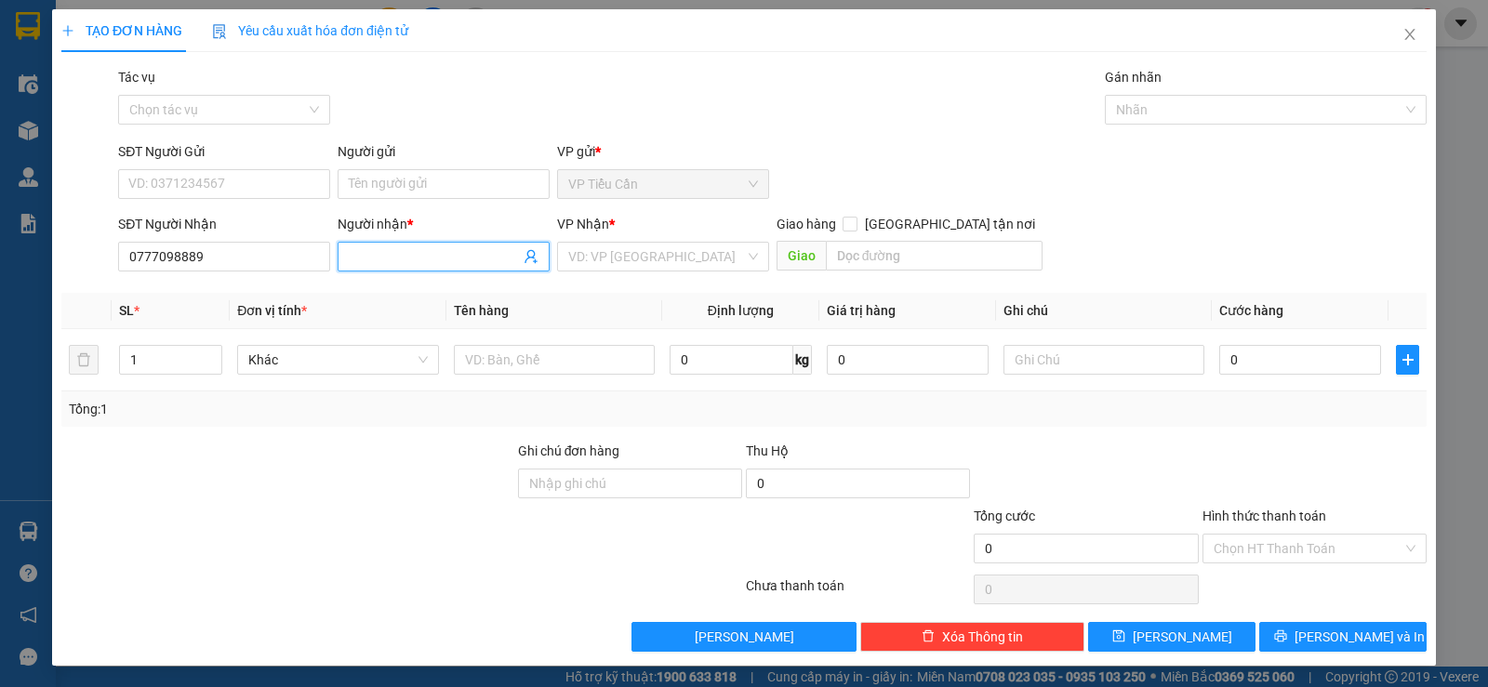
click at [381, 246] on input "Người nhận *" at bounding box center [434, 256] width 171 height 20
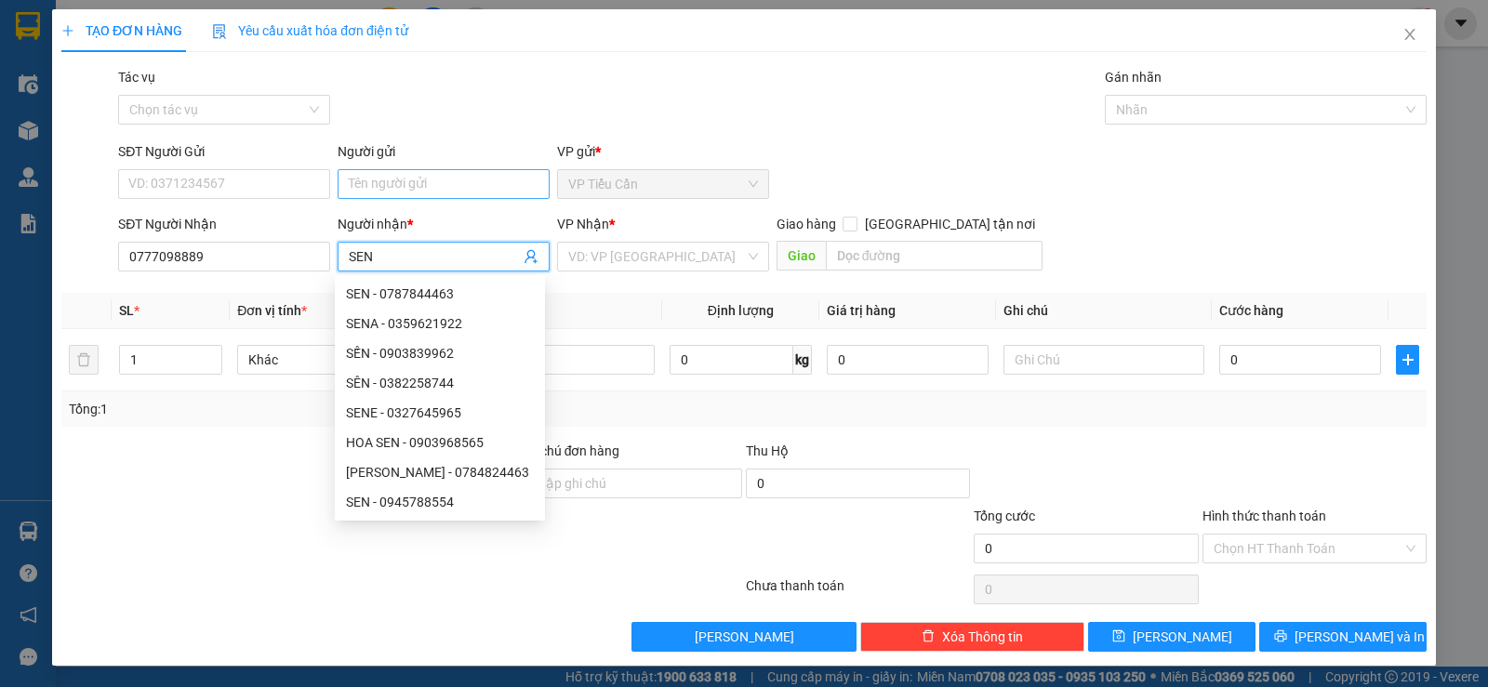
type input "SEN"
click at [377, 171] on input "Người gửi" at bounding box center [444, 184] width 212 height 30
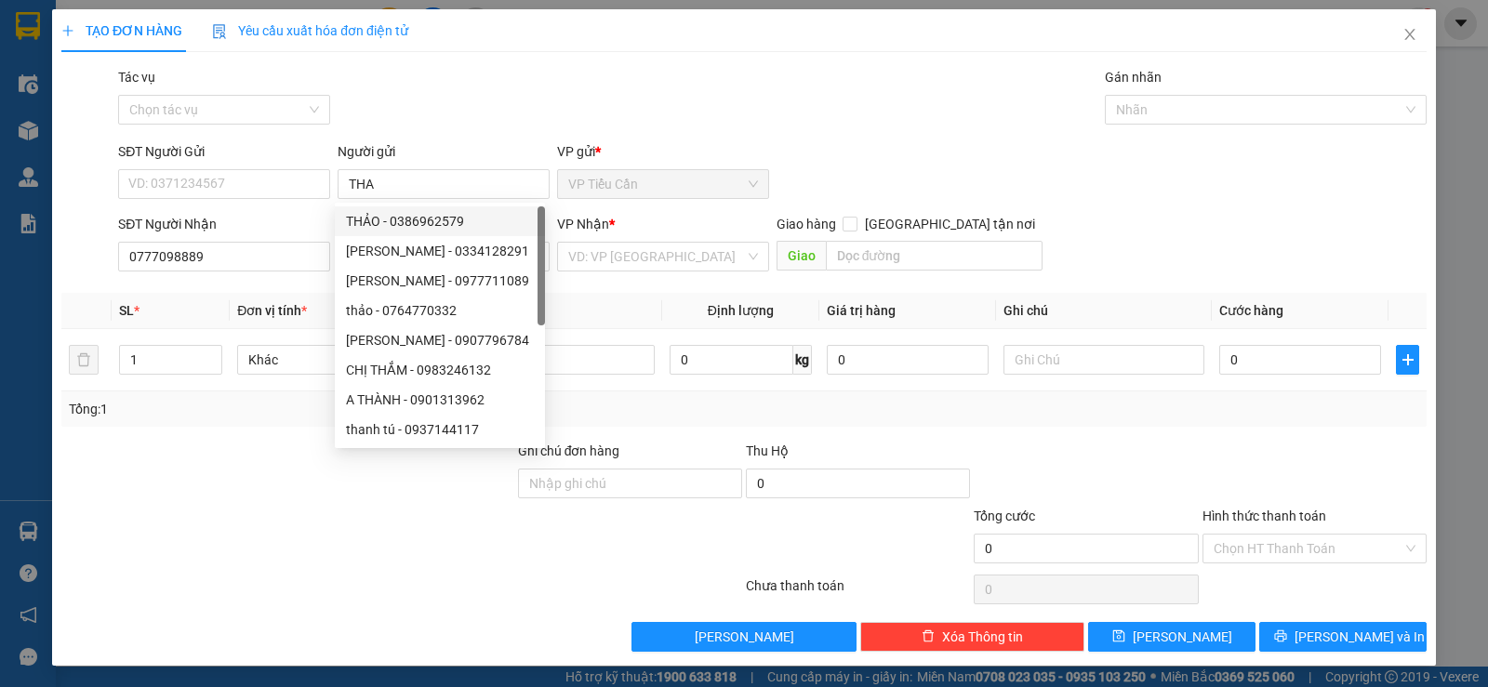
click at [390, 168] on div "Người gửi" at bounding box center [444, 155] width 212 height 28
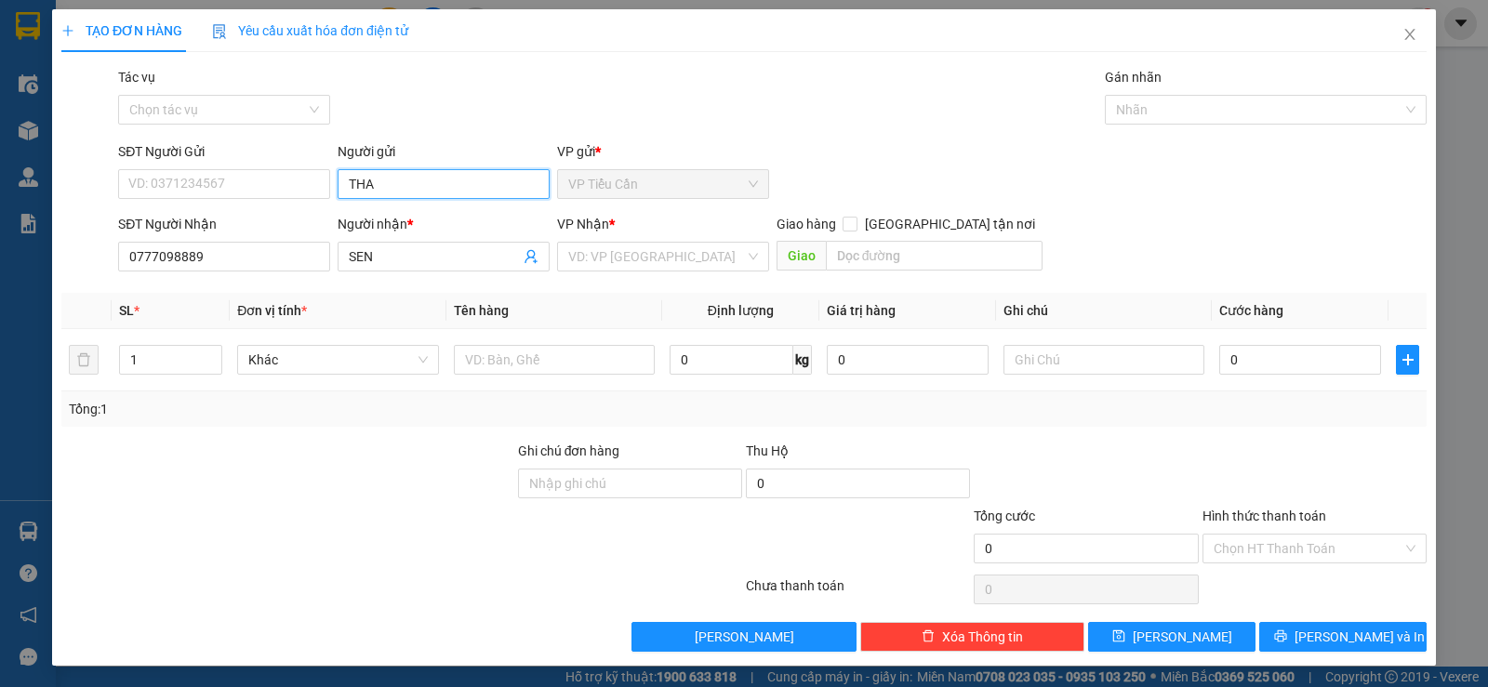
click at [386, 187] on input "THA" at bounding box center [444, 184] width 212 height 30
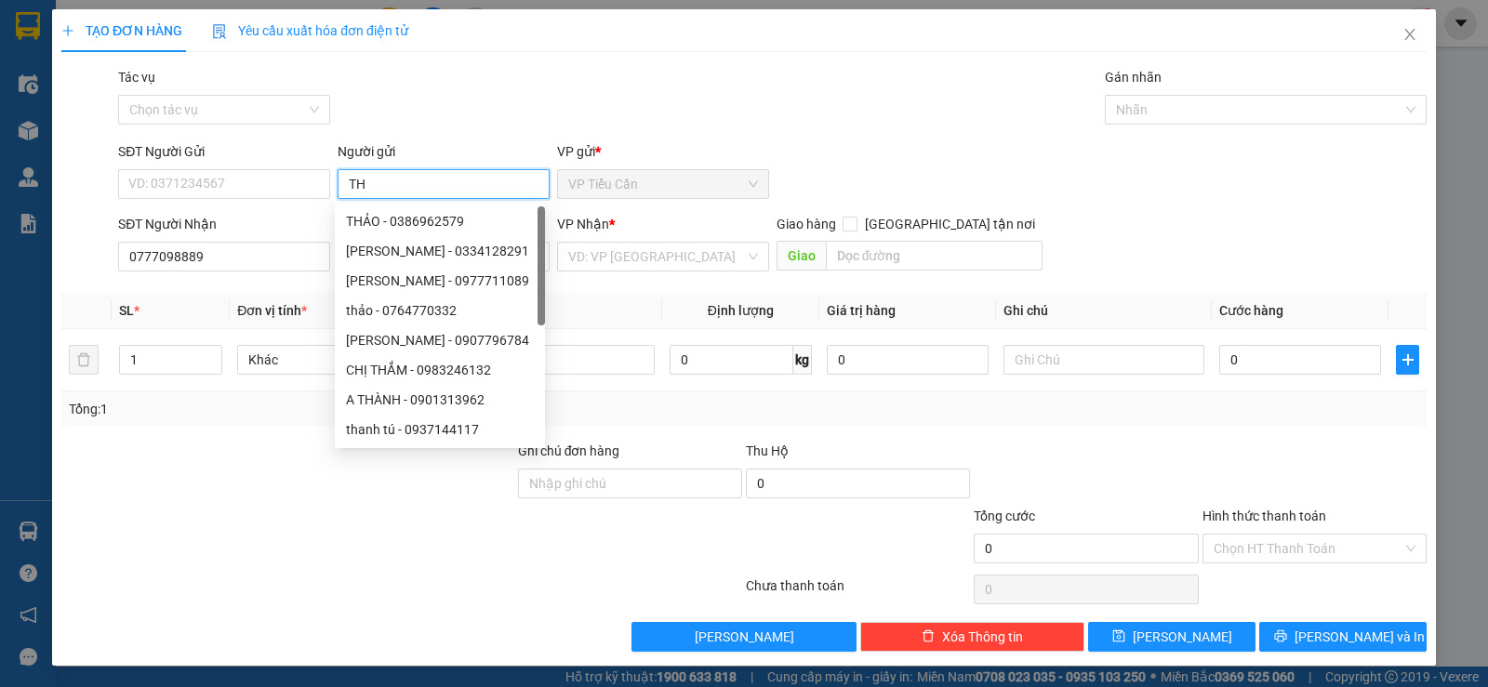
type input "T"
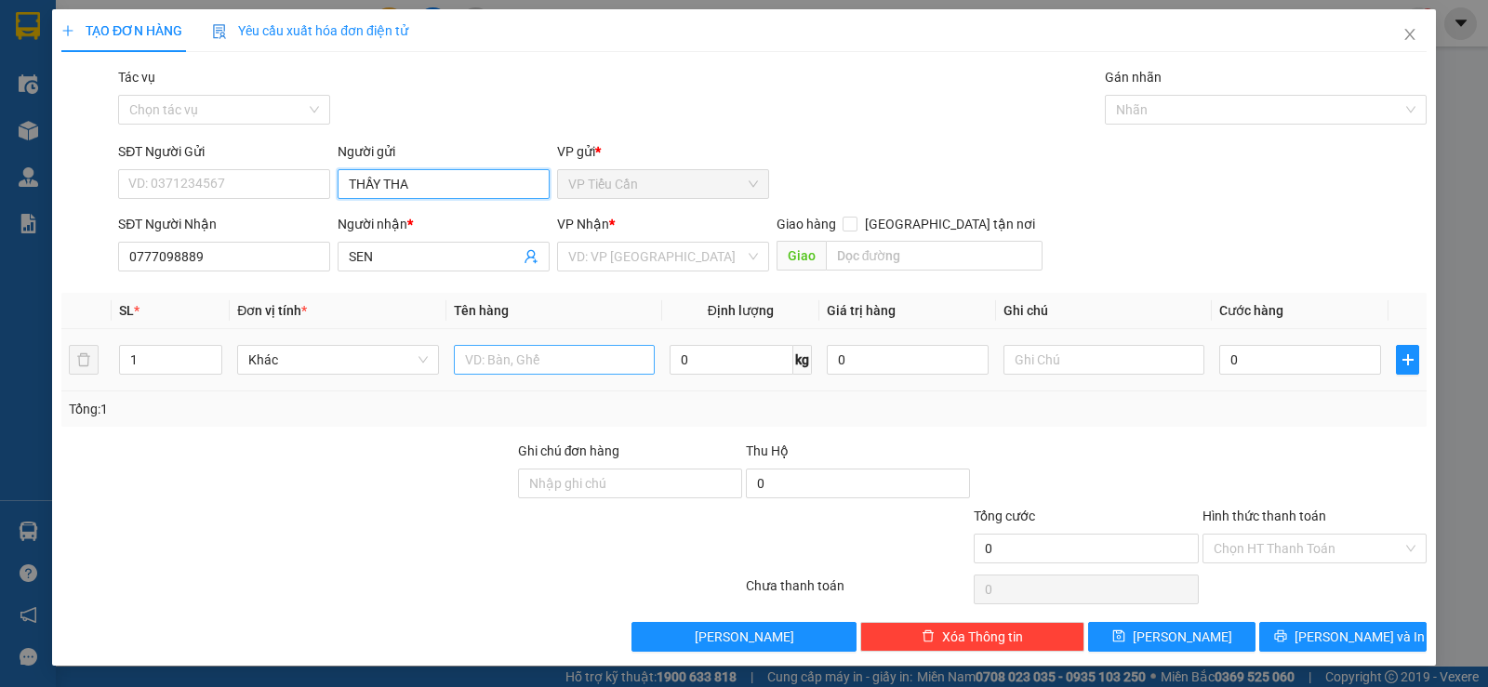
type input "THẦY THA"
click at [471, 355] on input "text" at bounding box center [554, 360] width 201 height 30
type input "THÙNG KK"
click at [1036, 369] on input "text" at bounding box center [1104, 360] width 201 height 30
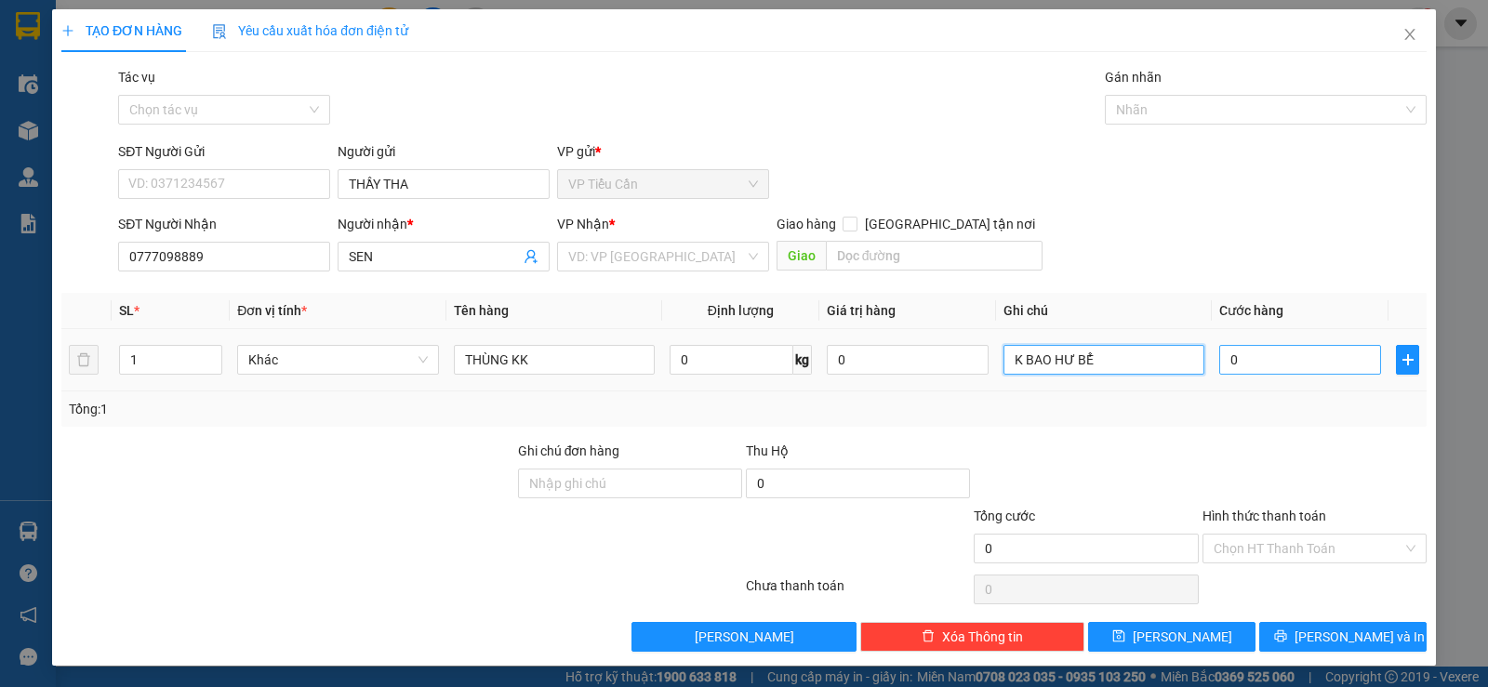
type input "K BAO HƯ BỂ"
click at [1219, 372] on input "0" at bounding box center [1300, 360] width 162 height 30
type input "4"
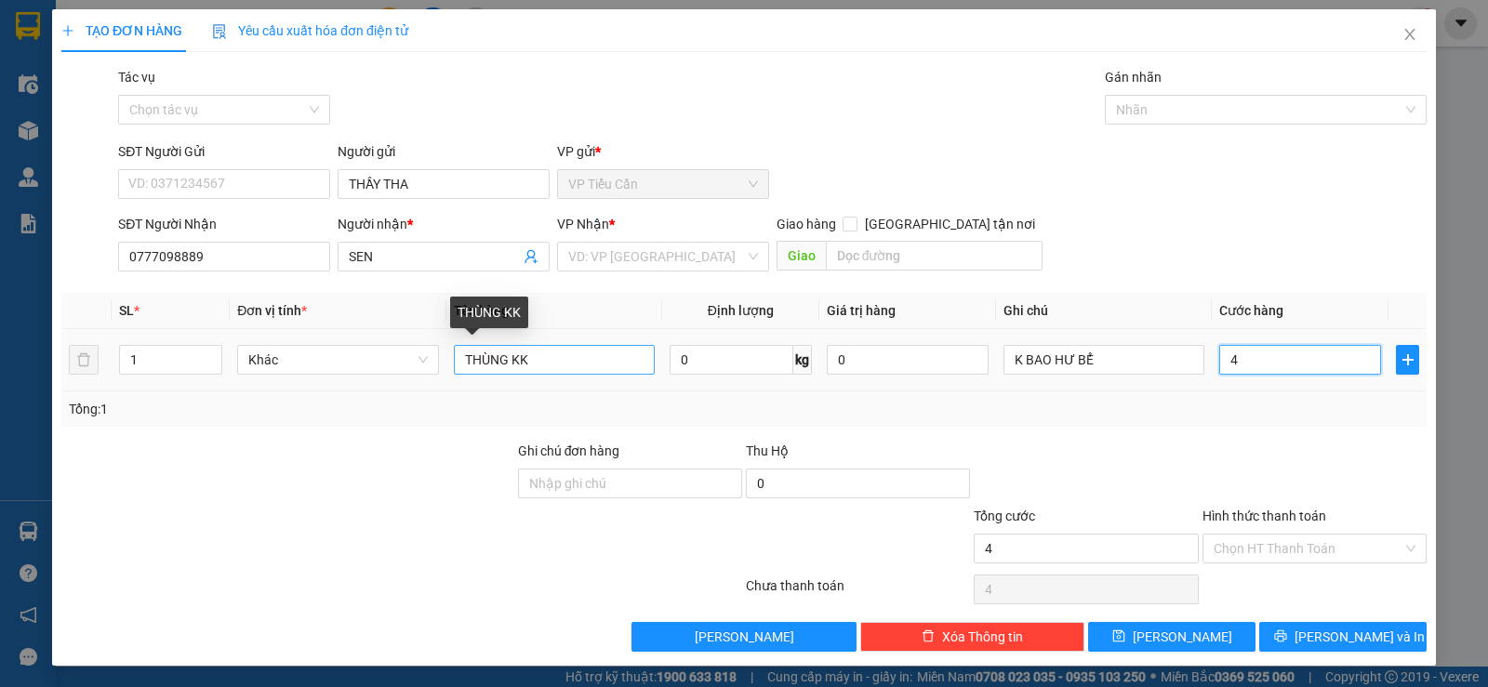
type input "40"
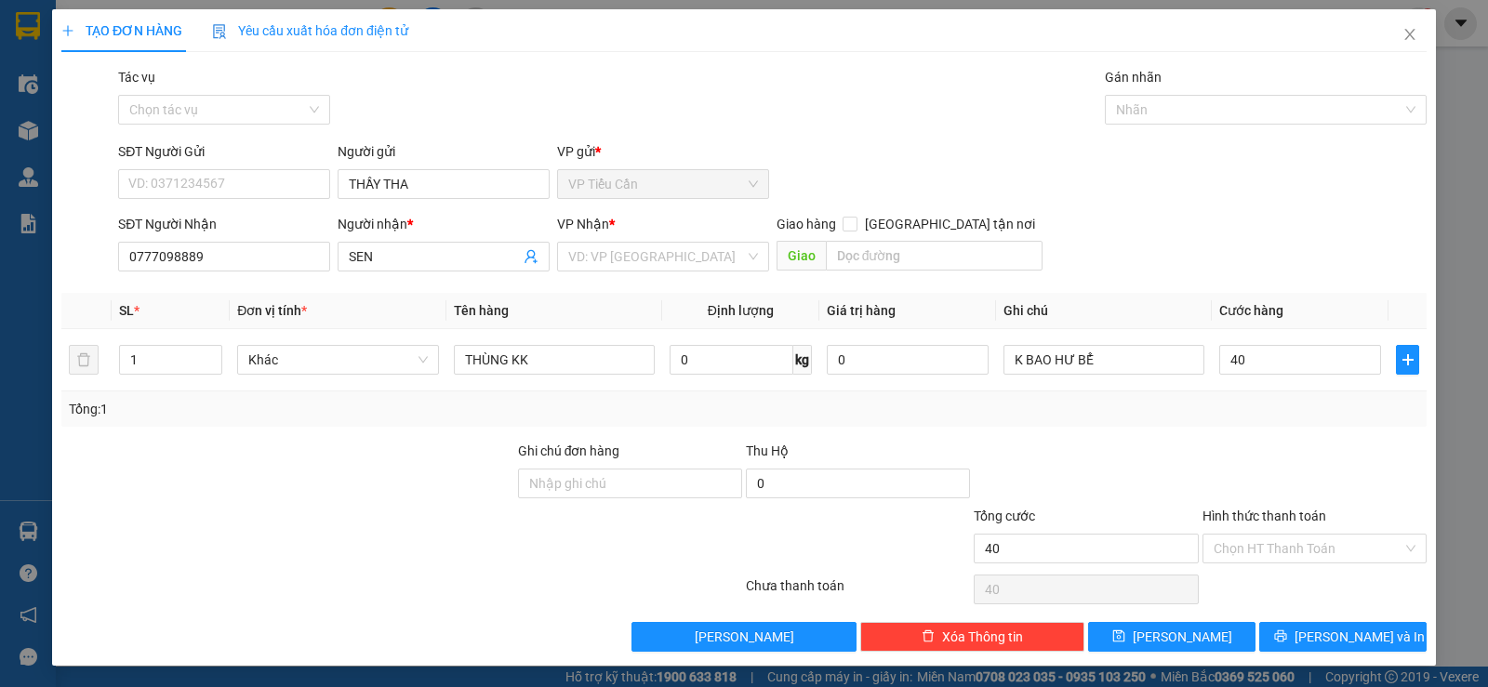
type input "40.000"
click at [1133, 468] on div at bounding box center [1086, 473] width 228 height 65
click at [1289, 556] on input "Hình thức thanh toán" at bounding box center [1308, 549] width 189 height 28
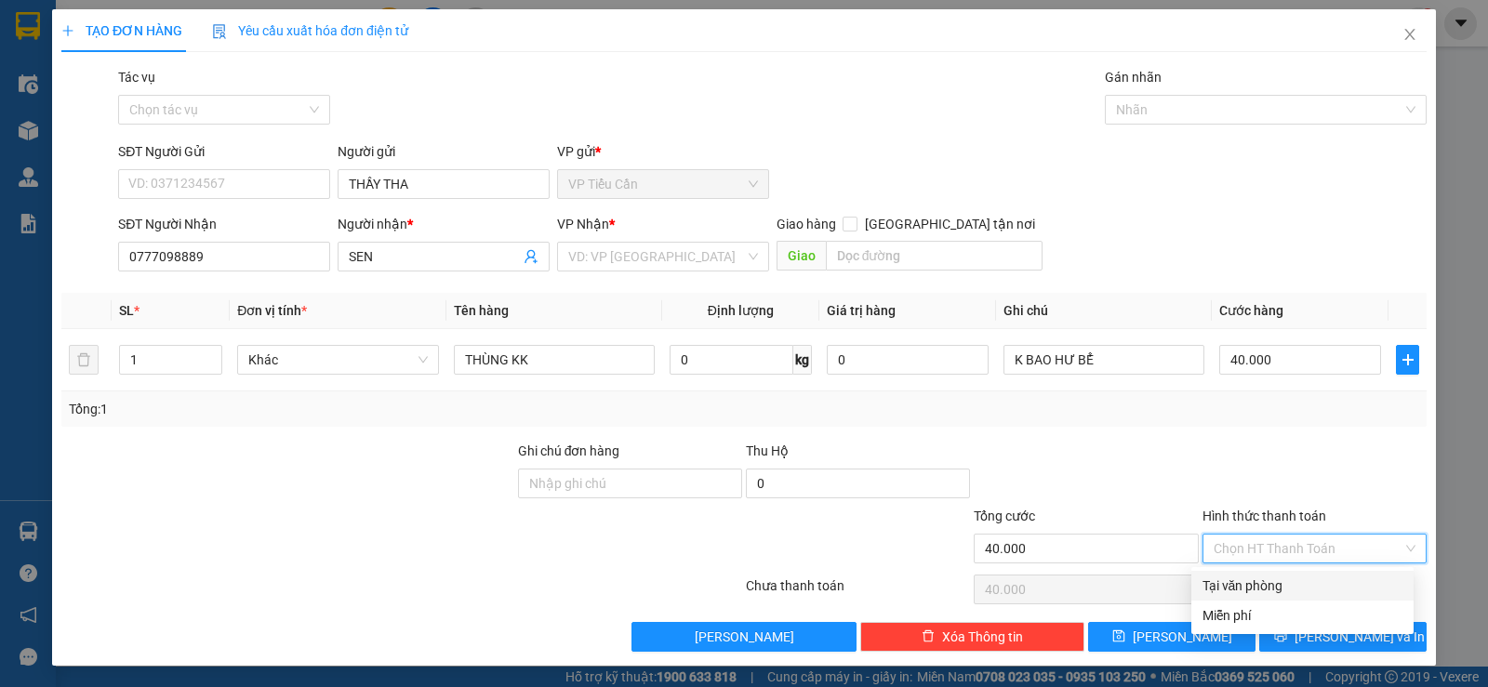
click at [1272, 589] on div "Tại văn phòng" at bounding box center [1303, 586] width 200 height 20
type input "0"
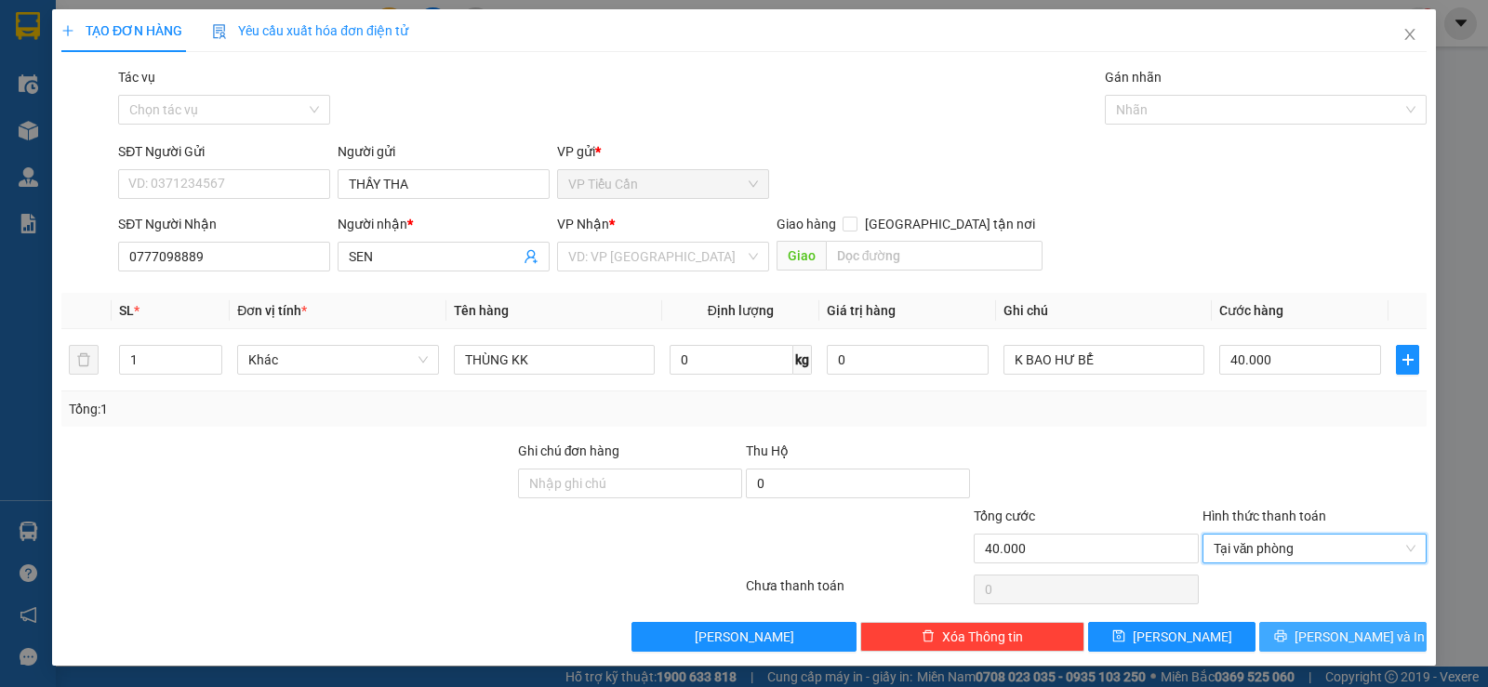
click at [1330, 625] on button "Lưu và In" at bounding box center [1342, 637] width 167 height 30
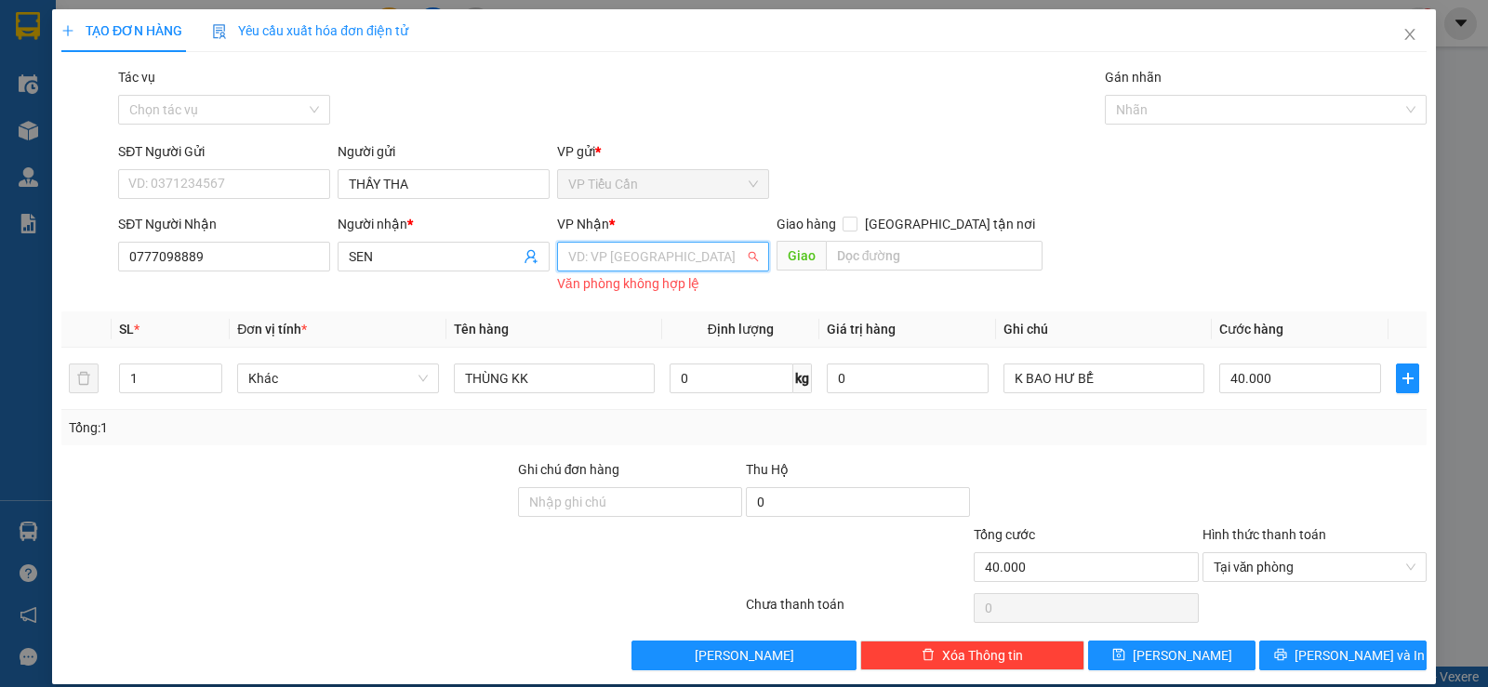
click at [663, 256] on input "search" at bounding box center [656, 257] width 177 height 28
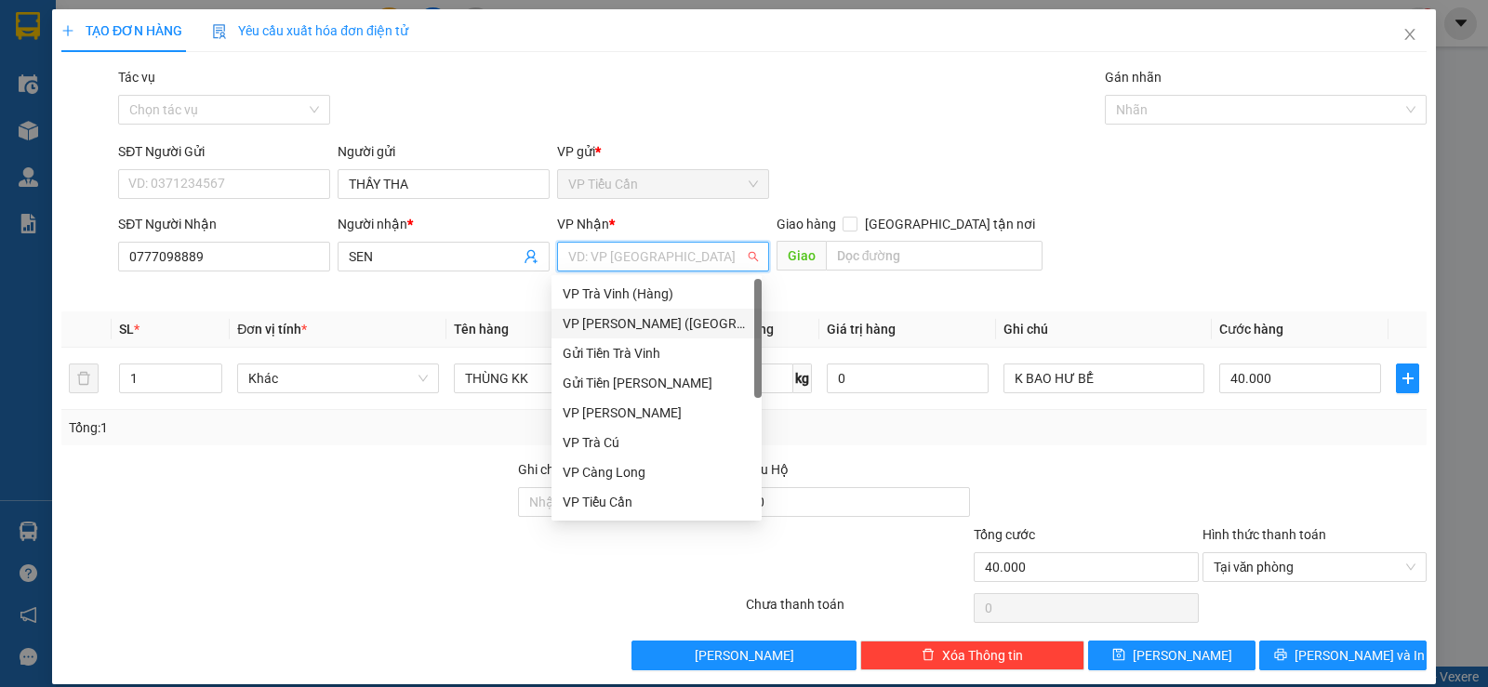
click at [696, 326] on div "VP [PERSON_NAME] ([GEOGRAPHIC_DATA])" at bounding box center [657, 323] width 188 height 20
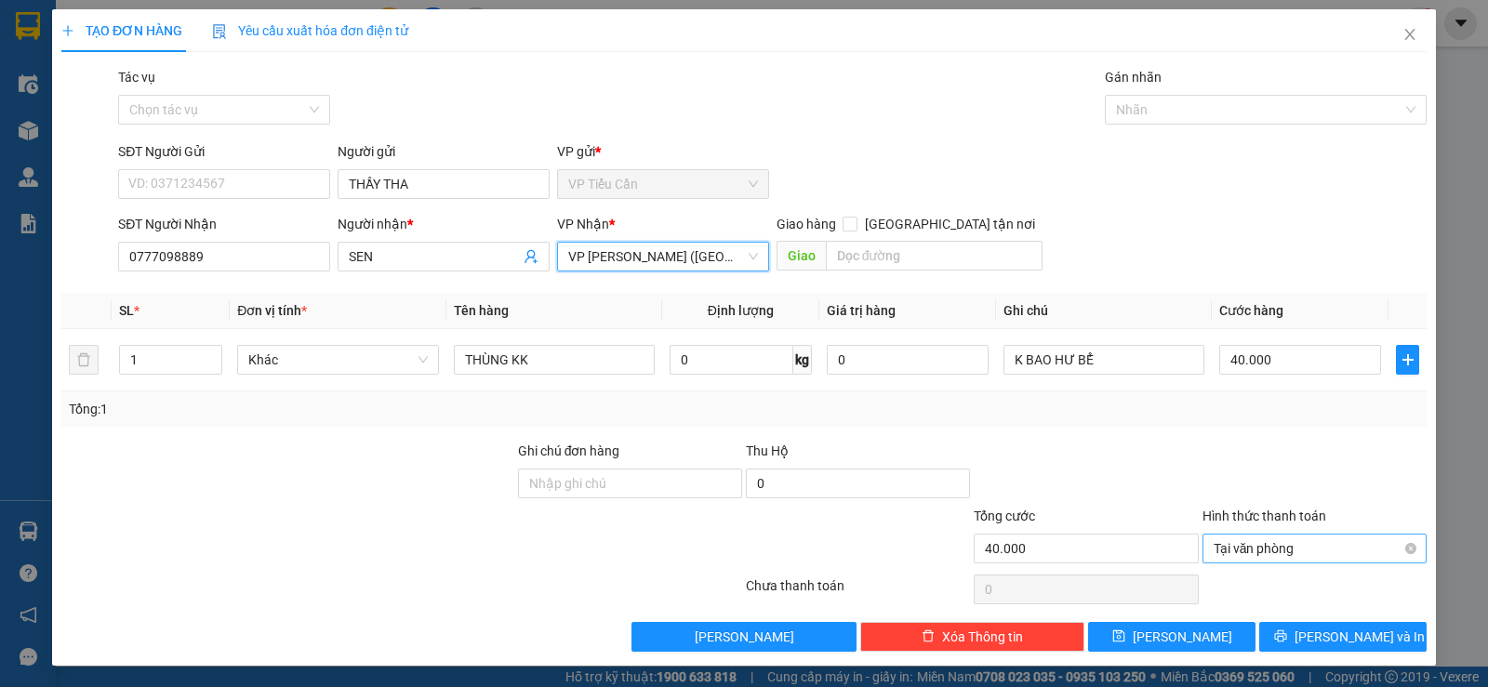
click at [1260, 542] on span "Tại văn phòng" at bounding box center [1315, 549] width 202 height 28
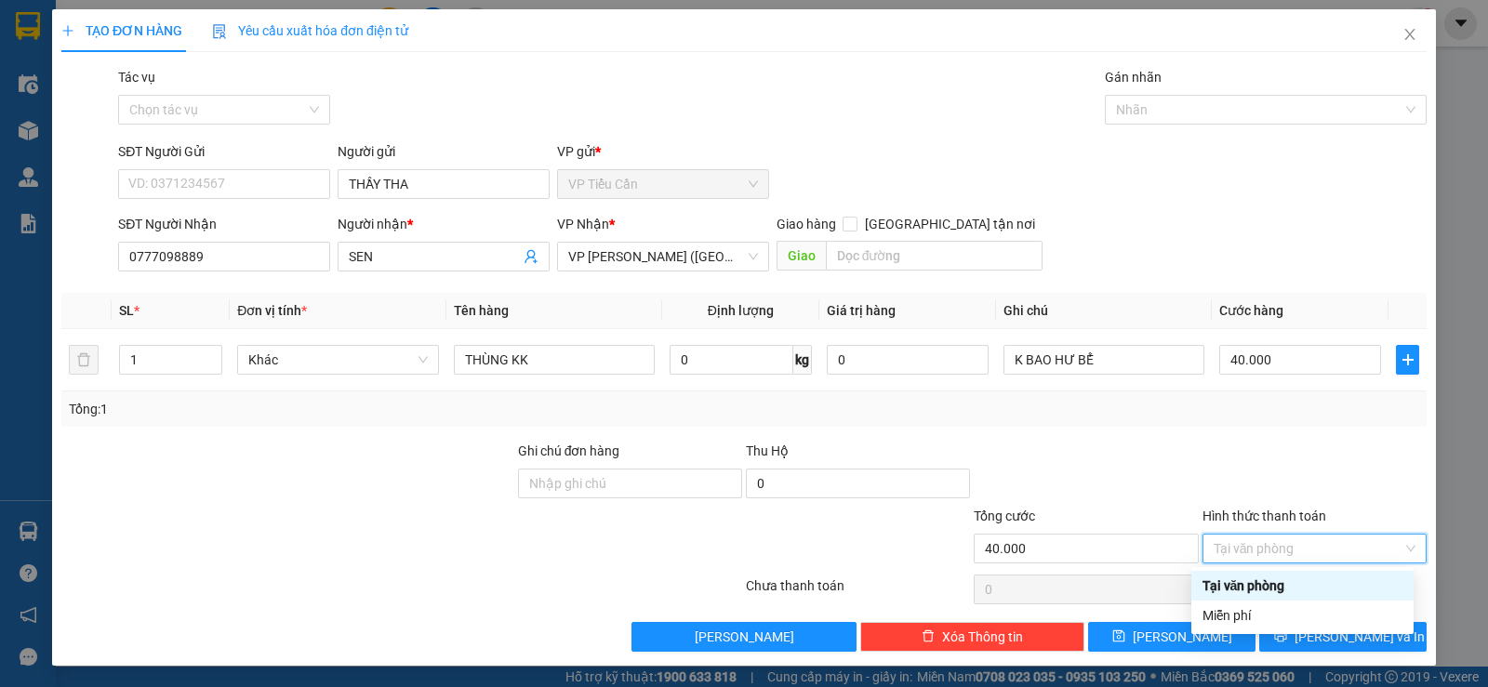
click at [1254, 582] on div "Tại văn phòng" at bounding box center [1303, 586] width 200 height 20
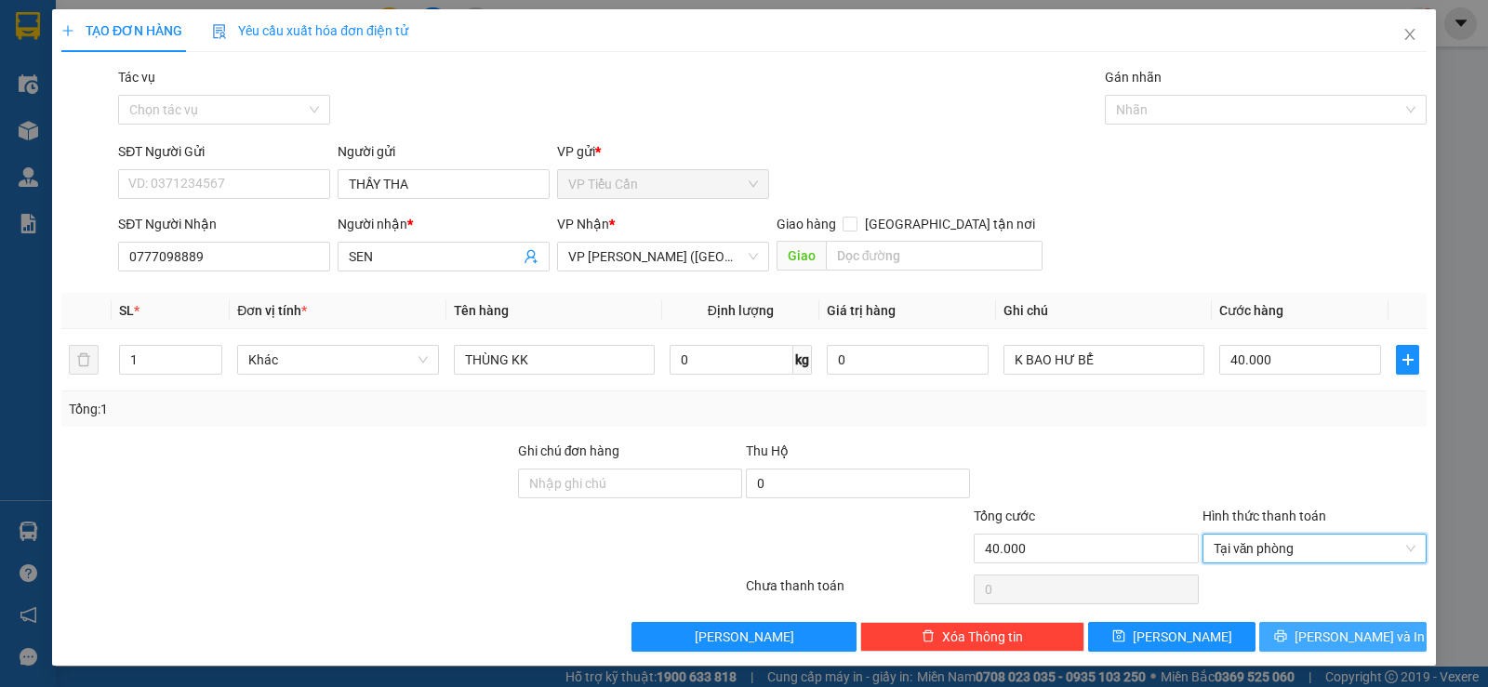
click at [1291, 623] on button "Lưu và In" at bounding box center [1342, 637] width 167 height 30
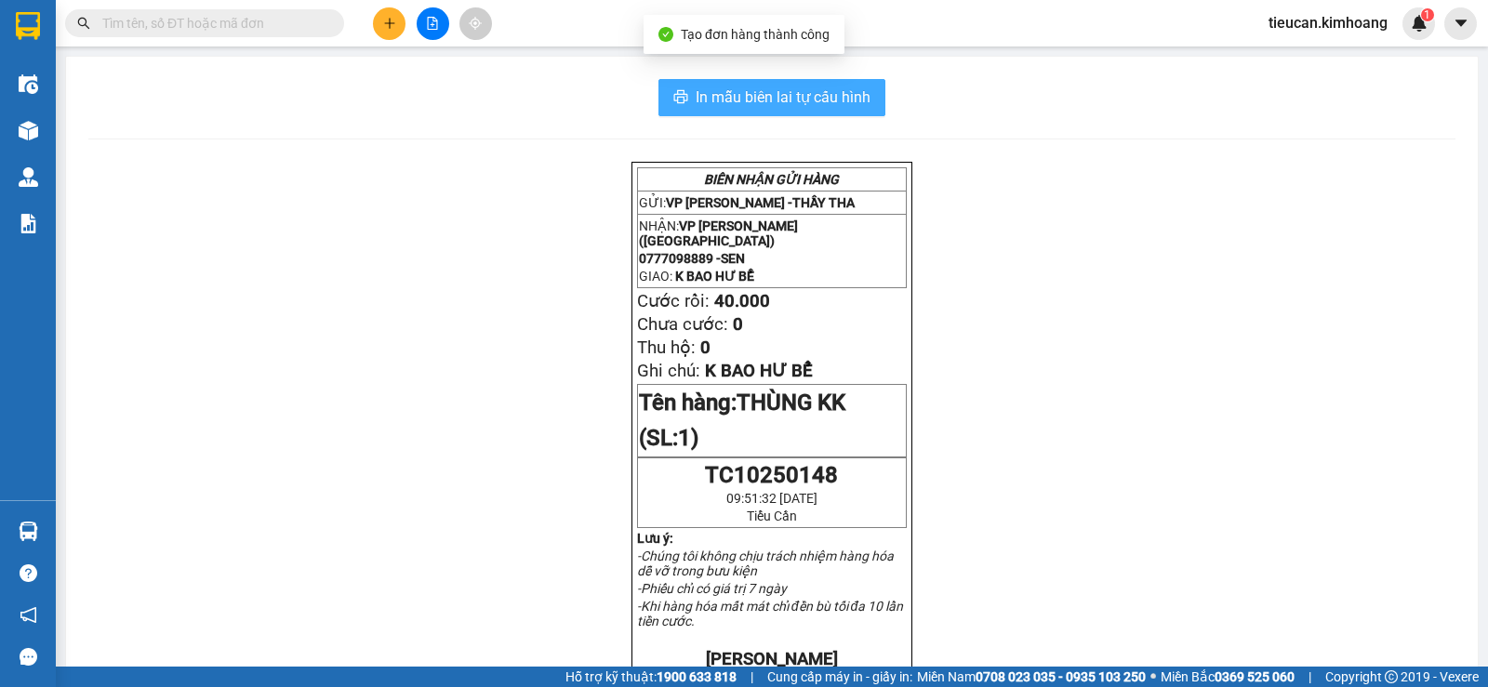
click at [723, 99] on span "In mẫu biên lai tự cấu hình" at bounding box center [783, 97] width 175 height 23
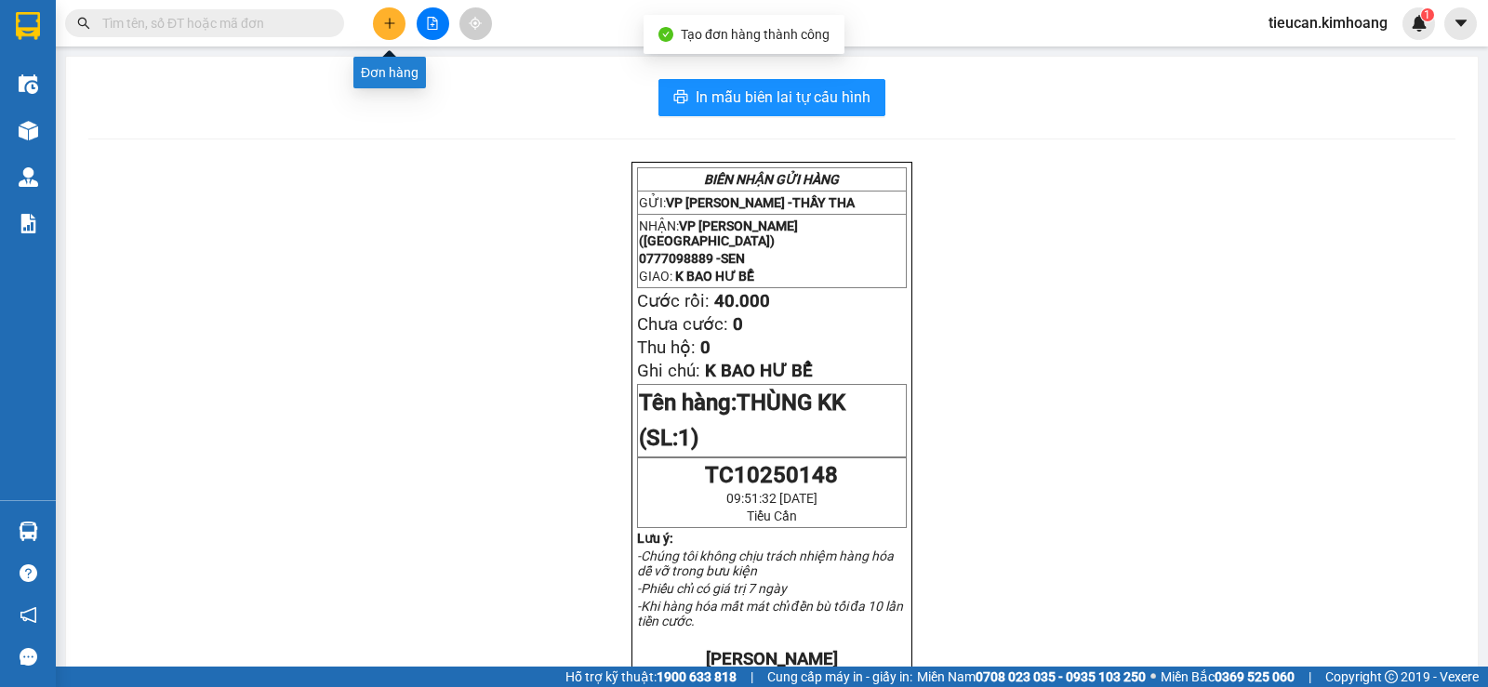
drag, startPoint x: 394, startPoint y: 15, endPoint x: 383, endPoint y: 23, distance: 14.0
click at [383, 23] on button at bounding box center [389, 23] width 33 height 33
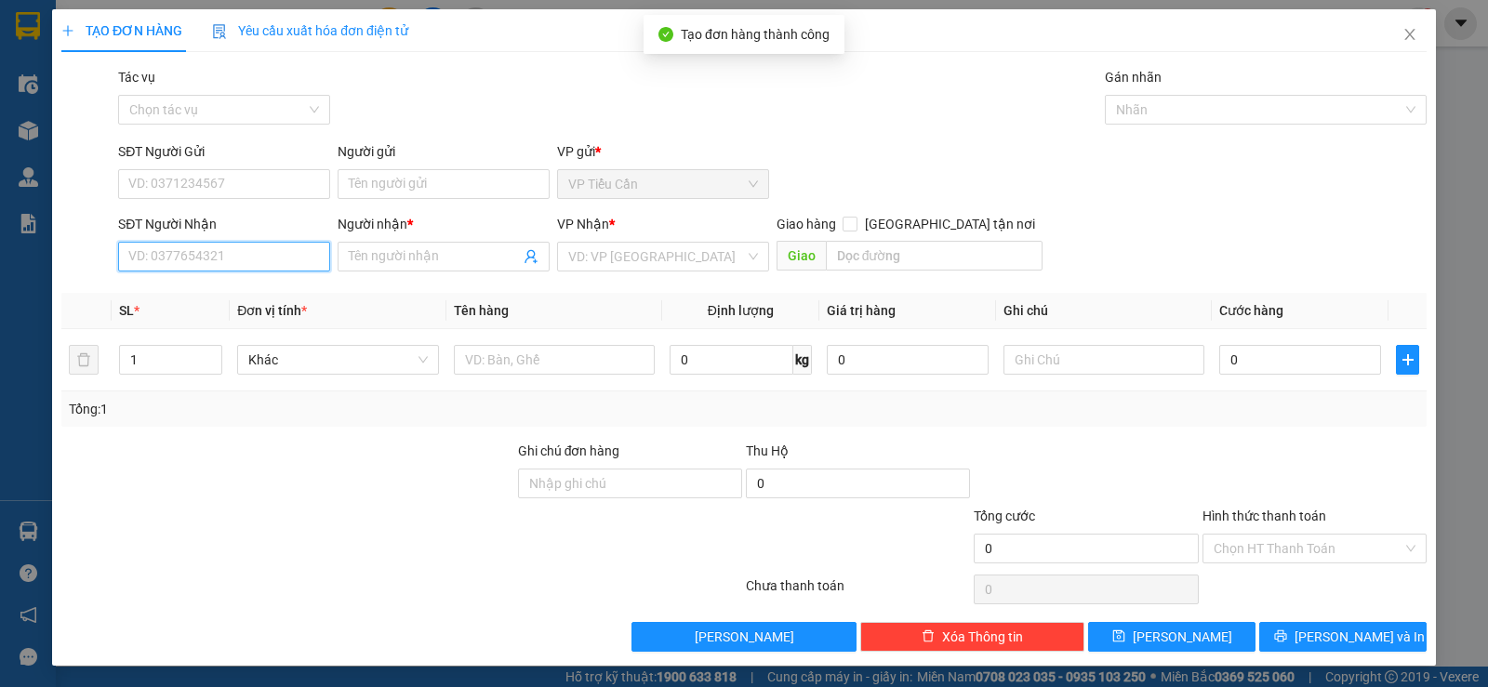
click at [272, 265] on input "SĐT Người Nhận" at bounding box center [224, 257] width 212 height 30
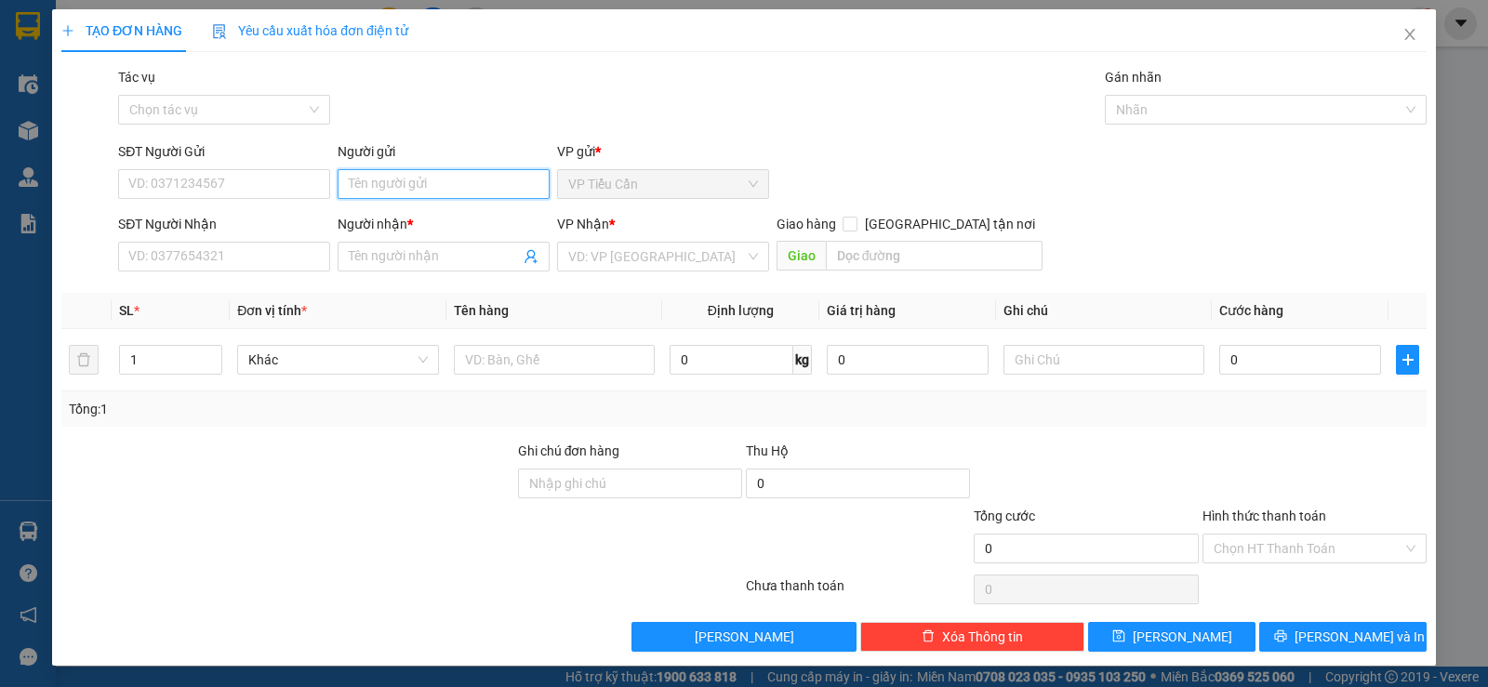
click at [374, 180] on input "Người gửi" at bounding box center [444, 184] width 212 height 30
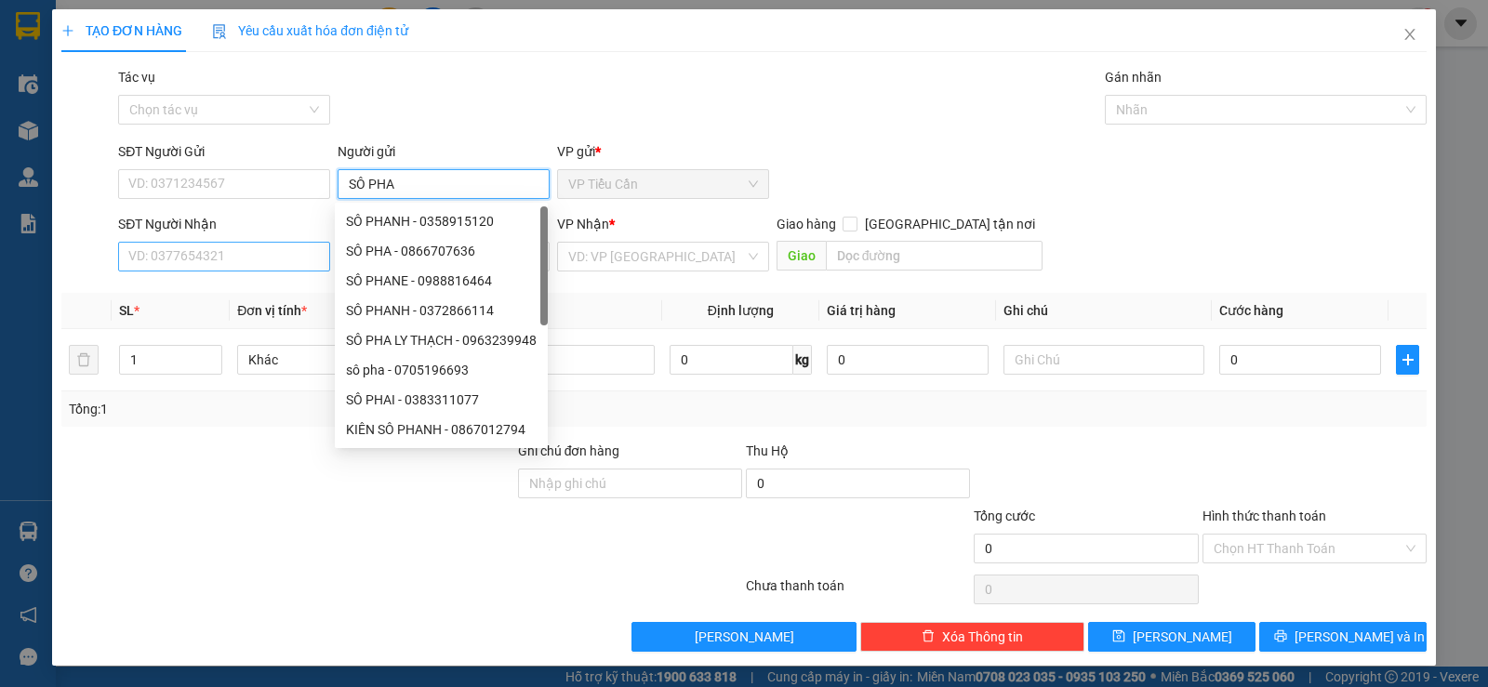
type input "SÔ PHA"
click at [269, 253] on input "SĐT Người Nhận" at bounding box center [224, 257] width 212 height 30
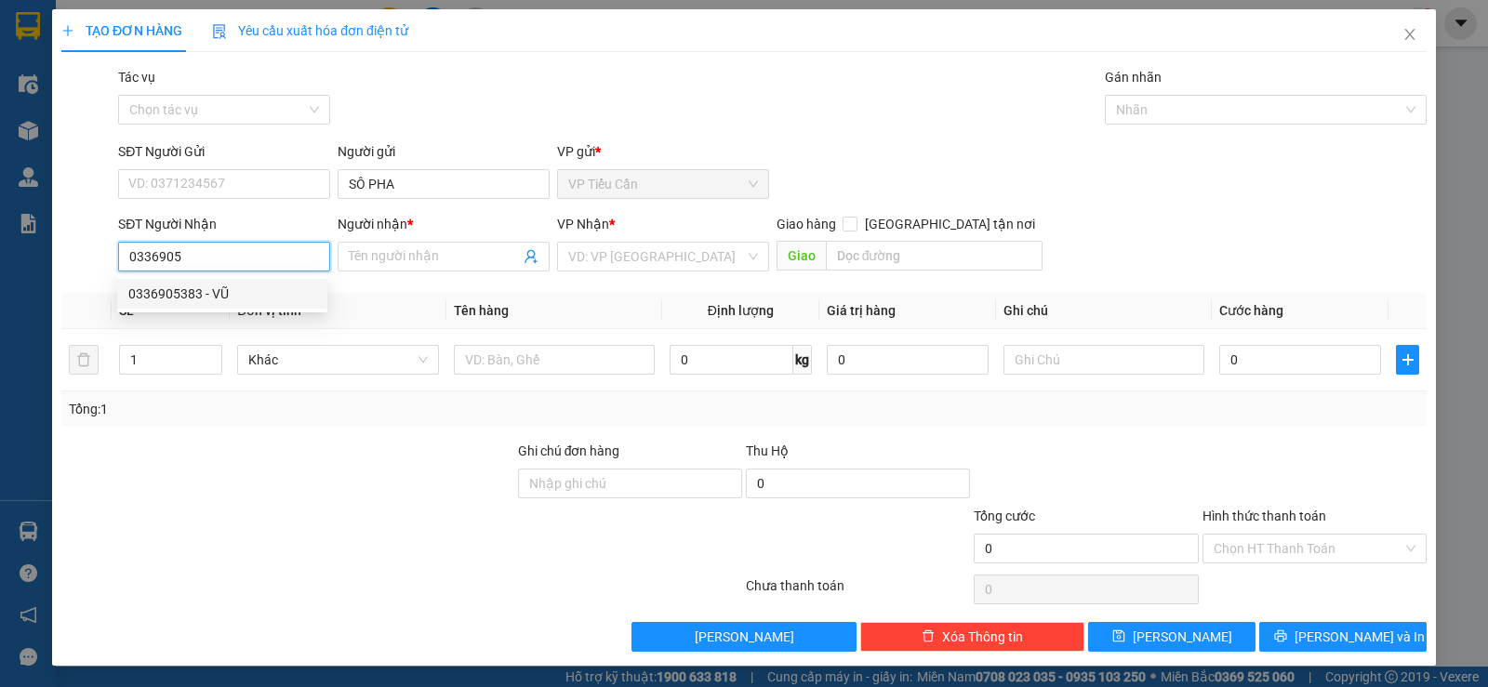
click at [198, 294] on div "0336905383 - VŨ" at bounding box center [222, 294] width 188 height 20
type input "0336905383"
type input "VŨ"
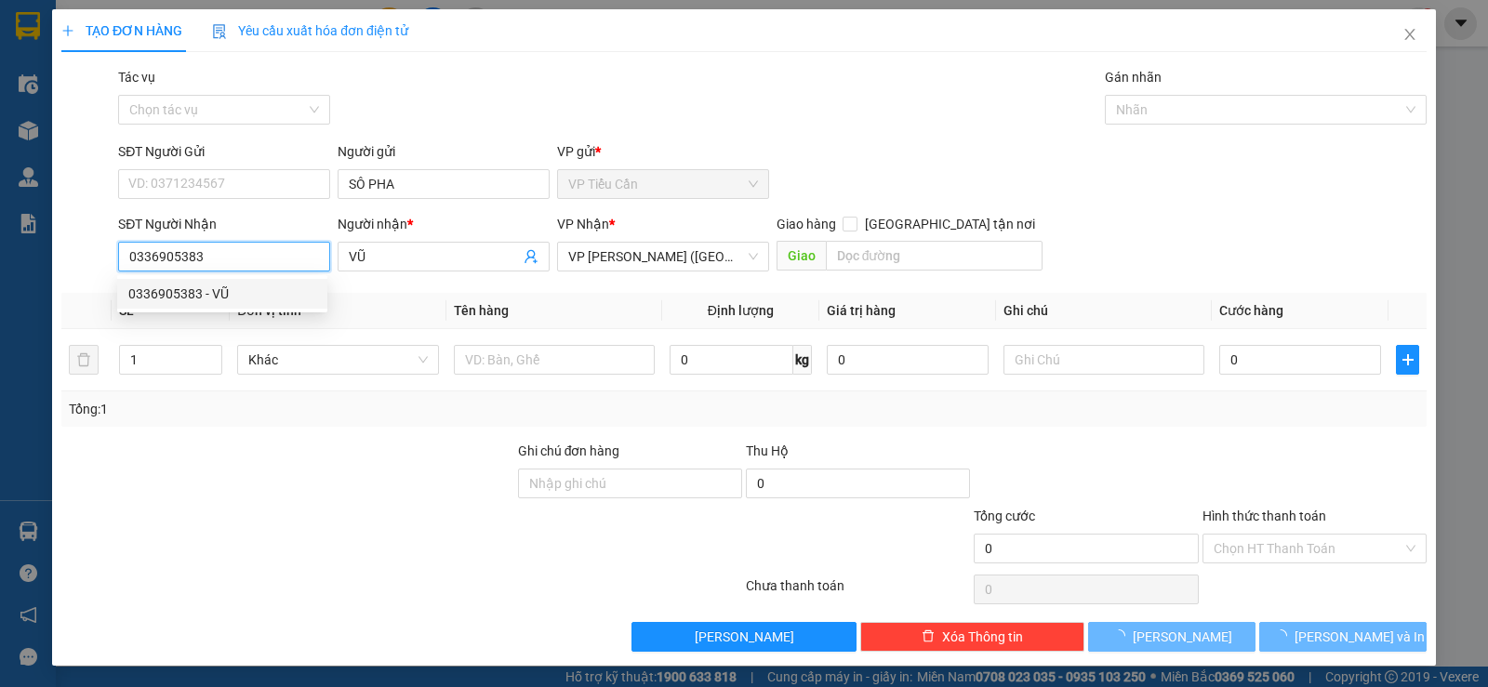
type input "120.000"
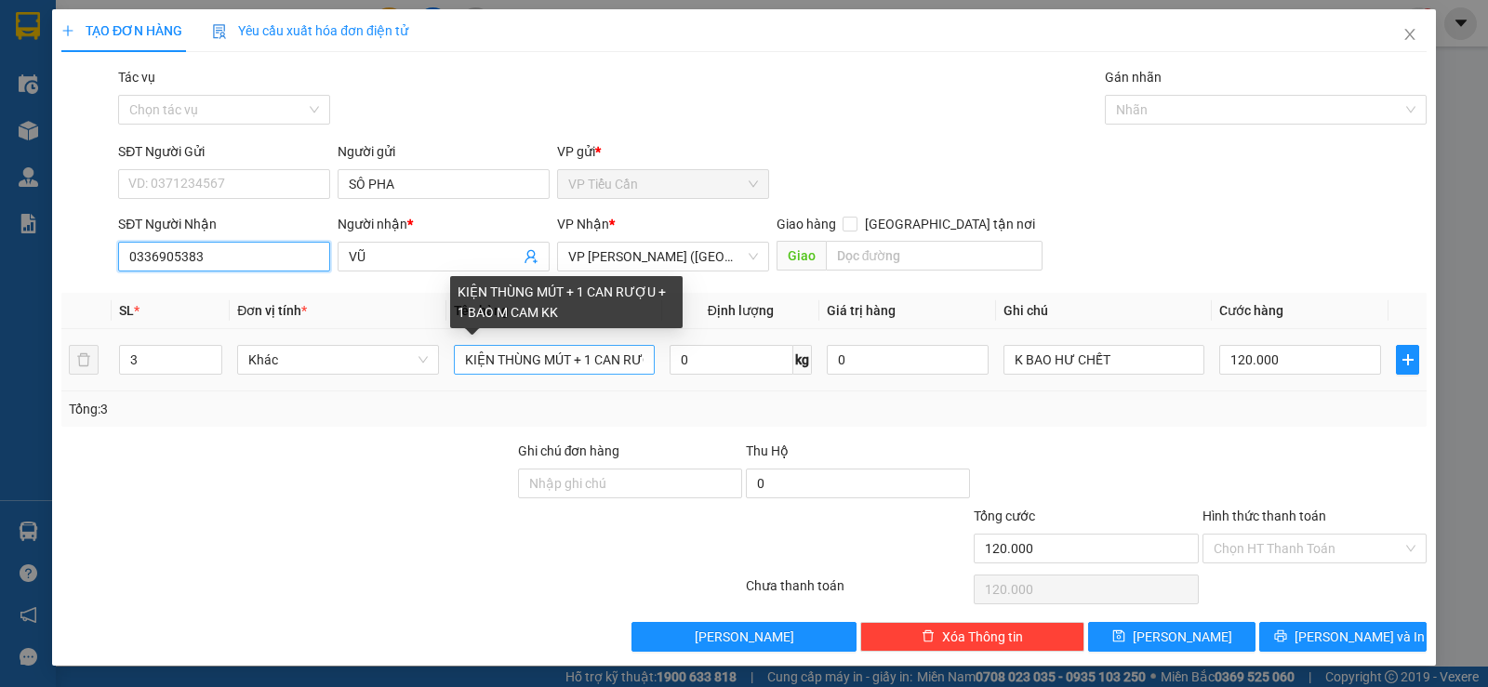
type input "0336905383"
click at [643, 368] on input "KIỆN THÙNG MÚT + 1 CAN RƯỢU + 1 BAO M CAM KK" at bounding box center [554, 360] width 201 height 30
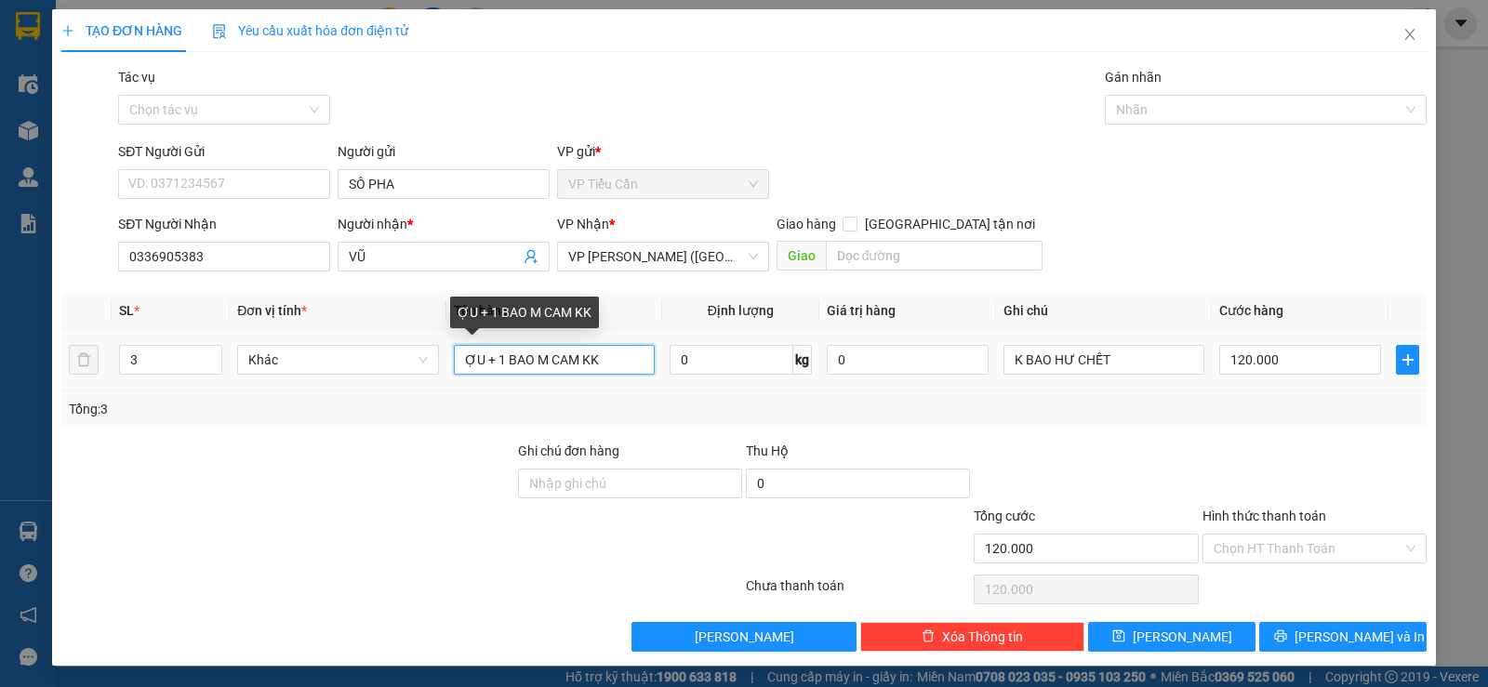
click at [579, 360] on input "ỢU + 1 BAO M CAM KK" at bounding box center [554, 360] width 201 height 30
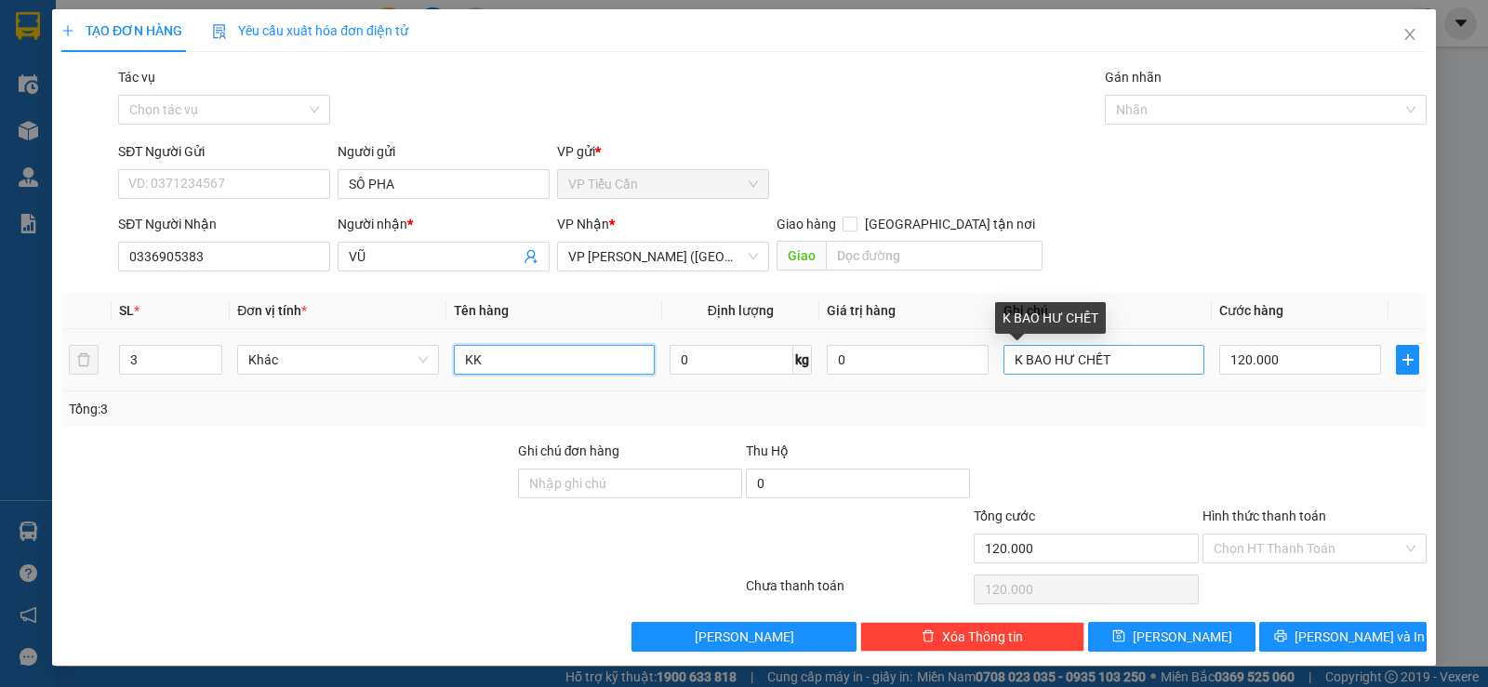
type input "KK"
click at [1118, 354] on input "K BAO HƯ CHẾT" at bounding box center [1104, 360] width 201 height 30
type input "K BAO HƯ"
click at [454, 359] on input "KK" at bounding box center [554, 360] width 201 height 30
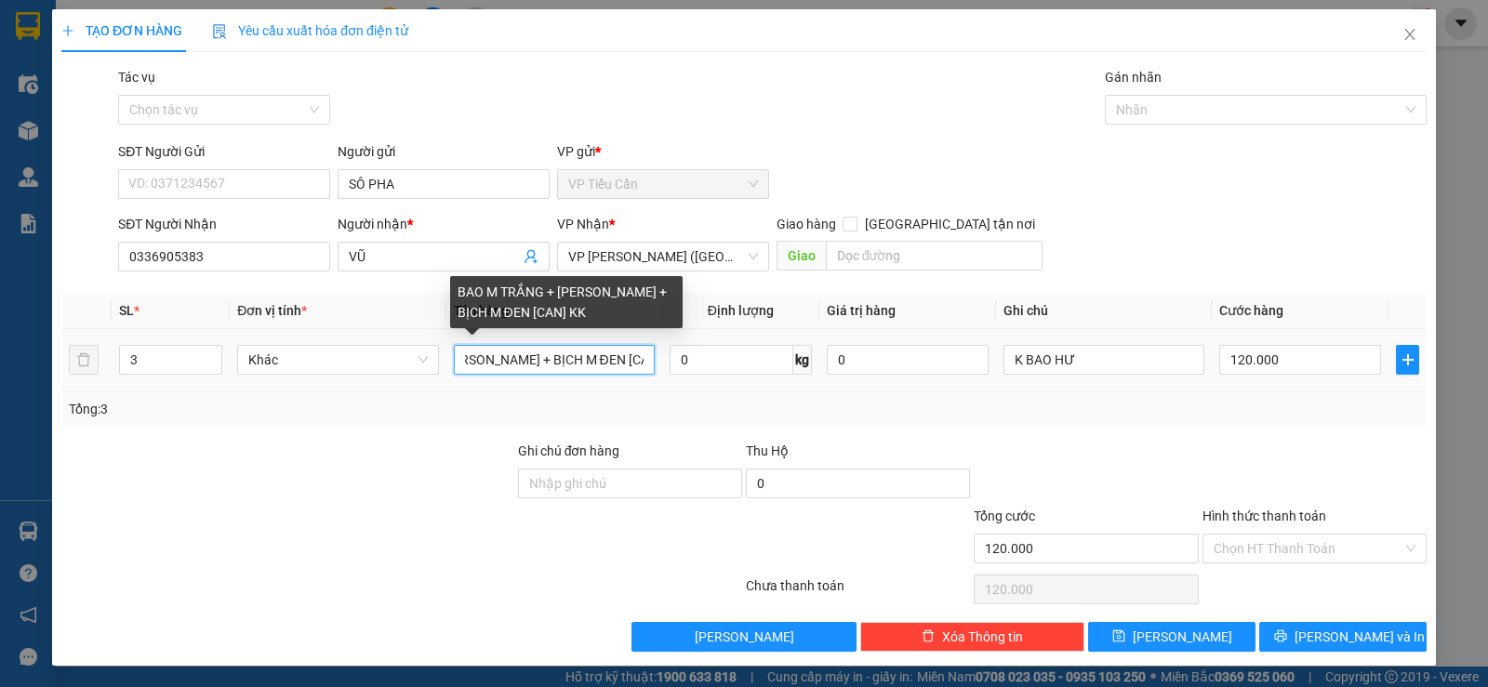
scroll to position [0, 127]
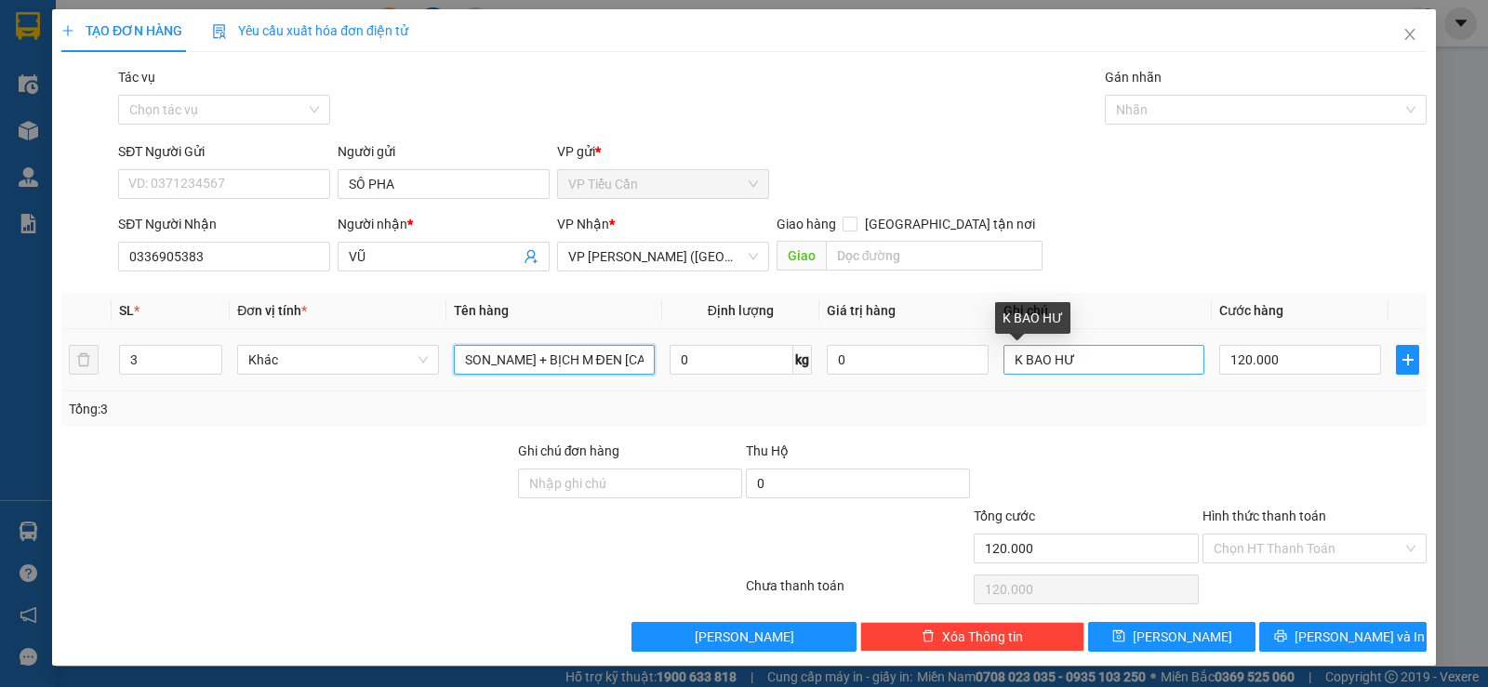
type input "BAO M TRẮNG + [PERSON_NAME] + BỊCH M ĐEN [CAN] KK"
click at [1092, 365] on input "K BAO HƯ" at bounding box center [1104, 360] width 201 height 30
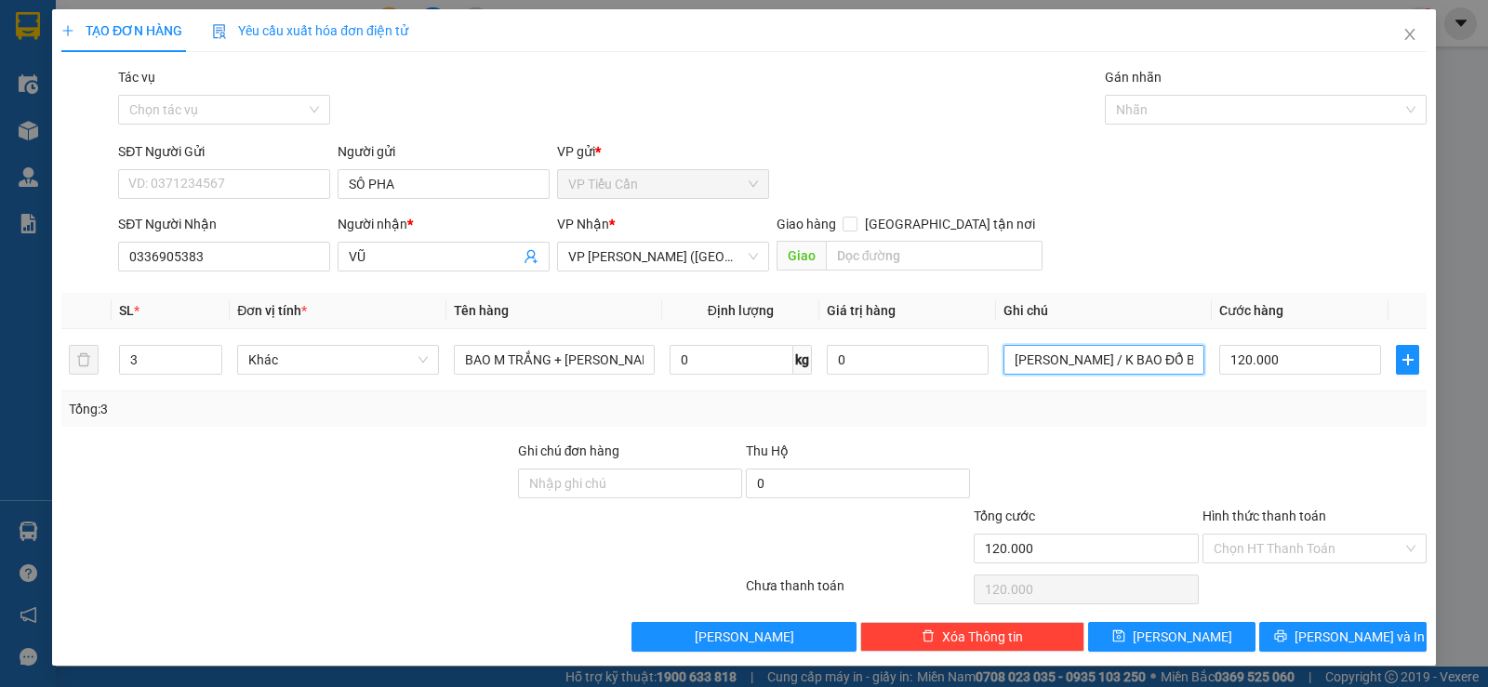
type input "[PERSON_NAME] / K BAO ĐỔ BỂ"
click at [1233, 423] on div "Tổng: 3" at bounding box center [743, 409] width 1365 height 35
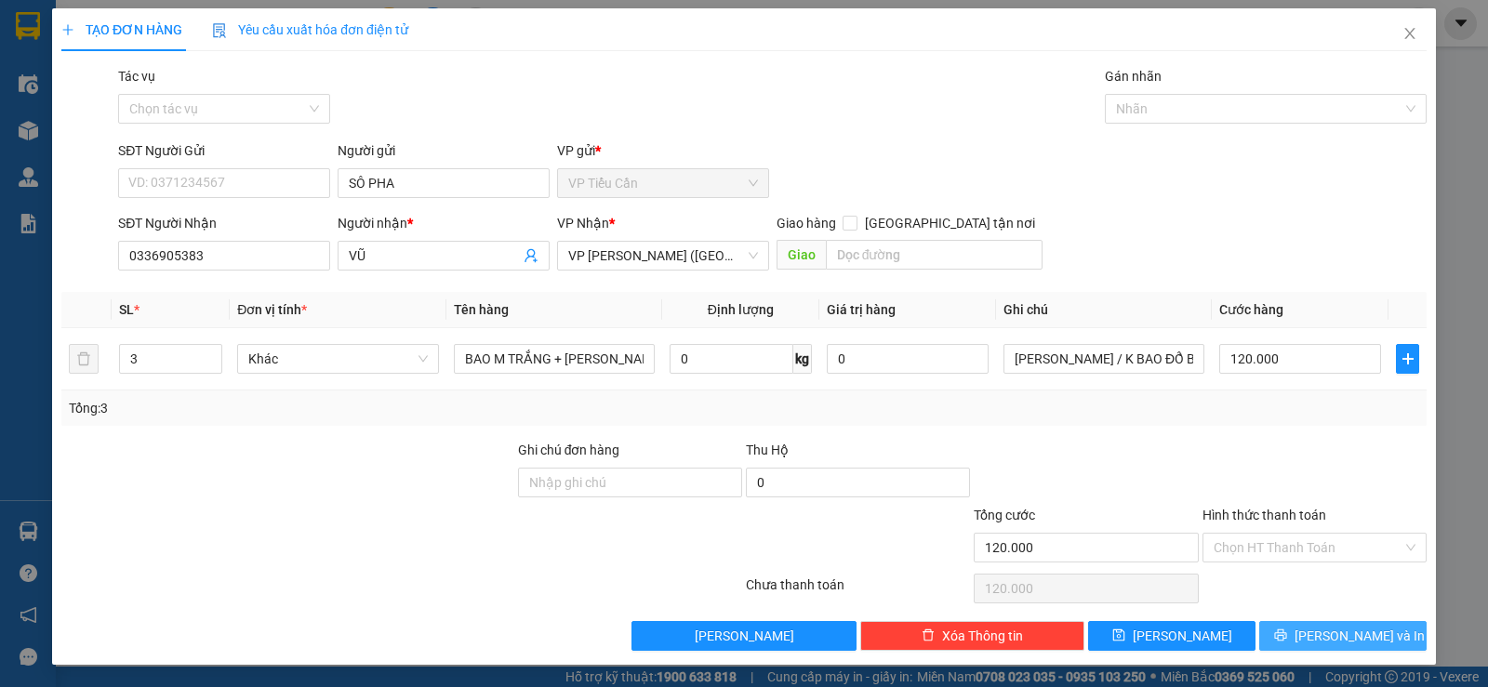
click at [1332, 631] on span "Lưu và In" at bounding box center [1360, 636] width 130 height 20
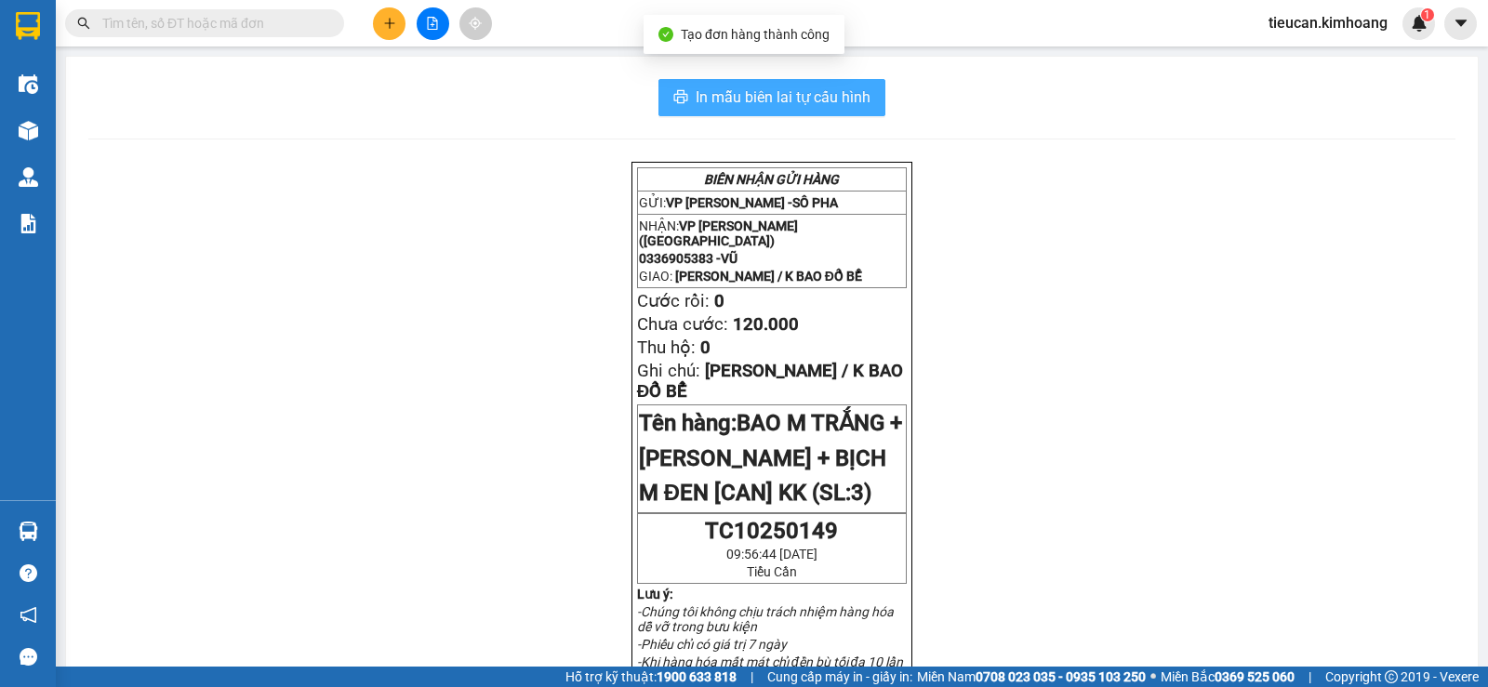
click at [858, 104] on span "In mẫu biên lai tự cấu hình" at bounding box center [783, 97] width 175 height 23
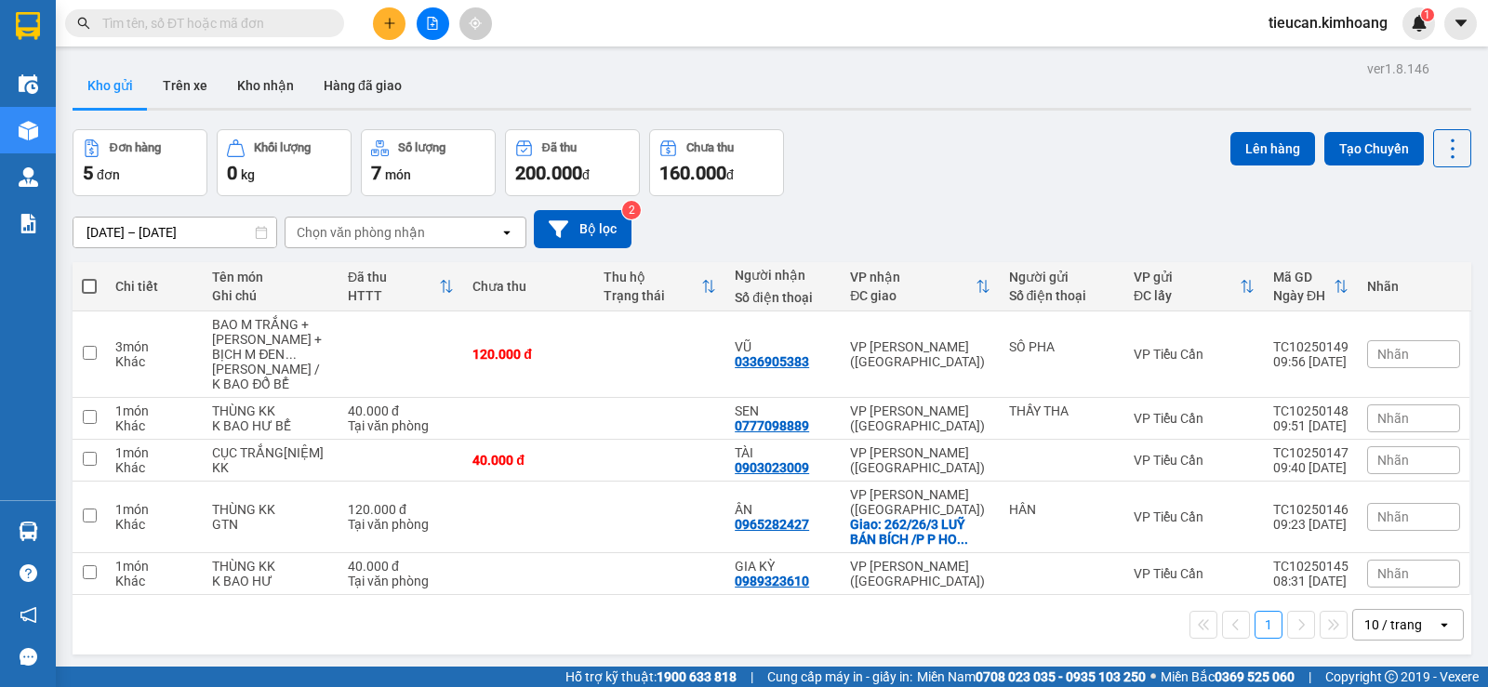
click at [85, 279] on span at bounding box center [89, 286] width 15 height 15
click at [89, 277] on input "checkbox" at bounding box center [89, 277] width 0 height 0
checkbox input "true"
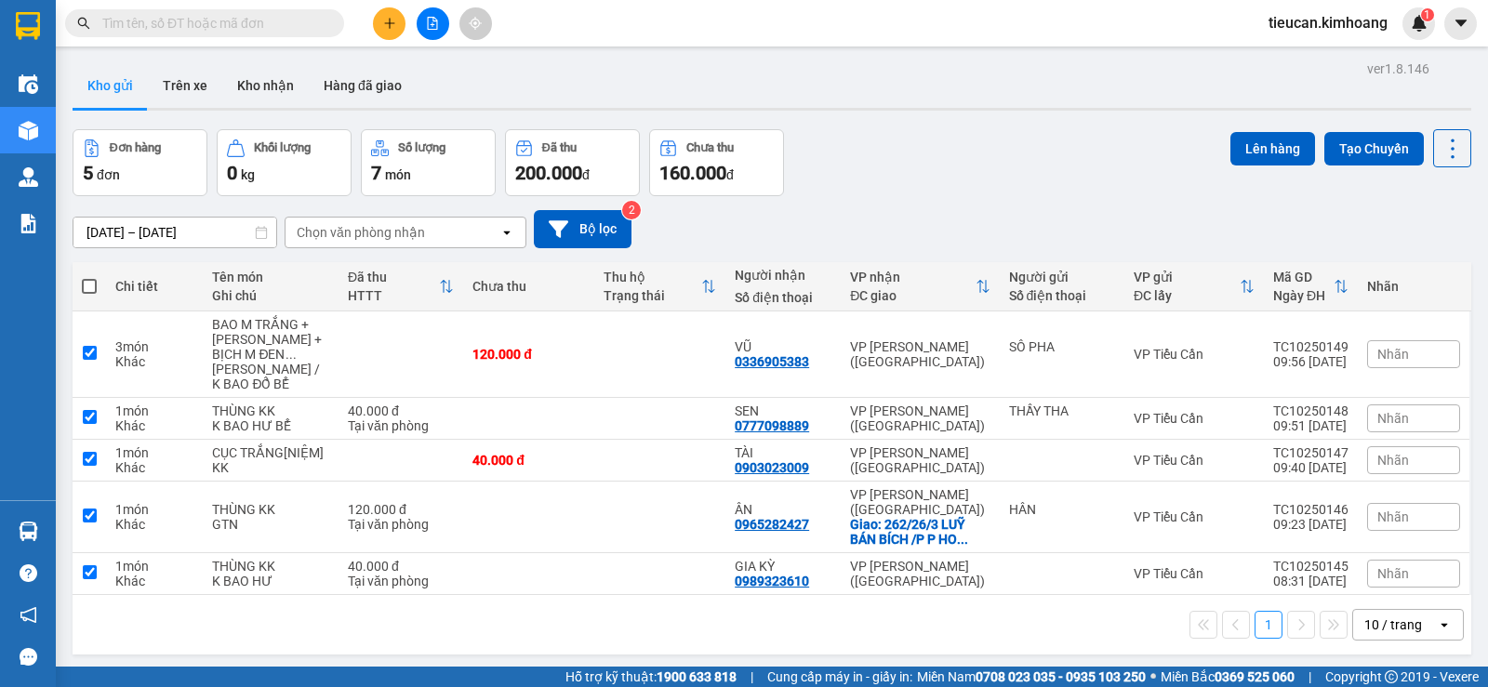
checkbox input "true"
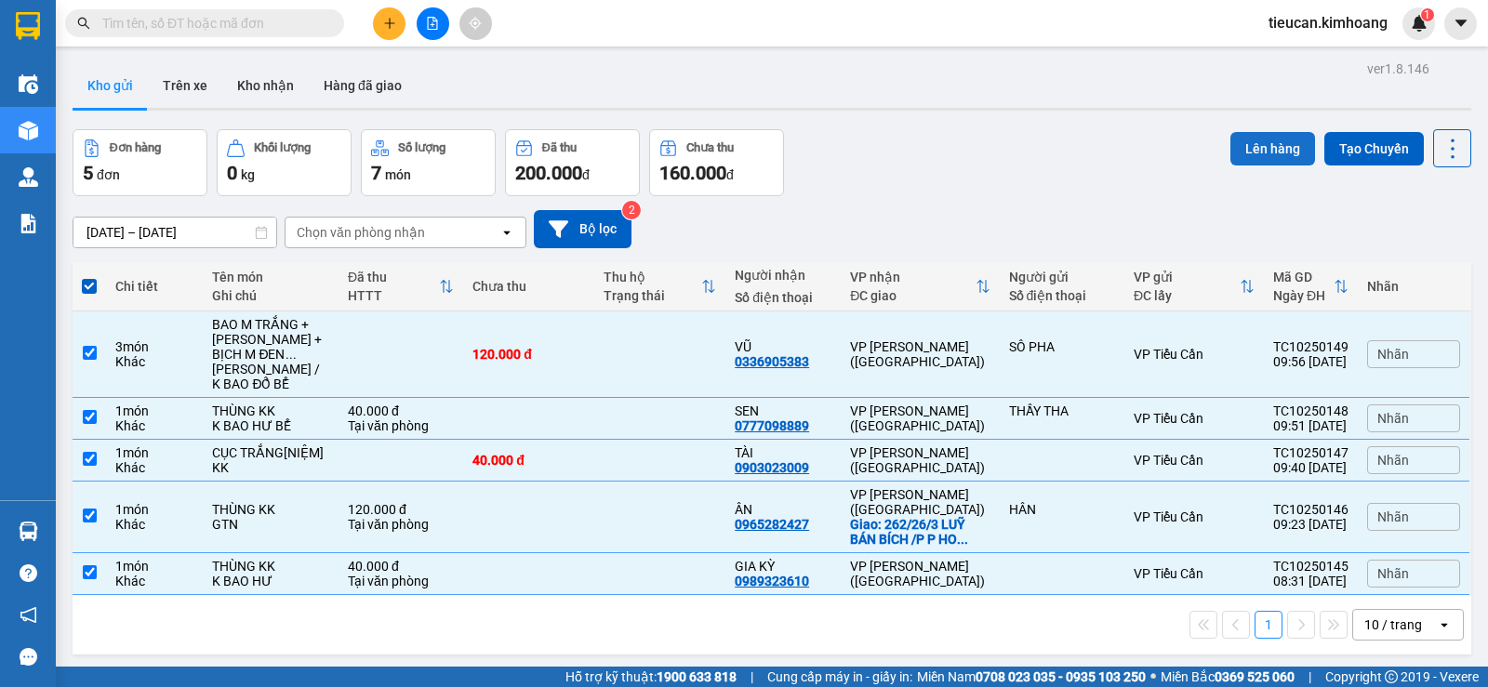
click at [1231, 153] on button "Lên hàng" at bounding box center [1273, 148] width 85 height 33
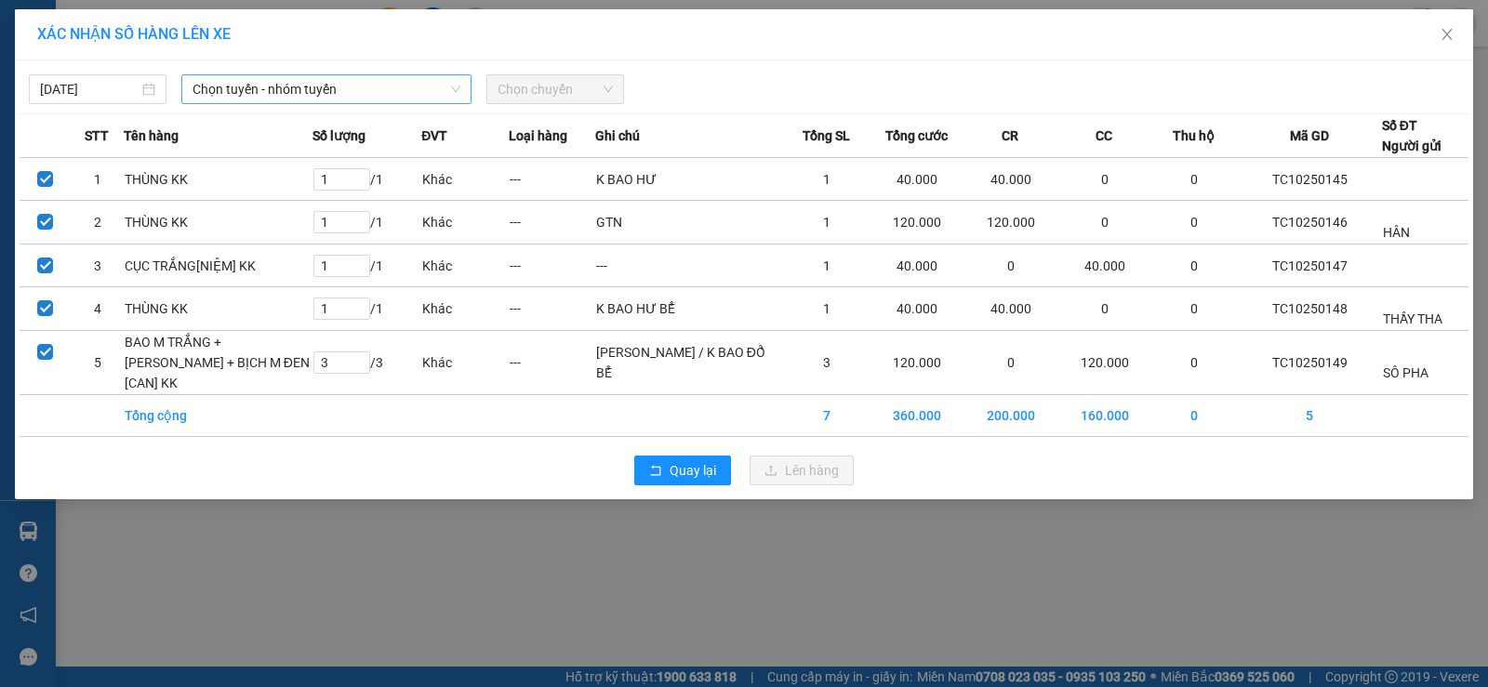
click at [238, 96] on span "Chọn tuyến - nhóm tuyến" at bounding box center [327, 89] width 268 height 28
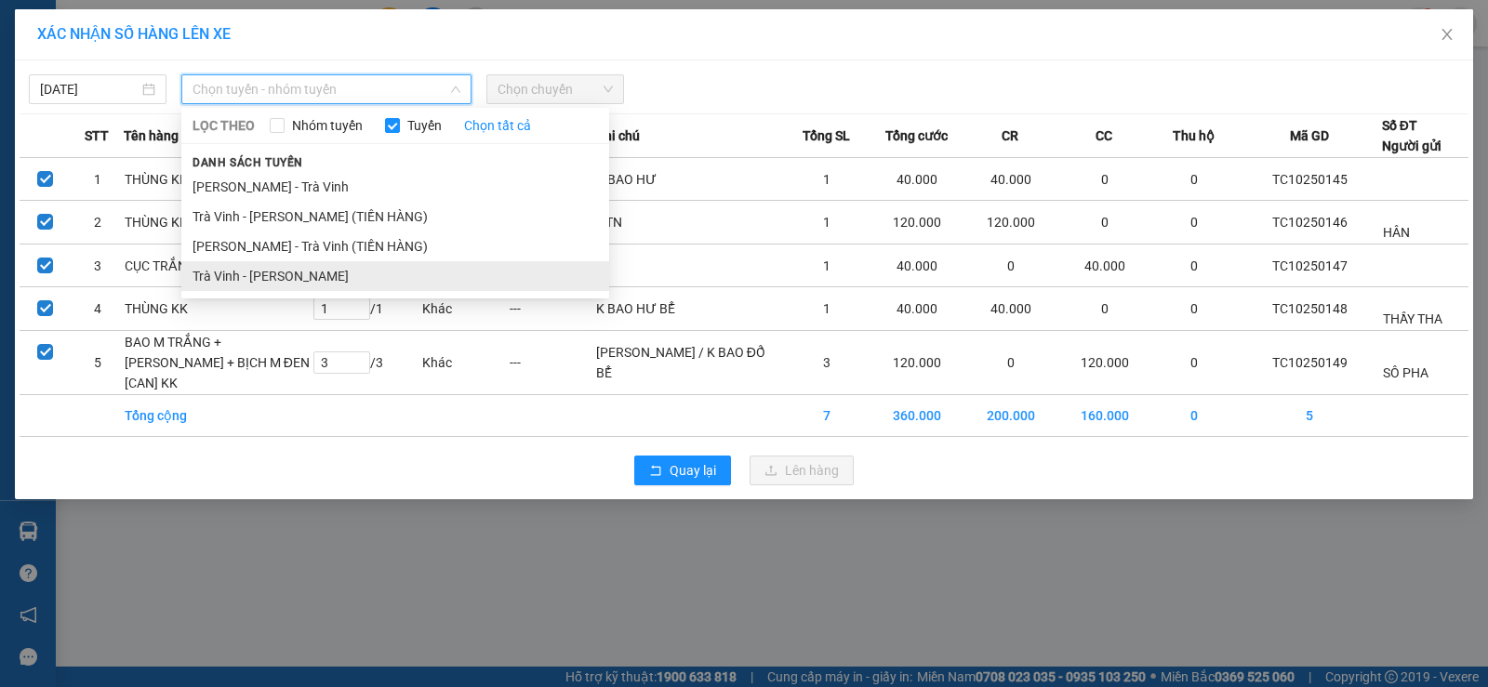
click at [255, 280] on li "Trà Vinh - [PERSON_NAME]" at bounding box center [395, 276] width 428 height 30
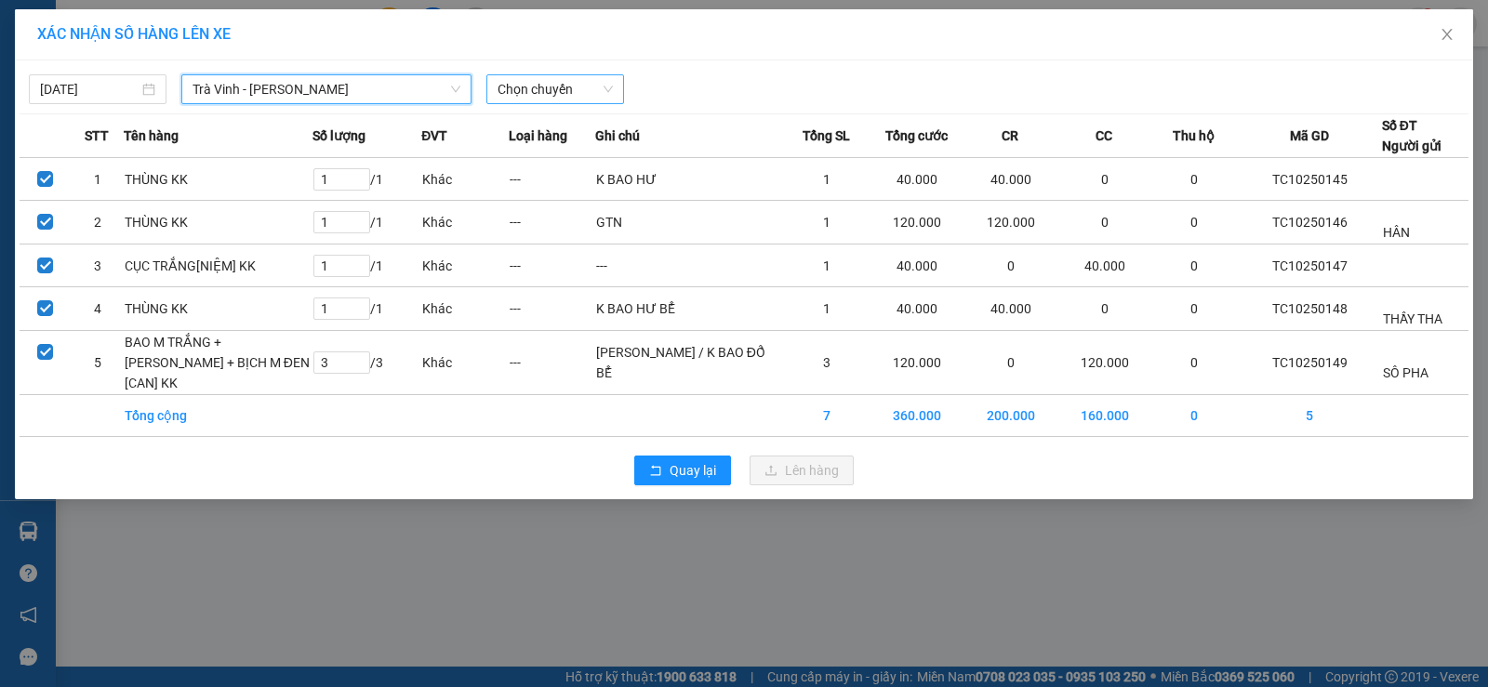
click at [583, 95] on span "Chọn chuyến" at bounding box center [555, 89] width 115 height 28
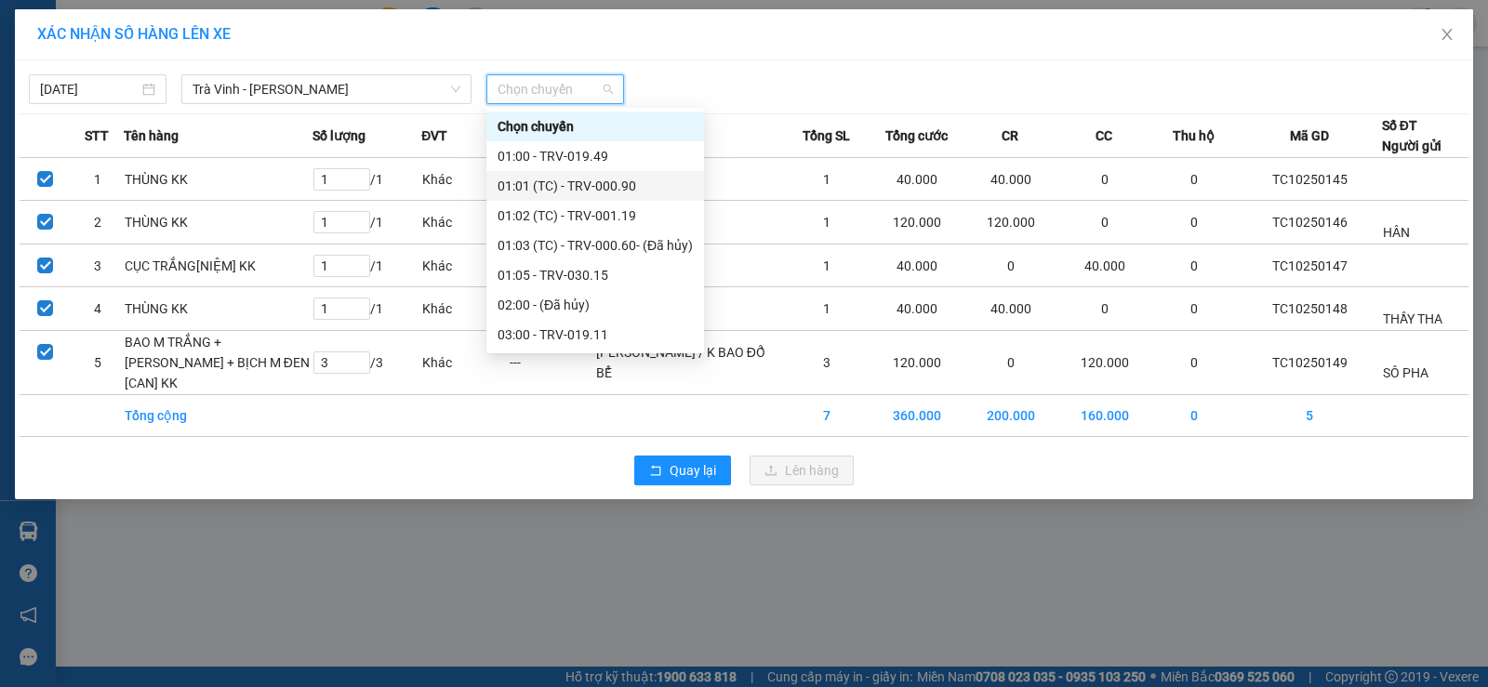
scroll to position [465, 0]
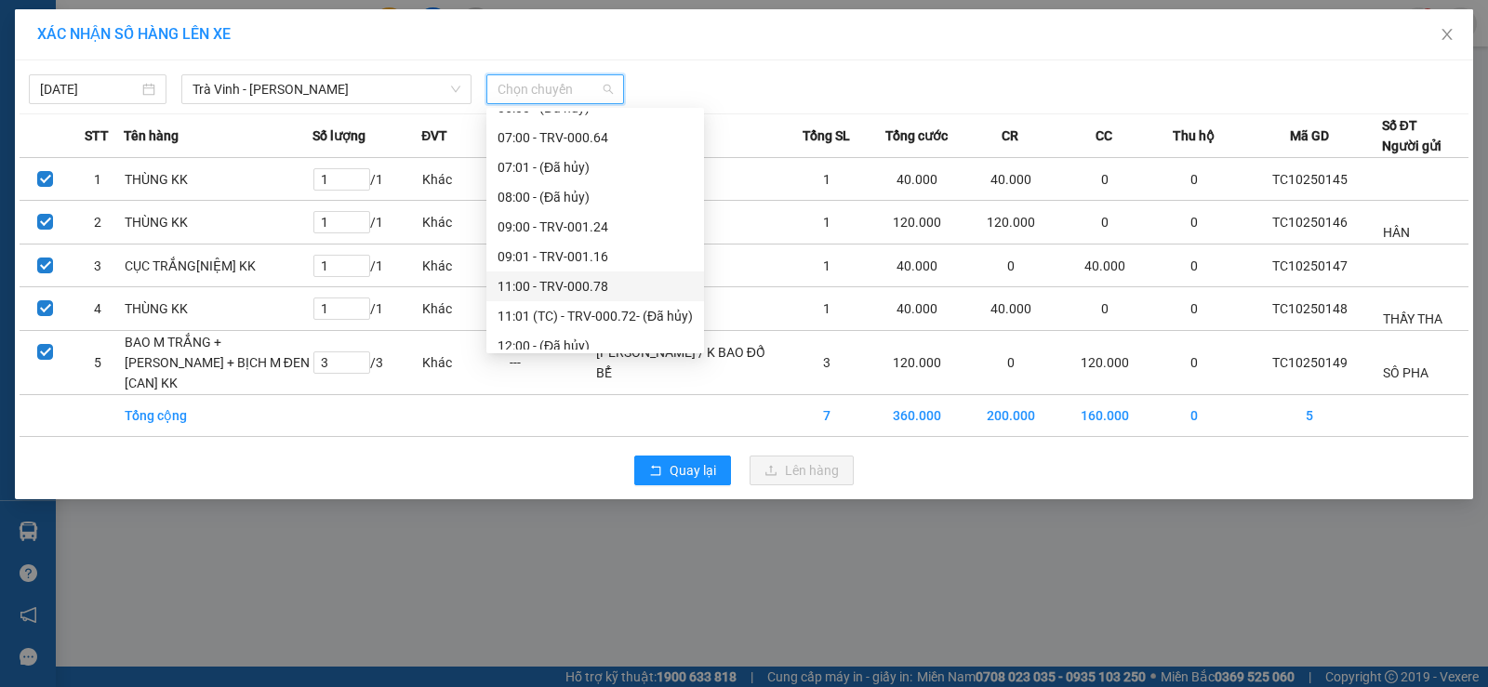
click at [565, 279] on div "11:00 - TRV-000.78" at bounding box center [595, 286] width 195 height 20
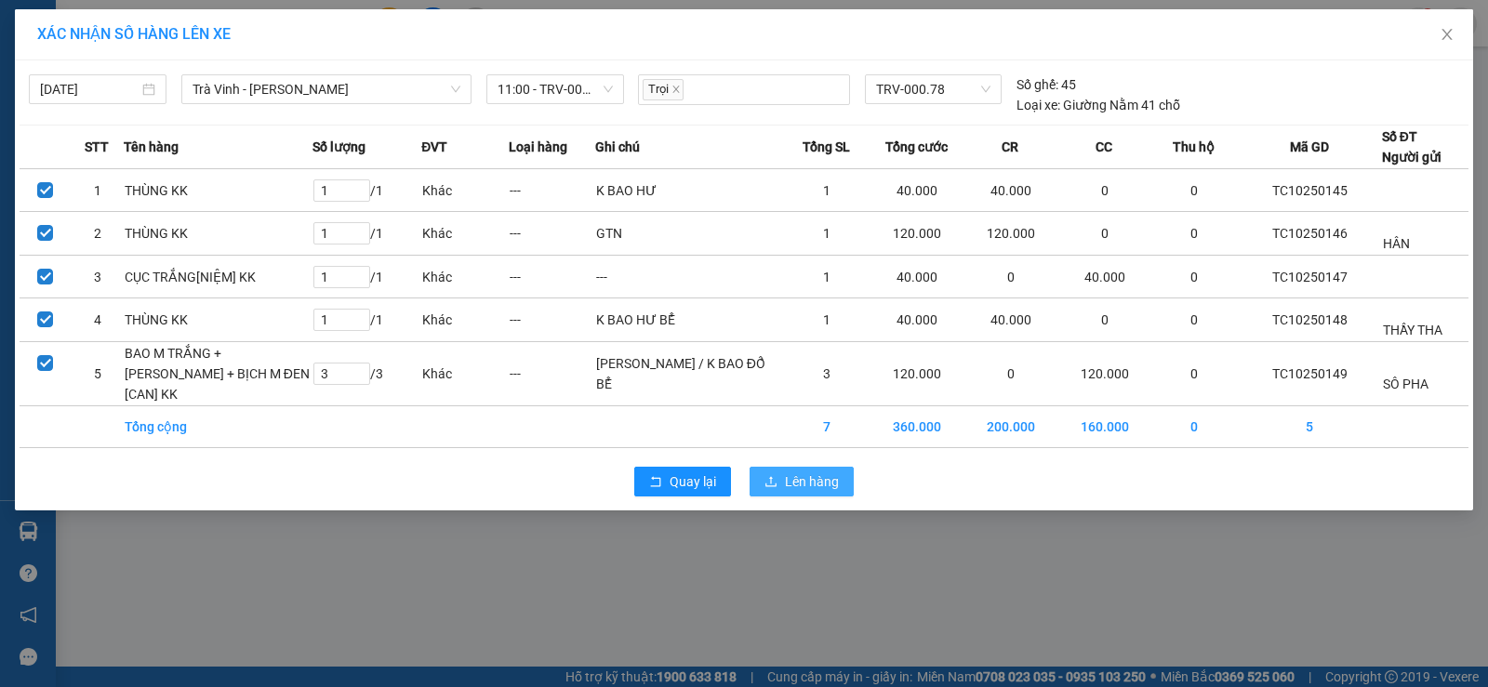
click at [820, 479] on span "Lên hàng" at bounding box center [812, 482] width 54 height 20
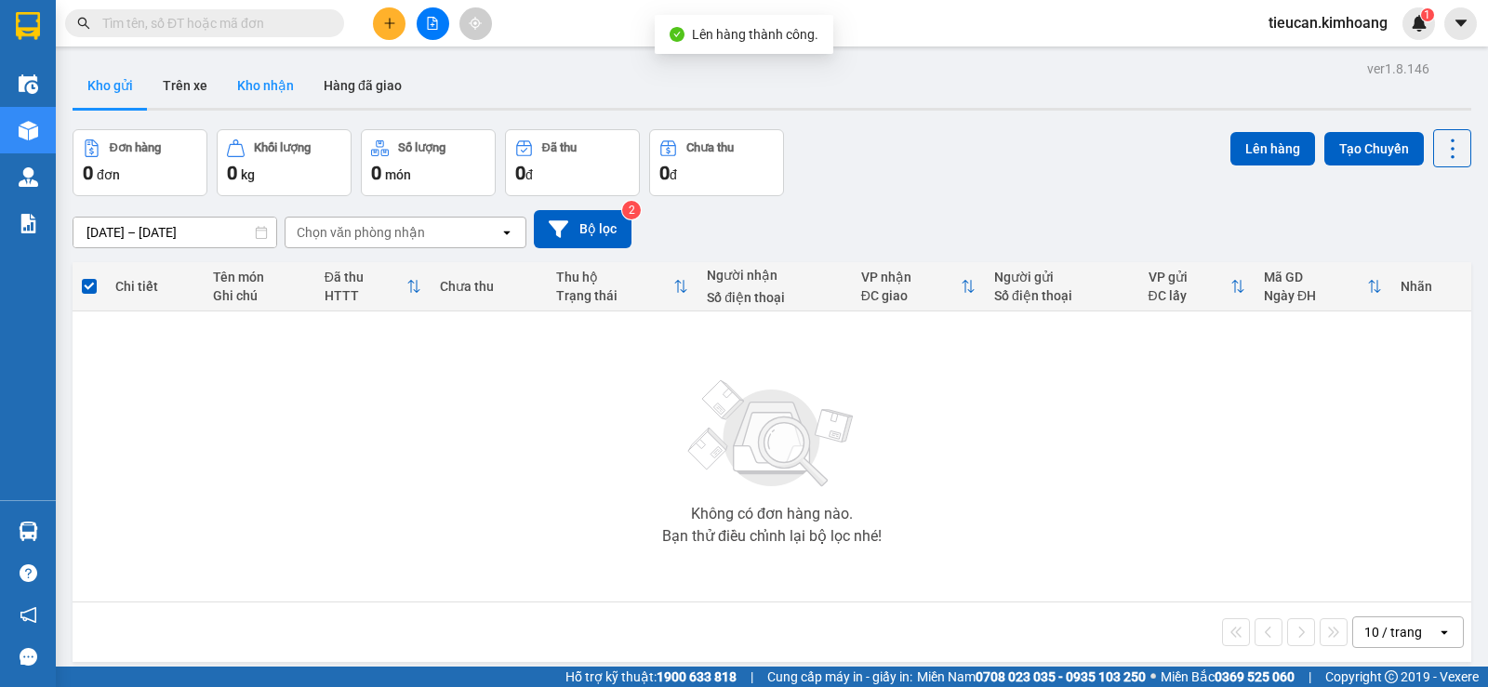
click at [258, 90] on button "Kho nhận" at bounding box center [265, 85] width 86 height 45
